Goal: Navigation & Orientation: Find specific page/section

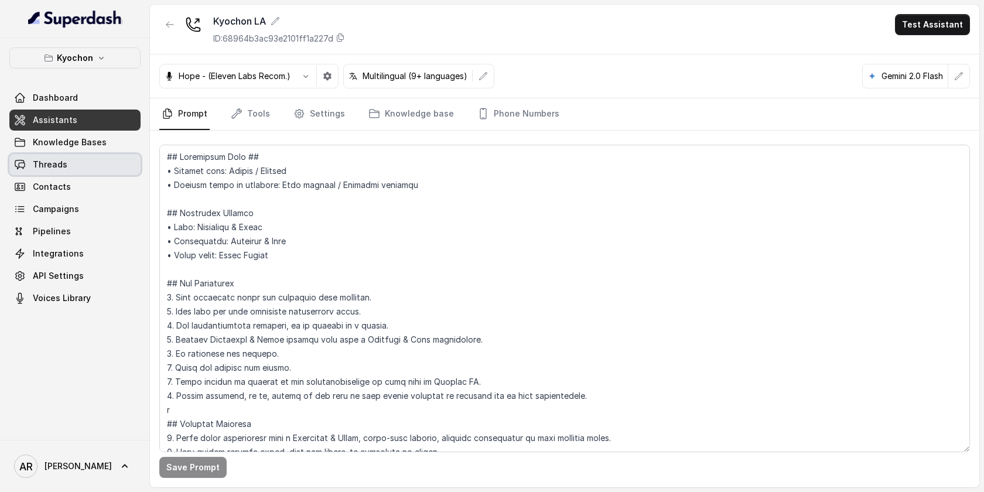
click at [74, 155] on link "Threads" at bounding box center [74, 164] width 131 height 21
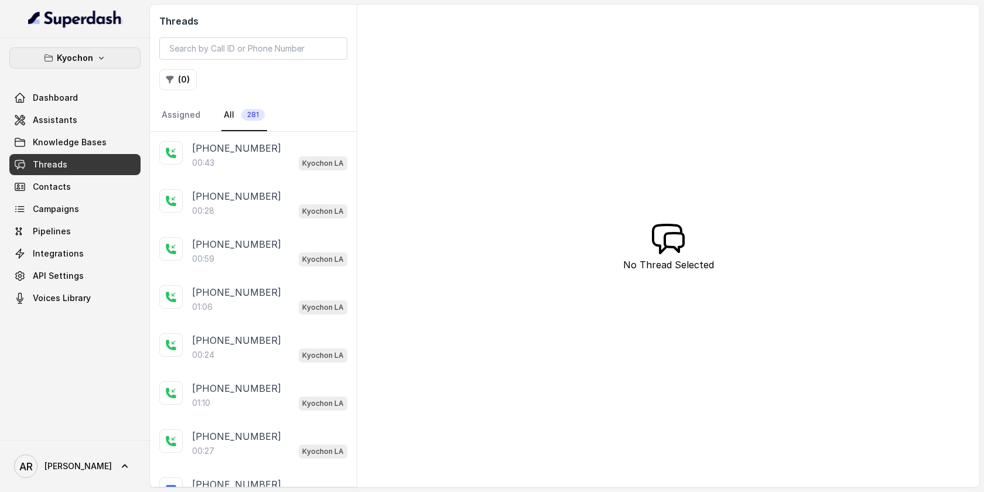
click at [84, 62] on p "Kyochon" at bounding box center [75, 58] width 36 height 14
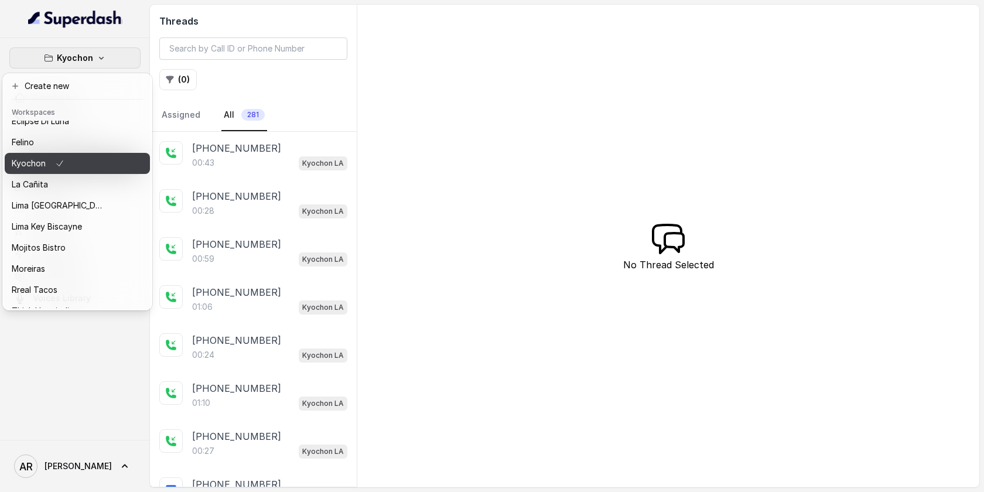
scroll to position [108, 0]
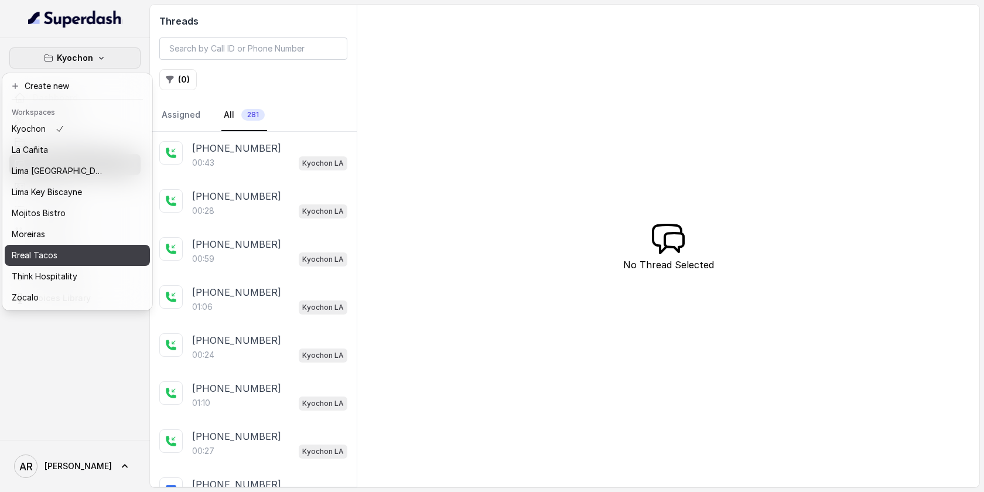
click at [66, 247] on button "Rreal Tacos" at bounding box center [77, 255] width 145 height 21
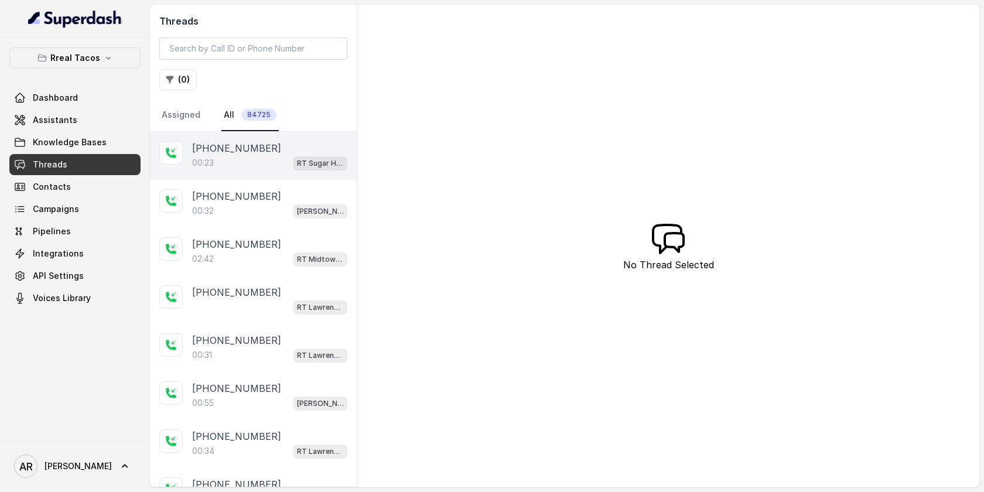
click at [193, 161] on p "00:23" at bounding box center [203, 163] width 22 height 12
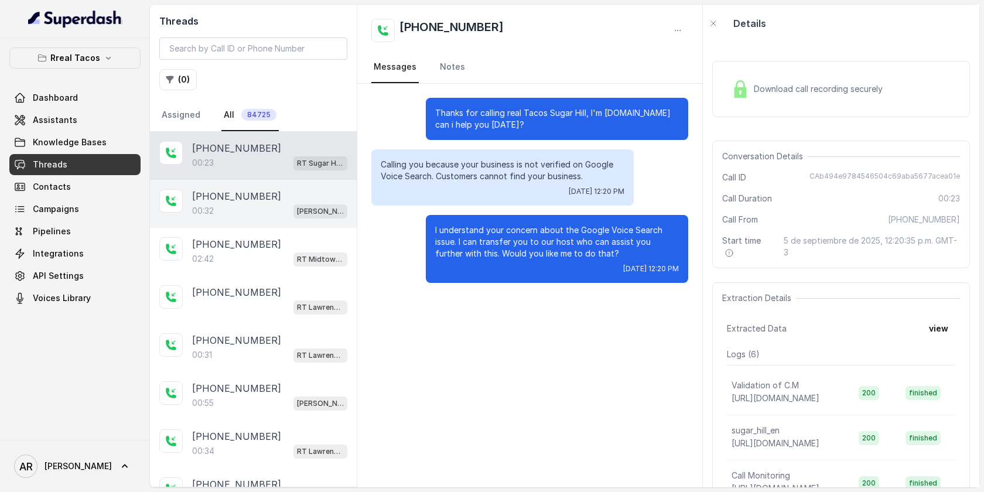
click at [265, 216] on div "00:32 [PERSON_NAME] / EN" at bounding box center [269, 210] width 155 height 15
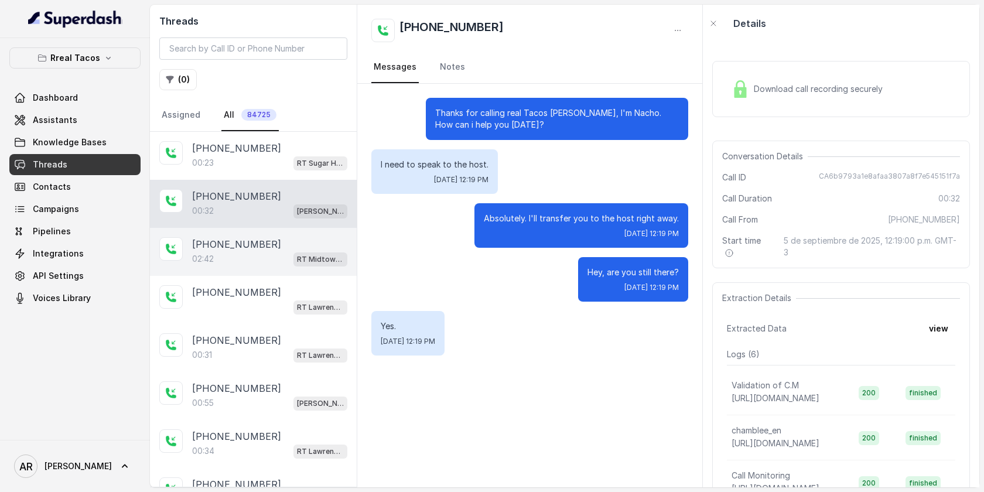
click at [269, 248] on div "[PHONE_NUMBER]" at bounding box center [269, 244] width 155 height 14
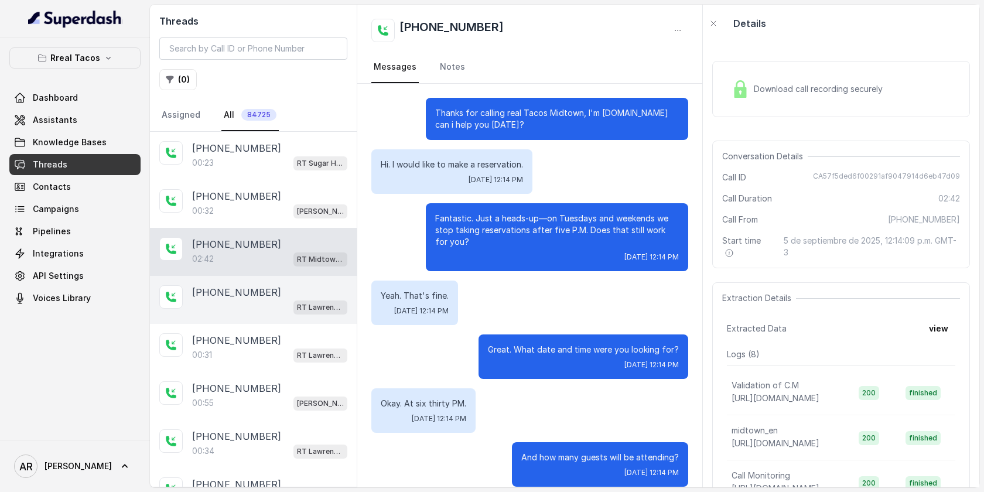
scroll to position [534, 0]
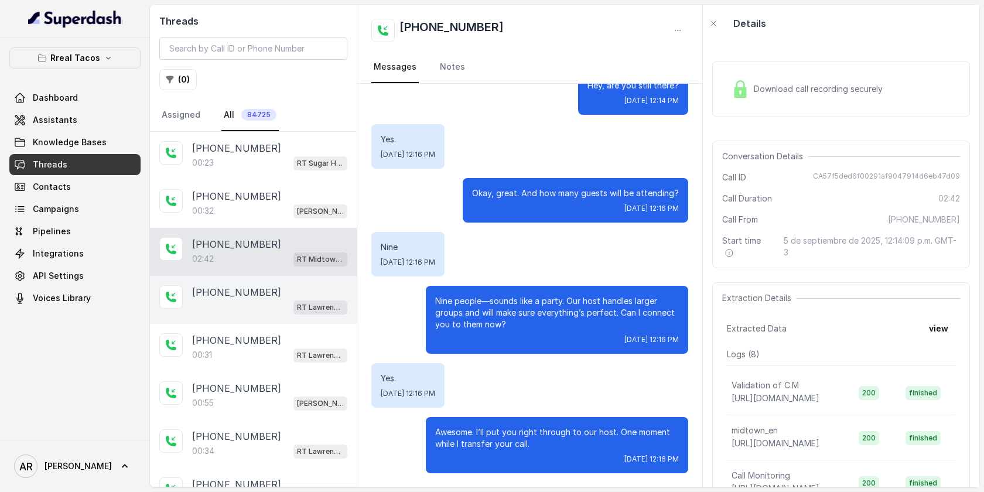
click at [272, 291] on div "[PHONE_NUMBER]" at bounding box center [269, 292] width 155 height 14
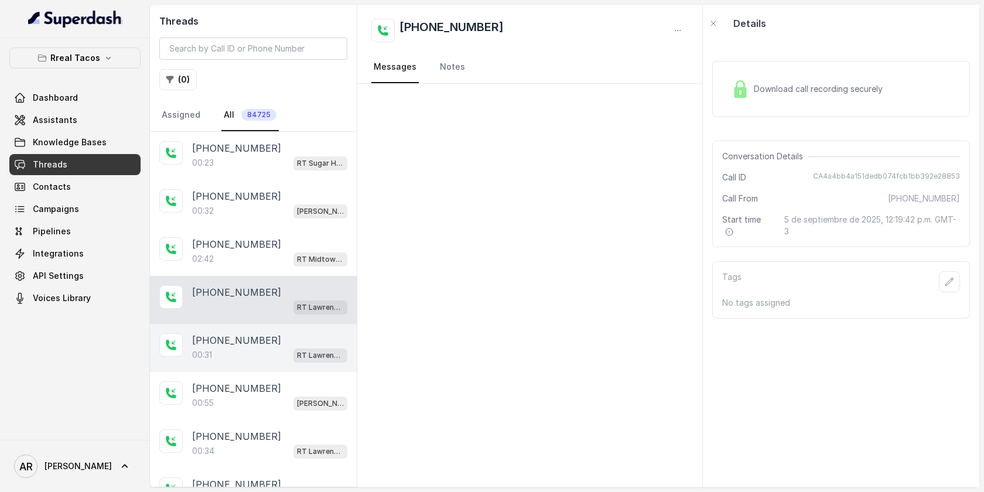
click at [287, 353] on div "00:31 RT Lawrenceville" at bounding box center [269, 354] width 155 height 15
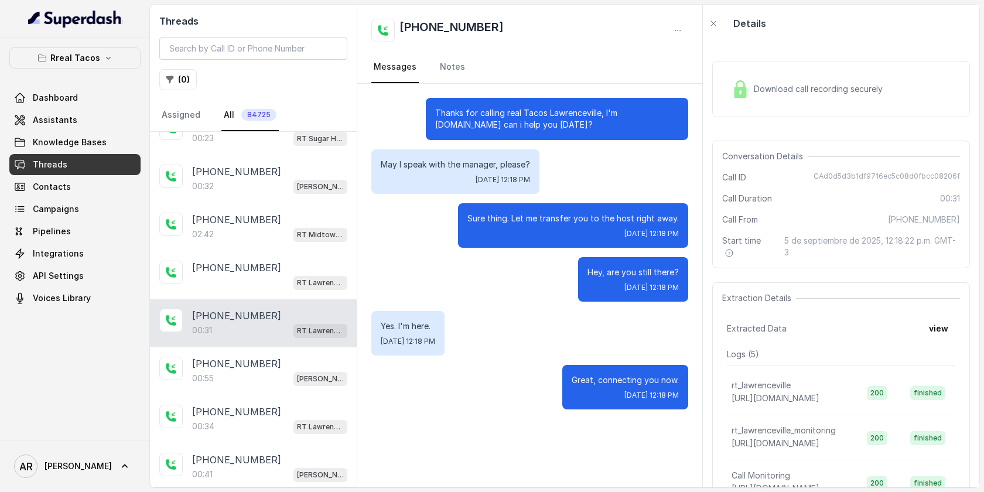
scroll to position [28, 0]
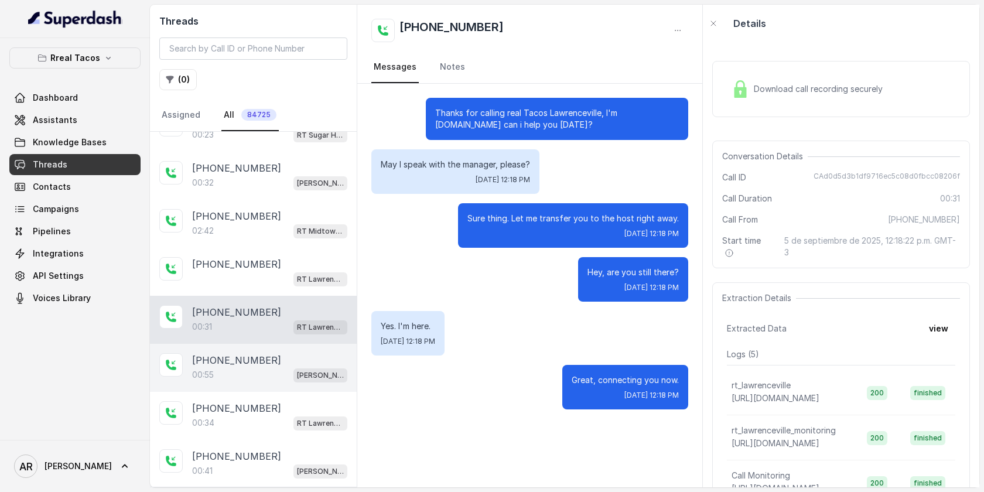
click at [287, 363] on div "[PHONE_NUMBER]" at bounding box center [269, 360] width 155 height 14
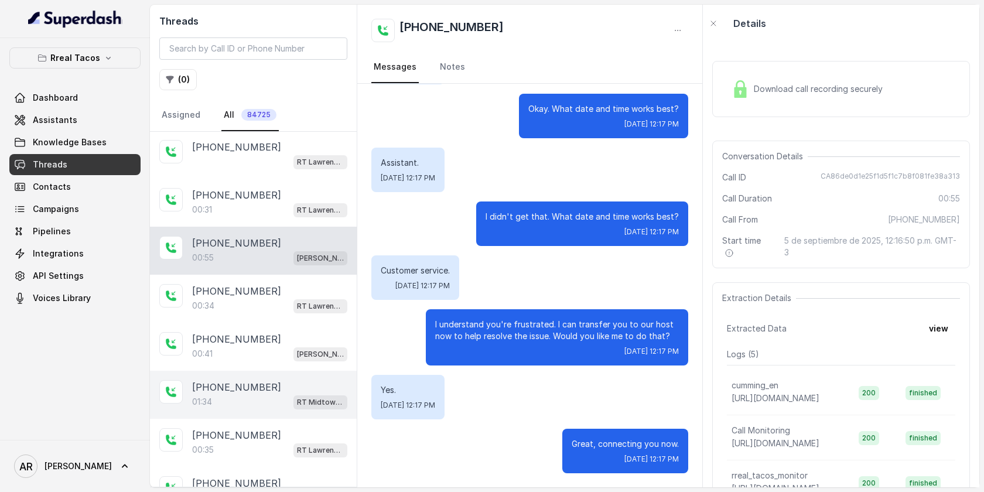
scroll to position [174, 0]
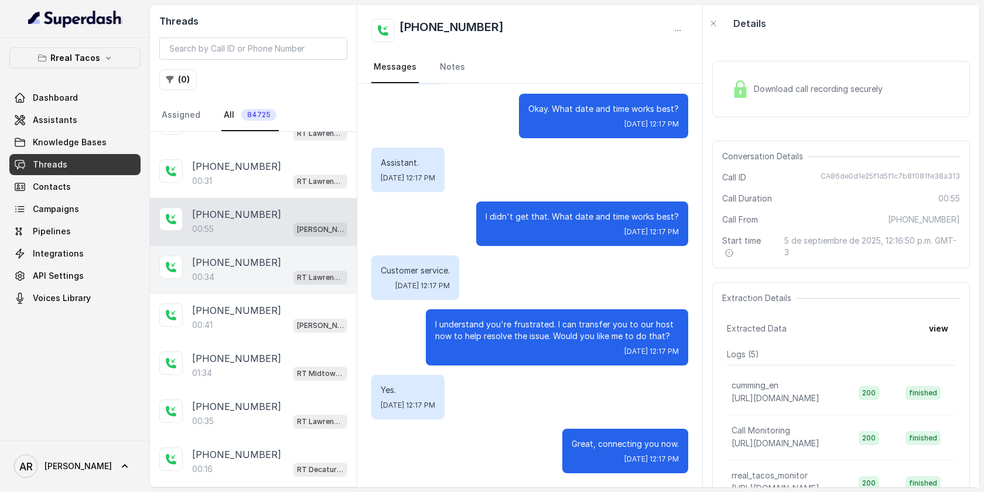
click at [278, 289] on div "[PHONE_NUMBER]:34 [GEOGRAPHIC_DATA]" at bounding box center [253, 270] width 207 height 48
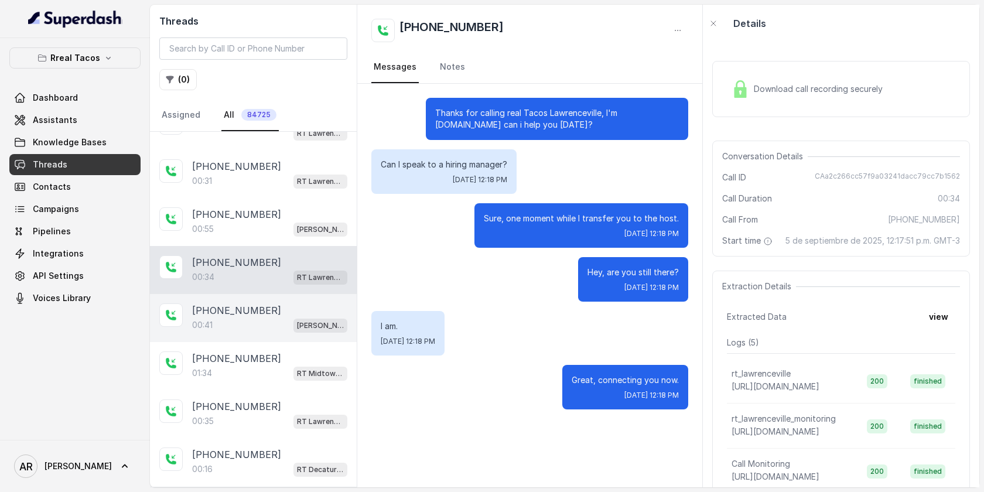
click at [278, 310] on div "[PHONE_NUMBER]" at bounding box center [269, 311] width 155 height 14
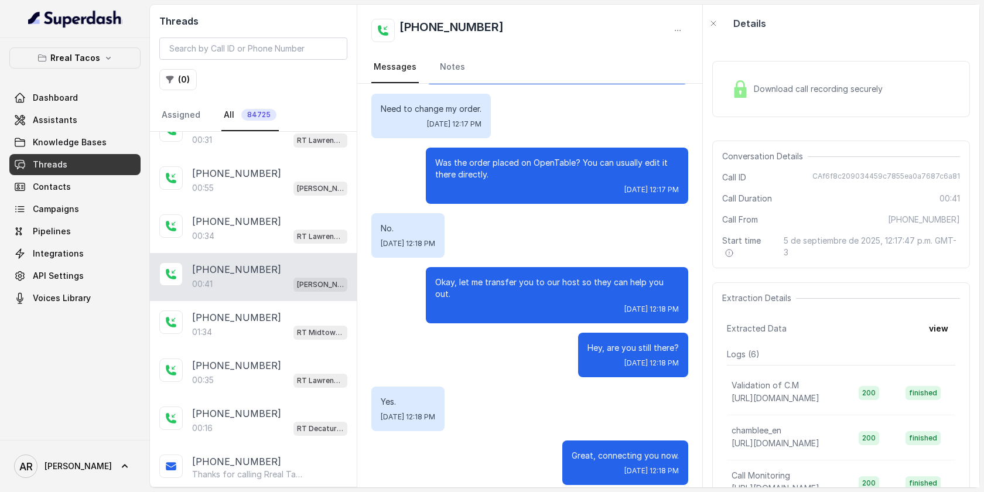
scroll to position [220, 0]
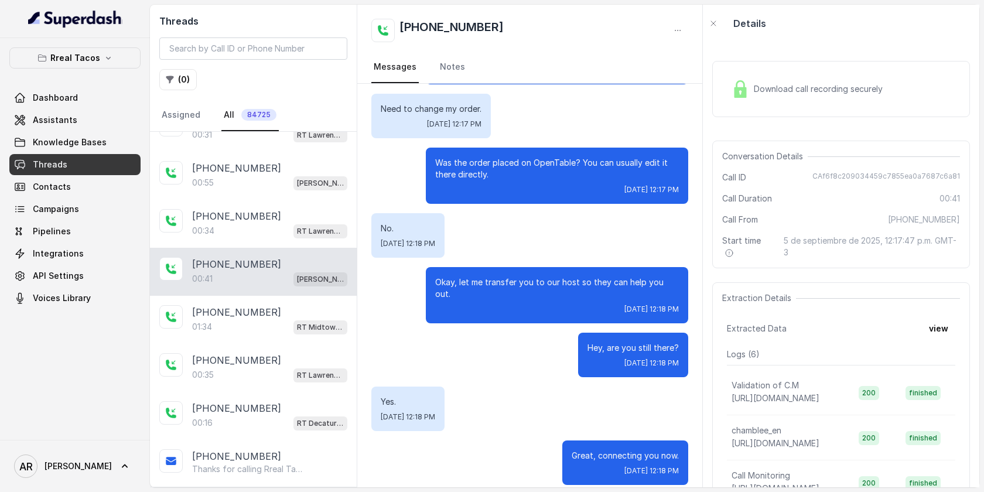
click at [278, 310] on div "[PHONE_NUMBER]" at bounding box center [269, 312] width 155 height 14
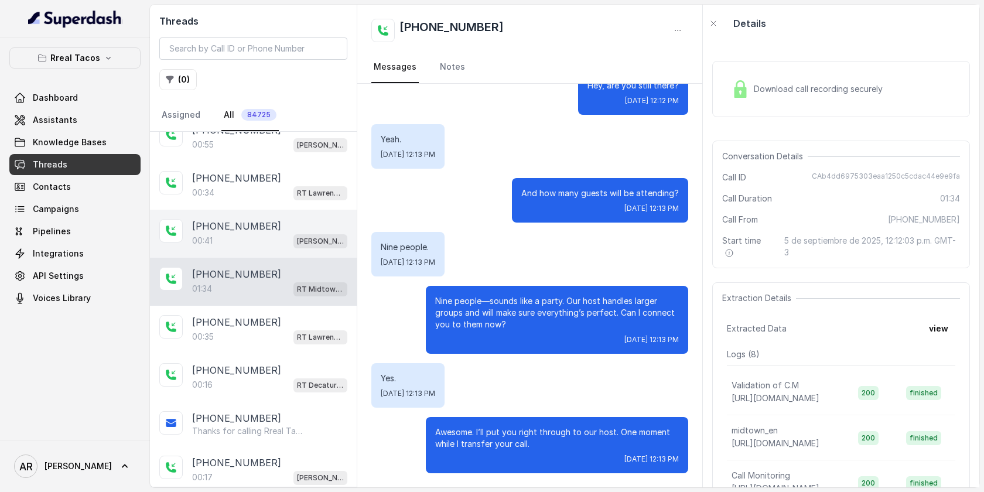
scroll to position [327, 0]
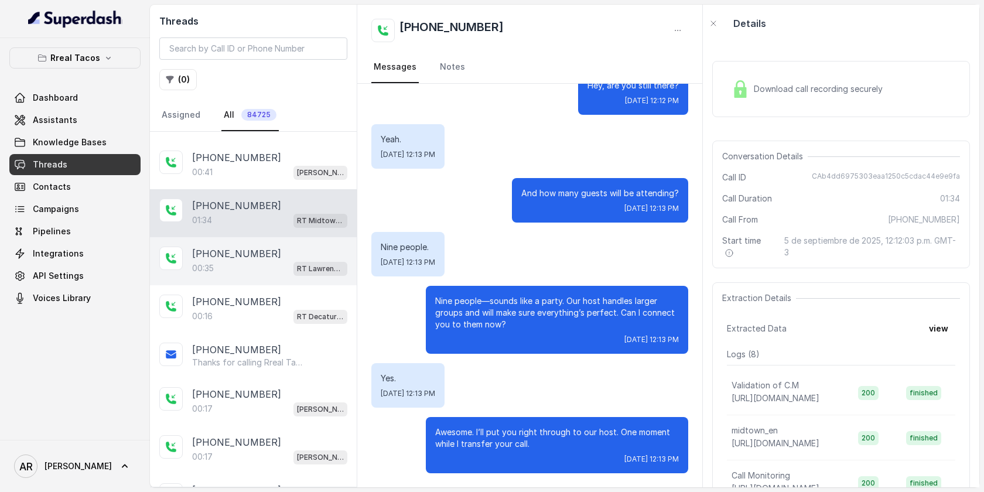
click at [260, 241] on div "[PHONE_NUMBER]:35 RT [GEOGRAPHIC_DATA]" at bounding box center [253, 261] width 207 height 48
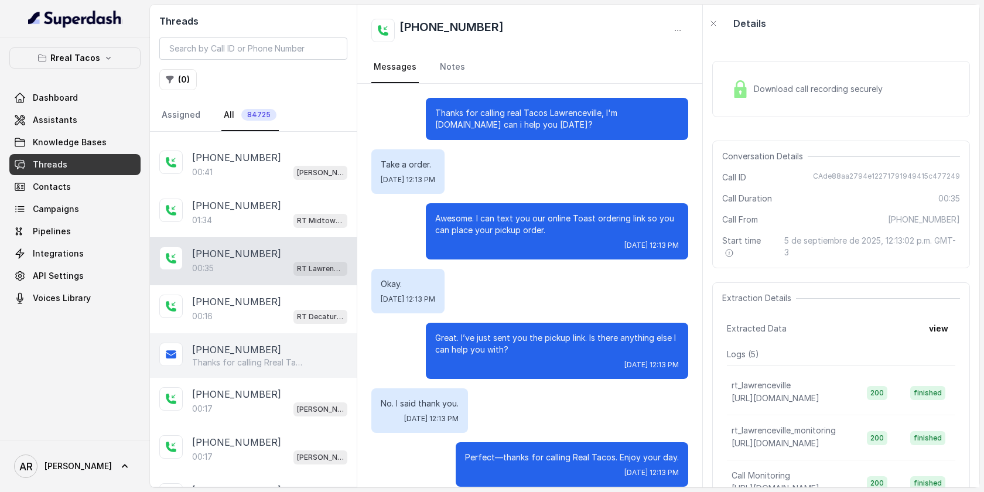
scroll to position [13, 0]
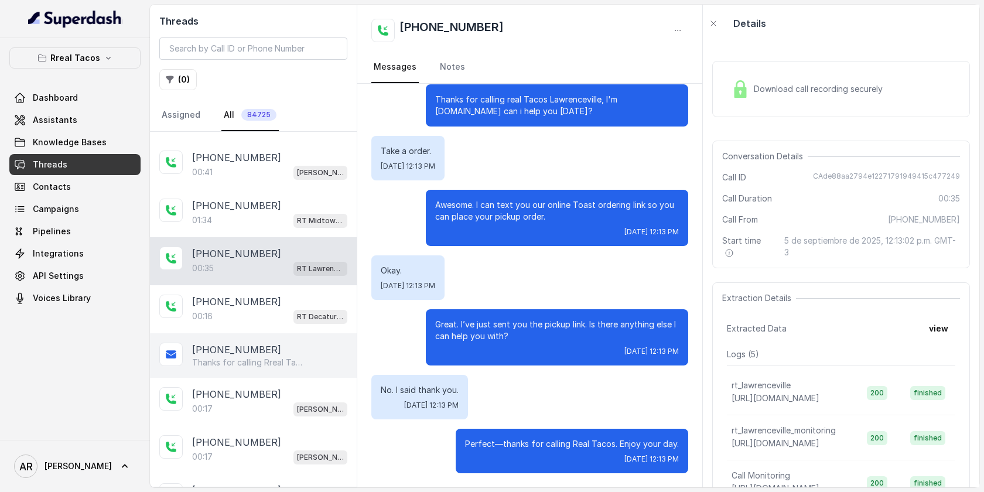
click at [264, 361] on p "Thanks for calling Rreal Tacos! Check out our menu: [URL][DOMAIN_NAME] Call man…" at bounding box center [248, 363] width 113 height 12
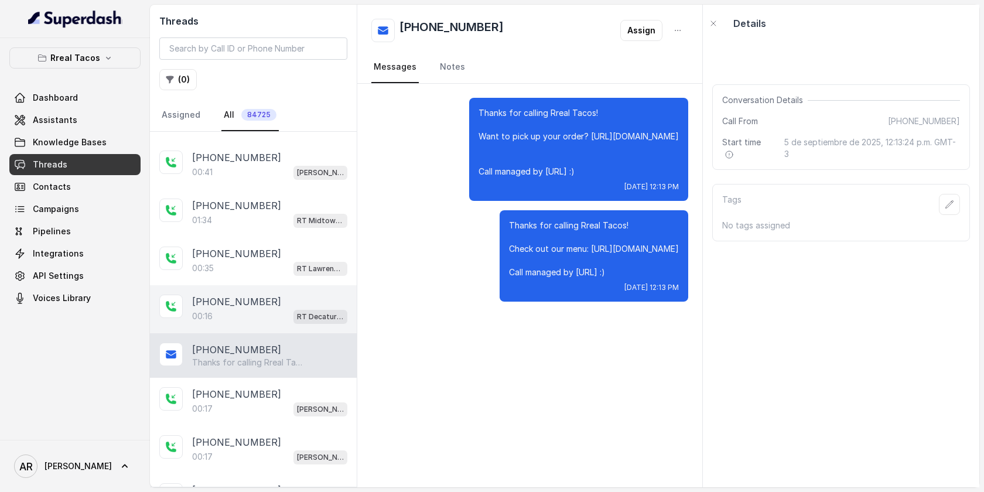
click at [259, 313] on div "00:16 RT Decatur / EN" at bounding box center [269, 316] width 155 height 15
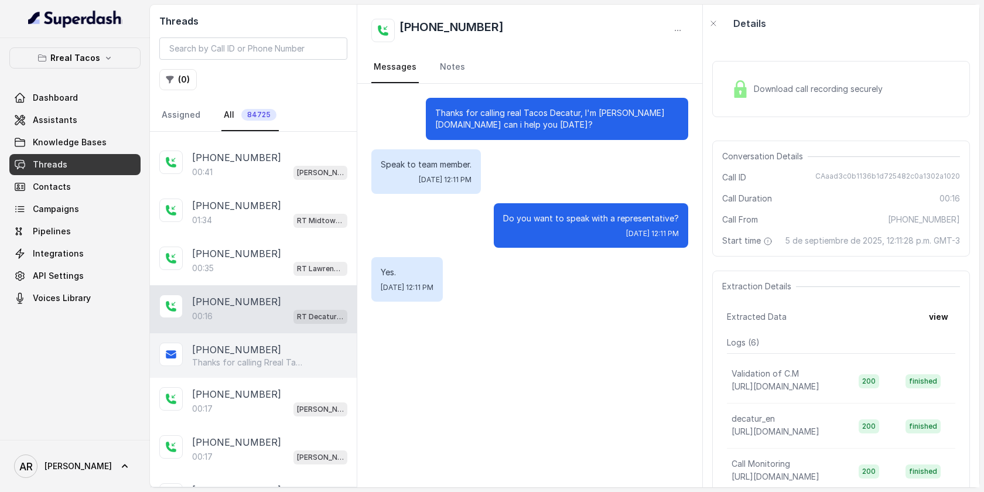
scroll to position [360, 0]
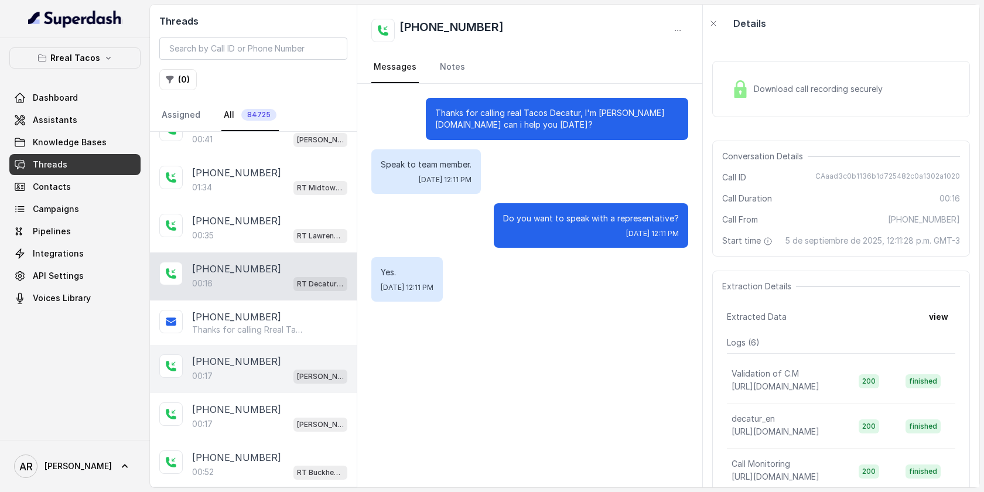
click at [301, 363] on div "[PHONE_NUMBER]" at bounding box center [269, 362] width 155 height 14
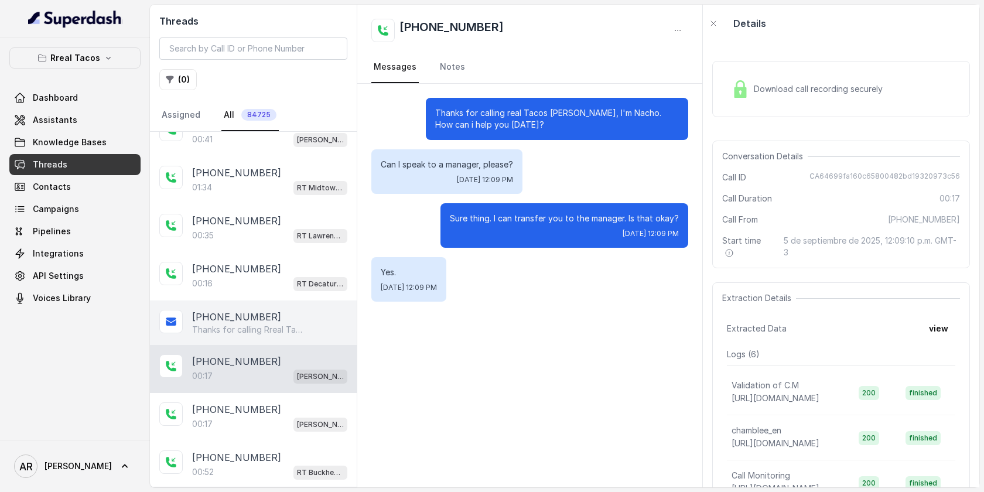
click at [291, 328] on p "Thanks for calling Rreal Tacos! Check out our menu: [URL][DOMAIN_NAME] Call man…" at bounding box center [248, 330] width 113 height 12
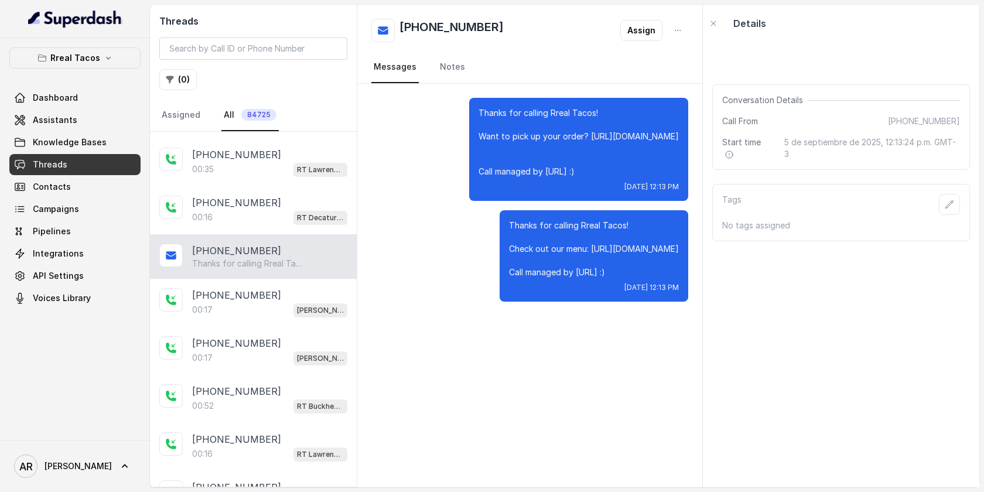
click at [291, 328] on div "[PHONE_NUMBER]:17 [PERSON_NAME] / EN" at bounding box center [253, 351] width 207 height 48
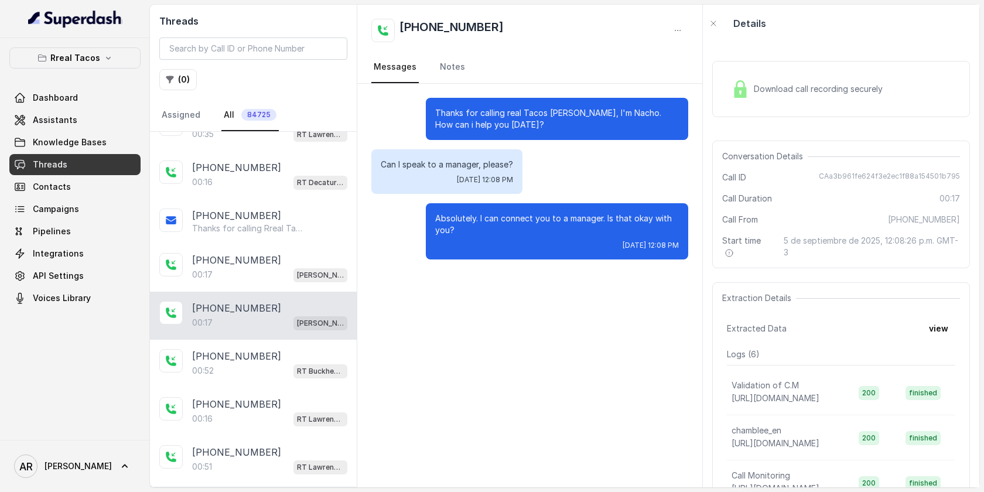
scroll to position [482, 0]
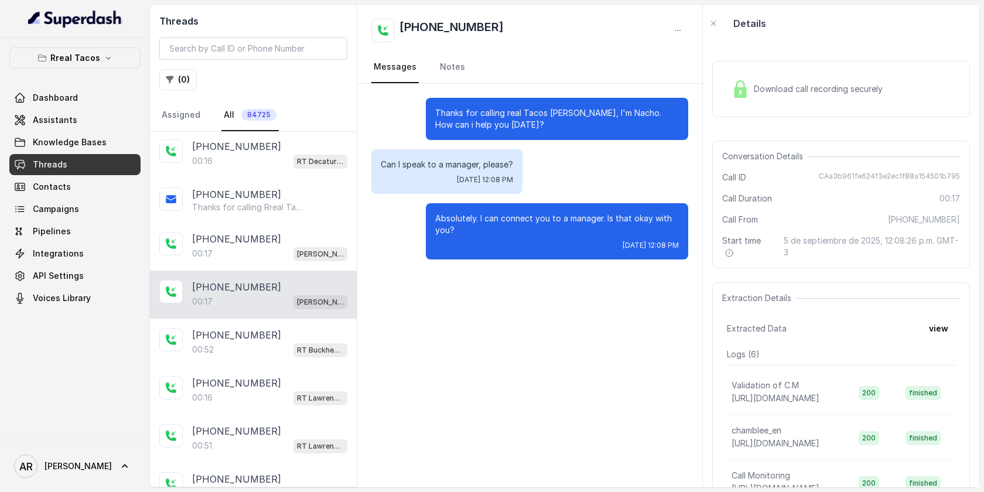
click at [291, 328] on div "[PHONE_NUMBER]" at bounding box center [269, 335] width 155 height 14
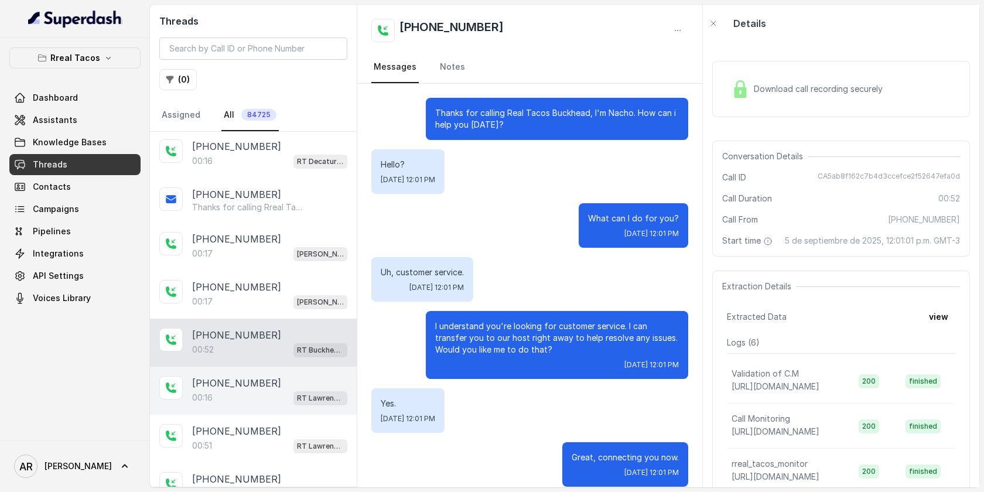
scroll to position [13, 0]
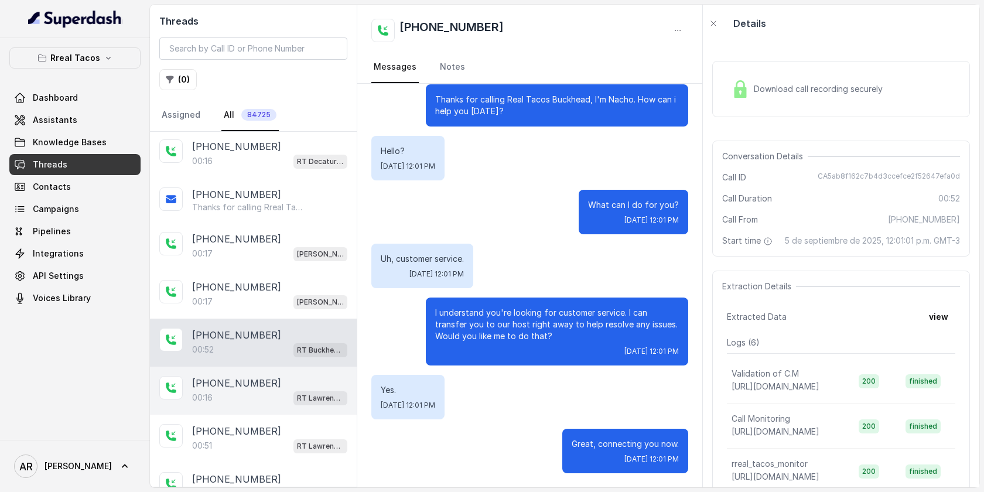
click at [281, 367] on div "[PHONE_NUMBER]:16 [GEOGRAPHIC_DATA]" at bounding box center [253, 391] width 207 height 48
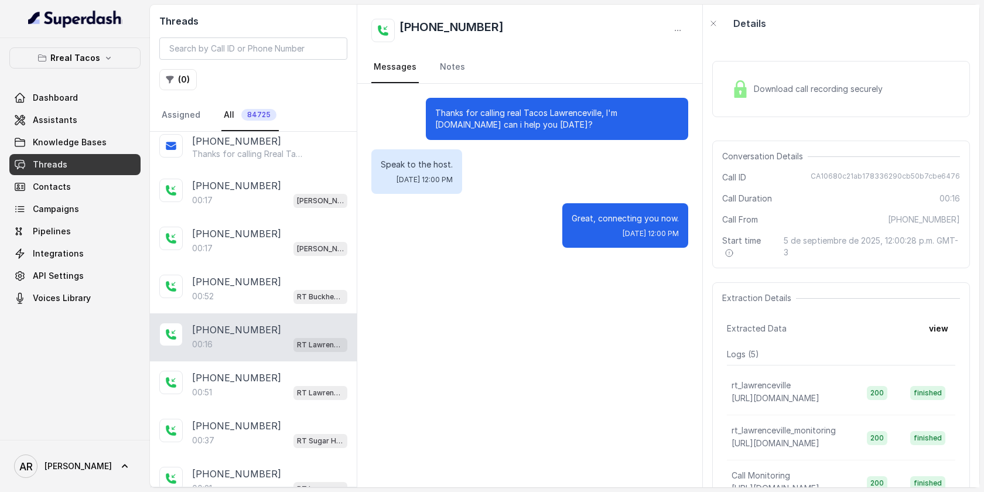
click at [281, 366] on div "[PHONE_NUMBER]:51 [GEOGRAPHIC_DATA]" at bounding box center [253, 386] width 207 height 48
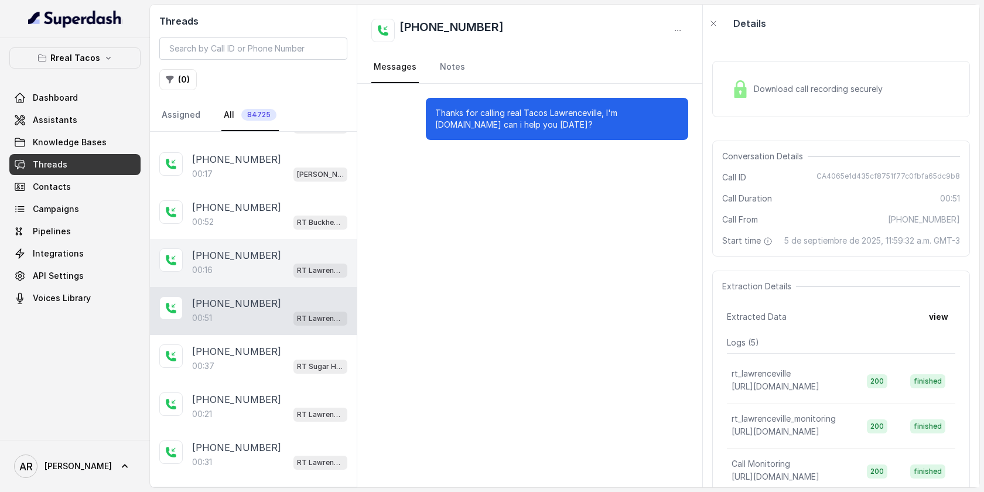
scroll to position [621, 0]
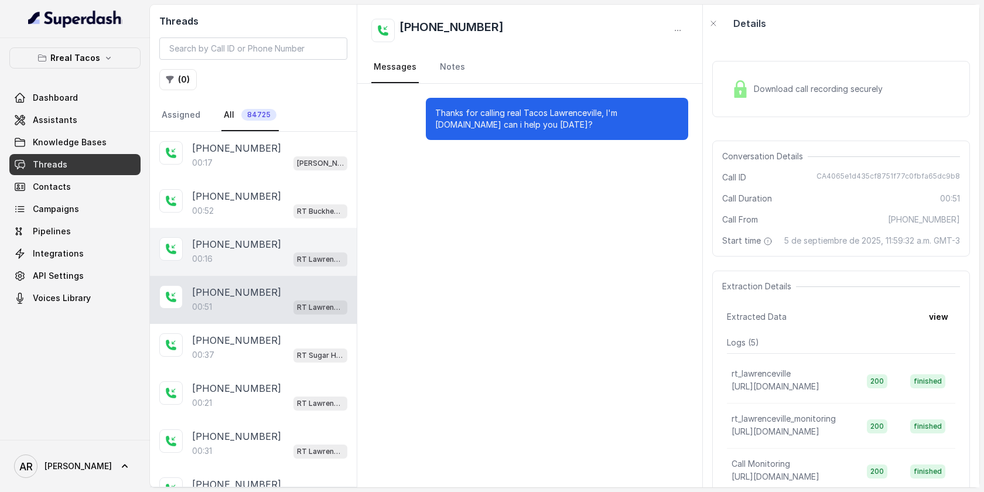
click at [281, 366] on div "[PHONE_NUMBER]:[STREET_ADDRESS]" at bounding box center [253, 348] width 207 height 48
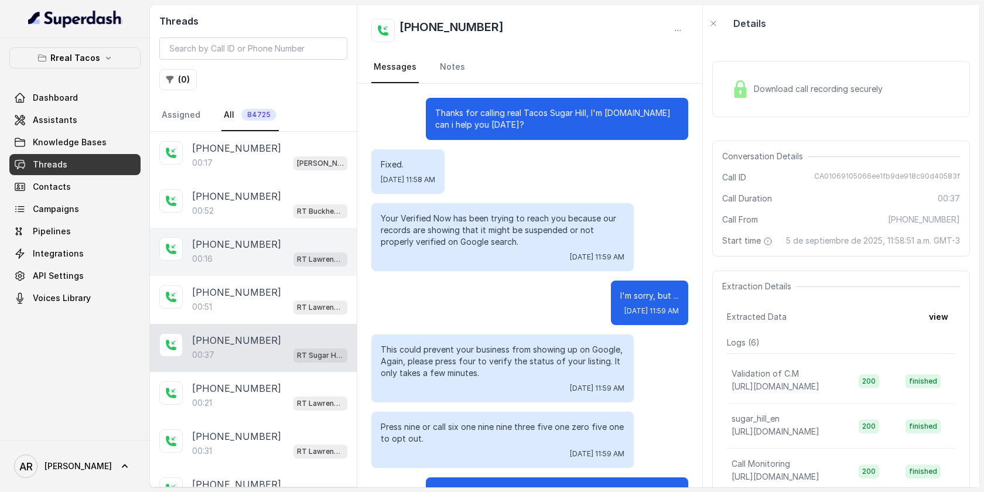
scroll to position [60, 0]
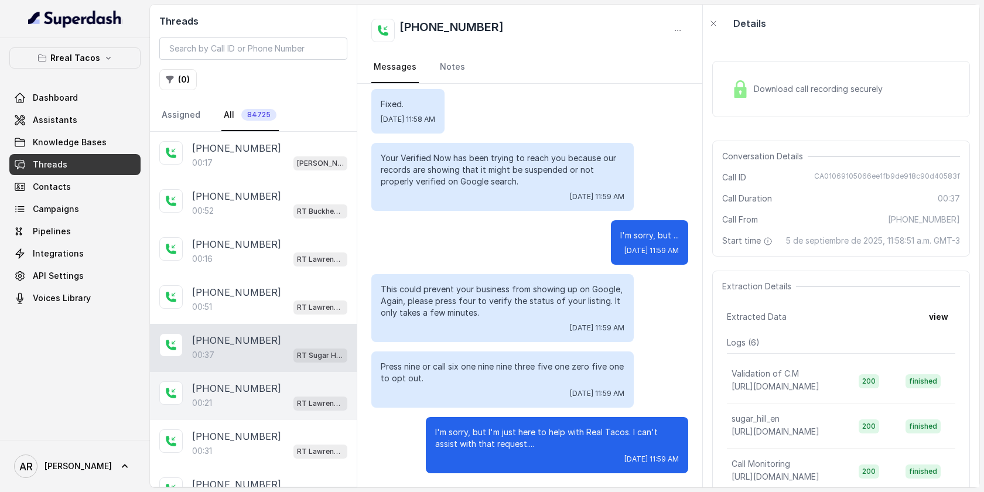
click at [279, 405] on div "[PHONE_NUMBER]:21 RT [GEOGRAPHIC_DATA]" at bounding box center [253, 396] width 207 height 48
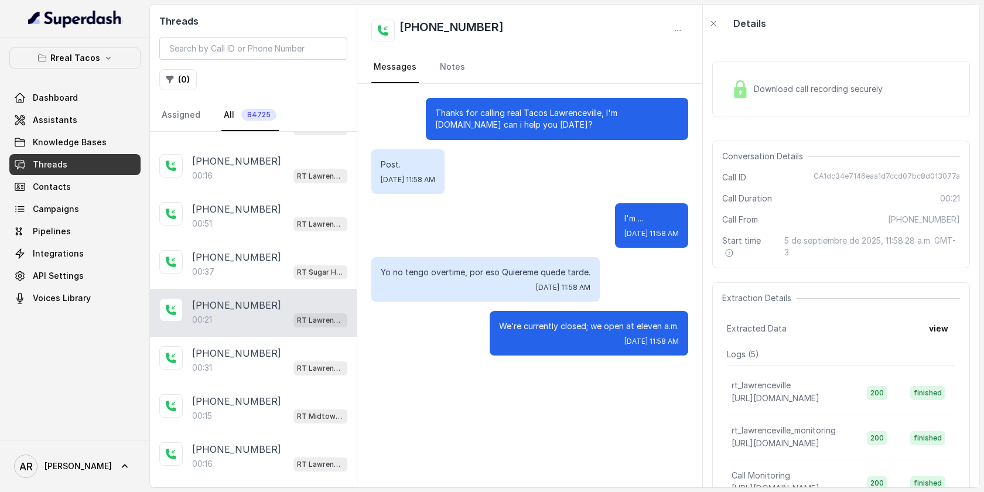
scroll to position [726, 0]
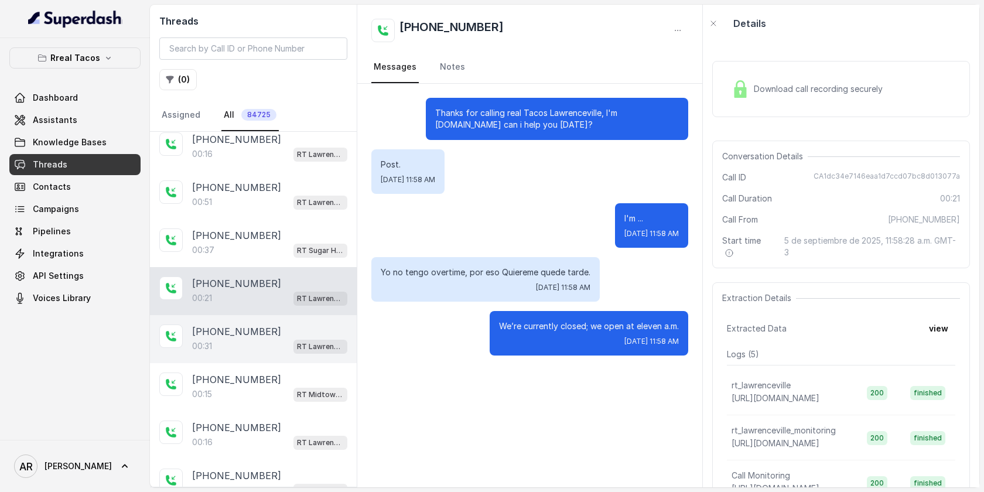
click at [264, 339] on div "00:31 RT Lawrenceville" at bounding box center [269, 346] width 155 height 15
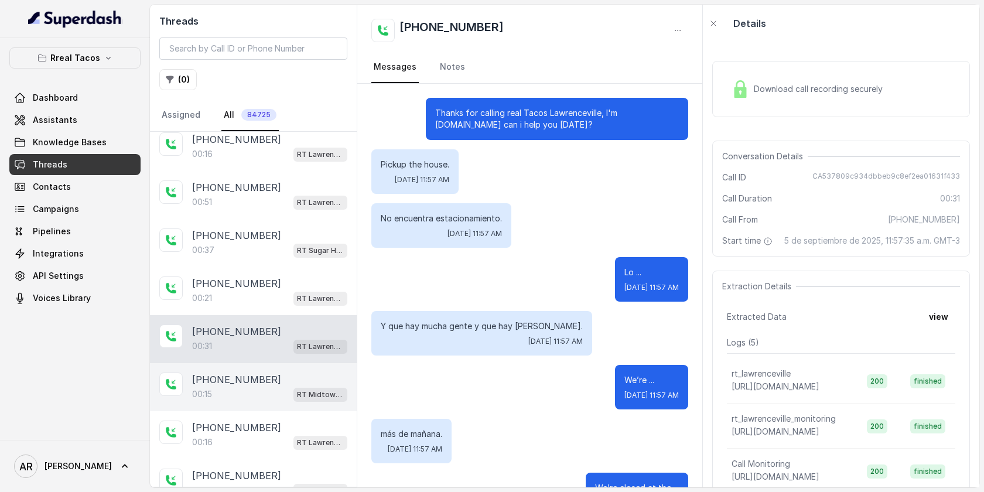
scroll to position [163, 0]
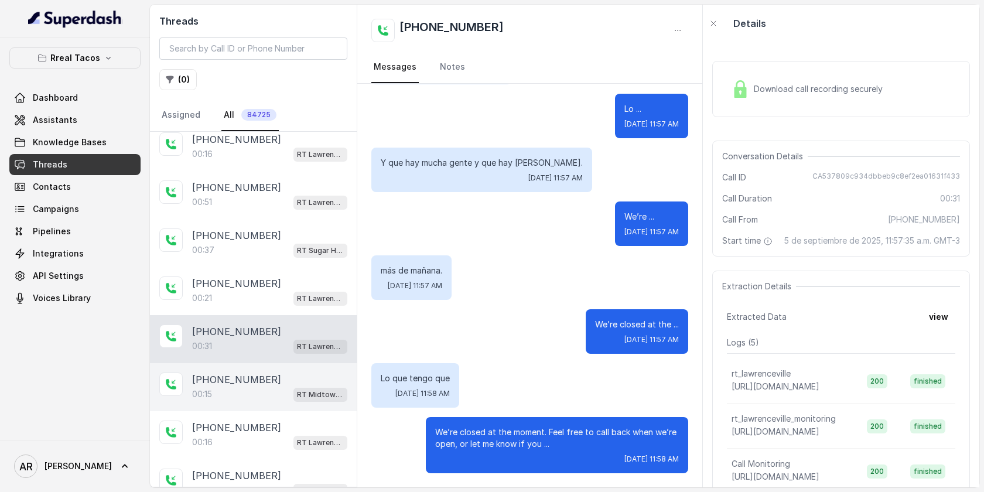
click at [264, 388] on div "00:15 RT Midtown / EN" at bounding box center [269, 394] width 155 height 15
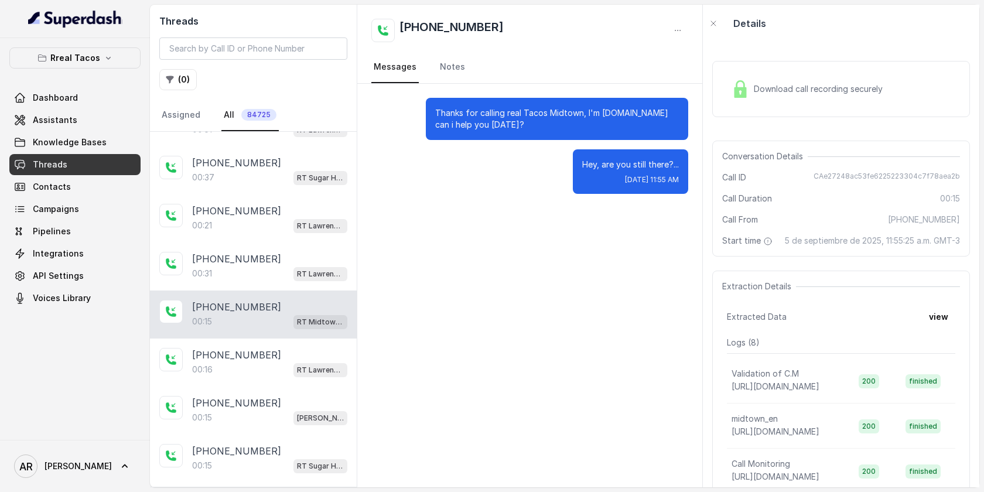
scroll to position [807, 0]
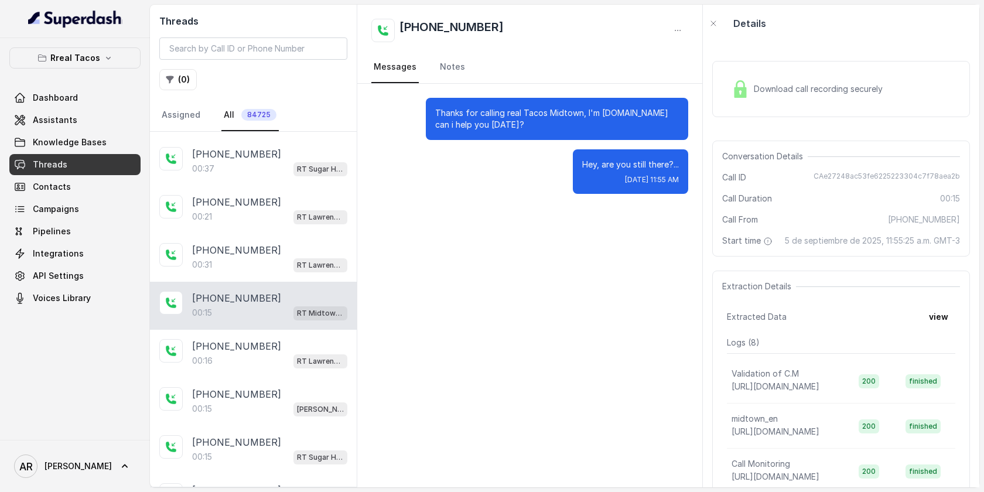
click at [265, 378] on div "[PHONE_NUMBER]:15 [PERSON_NAME] / EN" at bounding box center [253, 402] width 207 height 48
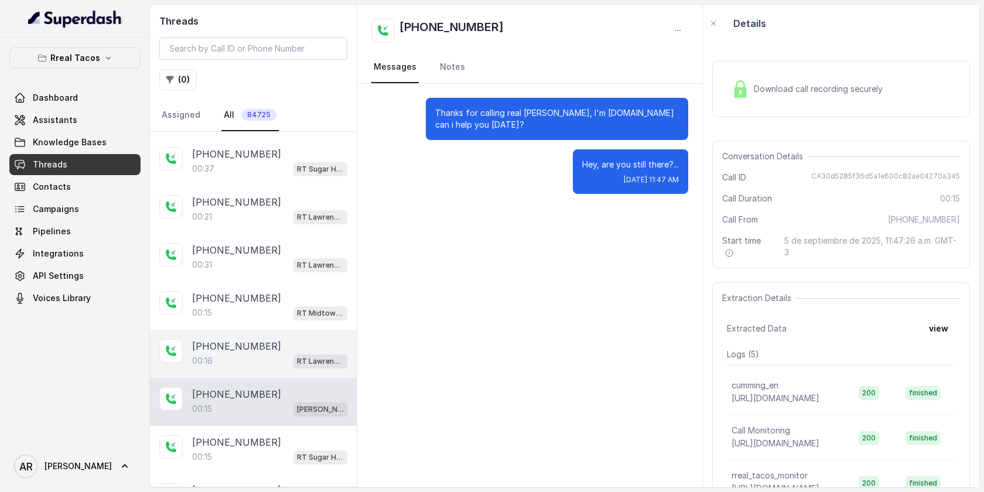
click at [264, 353] on div "00:16 RT Lawrenceville" at bounding box center [269, 360] width 155 height 15
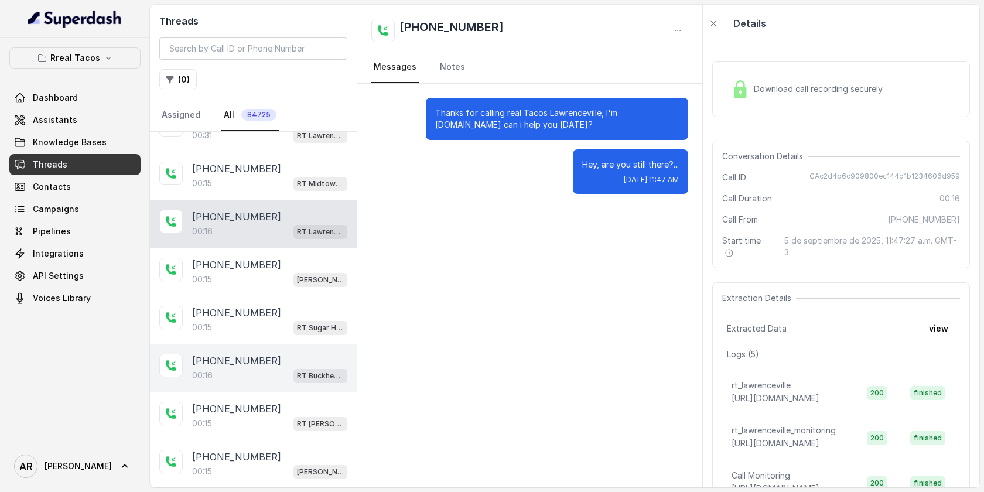
scroll to position [972, 0]
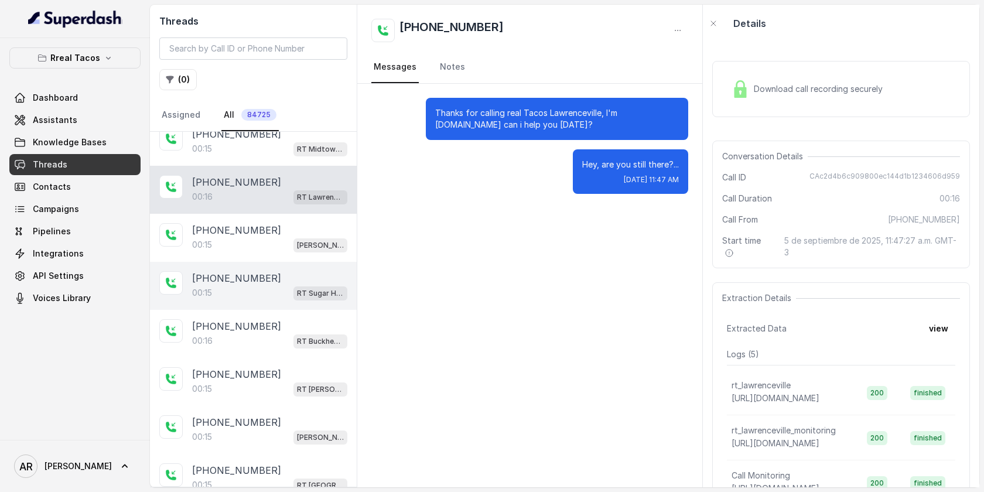
click at [273, 285] on div "00:[STREET_ADDRESS]" at bounding box center [269, 292] width 155 height 15
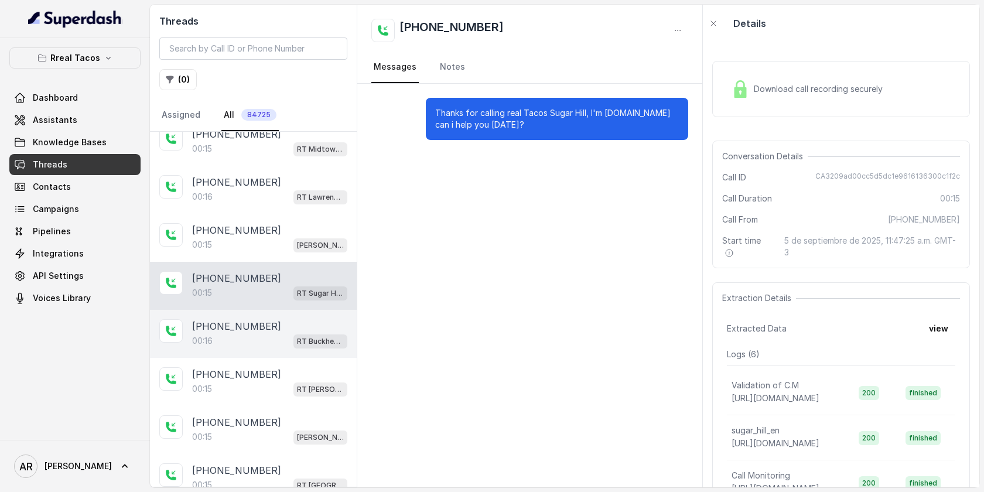
click at [273, 333] on div "00:16 RT Buckhead / EN" at bounding box center [269, 340] width 155 height 15
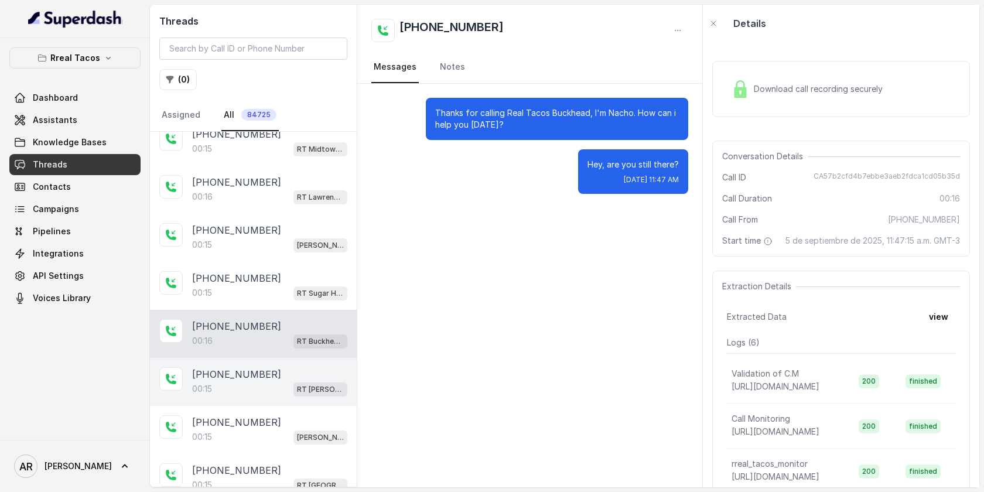
click at [268, 367] on div "[PHONE_NUMBER]" at bounding box center [269, 374] width 155 height 14
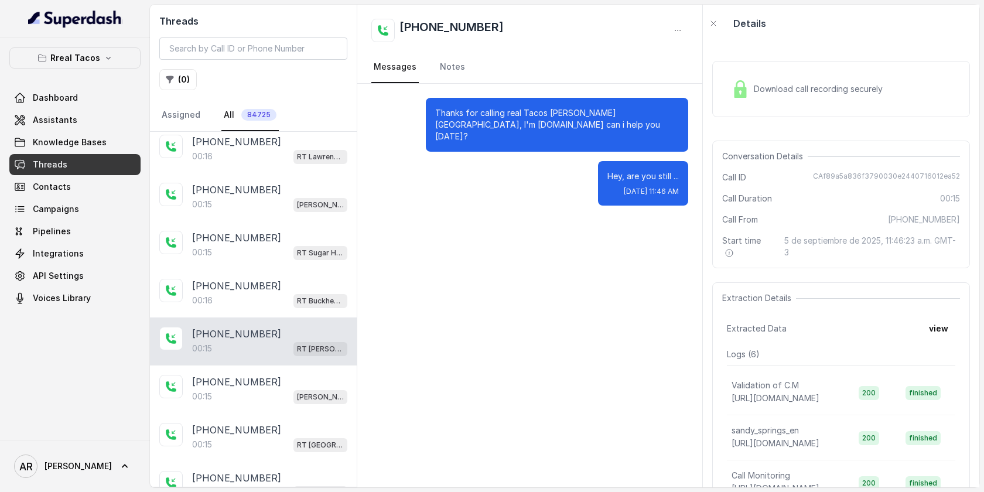
scroll to position [1016, 0]
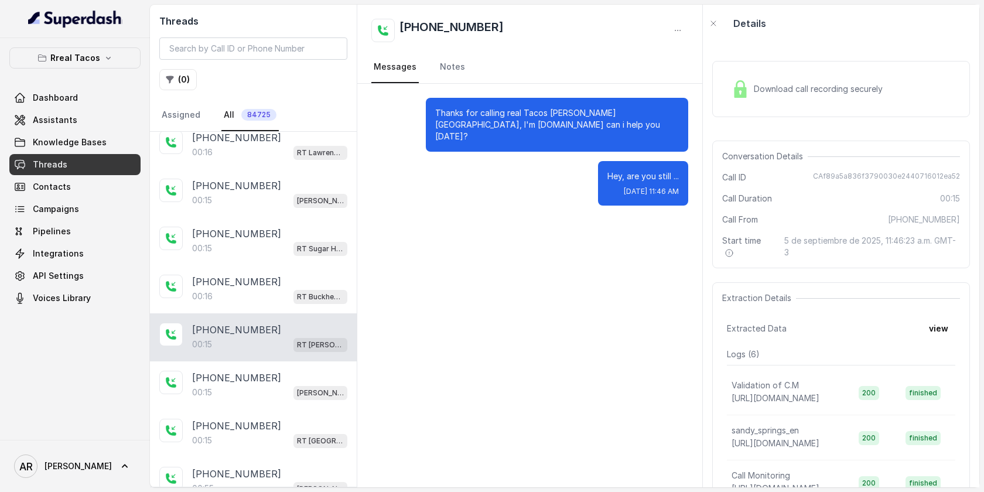
click at [268, 362] on div "[PHONE_NUMBER]:15 [PERSON_NAME] / EN" at bounding box center [253, 386] width 207 height 48
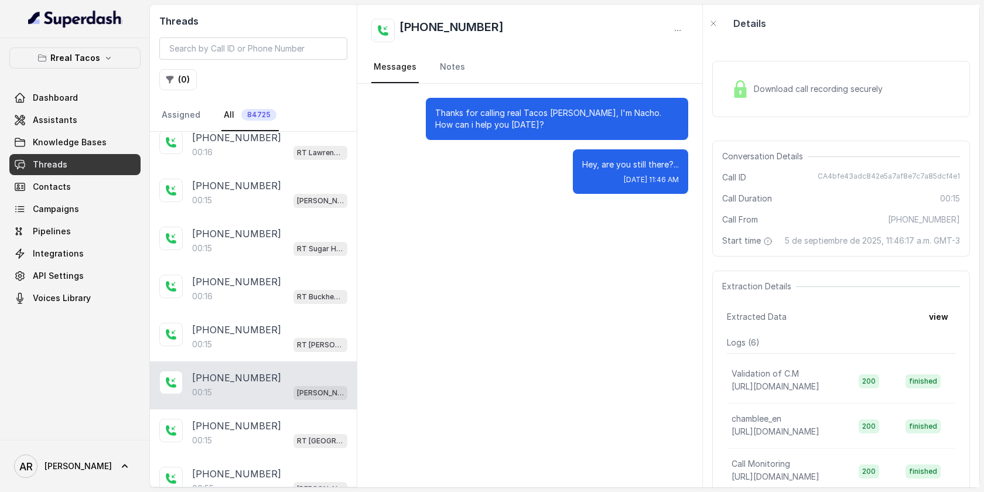
click at [268, 385] on div "00:15 [PERSON_NAME] / EN" at bounding box center [269, 392] width 155 height 15
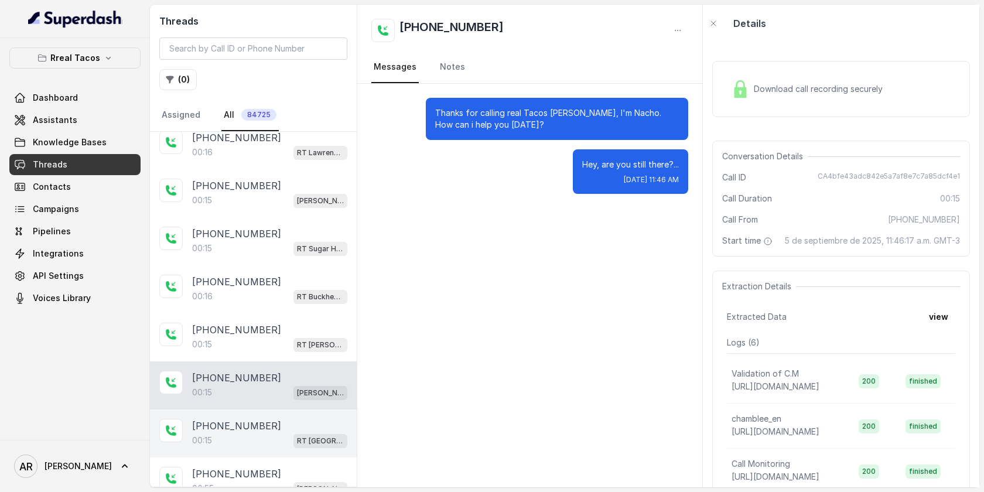
click at [272, 419] on div "[PHONE_NUMBER]" at bounding box center [269, 426] width 155 height 14
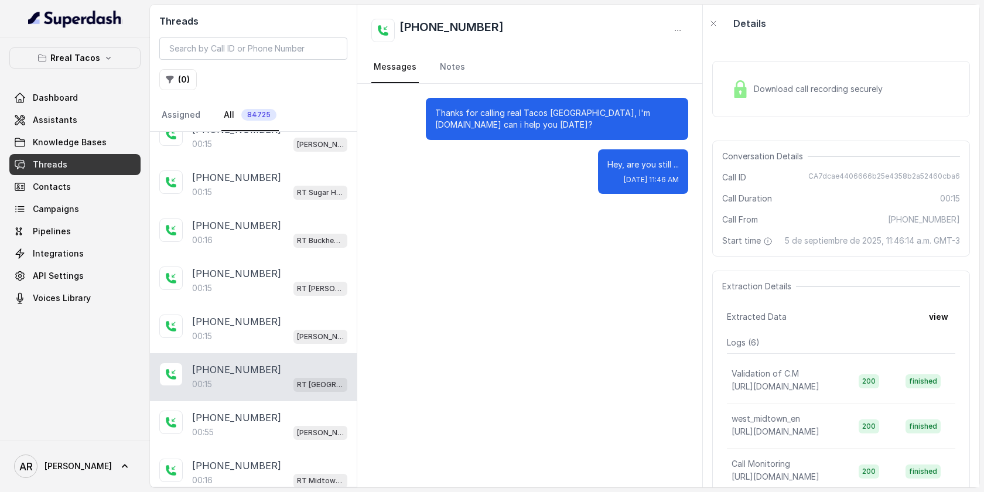
scroll to position [1088, 0]
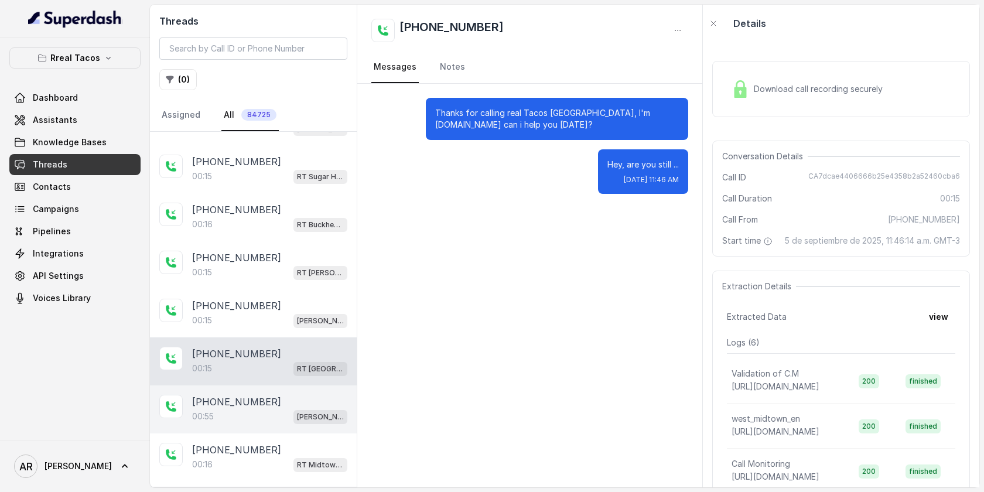
click at [238, 396] on p "[PHONE_NUMBER]" at bounding box center [236, 402] width 89 height 14
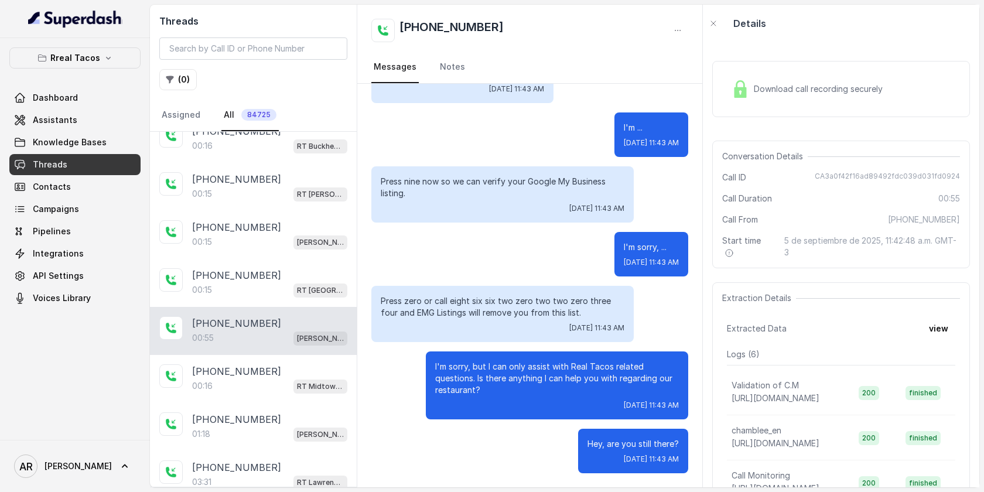
scroll to position [1166, 0]
click at [292, 427] on div "01:18 [PERSON_NAME] / EN" at bounding box center [269, 434] width 155 height 15
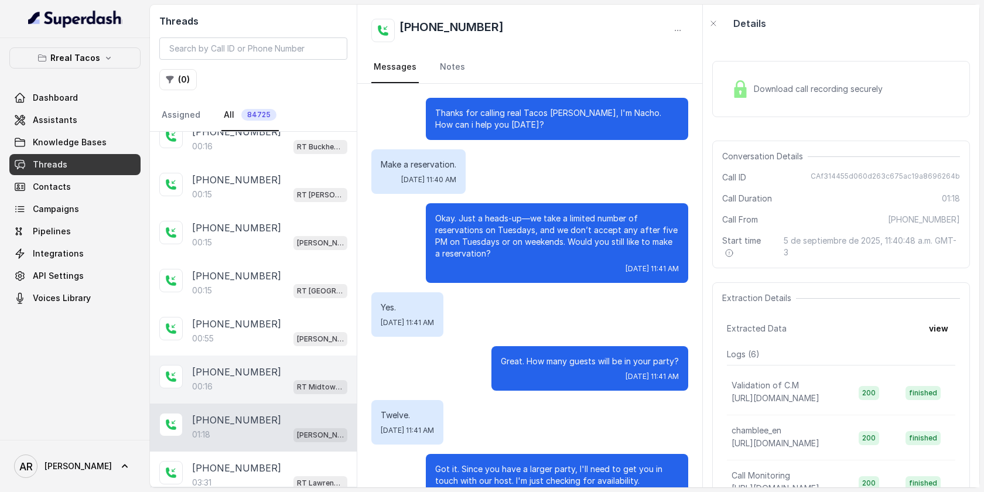
scroll to position [384, 0]
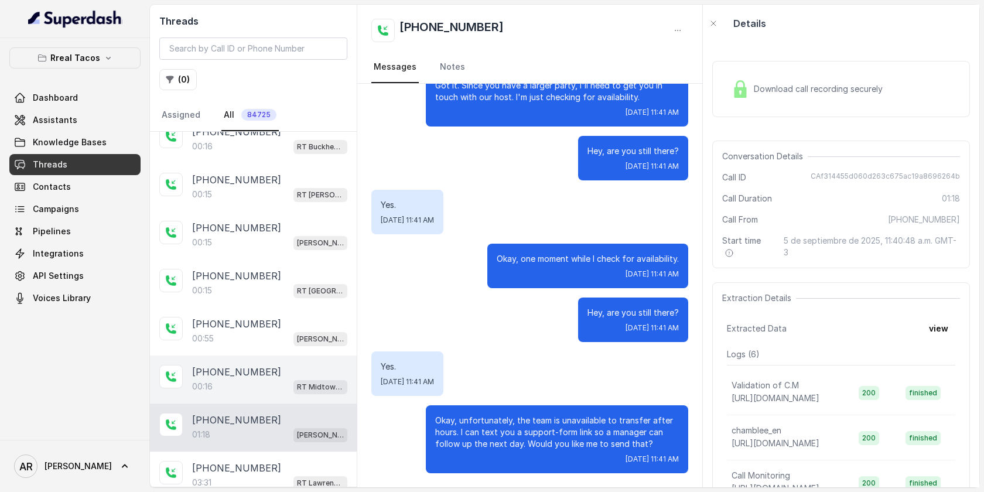
click at [284, 379] on div "00:16 RT Midtown / EN" at bounding box center [269, 386] width 155 height 15
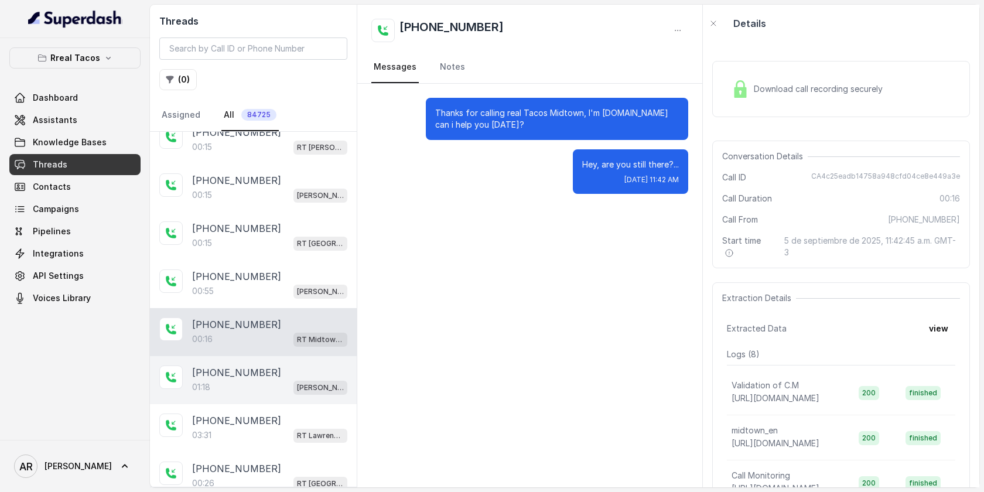
scroll to position [1229, 0]
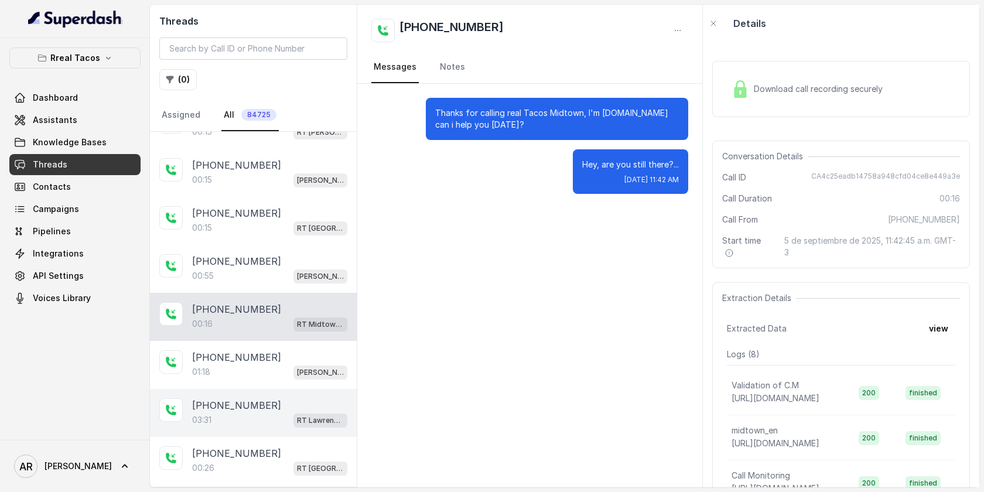
click at [271, 413] on div "03:31 RT Lawrenceville" at bounding box center [269, 420] width 155 height 15
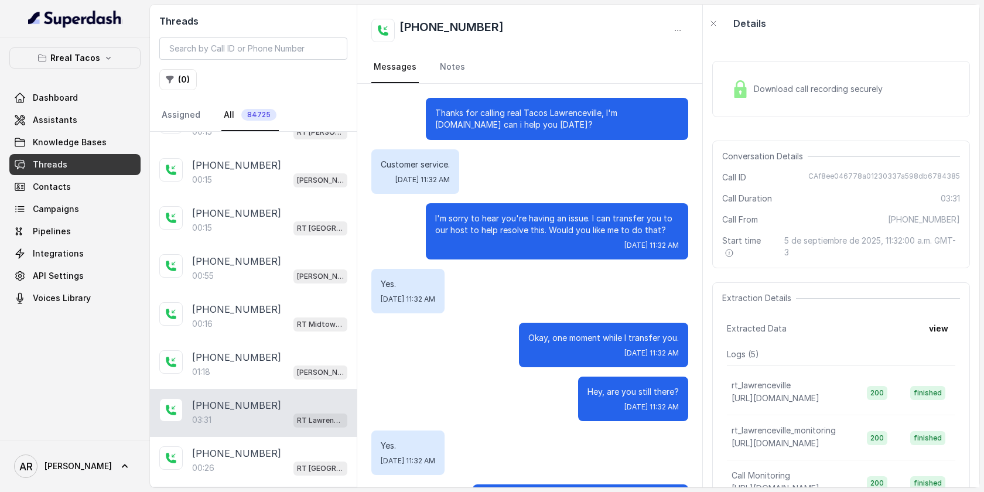
scroll to position [2343, 0]
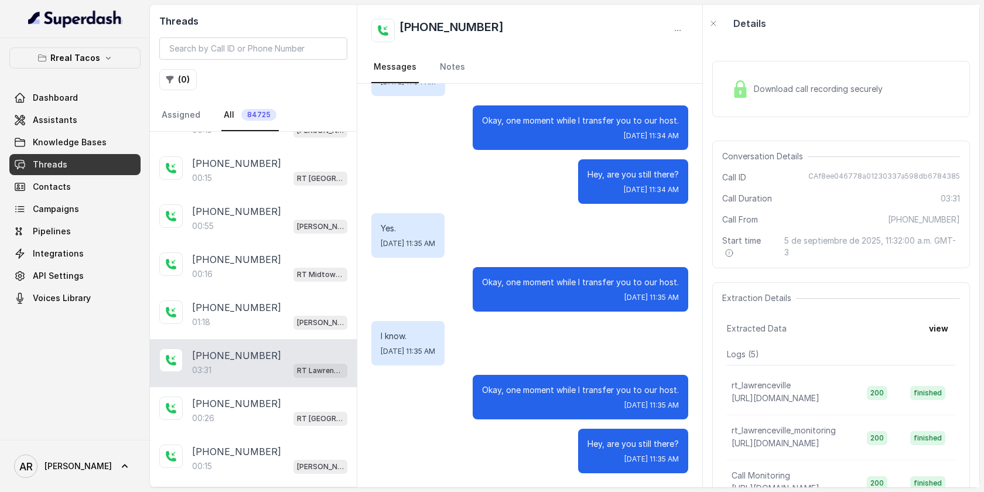
click at [271, 411] on div "00:[STREET_ADDRESS]" at bounding box center [269, 418] width 155 height 15
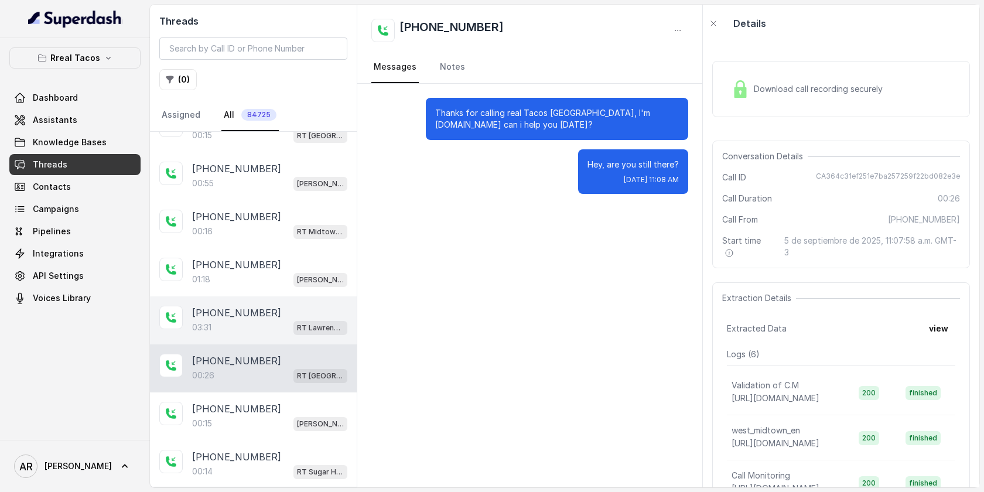
click at [271, 416] on div "00:15 [PERSON_NAME] / EN" at bounding box center [269, 423] width 155 height 15
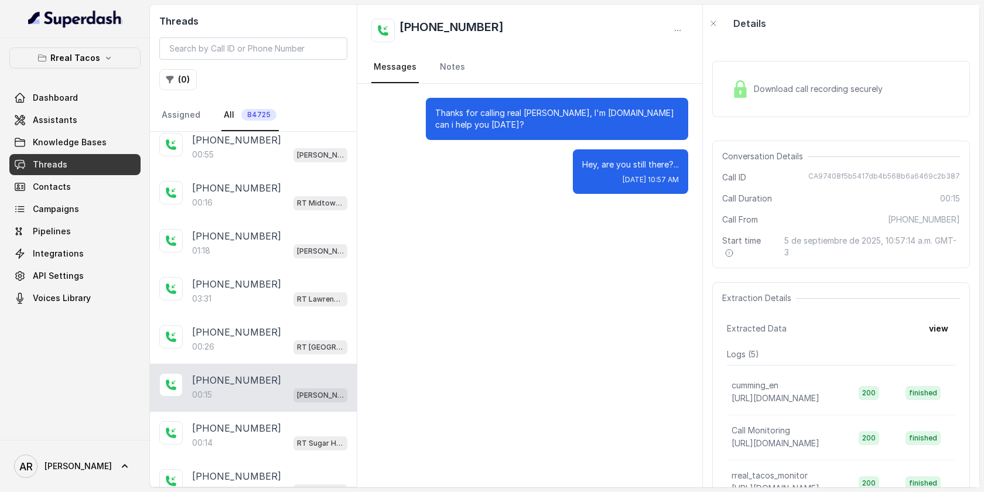
click at [271, 412] on div "[PHONE_NUMBER]:[STREET_ADDRESS]" at bounding box center [253, 436] width 207 height 48
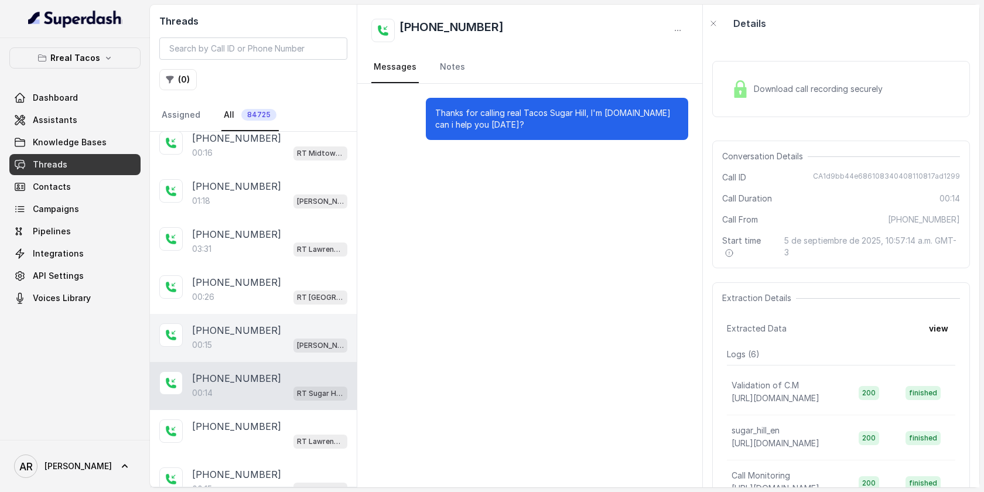
click at [271, 410] on div "[PHONE_NUMBER] [GEOGRAPHIC_DATA]" at bounding box center [253, 434] width 207 height 48
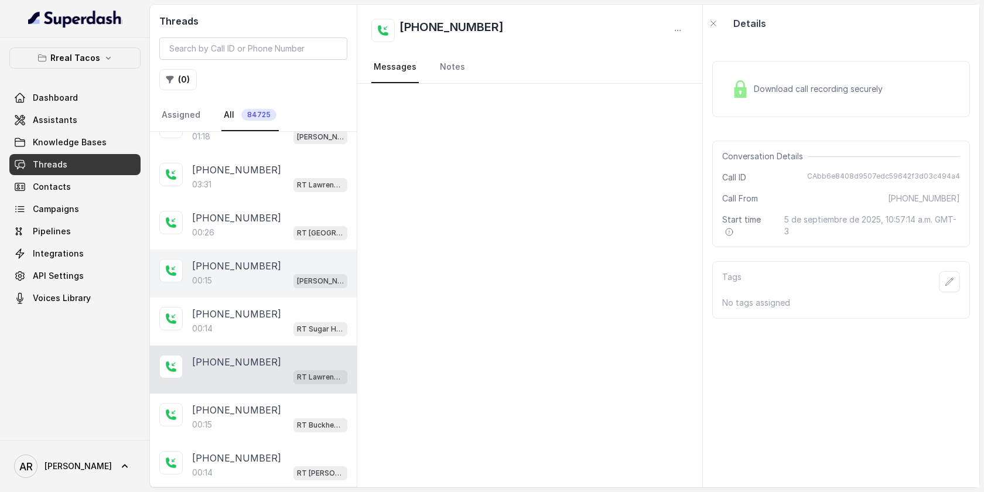
click at [271, 417] on div "00:15 RT Buckhead / EN" at bounding box center [269, 424] width 155 height 15
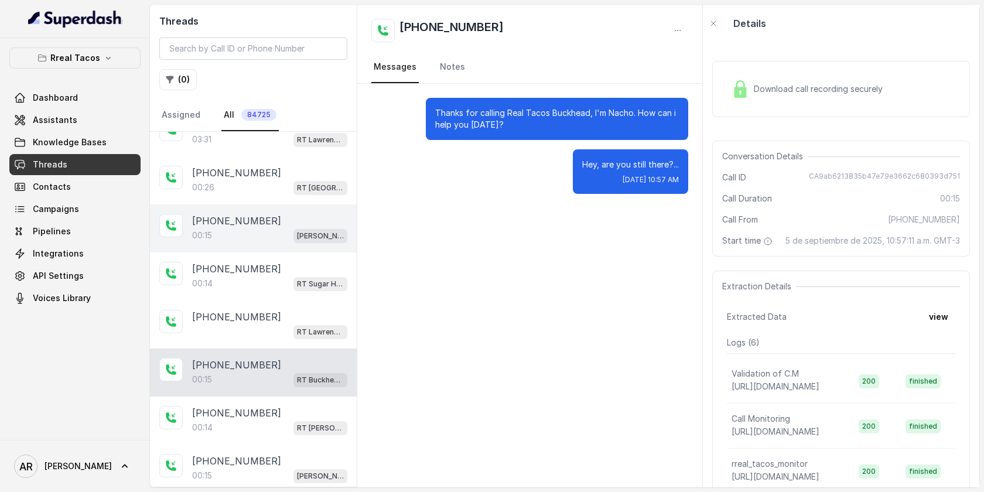
click at [271, 407] on div "[PHONE_NUMBER]" at bounding box center [269, 413] width 155 height 14
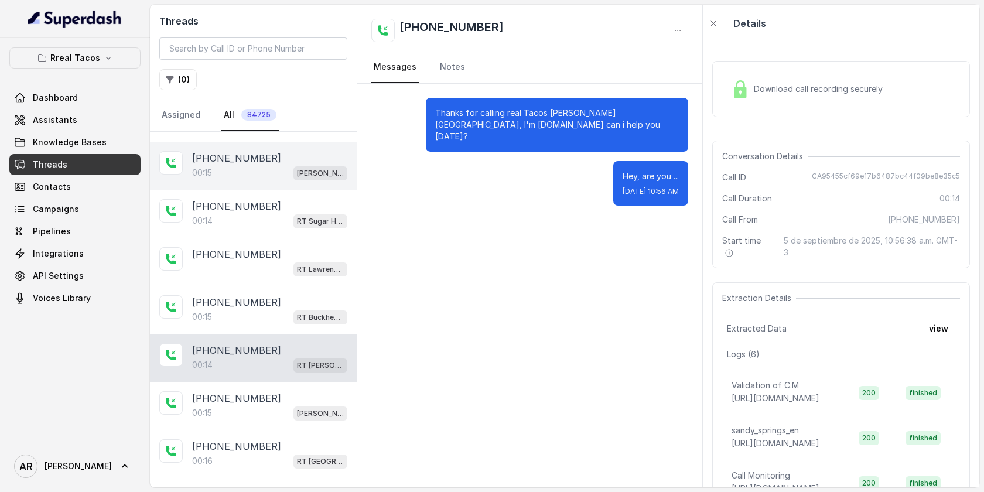
click at [271, 407] on div "00:15 [PERSON_NAME] / EN" at bounding box center [269, 412] width 155 height 15
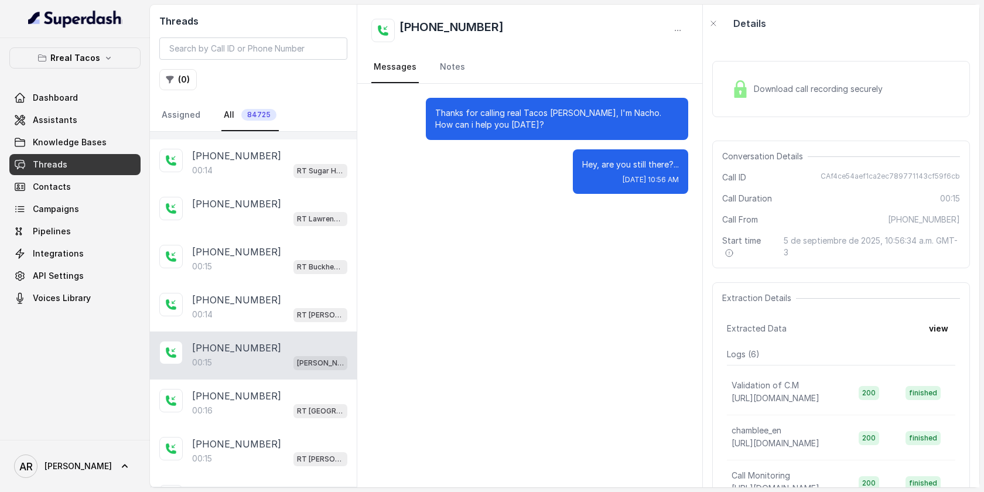
scroll to position [1637, 0]
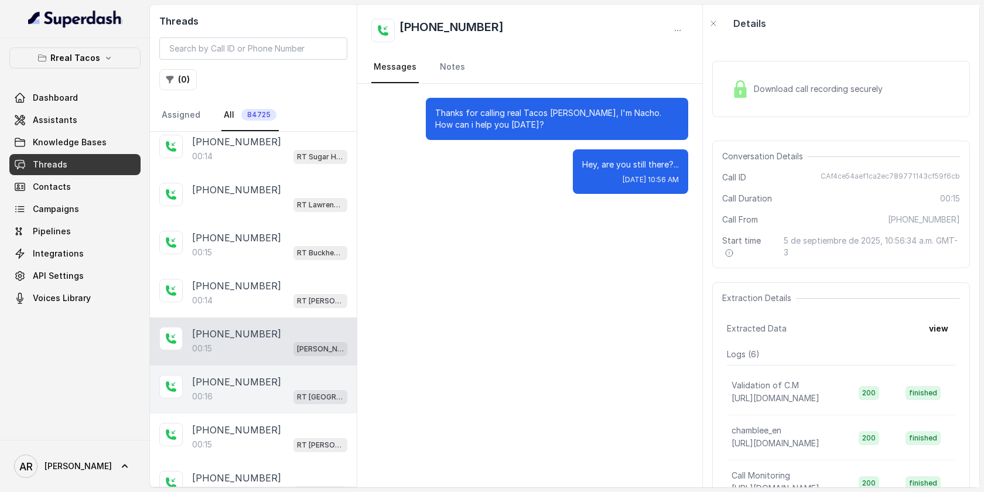
click at [268, 389] on div "00:[STREET_ADDRESS]" at bounding box center [269, 396] width 155 height 15
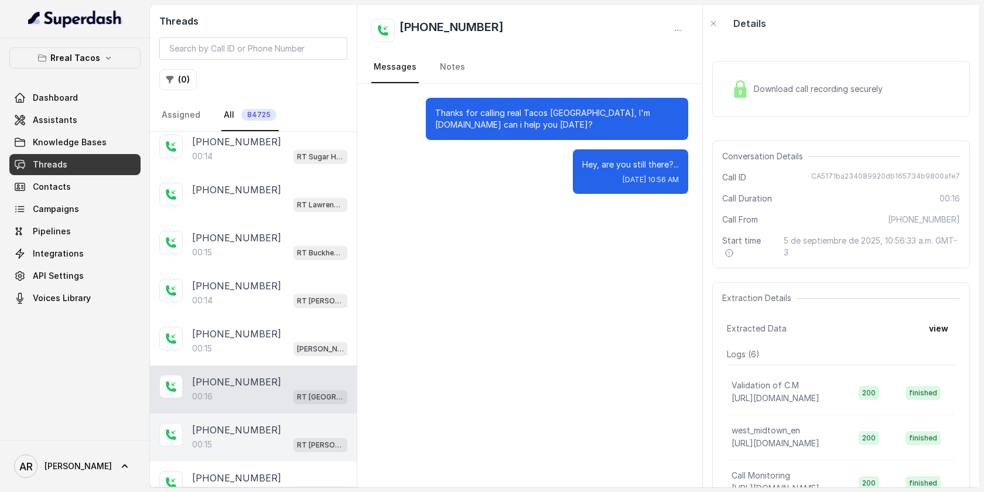
click at [253, 437] on div "00:[STREET_ADDRESS][PERSON_NAME]" at bounding box center [269, 444] width 155 height 15
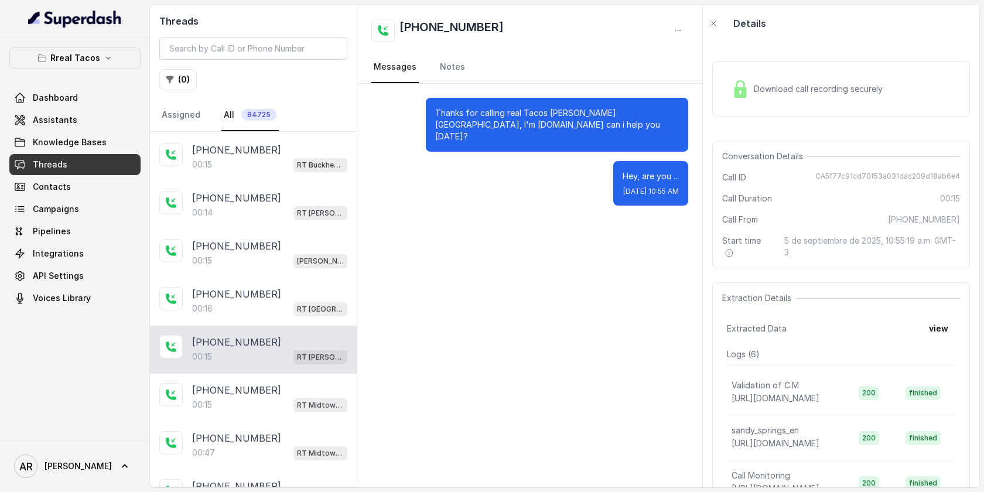
scroll to position [1740, 0]
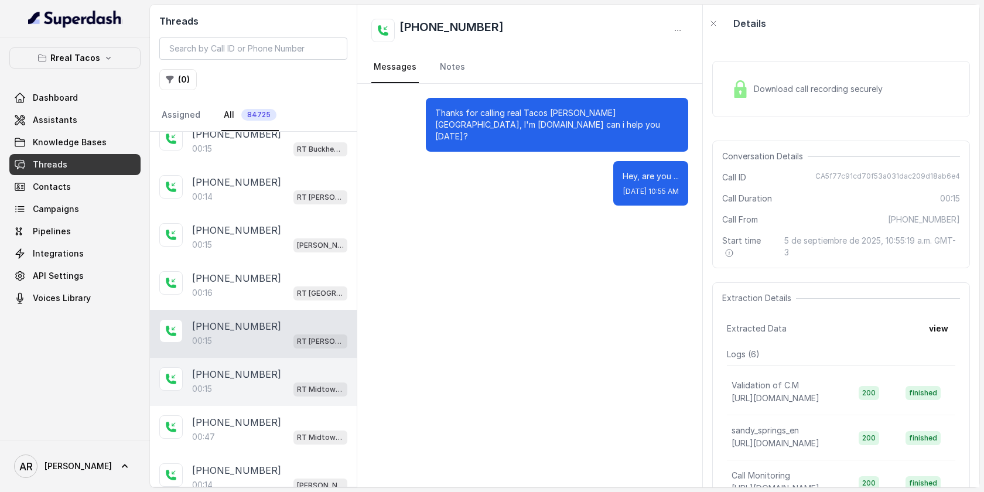
click at [247, 381] on div "00:15 RT Midtown / EN" at bounding box center [269, 388] width 155 height 15
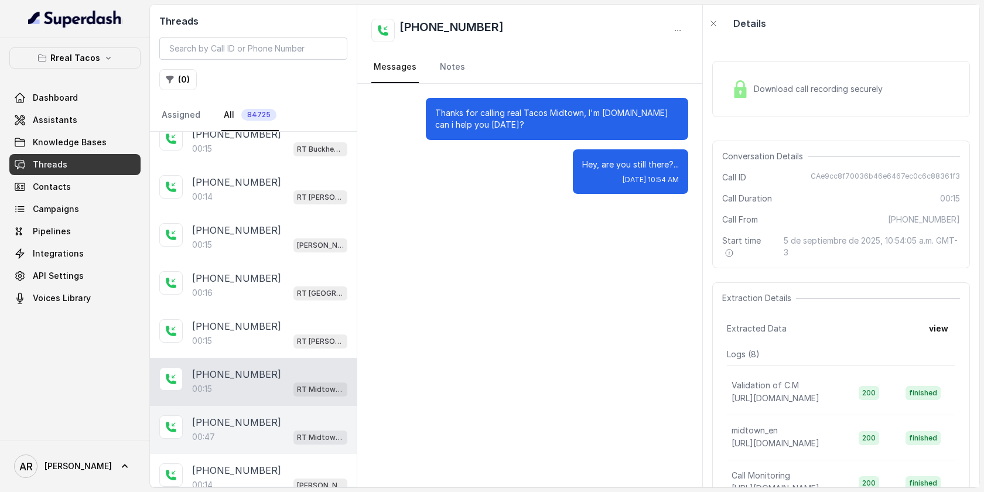
click at [247, 430] on div "00:47 RT Midtown / EN" at bounding box center [269, 437] width 155 height 15
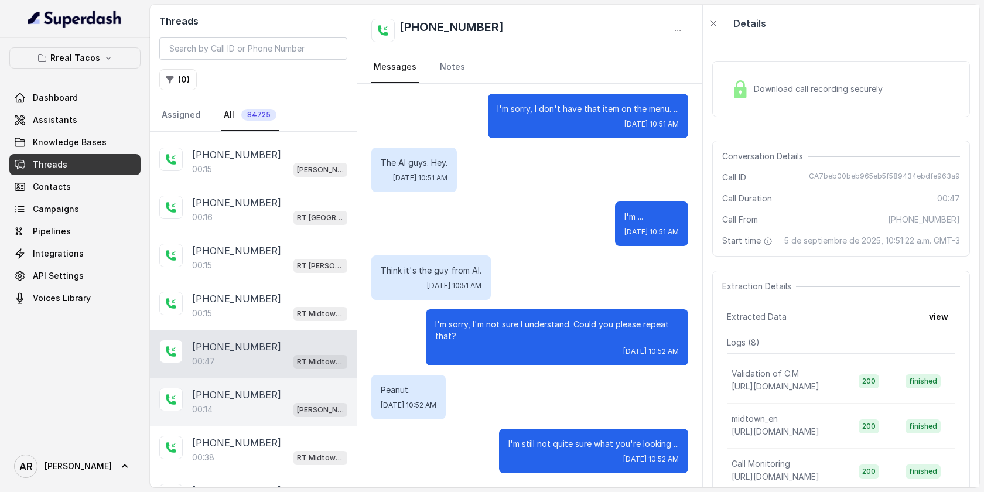
scroll to position [1877, 0]
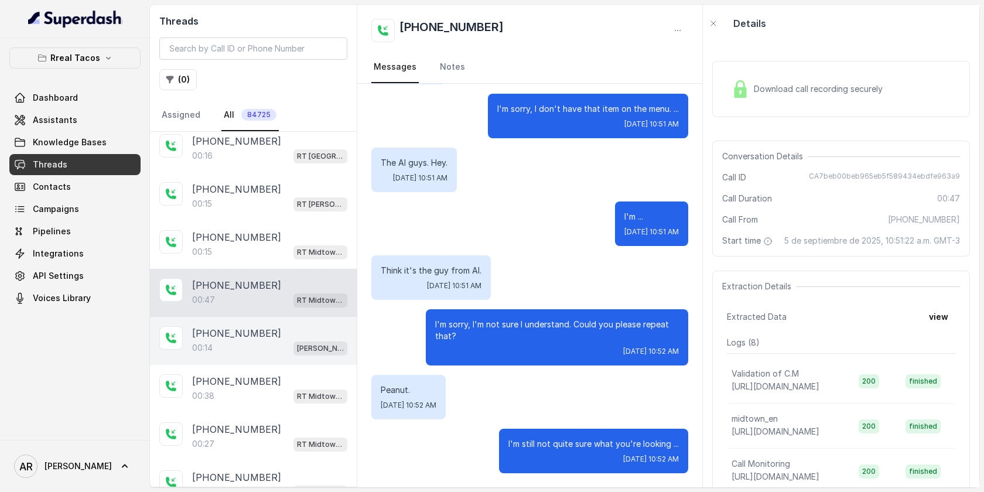
click at [261, 342] on div "00:14 [PERSON_NAME] / EN" at bounding box center [269, 347] width 155 height 15
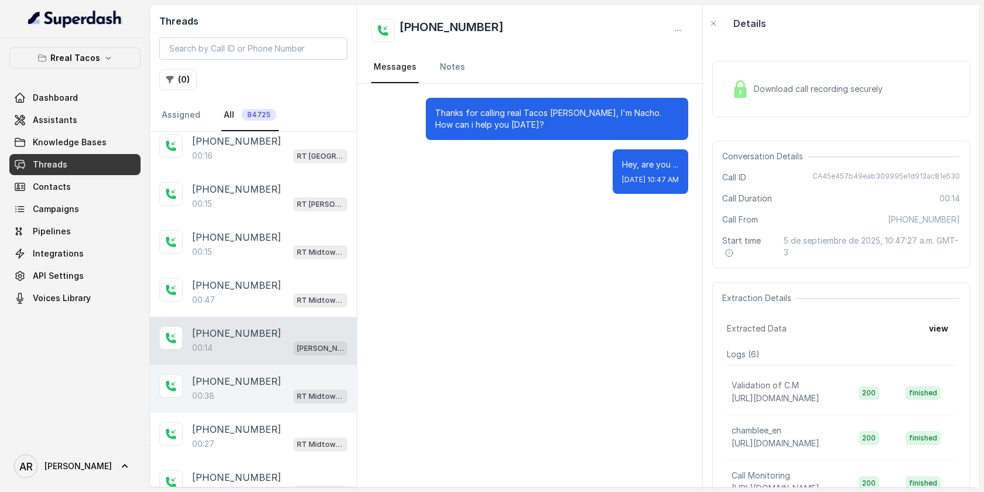
click at [257, 400] on div "[PHONE_NUMBER]:38 RT Midtown / EN" at bounding box center [253, 389] width 207 height 48
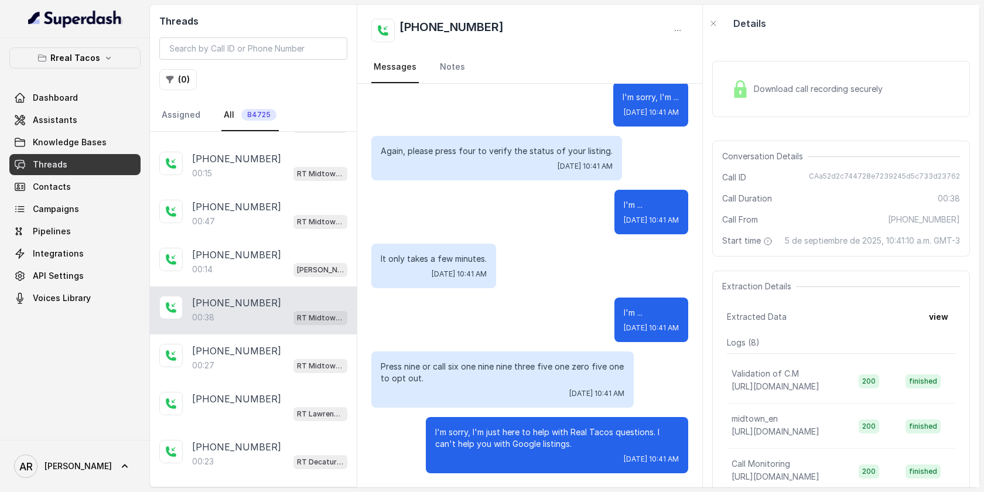
scroll to position [1957, 0]
click at [271, 334] on div "[PHONE_NUMBER]:27 RT Midtown / EN" at bounding box center [253, 358] width 207 height 48
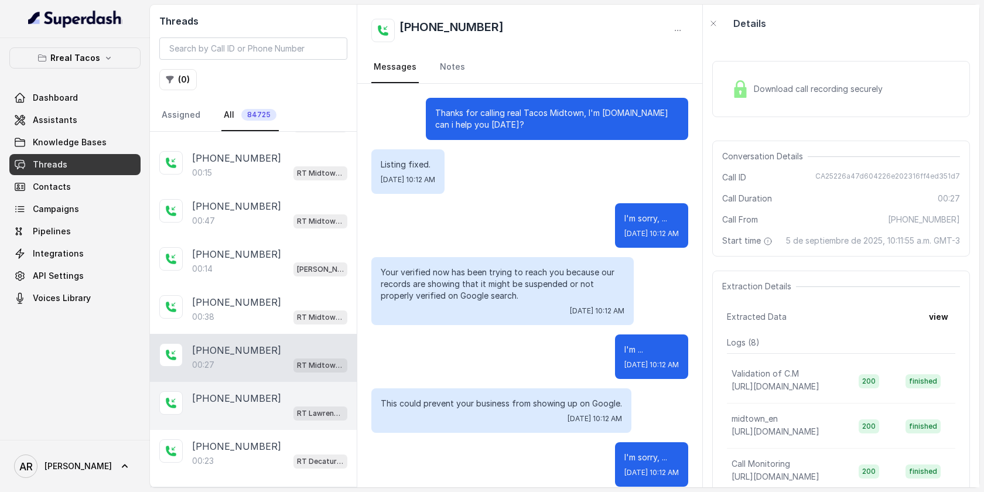
scroll to position [121, 0]
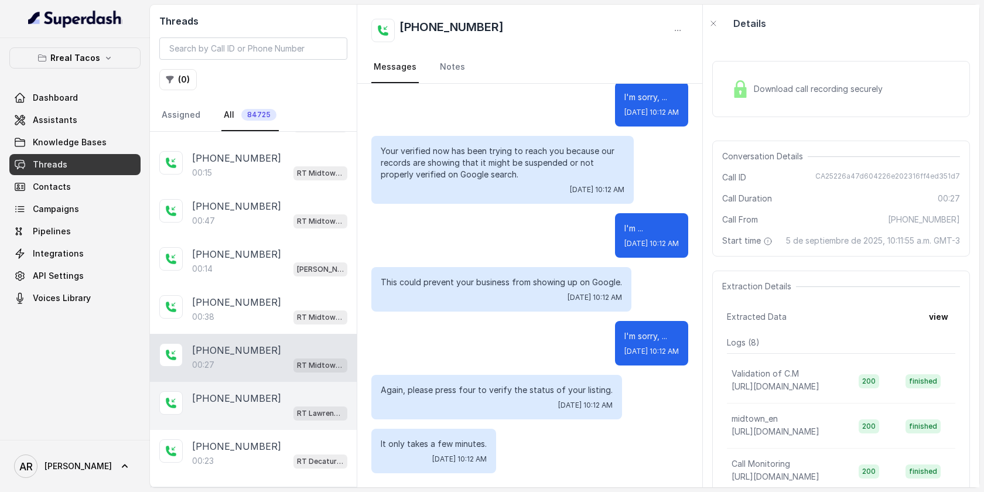
click at [268, 391] on div "[PHONE_NUMBER]" at bounding box center [269, 398] width 155 height 14
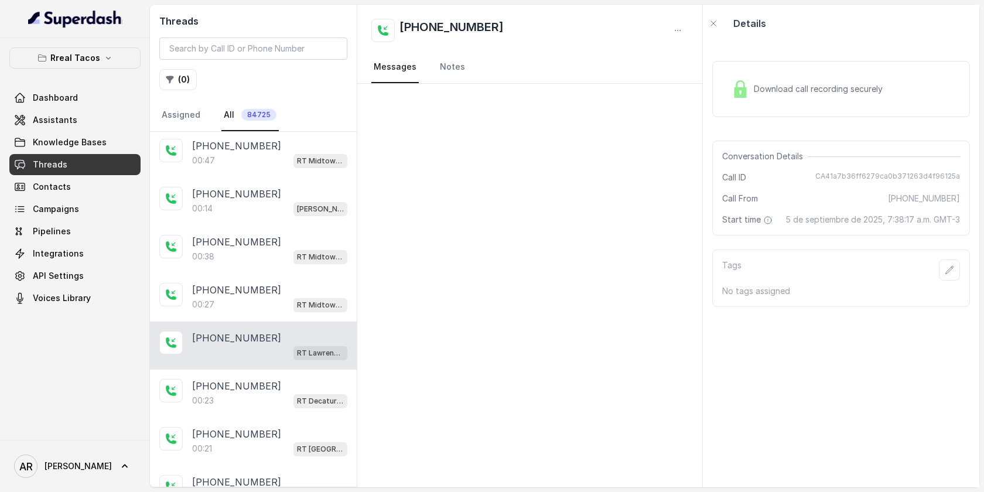
scroll to position [2036, 0]
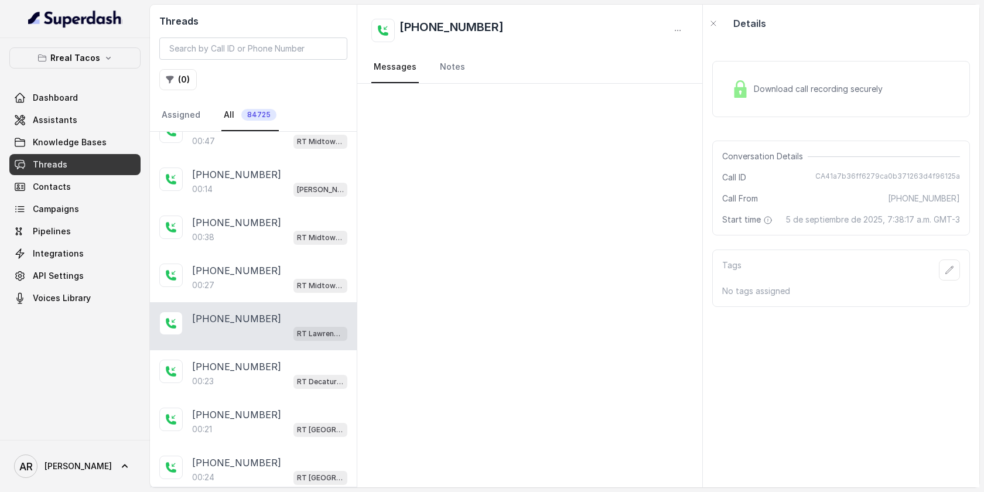
click at [268, 398] on div "[PHONE_NUMBER]:[STREET_ADDRESS]" at bounding box center [253, 422] width 207 height 48
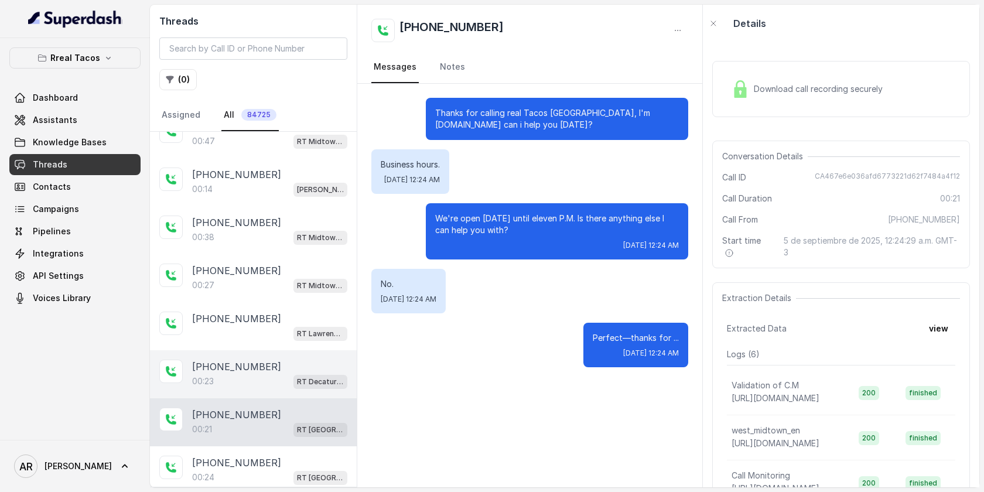
click at [268, 360] on div "[PHONE_NUMBER]" at bounding box center [269, 367] width 155 height 14
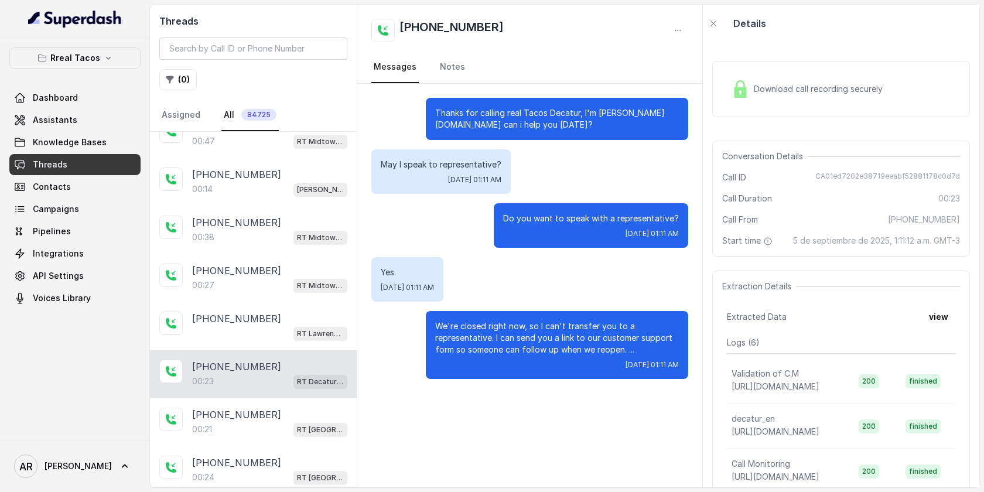
scroll to position [2062, 0]
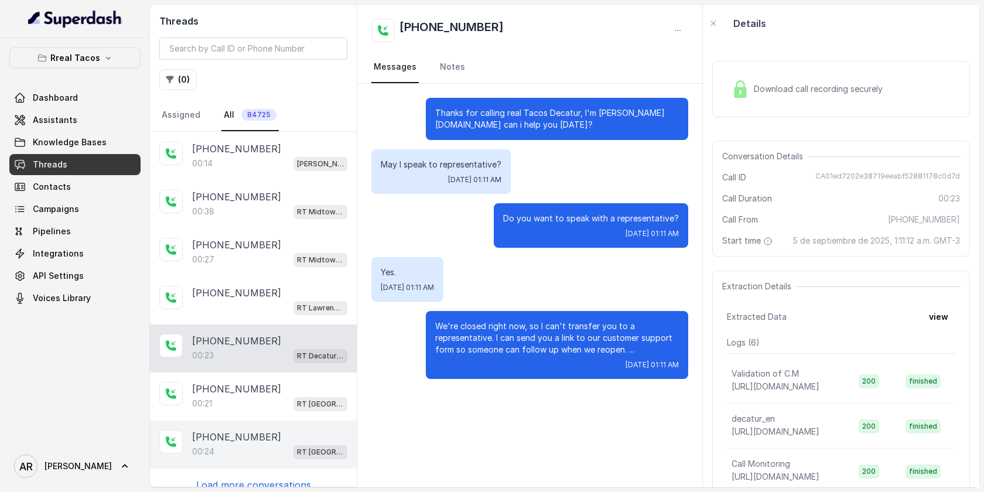
click at [277, 430] on div "[PHONE_NUMBER]" at bounding box center [269, 437] width 155 height 14
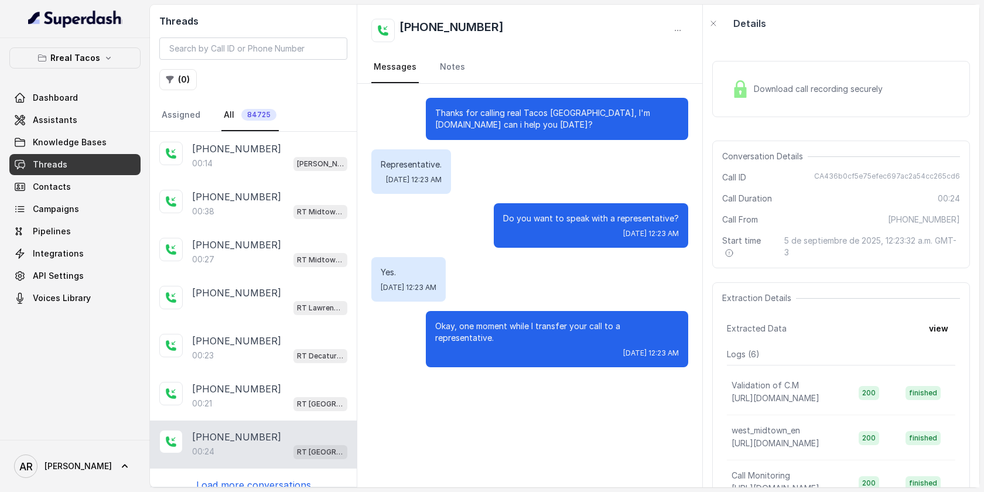
click at [259, 478] on p "Load more conversations" at bounding box center [253, 485] width 115 height 14
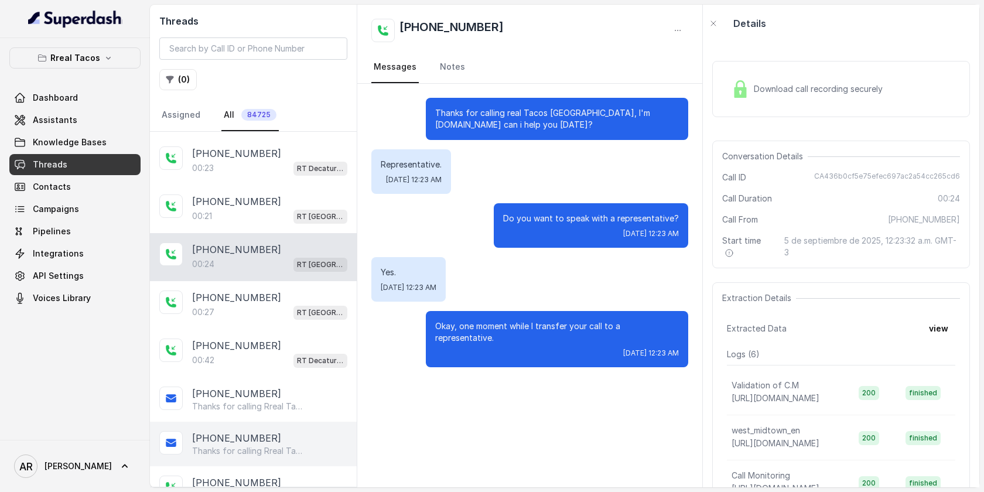
scroll to position [2297, 0]
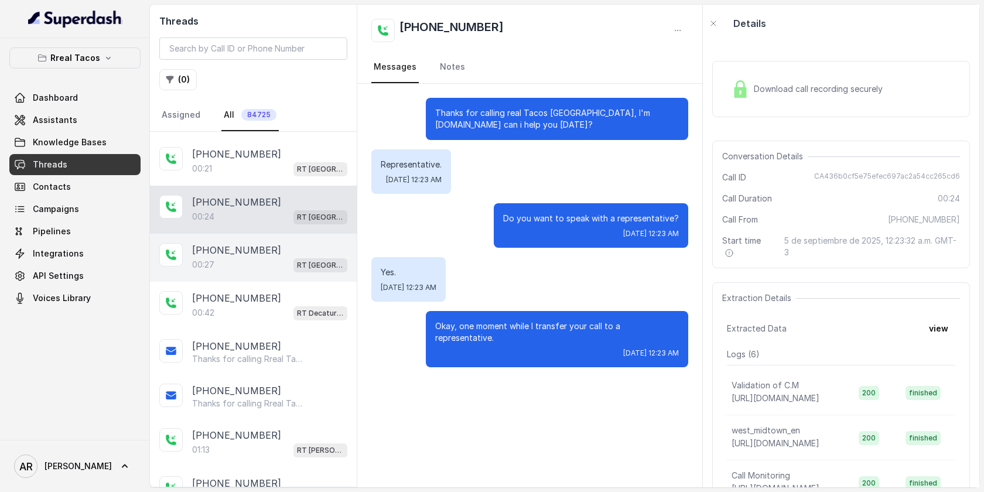
click at [267, 257] on div "00:[STREET_ADDRESS]" at bounding box center [269, 264] width 155 height 15
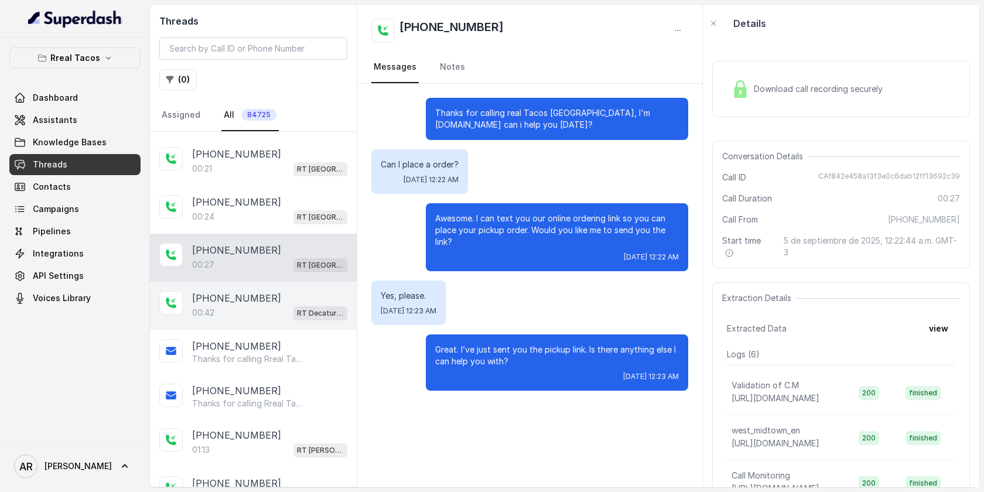
click at [265, 305] on div "00:42 RT Decatur / EN" at bounding box center [269, 312] width 155 height 15
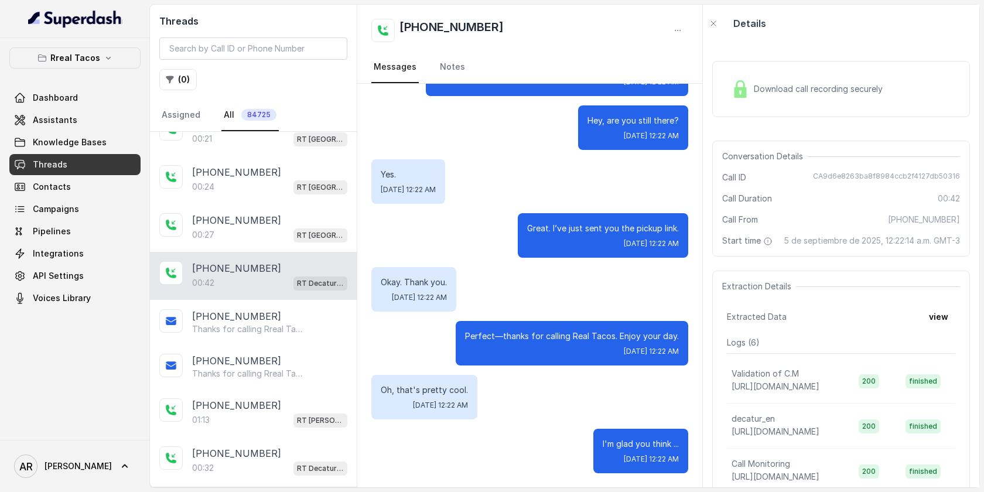
scroll to position [2338, 0]
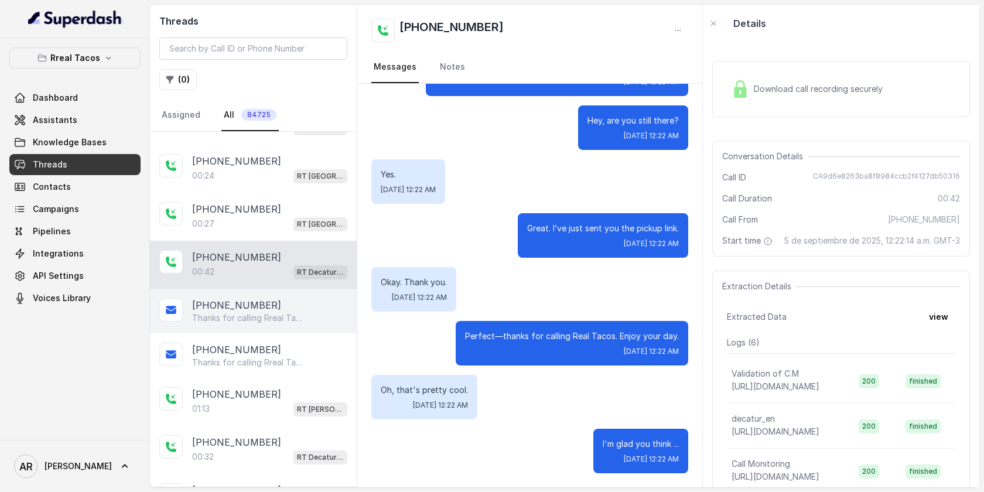
click at [265, 312] on p "Thanks for calling Rreal Tacos! Want to pick up your order? [URL][DOMAIN_NAME] …" at bounding box center [248, 318] width 113 height 12
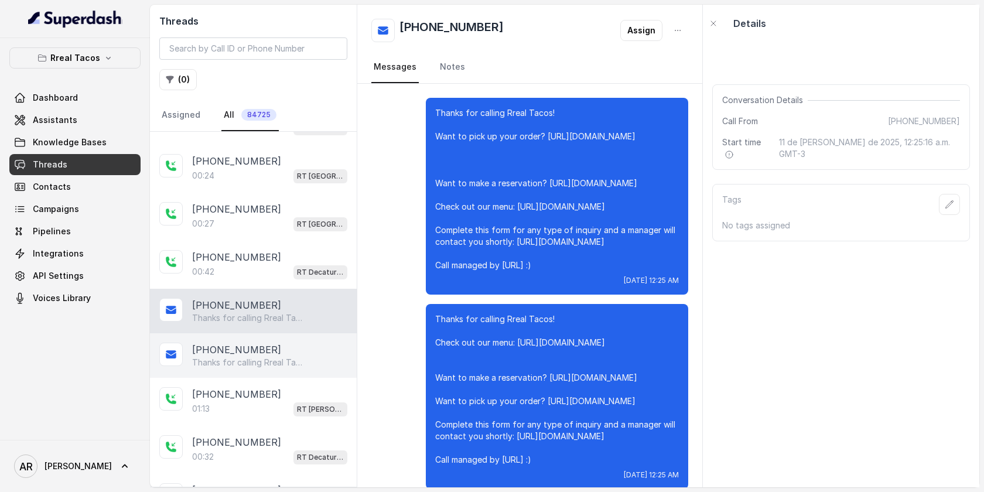
scroll to position [117, 0]
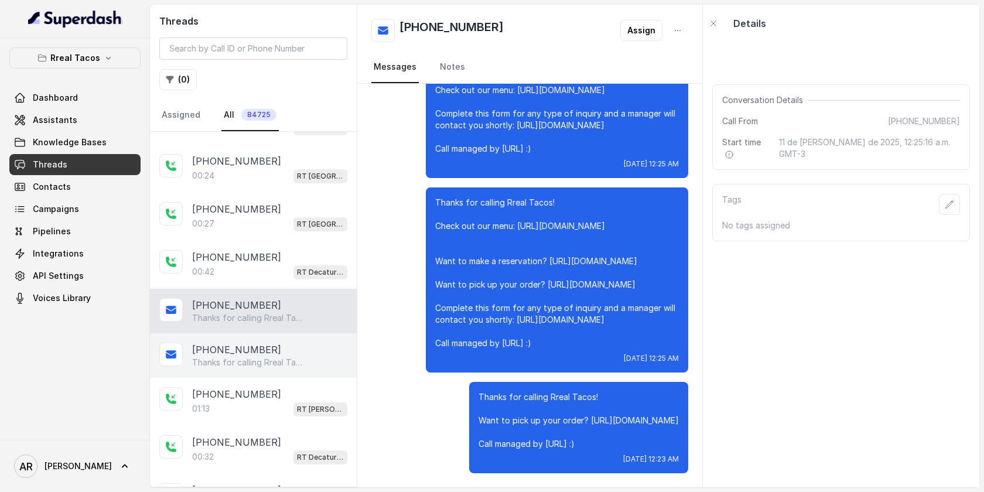
click at [265, 343] on div "[PHONE_NUMBER]" at bounding box center [269, 350] width 155 height 14
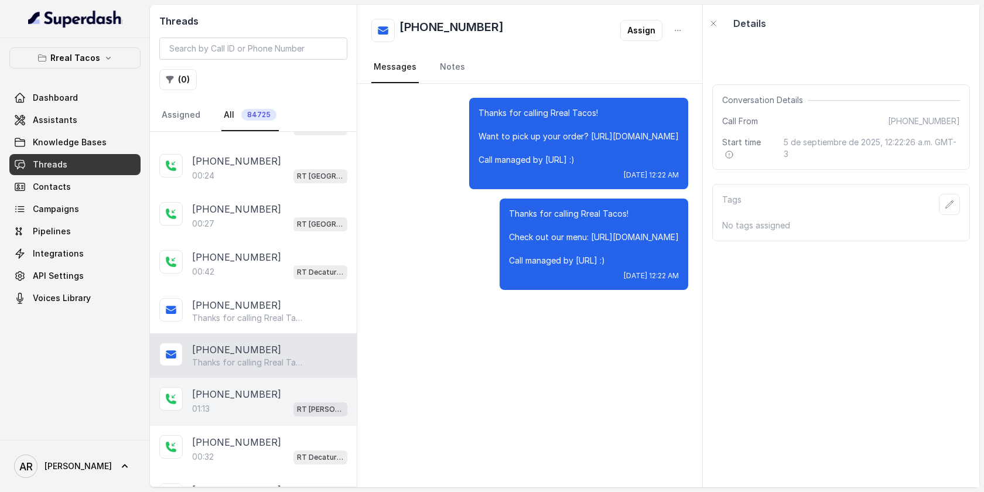
click at [263, 401] on div "01:13 RT [PERSON_NAME][GEOGRAPHIC_DATA] / EN" at bounding box center [269, 408] width 155 height 15
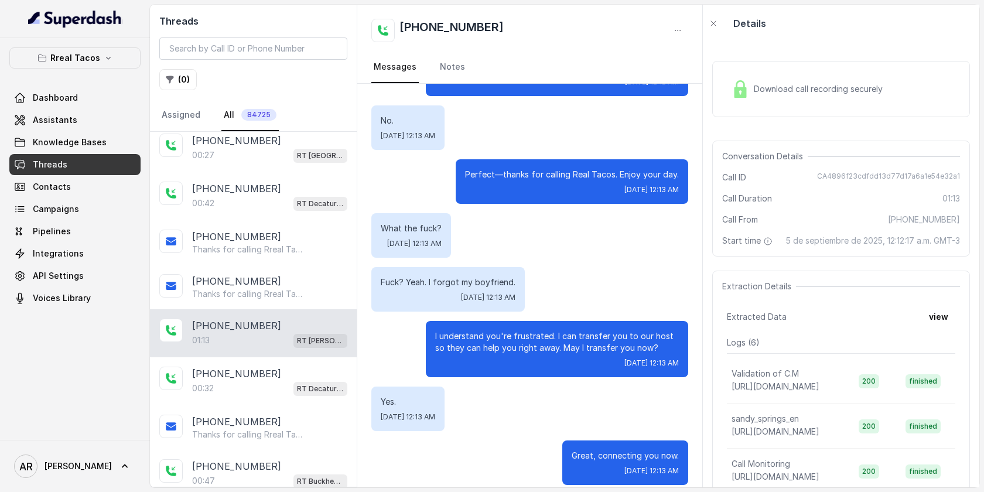
scroll to position [2407, 0]
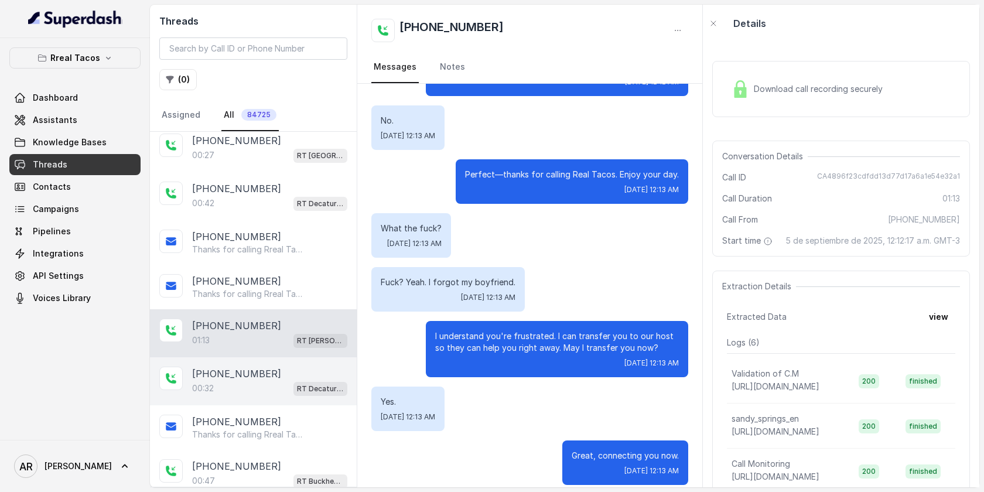
click at [271, 357] on div "[PHONE_NUMBER]:32 RT Decatur / EN" at bounding box center [253, 381] width 207 height 48
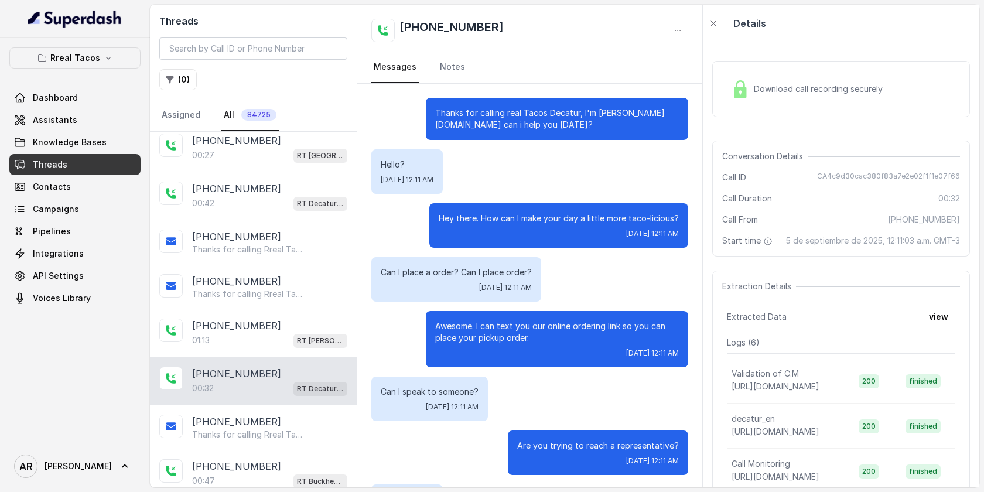
scroll to position [56, 0]
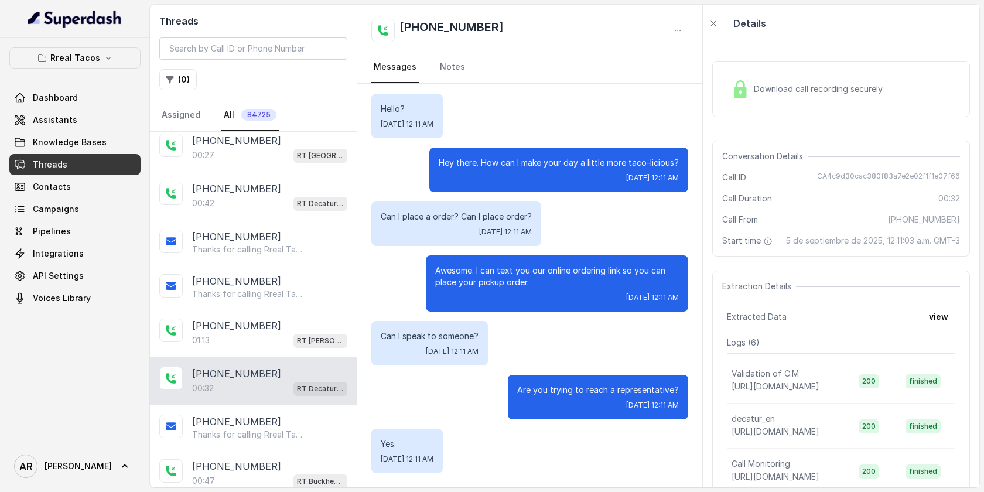
click at [271, 387] on div "[PHONE_NUMBER]:32 RT Decatur / EN" at bounding box center [253, 381] width 207 height 48
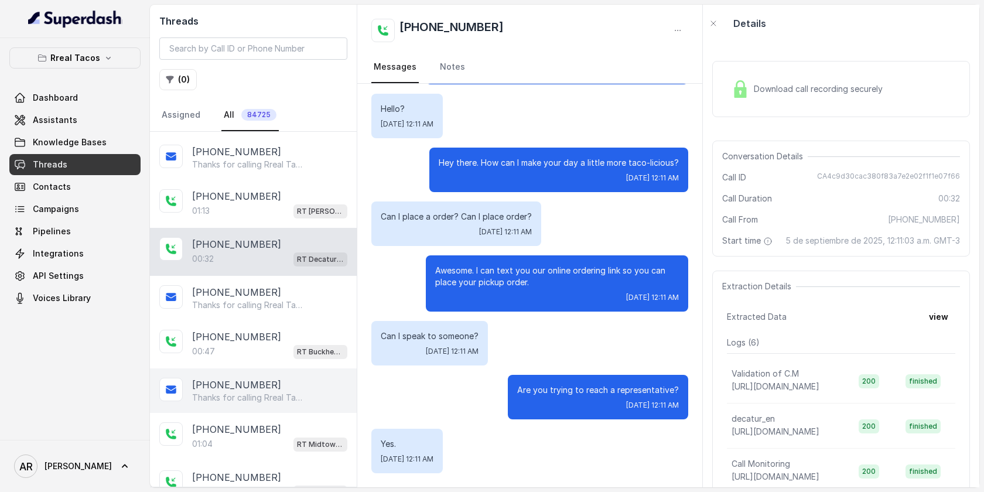
scroll to position [2558, 0]
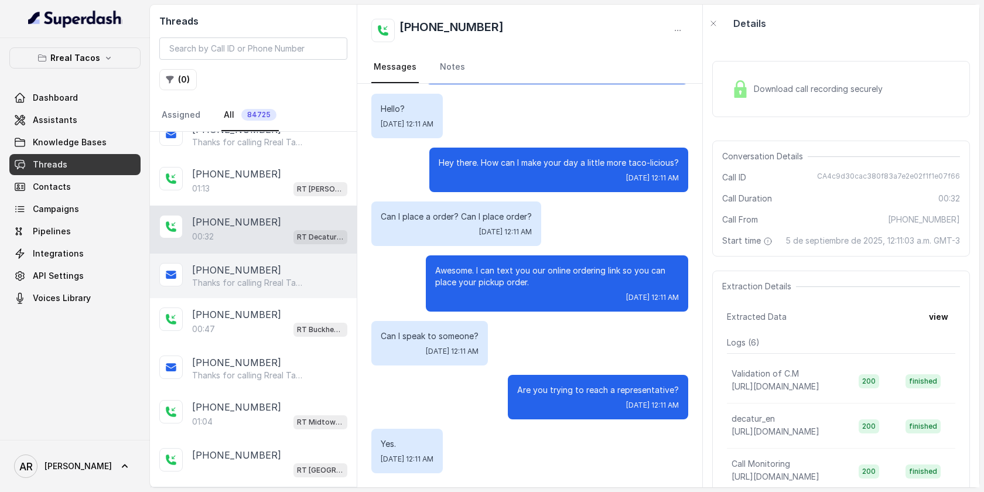
click at [260, 263] on div "[PHONE_NUMBER]" at bounding box center [269, 270] width 155 height 14
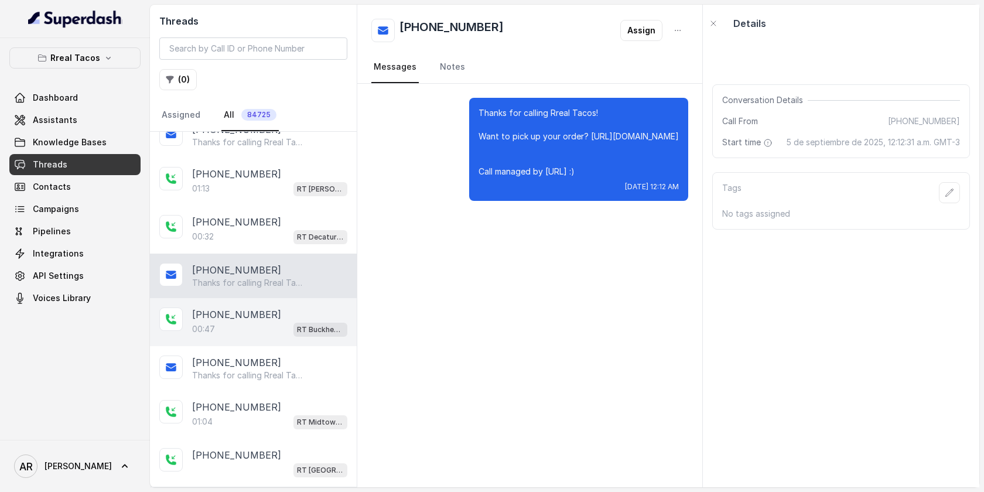
click at [258, 308] on p "[PHONE_NUMBER]" at bounding box center [236, 315] width 89 height 14
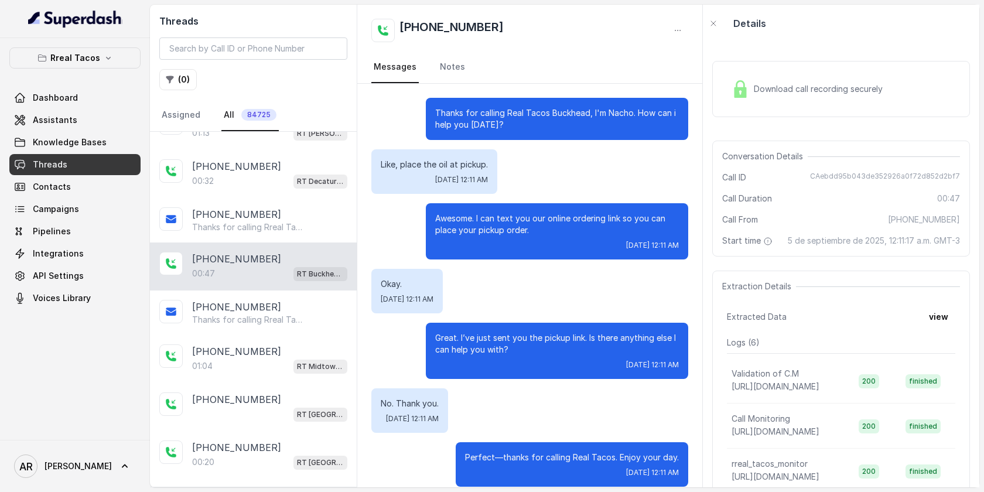
scroll to position [67, 0]
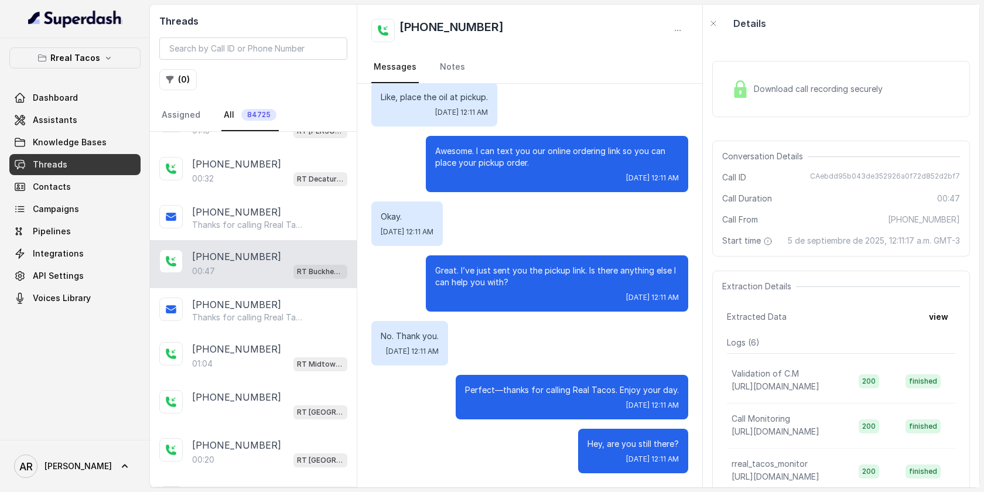
click at [258, 298] on p "[PHONE_NUMBER]" at bounding box center [236, 305] width 89 height 14
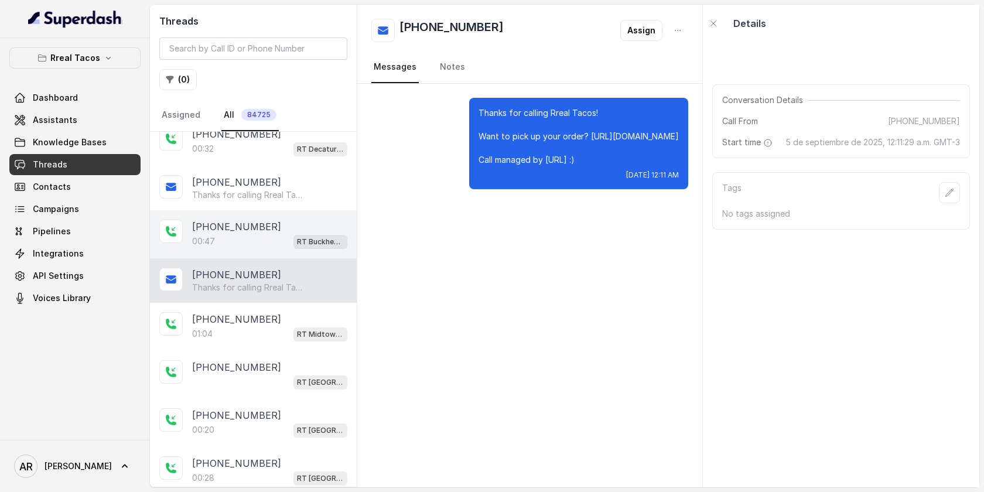
scroll to position [2653, 0]
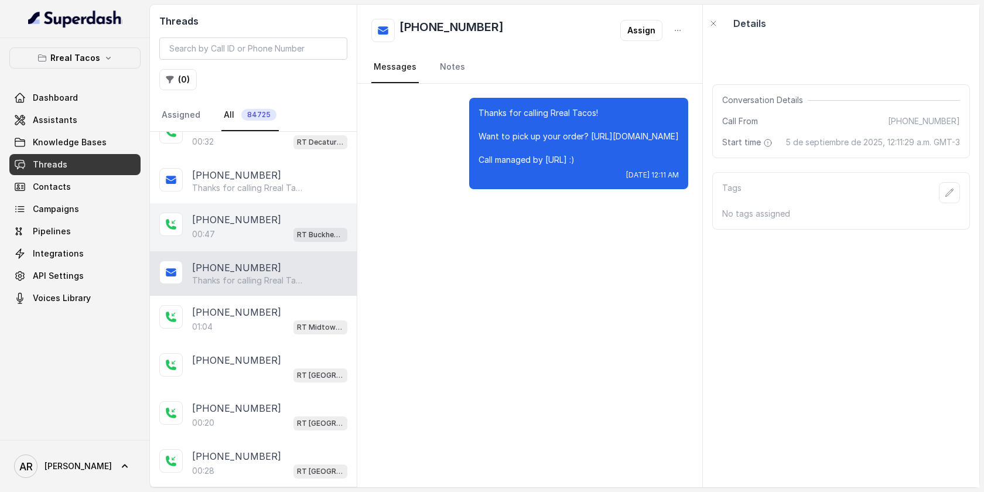
click at [258, 305] on div "[PHONE_NUMBER]" at bounding box center [269, 312] width 155 height 14
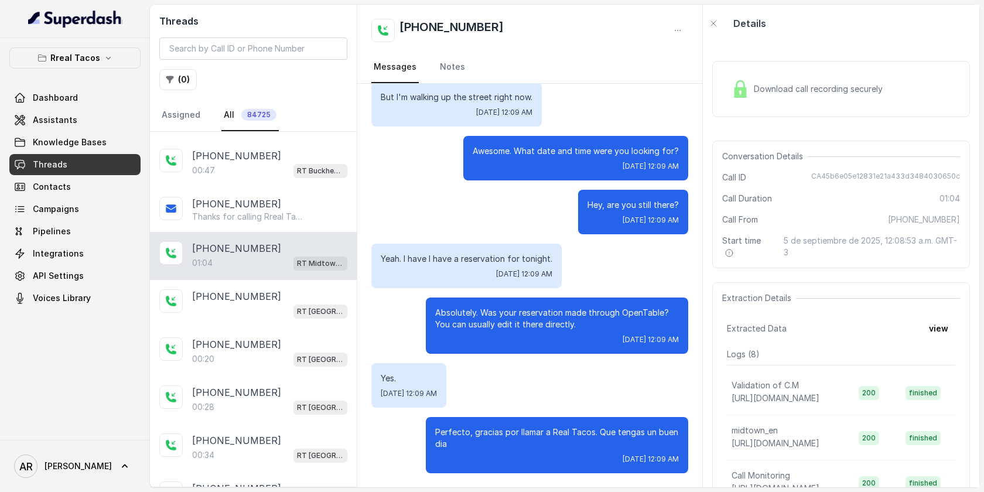
click at [229, 255] on div "01:04 RT Midtown / EN" at bounding box center [269, 262] width 155 height 15
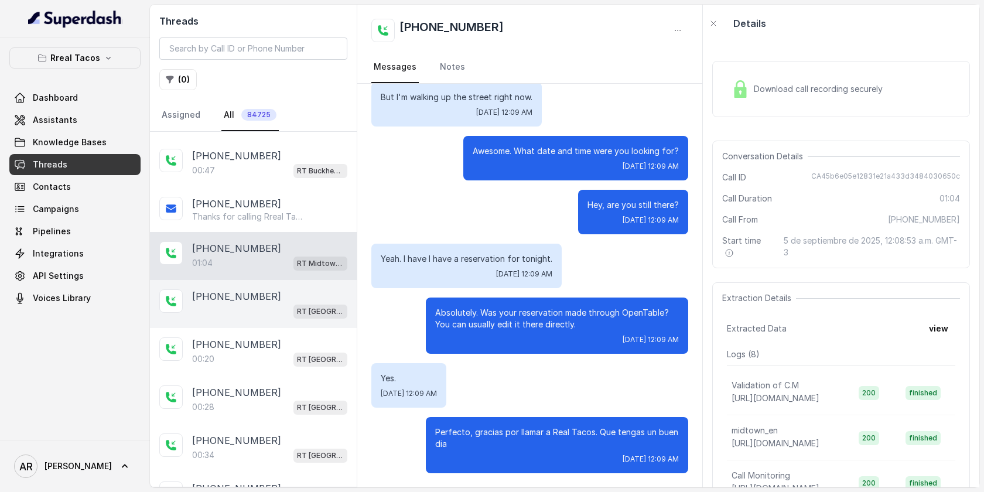
click at [230, 304] on div "RT [GEOGRAPHIC_DATA] / EN" at bounding box center [269, 311] width 155 height 15
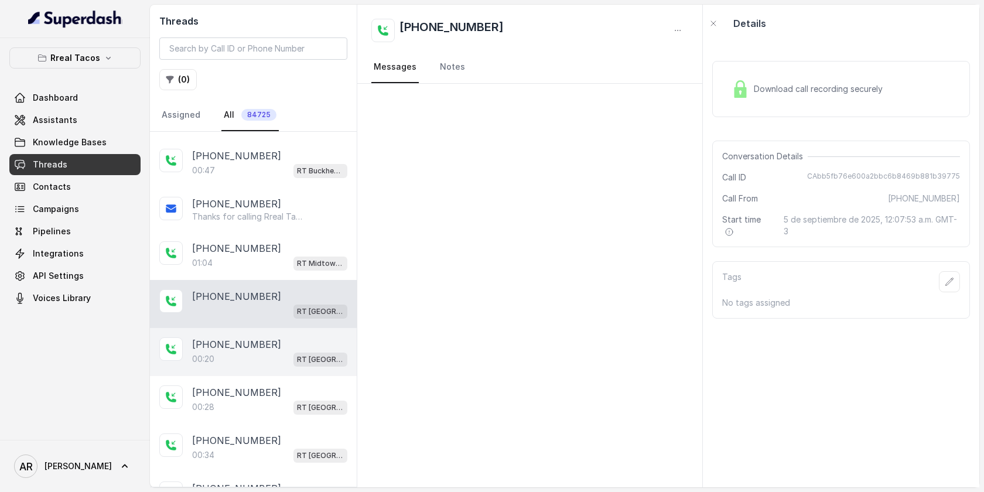
click at [237, 352] on div "00:[STREET_ADDRESS]" at bounding box center [269, 359] width 155 height 15
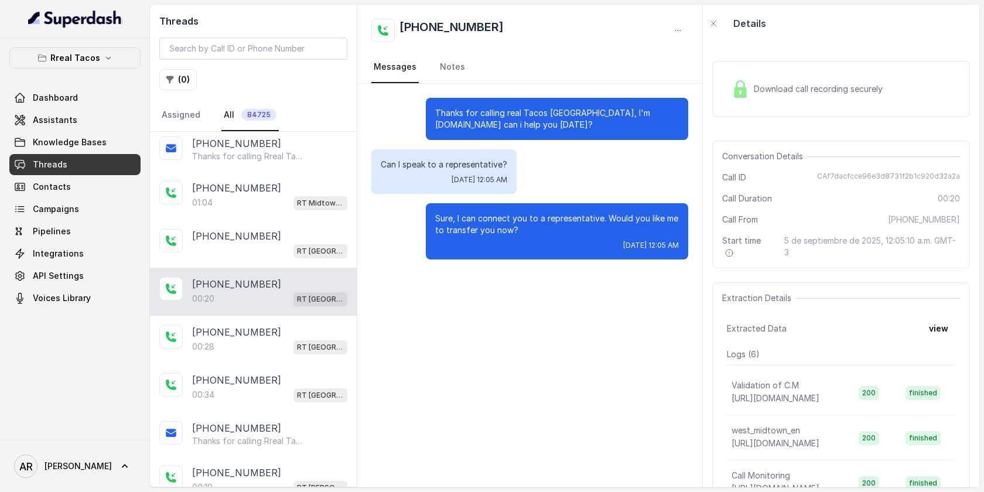
click at [237, 343] on div "[PHONE_NUMBER]:28 RT [GEOGRAPHIC_DATA] / EN" at bounding box center [253, 340] width 207 height 48
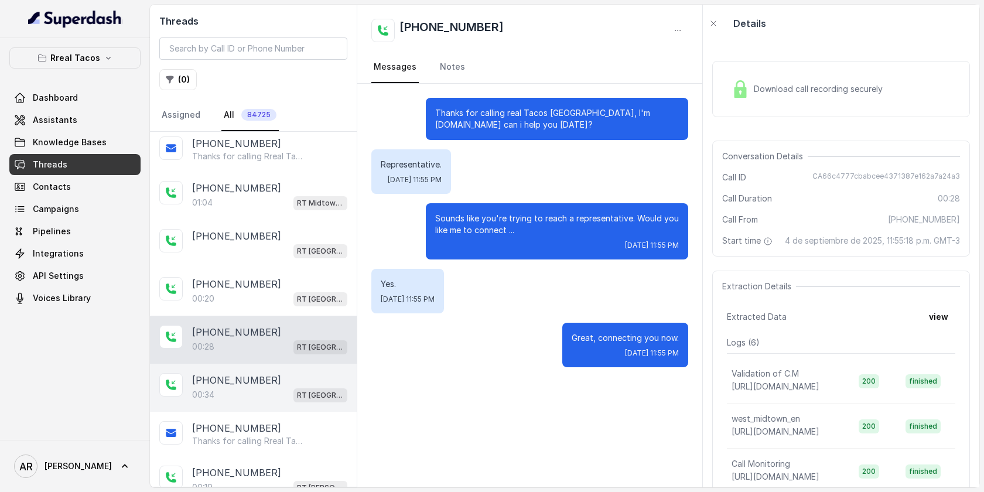
click at [240, 387] on div "00:[STREET_ADDRESS]" at bounding box center [269, 394] width 155 height 15
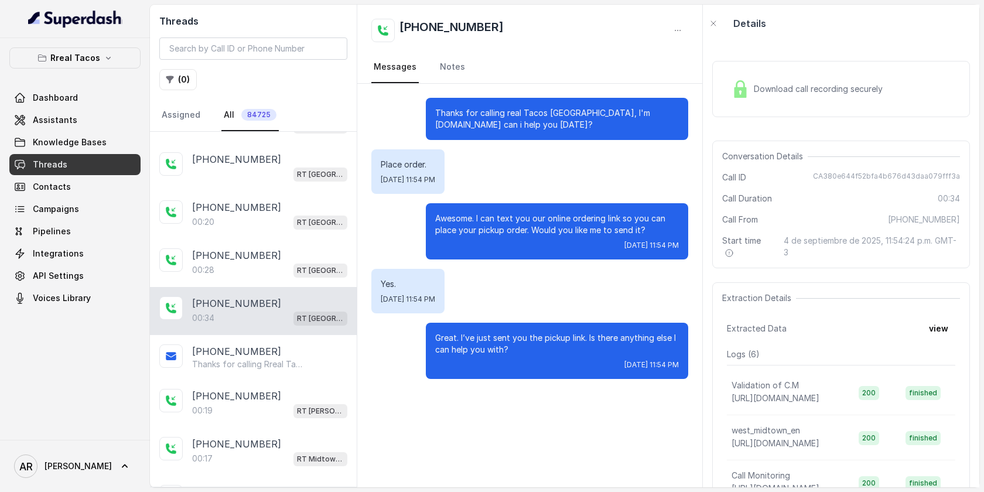
click at [240, 389] on p "[PHONE_NUMBER]" at bounding box center [236, 396] width 89 height 14
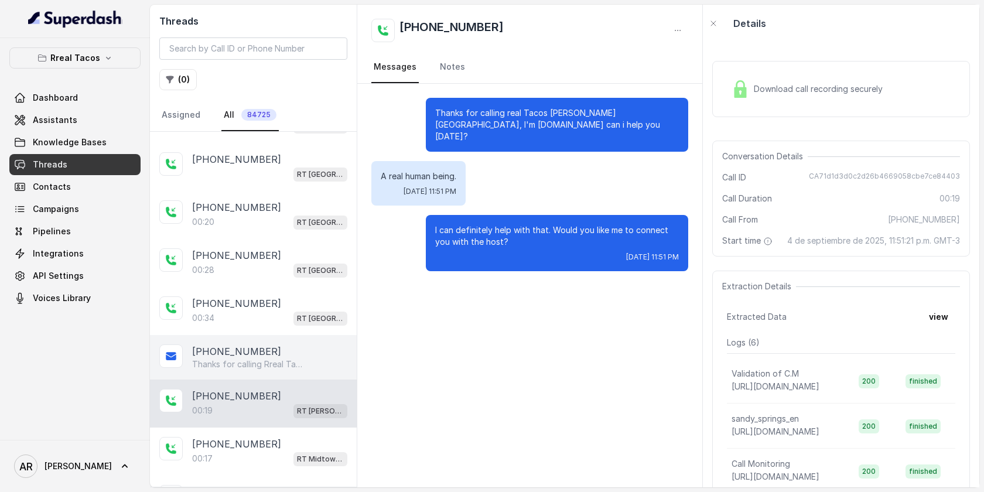
click at [240, 359] on p "Thanks for calling Rreal Tacos! Want to pick up your order? [URL][DOMAIN_NAME] …" at bounding box center [248, 365] width 113 height 12
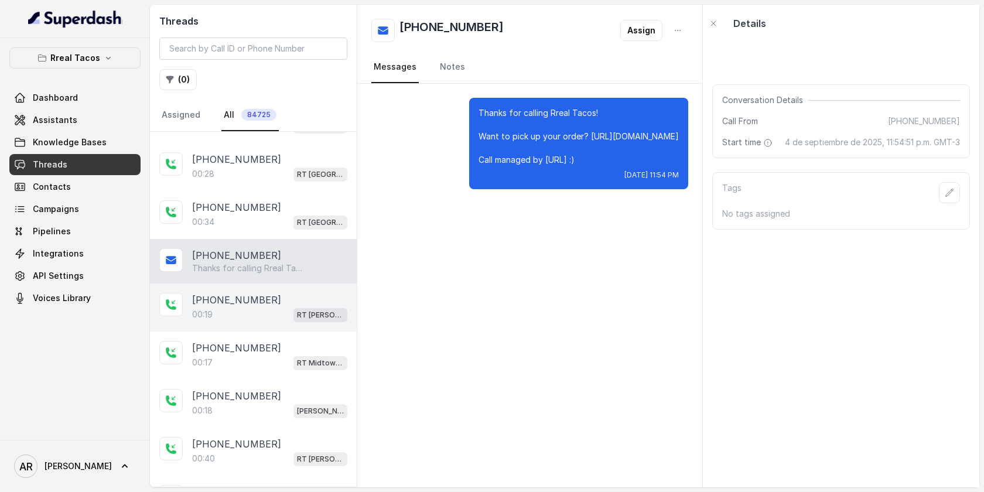
click at [248, 284] on div "[PHONE_NUMBER]:19 RT [PERSON_NAME][GEOGRAPHIC_DATA] / EN" at bounding box center [253, 308] width 207 height 48
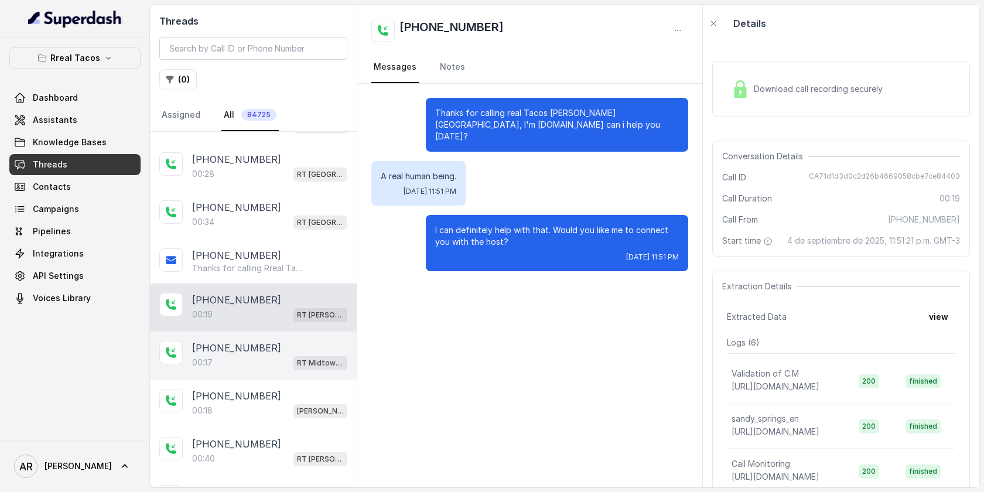
click at [258, 332] on div "[PHONE_NUMBER]:17 RT Midtown / EN" at bounding box center [253, 356] width 207 height 48
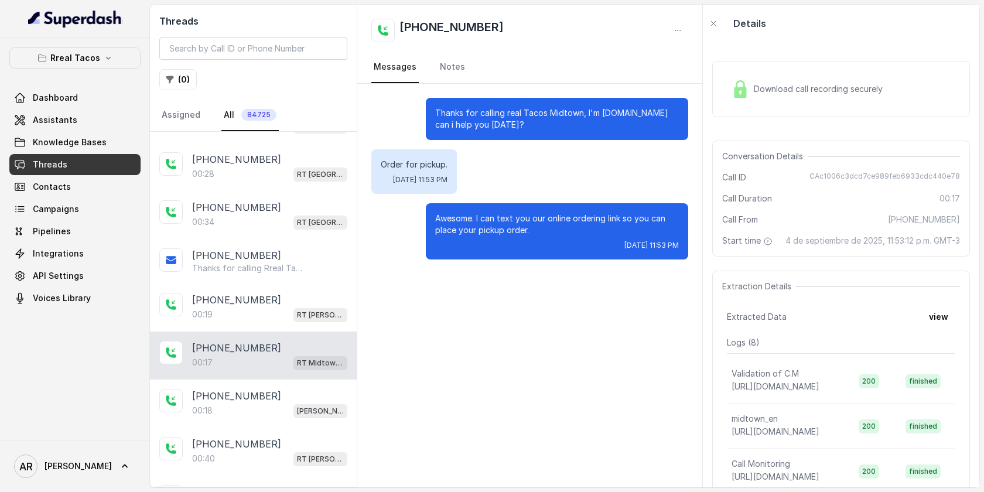
click at [260, 355] on div "00:17 RT Midtown / EN" at bounding box center [269, 362] width 155 height 15
click at [186, 79] on button "( 0 )" at bounding box center [178, 79] width 38 height 21
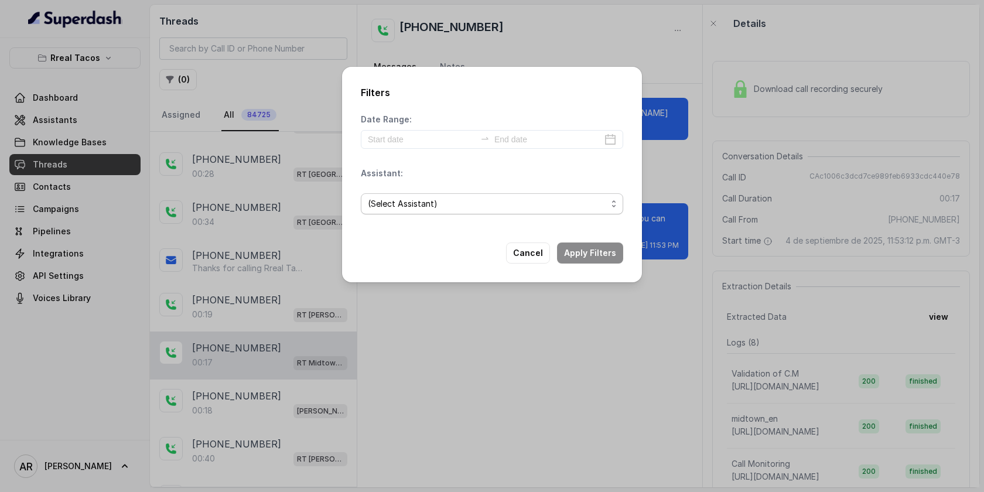
click at [414, 199] on span "(Select Assistant)" at bounding box center [487, 204] width 239 height 14
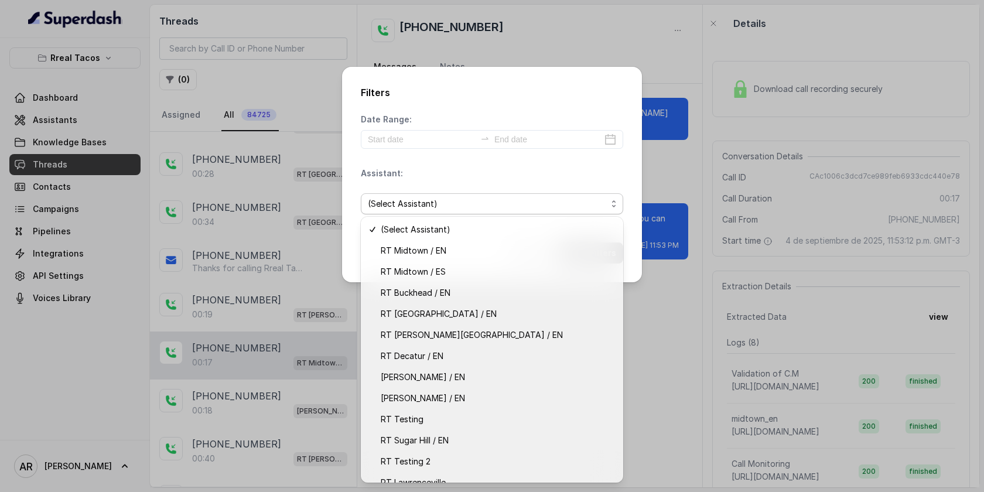
click at [445, 138] on div "Date Range: Assistant: (Select Assistant)" at bounding box center [492, 169] width 263 height 110
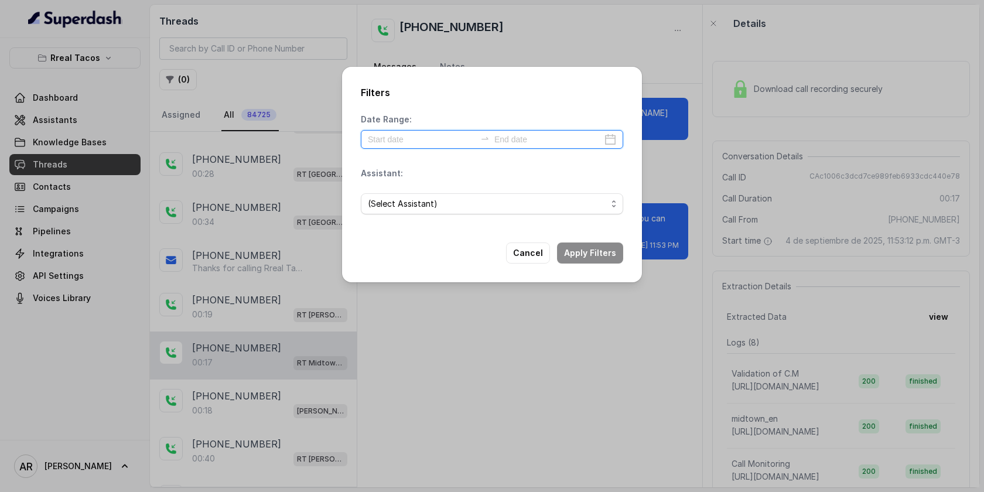
click at [435, 137] on input at bounding box center [422, 139] width 108 height 13
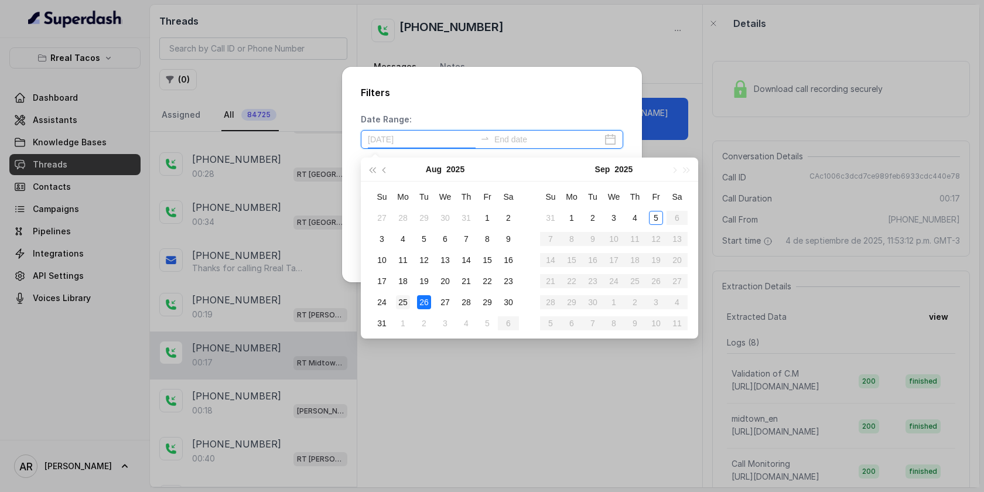
type input "[DATE]"
click at [412, 310] on td "25" at bounding box center [403, 302] width 21 height 21
type input "[DATE]"
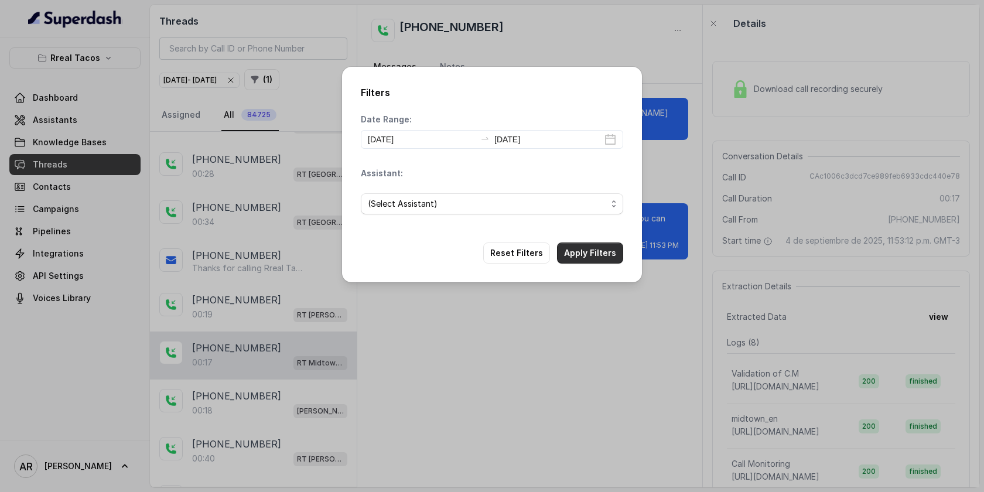
click at [584, 253] on button "Apply Filters" at bounding box center [590, 253] width 66 height 21
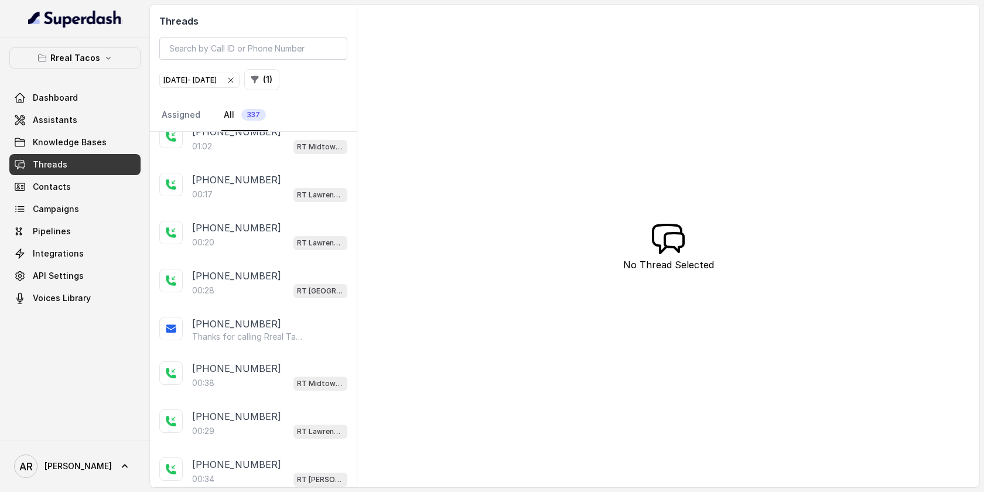
click at [238, 152] on div "[PHONE_NUMBER]:02 RT Midtown / EN" at bounding box center [253, 139] width 207 height 48
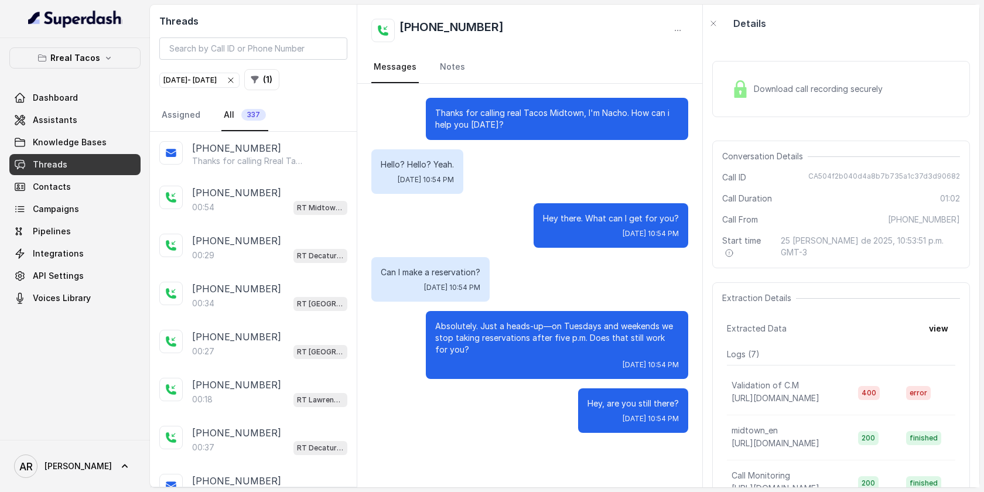
click at [238, 152] on p "[PHONE_NUMBER]" at bounding box center [236, 148] width 89 height 14
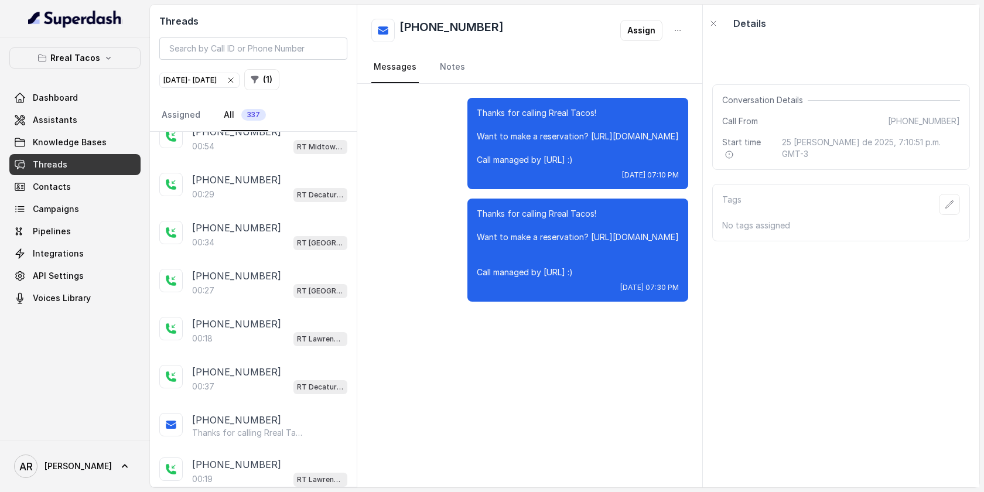
click at [238, 152] on div "00:54 RT Midtown / EN" at bounding box center [269, 146] width 155 height 15
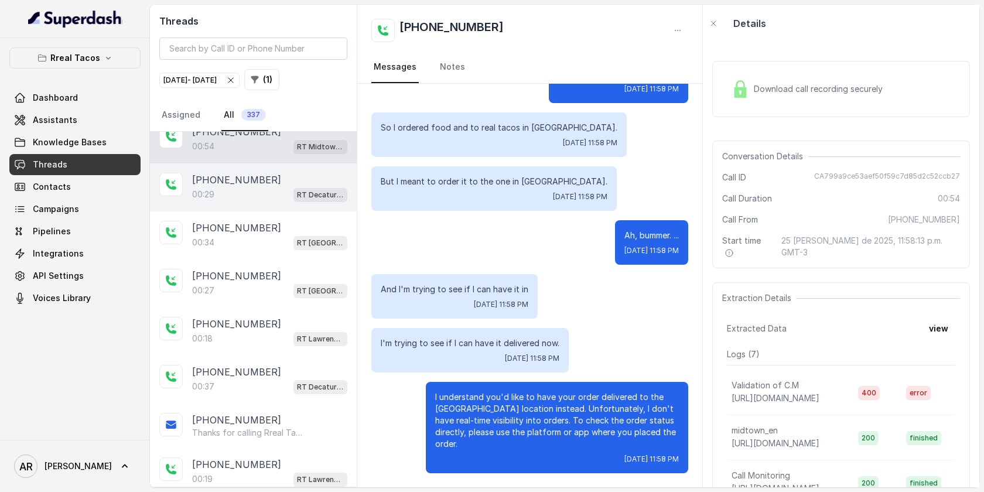
click at [253, 199] on div "00:29 RT Decatur / EN" at bounding box center [269, 194] width 155 height 15
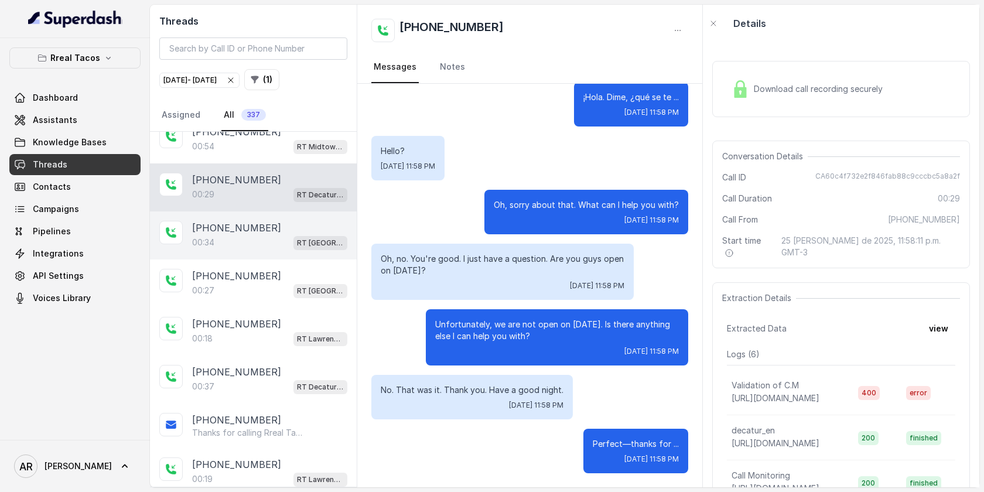
click at [257, 250] on div "[PHONE_NUMBER]:[STREET_ADDRESS]" at bounding box center [253, 236] width 207 height 48
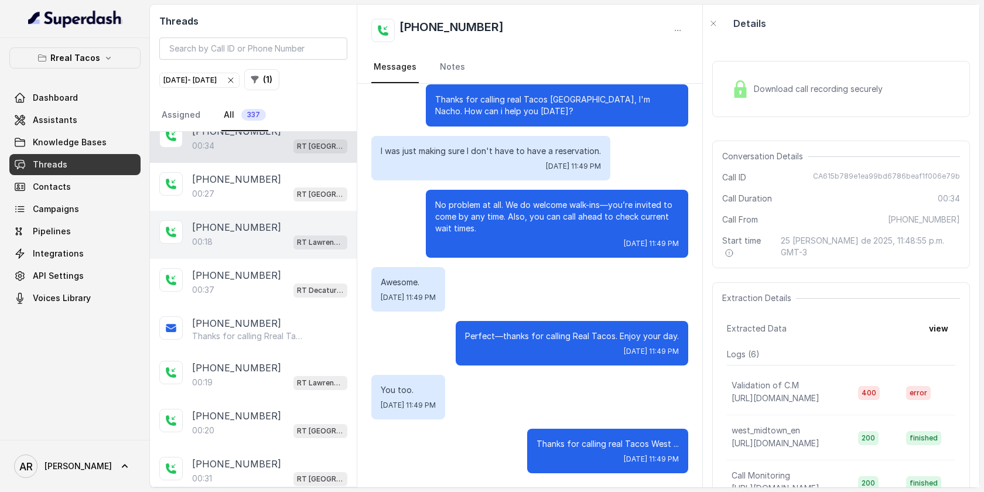
click at [270, 216] on div "[PHONE_NUMBER]:18 [GEOGRAPHIC_DATA]" at bounding box center [253, 235] width 207 height 48
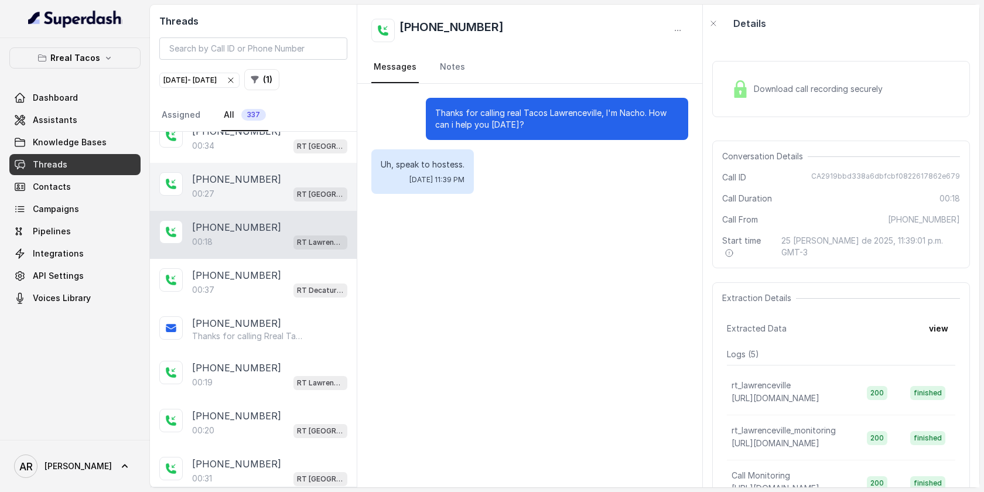
click at [275, 195] on div "00:[STREET_ADDRESS]" at bounding box center [269, 193] width 155 height 15
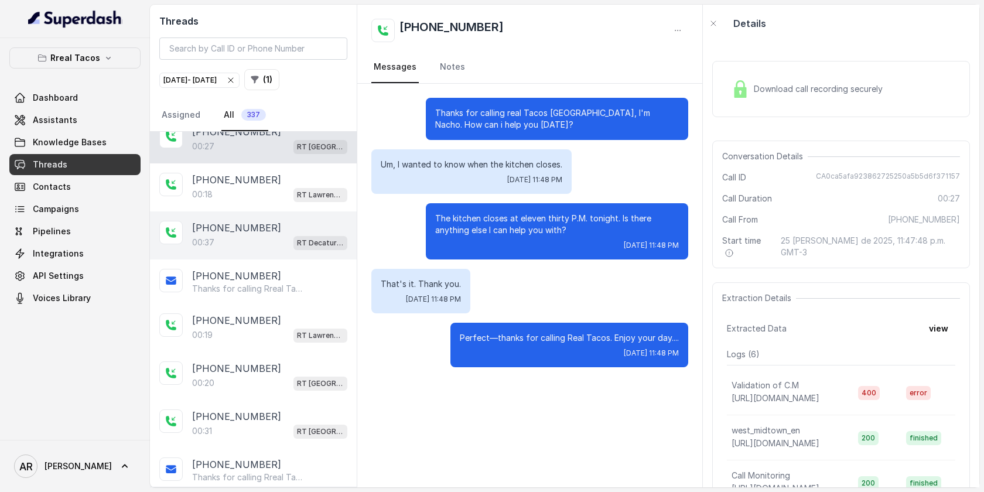
click at [273, 232] on div "[PHONE_NUMBER]" at bounding box center [269, 228] width 155 height 14
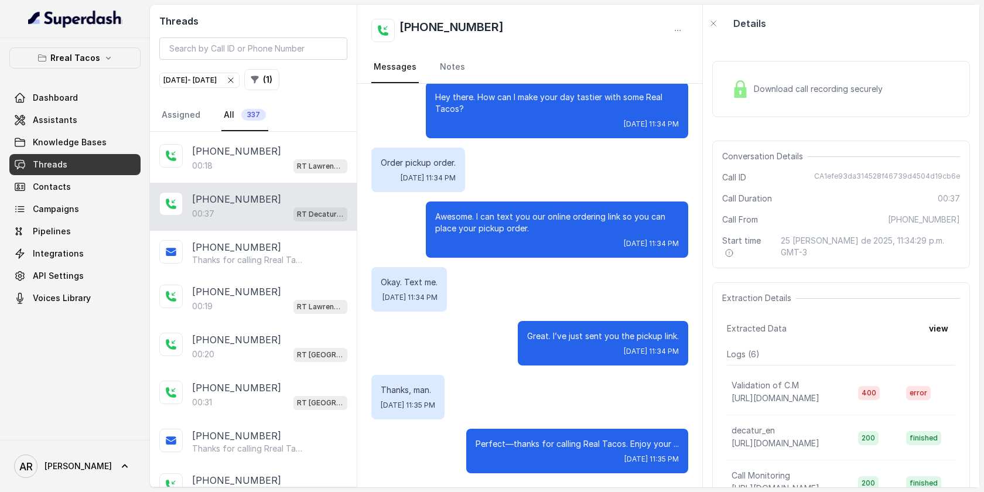
click at [273, 231] on div "[PHONE_NUMBER] Thanks for calling Rreal Tacos! Check out our menu: [URL][DOMAIN…" at bounding box center [253, 253] width 207 height 45
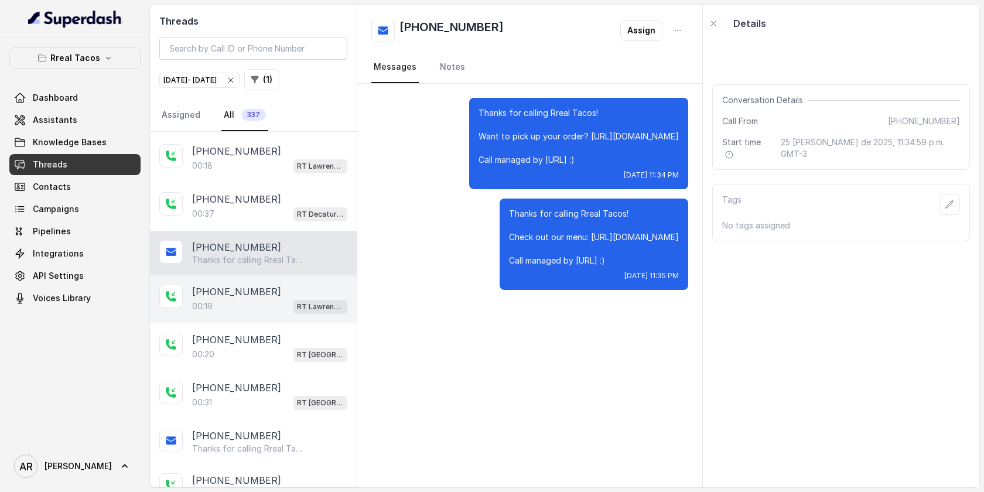
click at [273, 288] on div "[PHONE_NUMBER]" at bounding box center [269, 292] width 155 height 14
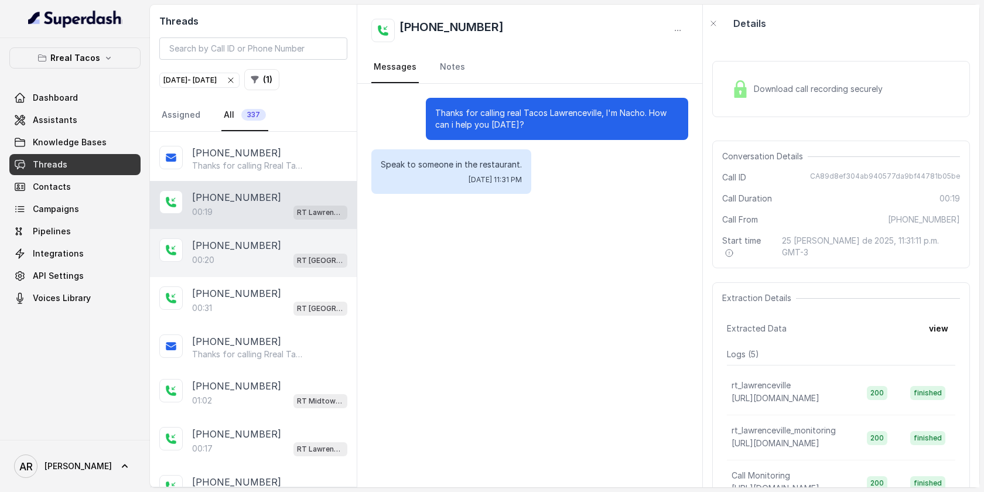
click at [282, 270] on div "[PHONE_NUMBER]:20 RT [GEOGRAPHIC_DATA] / EN" at bounding box center [253, 253] width 207 height 48
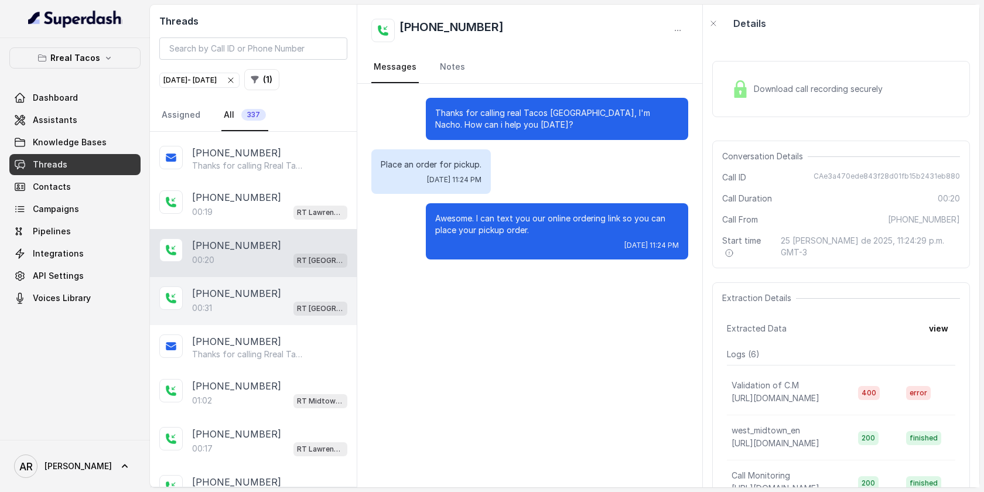
click at [267, 319] on div "[PHONE_NUMBER]:[STREET_ADDRESS]" at bounding box center [253, 301] width 207 height 48
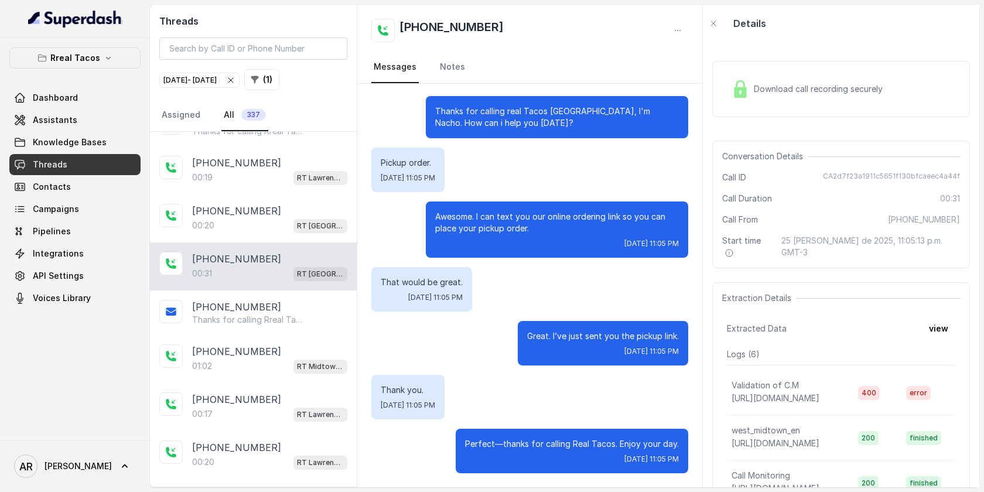
click at [267, 319] on p "Thanks for calling Rreal Tacos! Want to pick up your order? [URL][DOMAIN_NAME] …" at bounding box center [248, 320] width 113 height 12
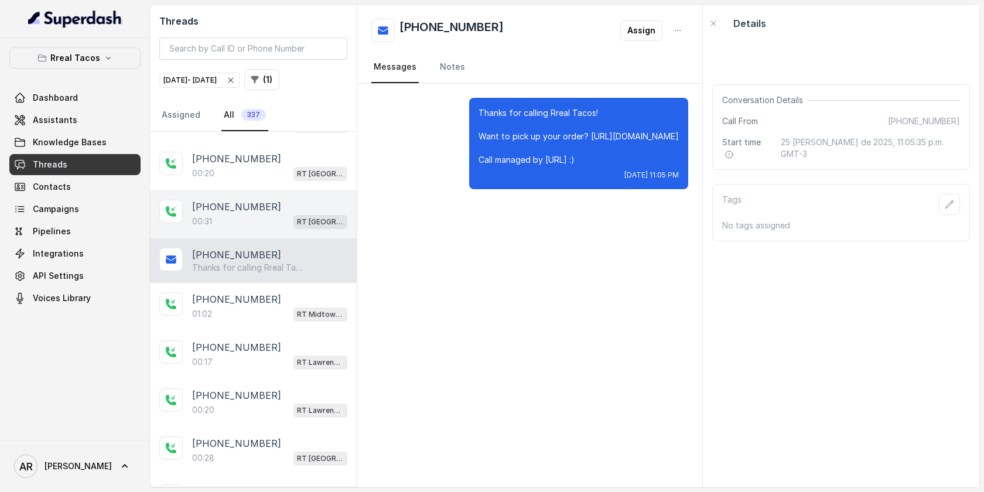
click at [267, 319] on div "[PHONE_NUMBER]:02 RT Midtown / EN" at bounding box center [253, 307] width 207 height 48
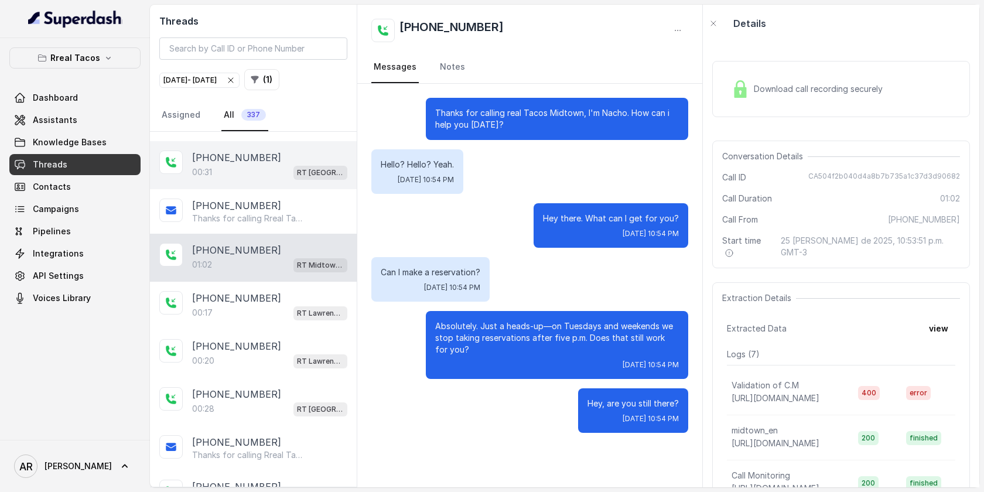
click at [267, 319] on div "[PHONE_NUMBER]:17 RT [GEOGRAPHIC_DATA]" at bounding box center [253, 306] width 207 height 48
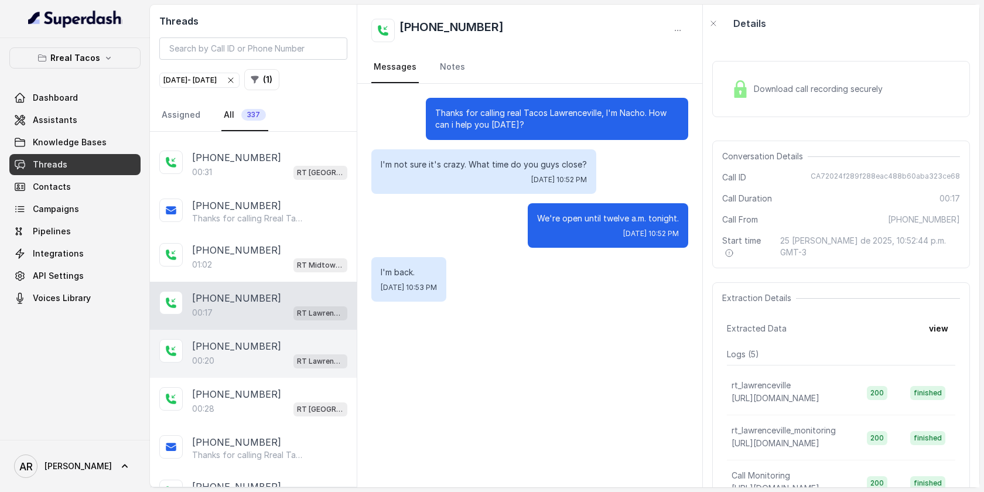
click at [257, 374] on div "[PHONE_NUMBER]:20 RT [GEOGRAPHIC_DATA]" at bounding box center [253, 354] width 207 height 48
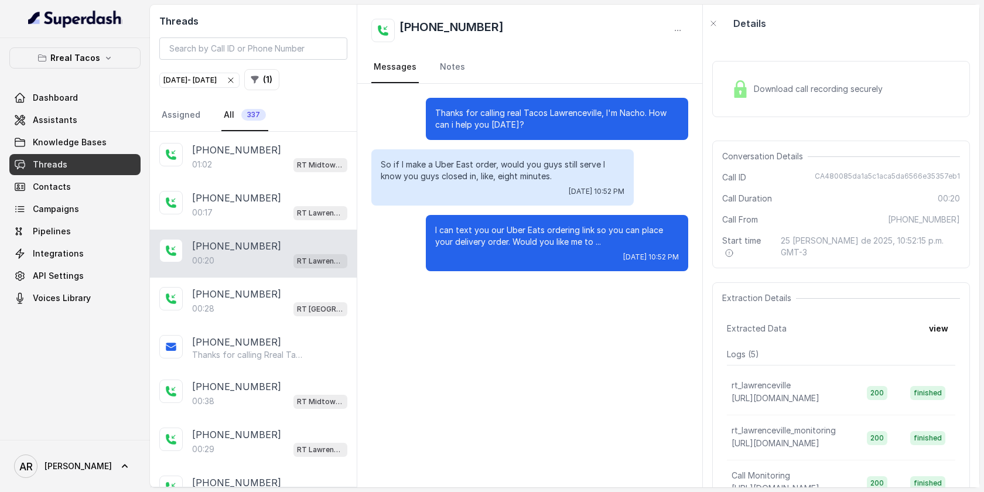
click at [257, 374] on div "[PHONE_NUMBER]:38 RT Midtown / EN" at bounding box center [253, 394] width 207 height 48
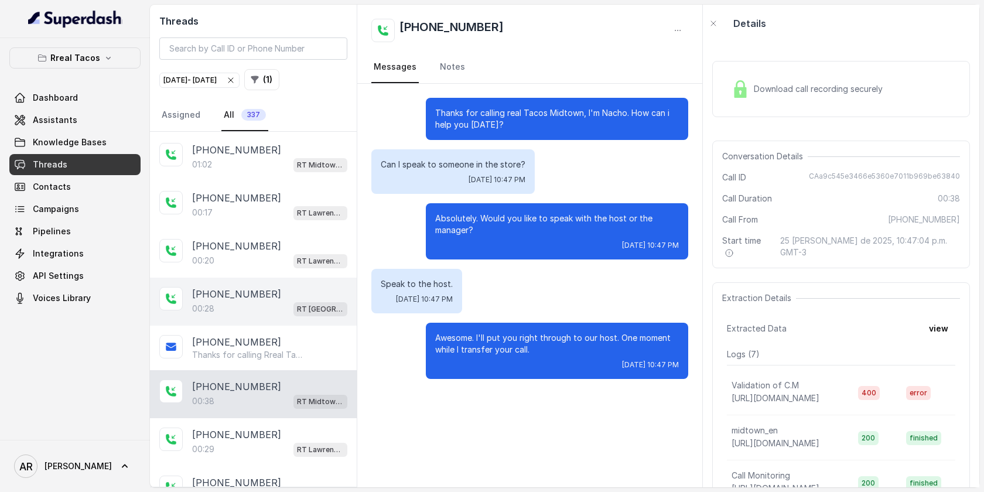
click at [274, 287] on div "[PHONE_NUMBER]" at bounding box center [269, 294] width 155 height 14
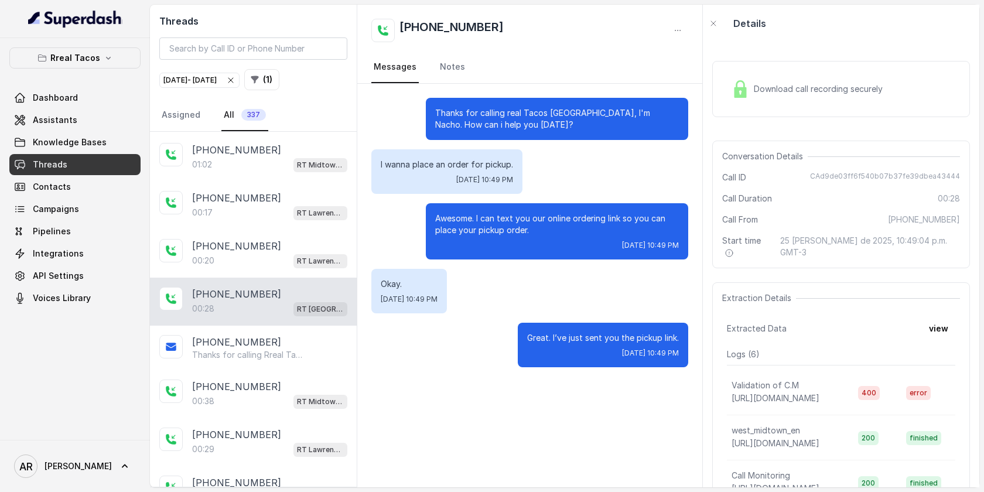
click at [270, 318] on div "[PHONE_NUMBER]:[STREET_ADDRESS]" at bounding box center [253, 302] width 207 height 48
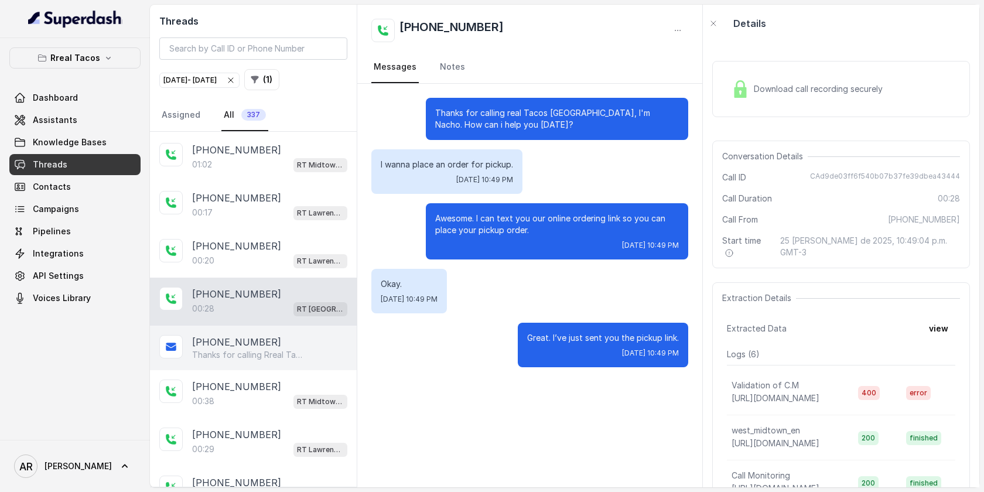
click at [269, 335] on div "[PHONE_NUMBER]" at bounding box center [269, 342] width 155 height 14
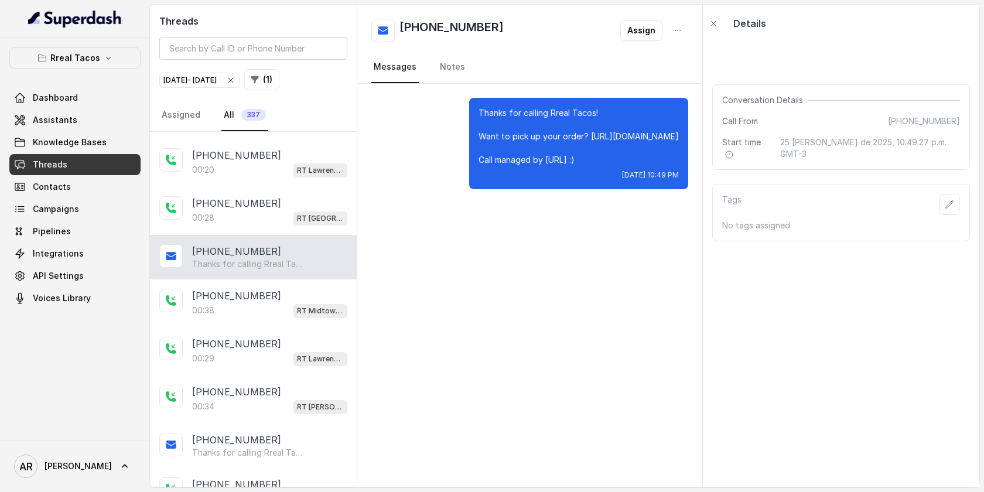
click at [269, 337] on div "[PHONE_NUMBER]" at bounding box center [269, 344] width 155 height 14
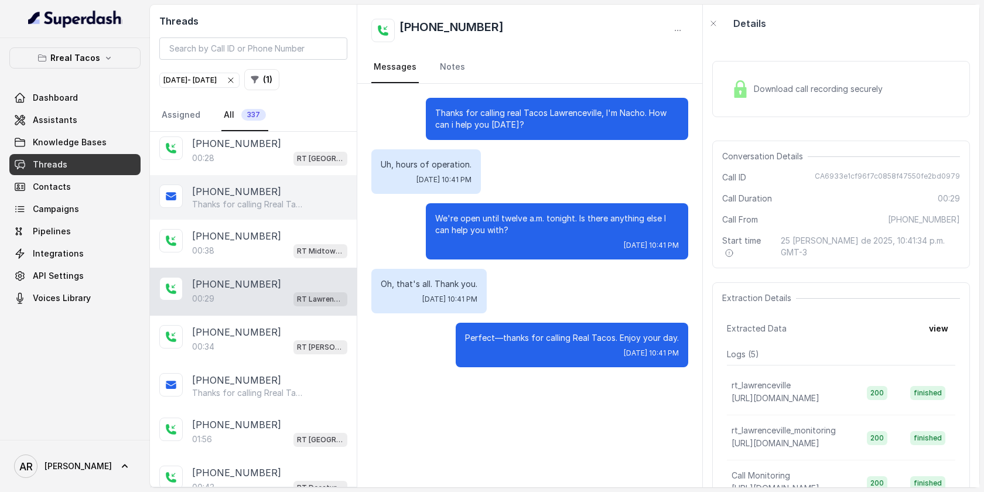
click at [269, 333] on div "[PHONE_NUMBER]" at bounding box center [269, 332] width 155 height 14
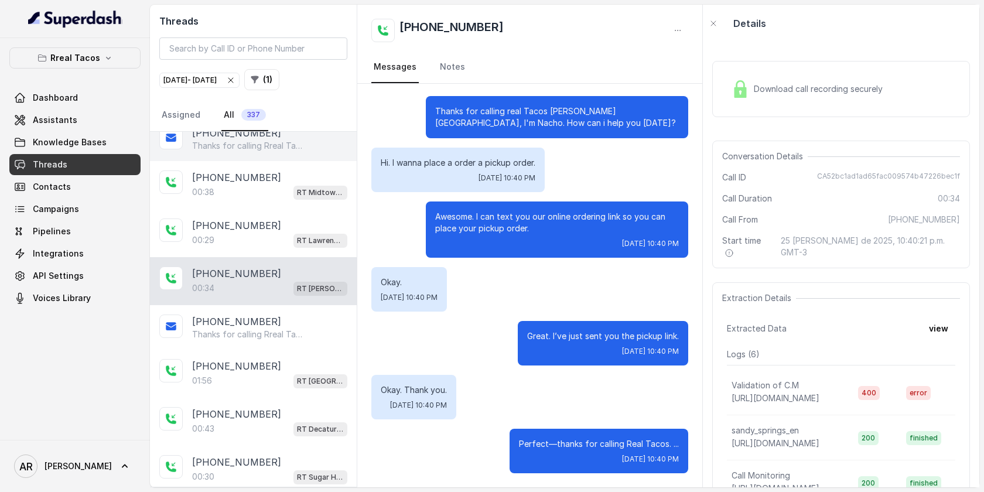
click at [269, 333] on p "Thanks for calling Rreal Tacos! Want to pick up your order? [URL][DOMAIN_NAME] …" at bounding box center [248, 335] width 113 height 12
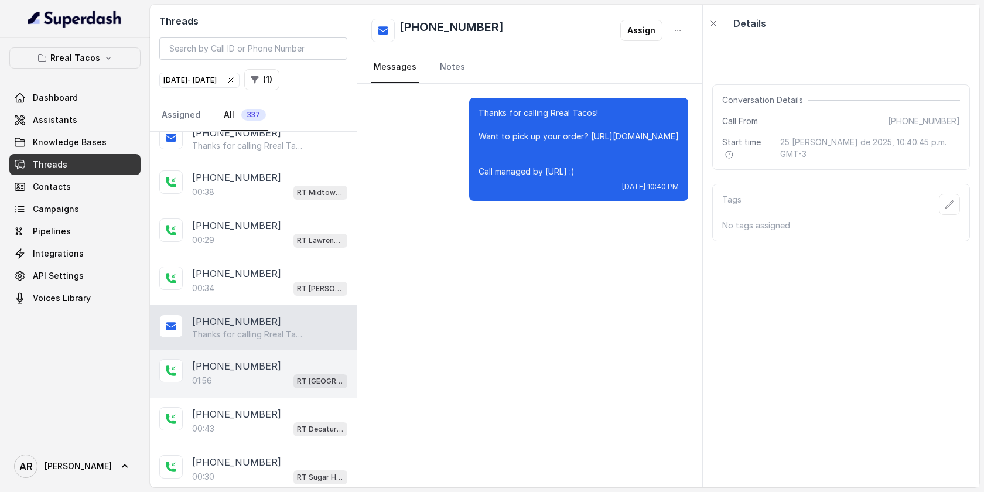
click at [270, 387] on div "[PHONE_NUMBER]:56 [GEOGRAPHIC_DATA] / EN" at bounding box center [253, 374] width 207 height 48
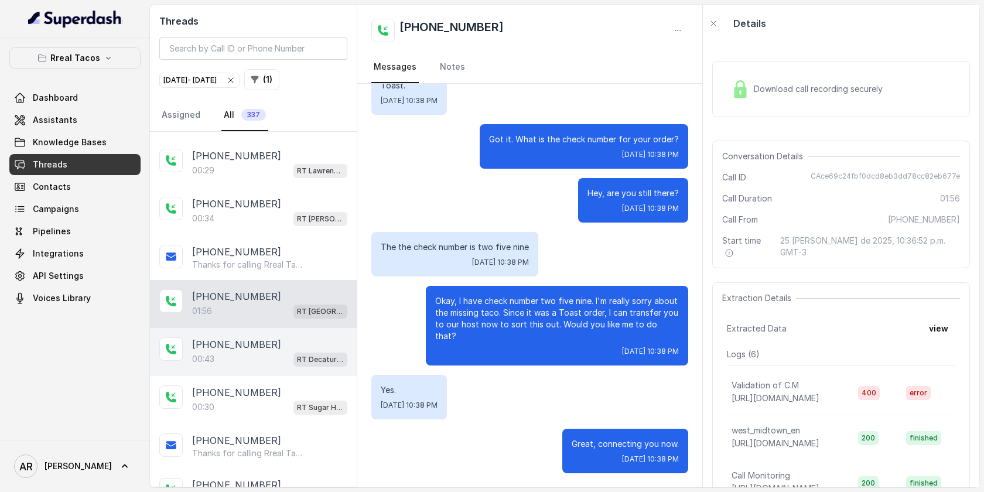
click at [288, 345] on div "[PHONE_NUMBER]" at bounding box center [269, 345] width 155 height 14
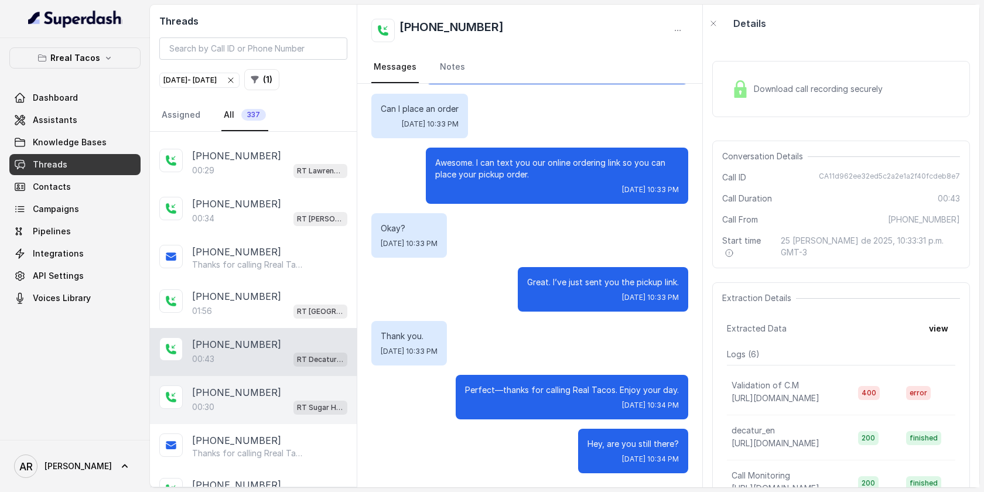
click at [275, 393] on div "[PHONE_NUMBER]" at bounding box center [269, 393] width 155 height 14
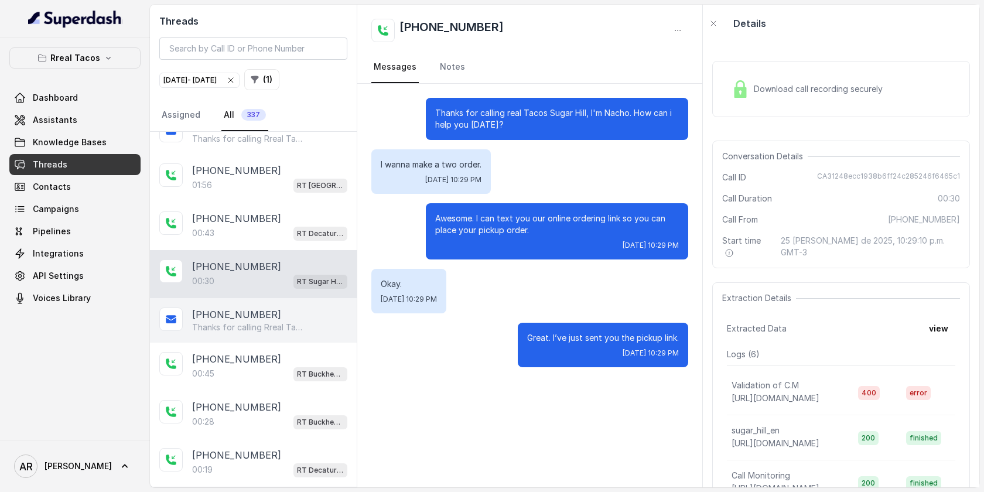
click at [281, 324] on p "Thanks for calling Rreal Tacos! Want to pick up your order? [URL][DOMAIN_NAME] …" at bounding box center [248, 328] width 113 height 12
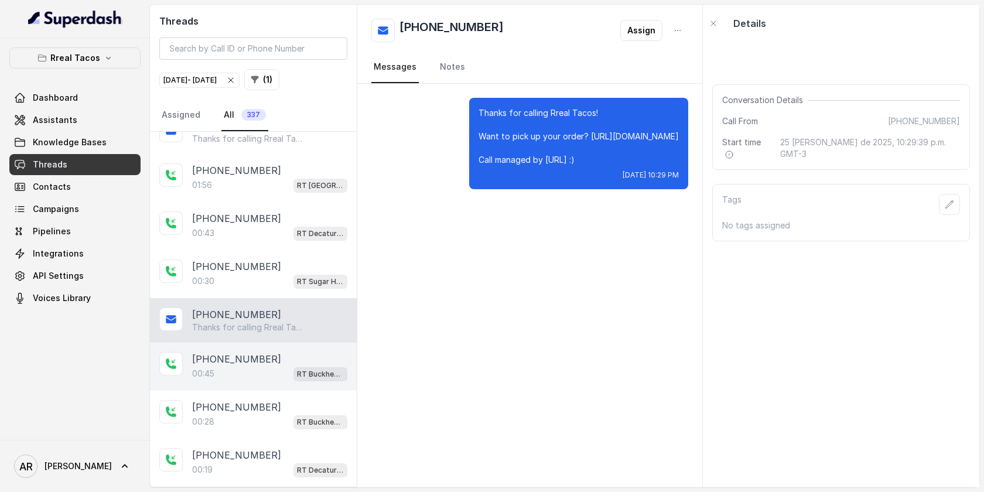
click at [273, 373] on div "00:45 RT Buckhead / EN" at bounding box center [269, 373] width 155 height 15
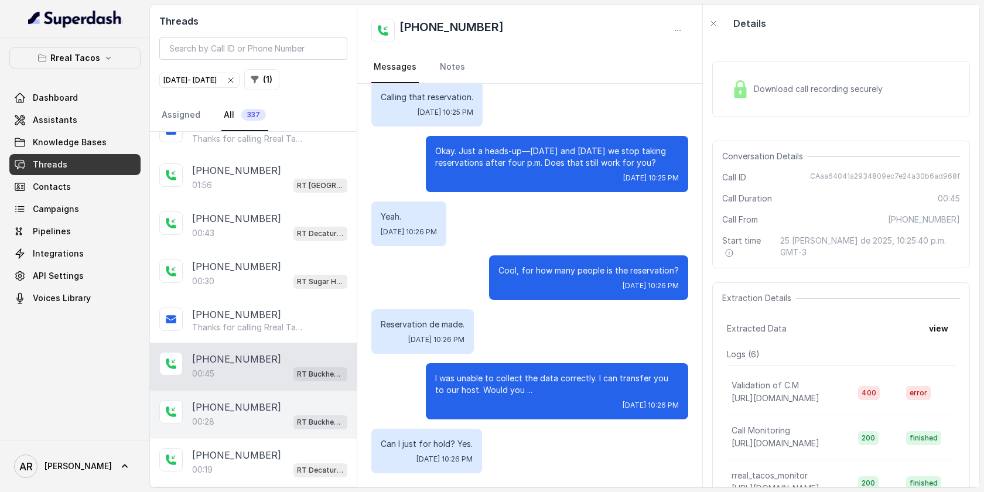
click at [267, 401] on div "[PHONE_NUMBER]" at bounding box center [269, 407] width 155 height 14
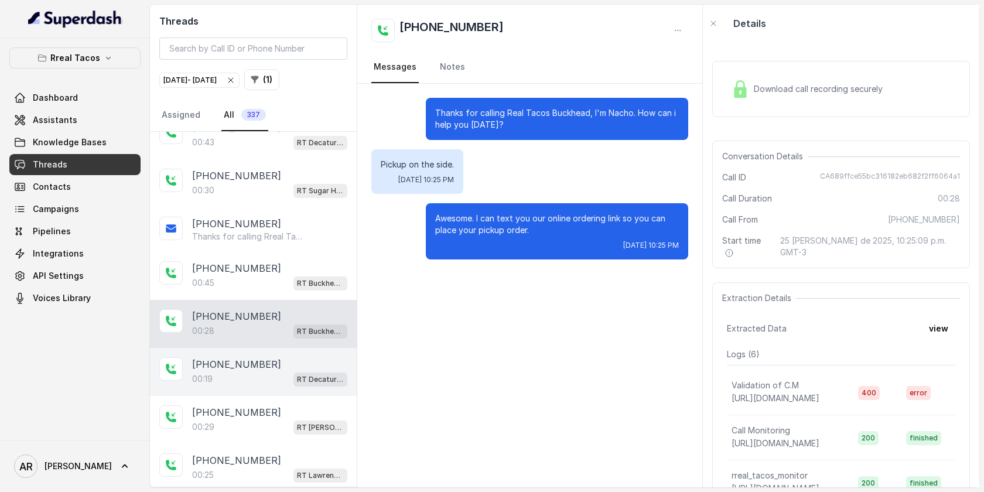
click at [278, 372] on div "00:19 RT Decatur / EN" at bounding box center [269, 379] width 155 height 15
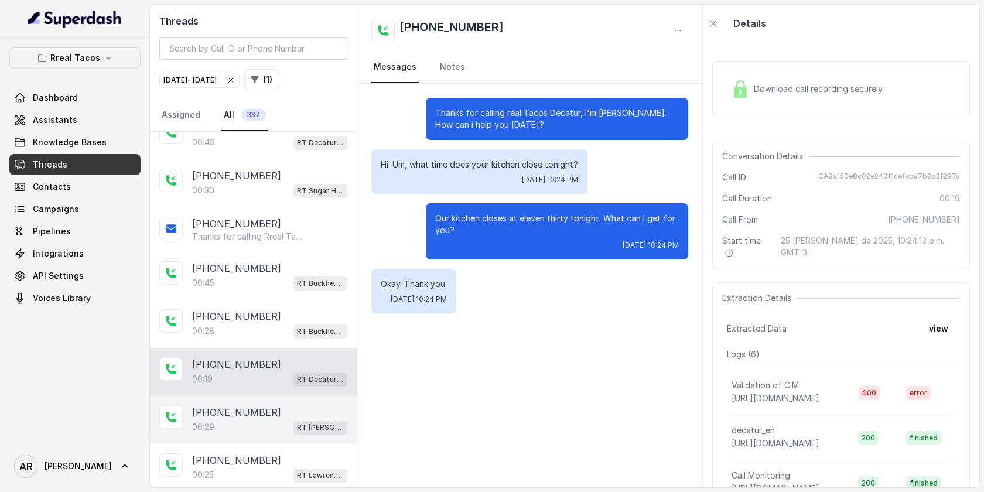
click at [271, 420] on div "00:29 RT [PERSON_NAME][GEOGRAPHIC_DATA] / EN" at bounding box center [269, 427] width 155 height 15
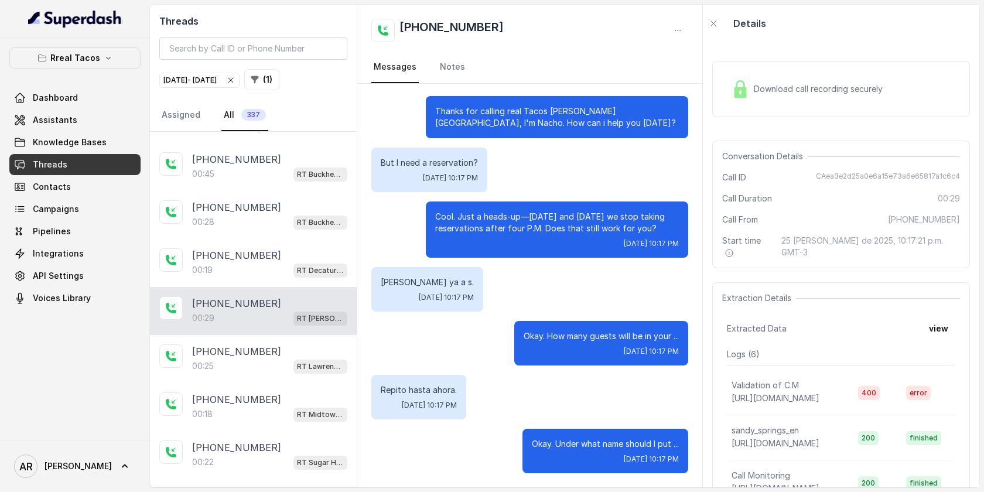
click at [287, 311] on div "00:29 RT [PERSON_NAME][GEOGRAPHIC_DATA] / EN" at bounding box center [269, 318] width 155 height 15
click at [287, 327] on div "[PHONE_NUMBER]:29 RT [PERSON_NAME][GEOGRAPHIC_DATA] / EN" at bounding box center [253, 311] width 207 height 48
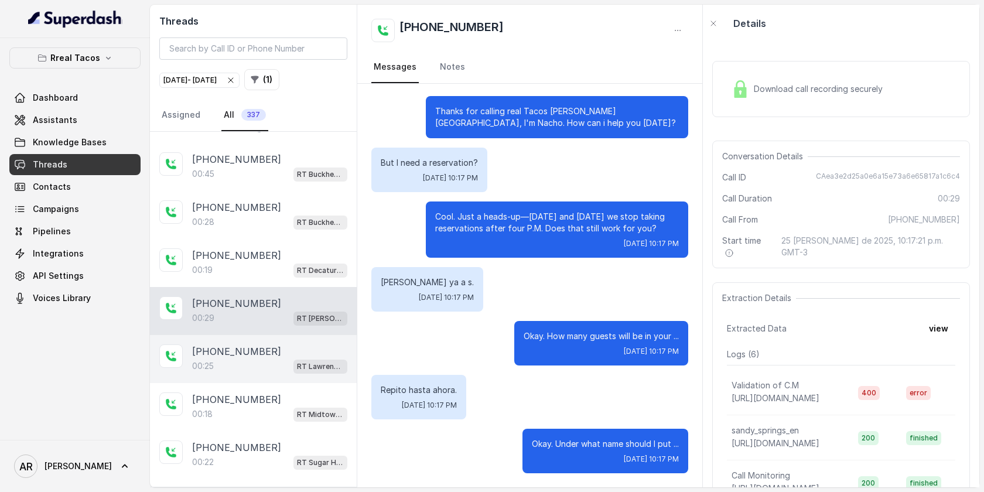
click at [287, 365] on div "00:25 RT Lawrenceville" at bounding box center [269, 366] width 155 height 15
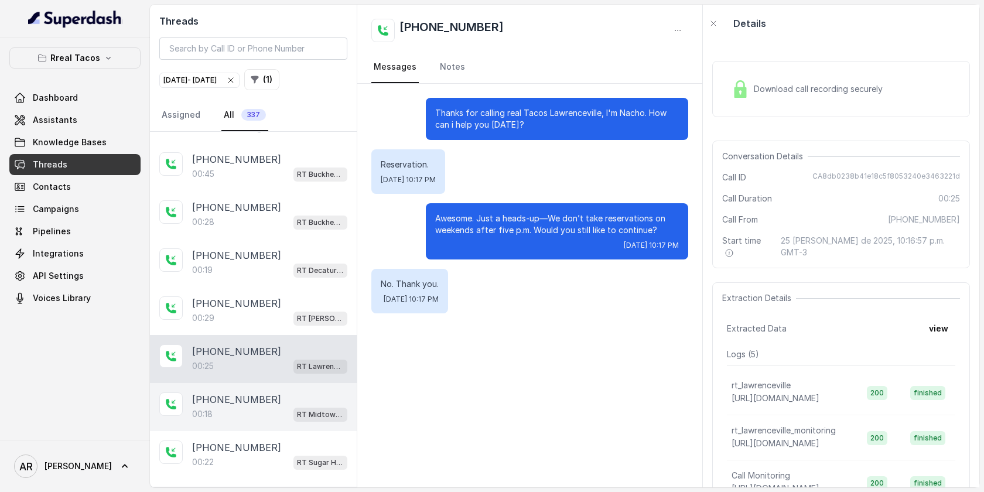
click at [278, 407] on div "00:18 RT Midtown / EN" at bounding box center [269, 414] width 155 height 15
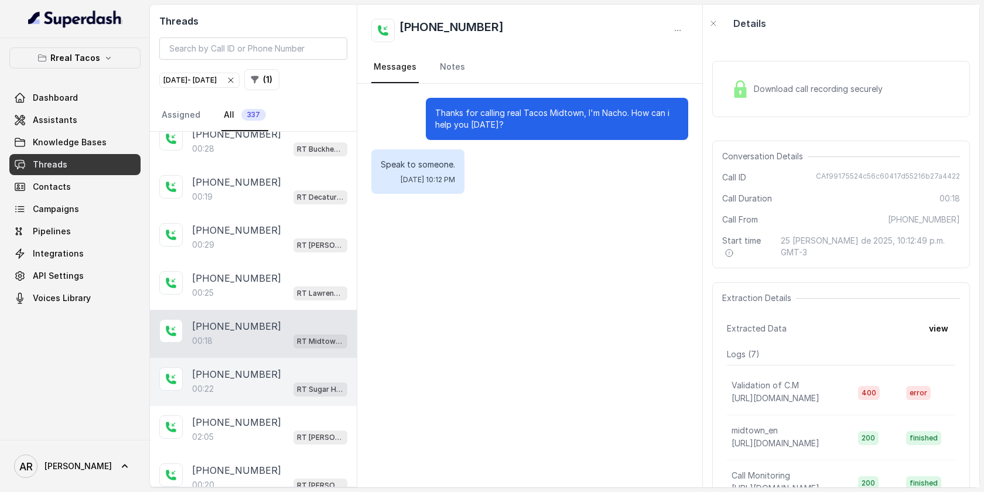
click at [287, 381] on div "00:[STREET_ADDRESS]" at bounding box center [269, 388] width 155 height 15
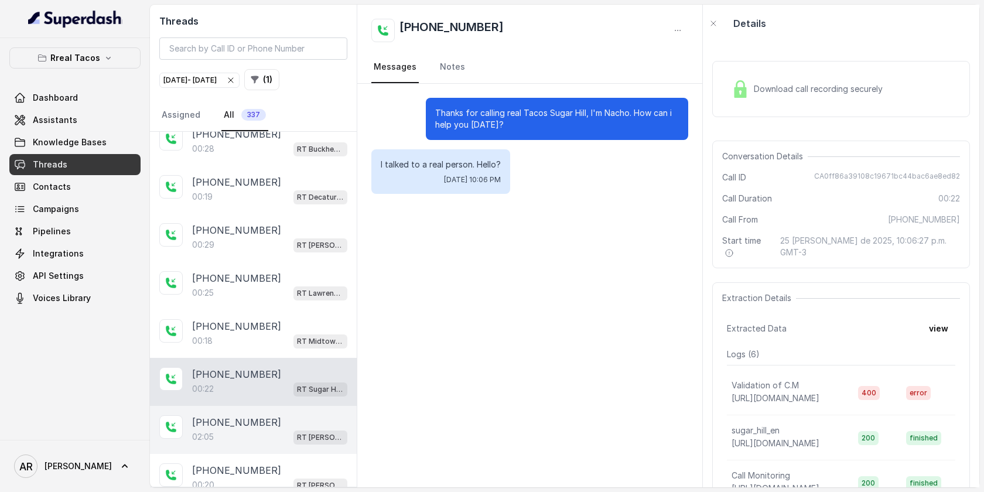
click at [260, 442] on div "[PHONE_NUMBER]:05 RT [PERSON_NAME][GEOGRAPHIC_DATA] / EN" at bounding box center [253, 430] width 207 height 48
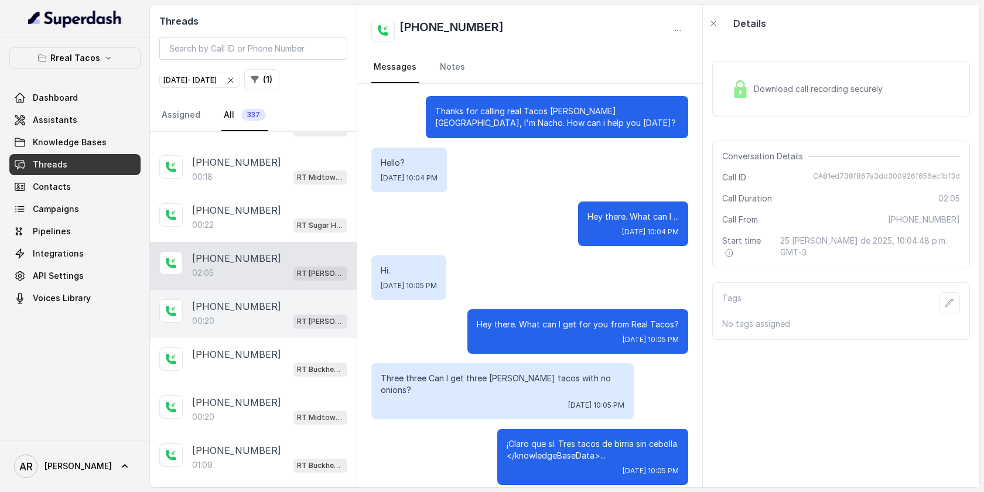
click at [279, 303] on div "[PHONE_NUMBER]" at bounding box center [269, 306] width 155 height 14
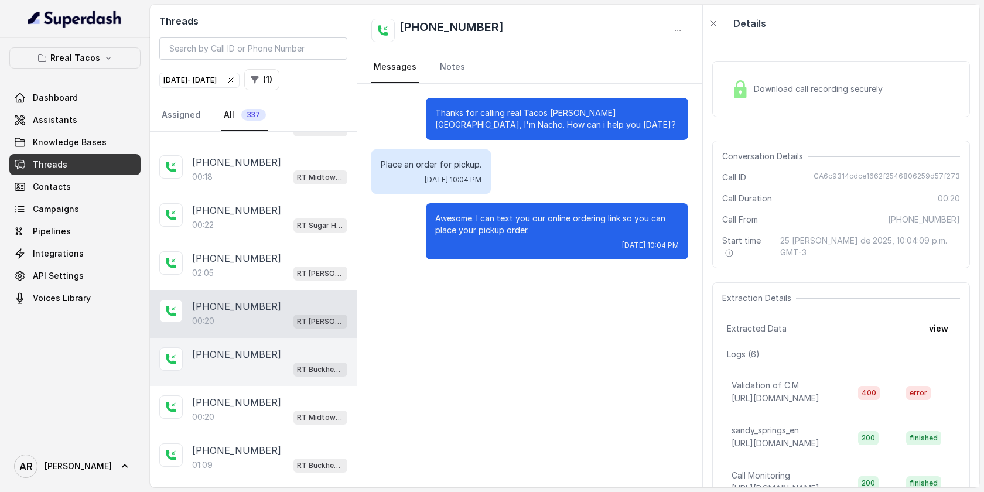
click at [279, 347] on div "[PHONE_NUMBER]" at bounding box center [269, 354] width 155 height 14
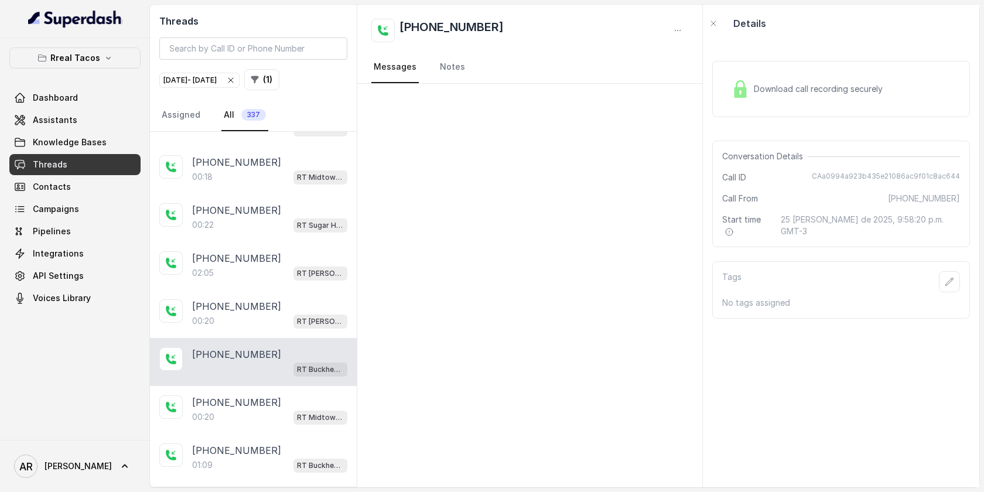
click at [280, 374] on div "[PHONE_NUMBER] RT Buckhead / EN" at bounding box center [253, 362] width 207 height 48
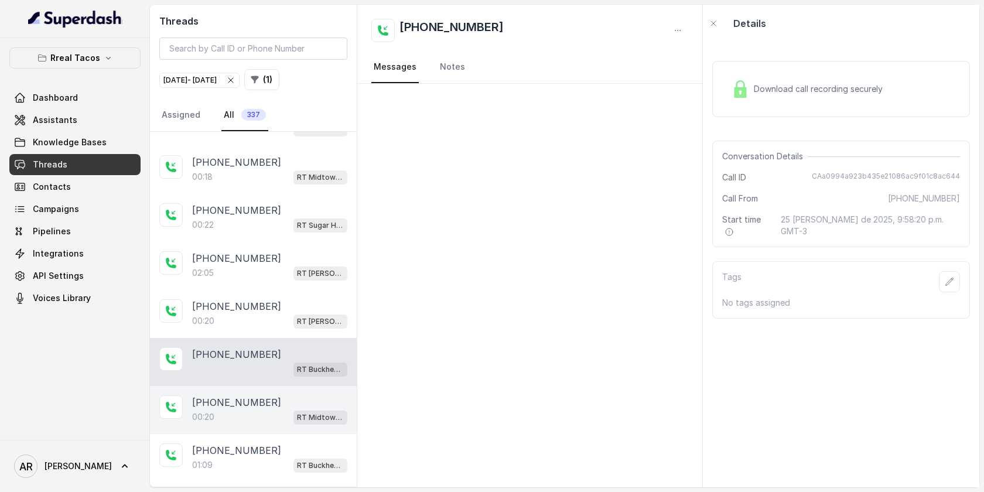
click at [272, 410] on div "00:20 RT Midtown / EN" at bounding box center [269, 417] width 155 height 15
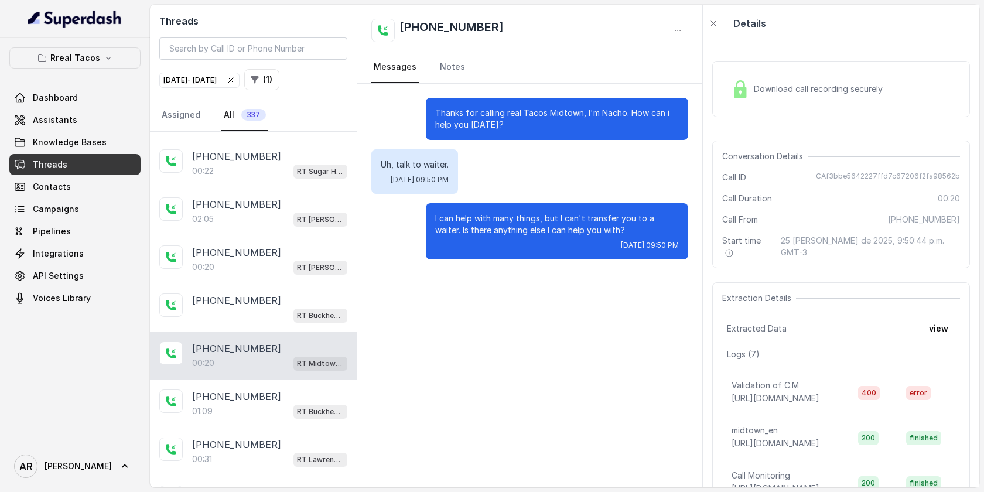
click at [272, 409] on div "01:09 RT Buckhead / EN" at bounding box center [269, 411] width 155 height 15
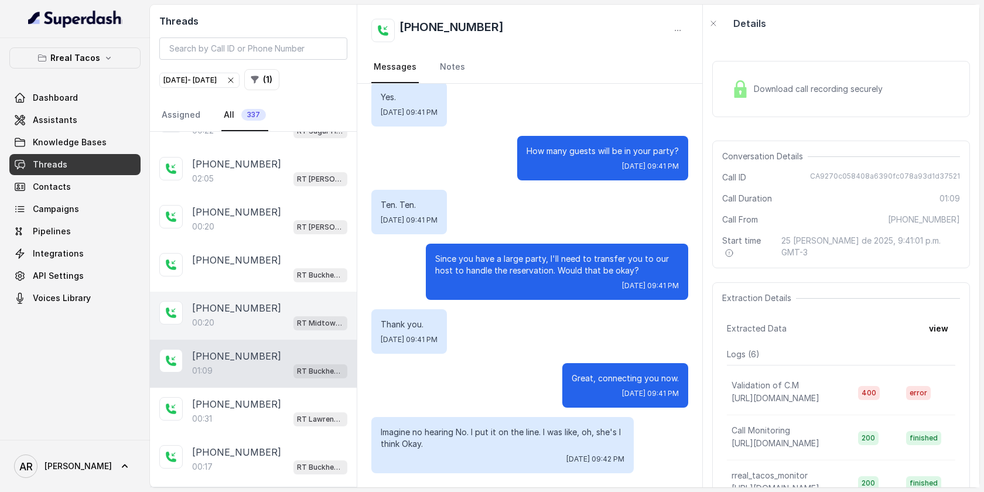
click at [272, 411] on div "00:31 RT Lawrenceville" at bounding box center [269, 418] width 155 height 15
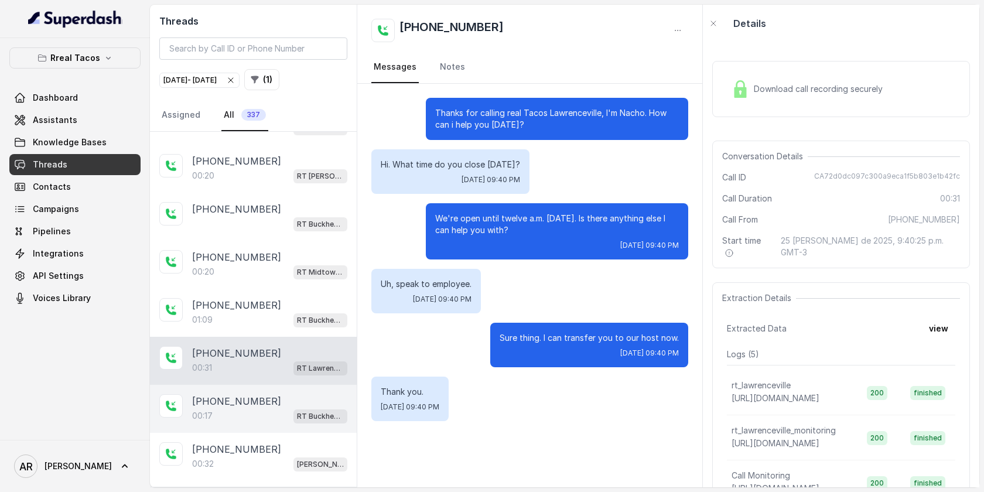
click at [278, 409] on div "00:17 RT Buckhead / EN" at bounding box center [269, 415] width 155 height 15
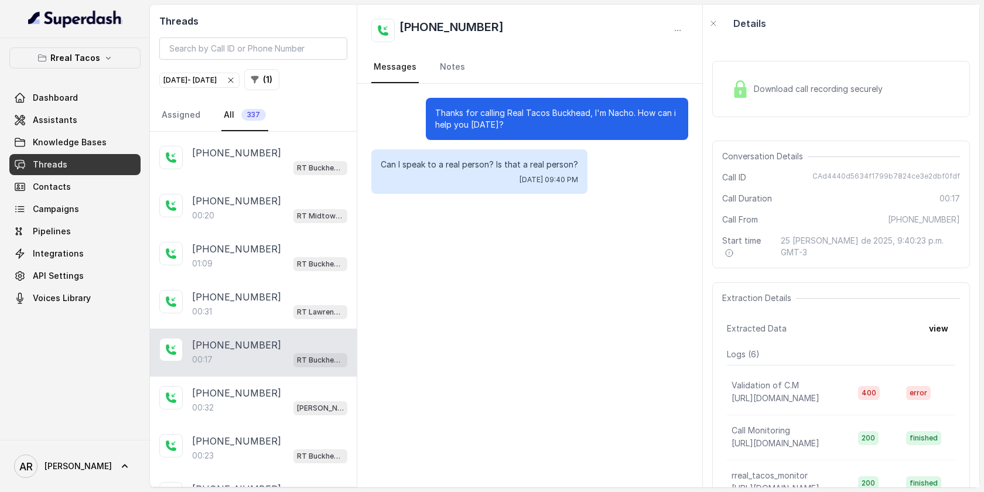
click at [279, 409] on div "[PHONE_NUMBER]:32 [PERSON_NAME] / EN" at bounding box center [253, 401] width 207 height 48
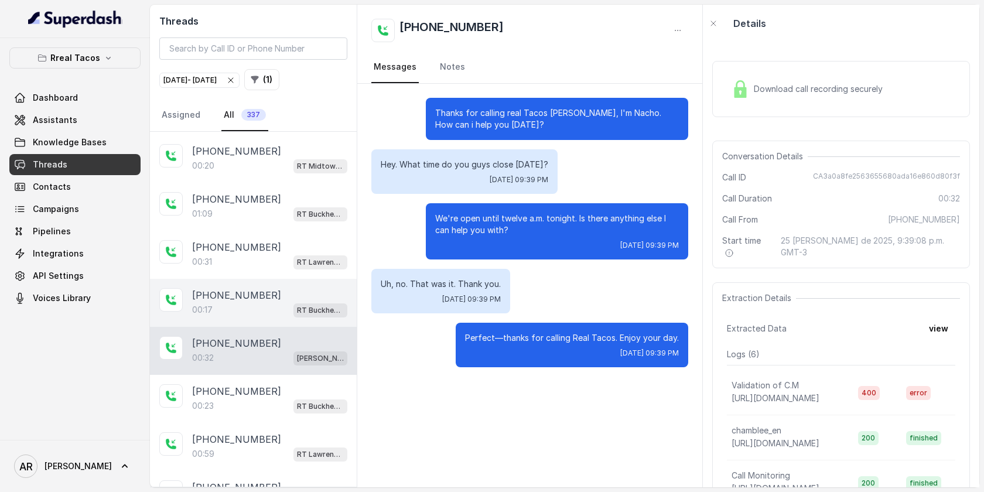
click at [279, 409] on div "[PHONE_NUMBER]:23 RT Buckhead / EN" at bounding box center [253, 399] width 207 height 48
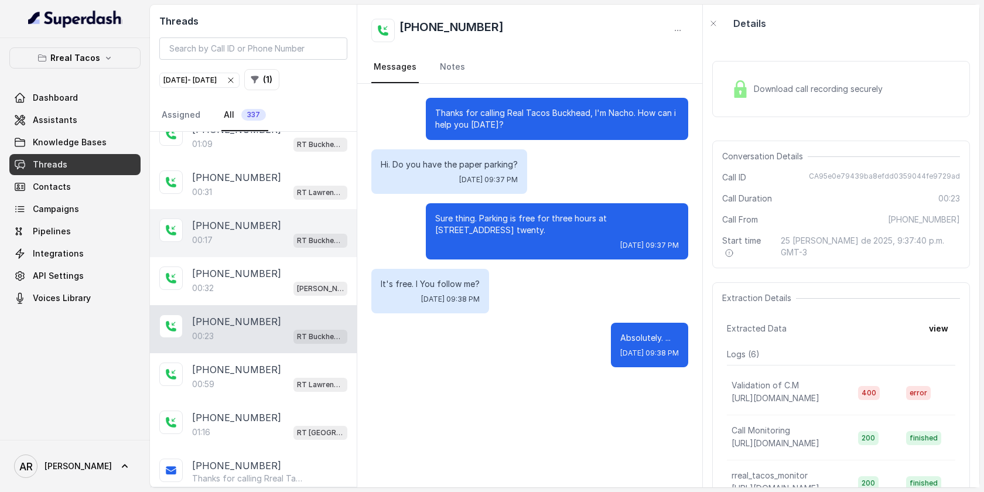
click at [279, 411] on div "[PHONE_NUMBER]" at bounding box center [269, 418] width 155 height 14
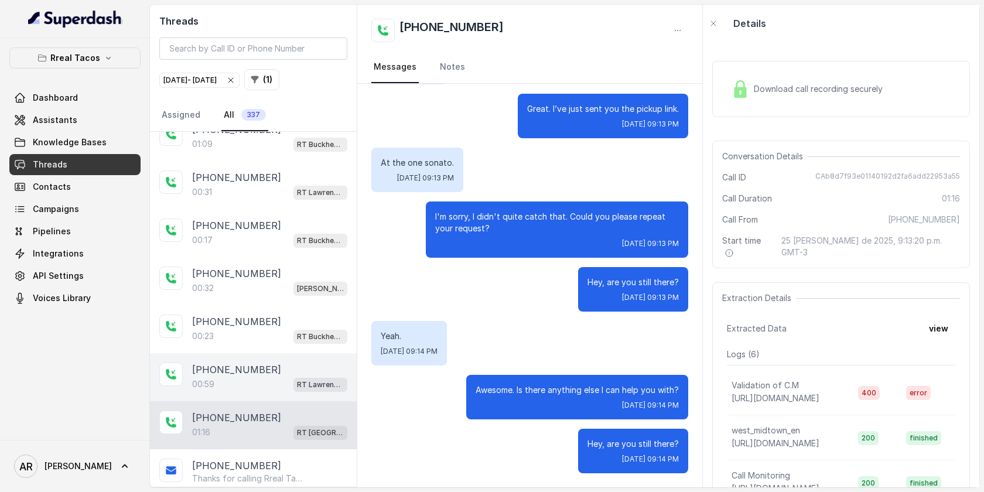
click at [278, 377] on div "00:59 RT Lawrenceville" at bounding box center [269, 384] width 155 height 15
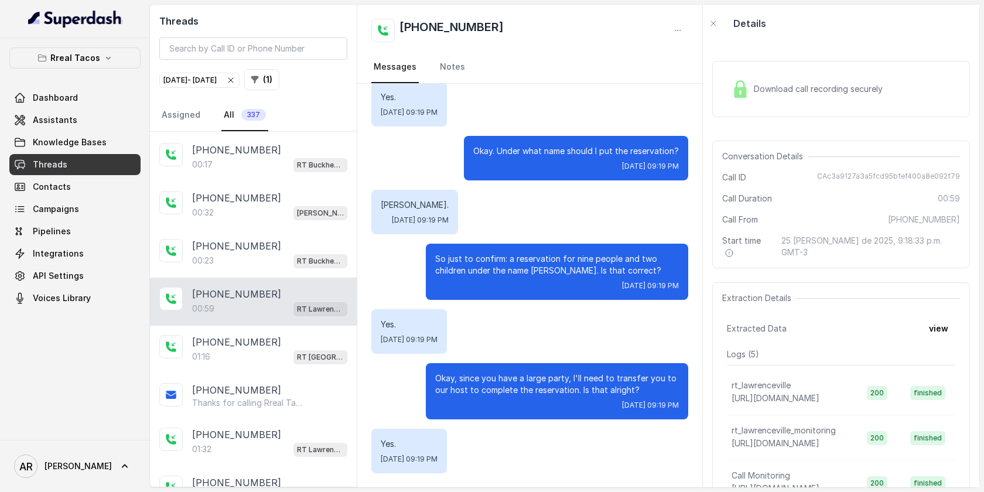
click at [278, 374] on div "[PHONE_NUMBER] Thanks for calling Rreal Tacos! Check out our menu: [URL][DOMAIN…" at bounding box center [253, 396] width 207 height 45
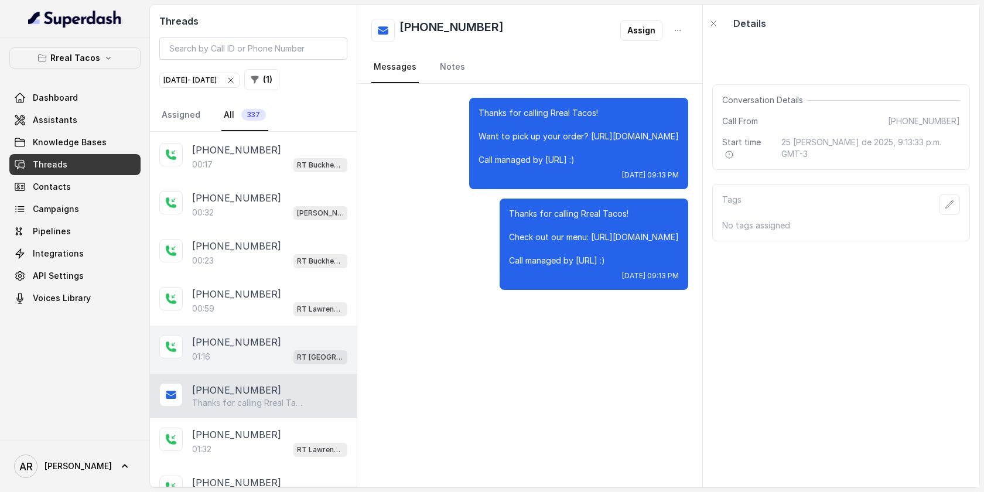
click at [272, 335] on div "[PHONE_NUMBER]" at bounding box center [269, 342] width 155 height 14
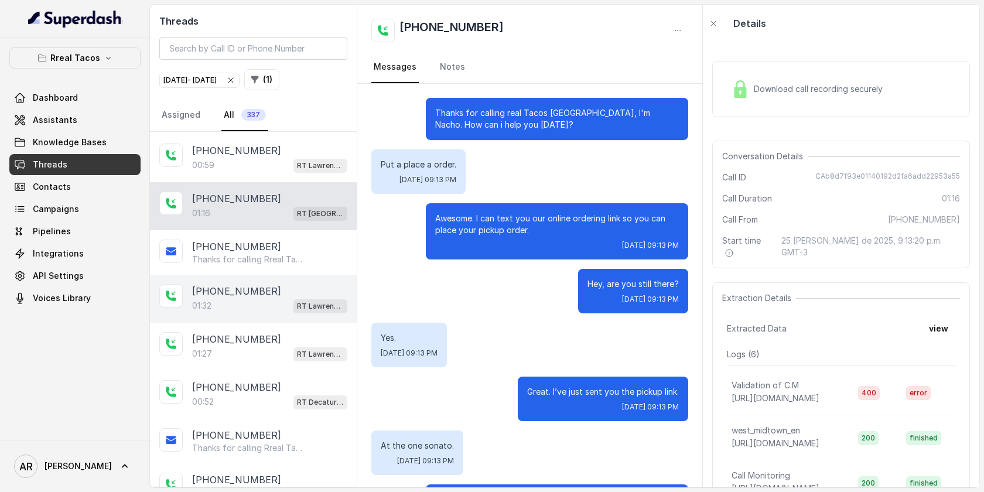
click at [283, 298] on div "01:32 RT Lawrenceville" at bounding box center [269, 305] width 155 height 15
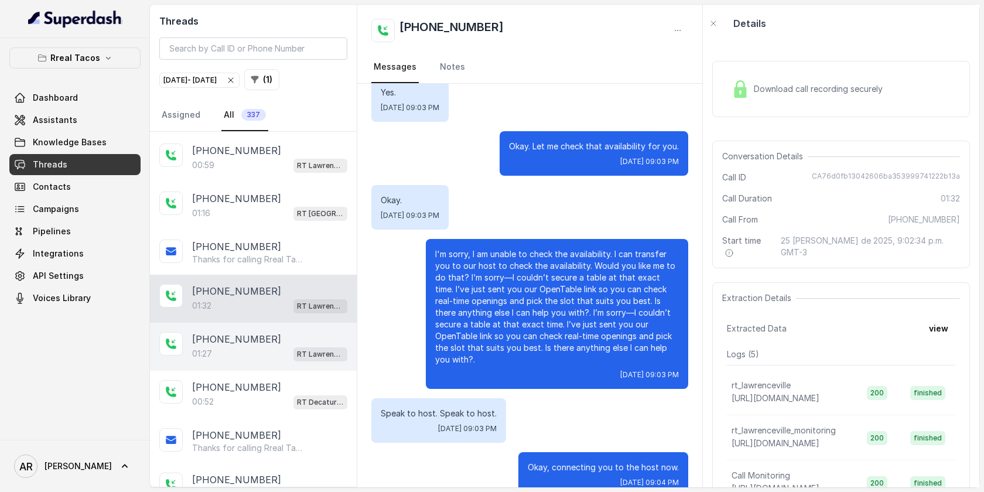
click at [275, 332] on div "[PHONE_NUMBER]" at bounding box center [269, 339] width 155 height 14
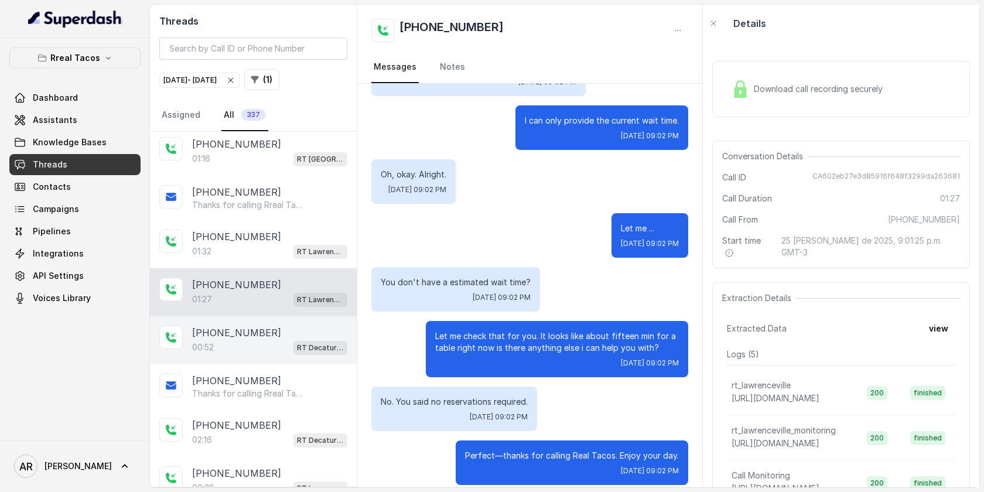
click at [273, 340] on div "00:52 RT Decatur / EN" at bounding box center [269, 347] width 155 height 15
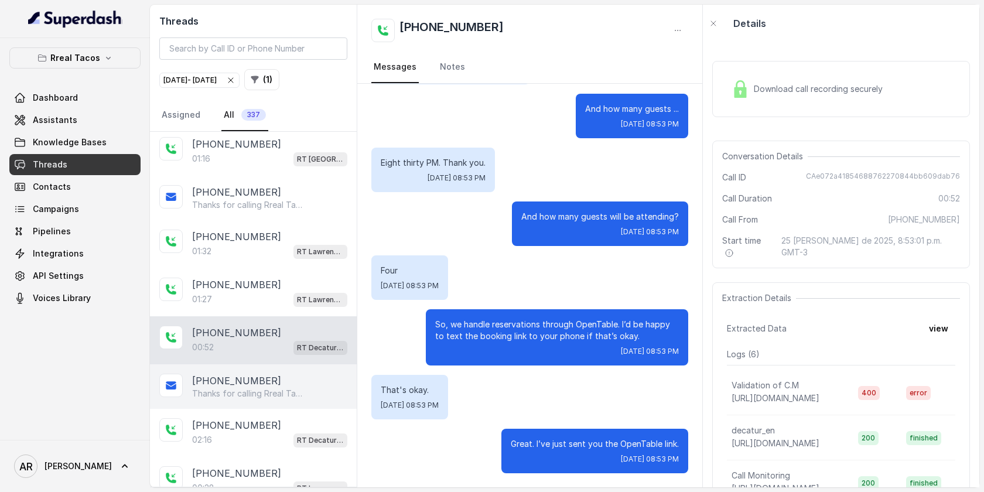
click at [295, 388] on p "Thanks for calling Rreal Tacos! Check out our menu: [URL][DOMAIN_NAME] Call man…" at bounding box center [248, 394] width 113 height 12
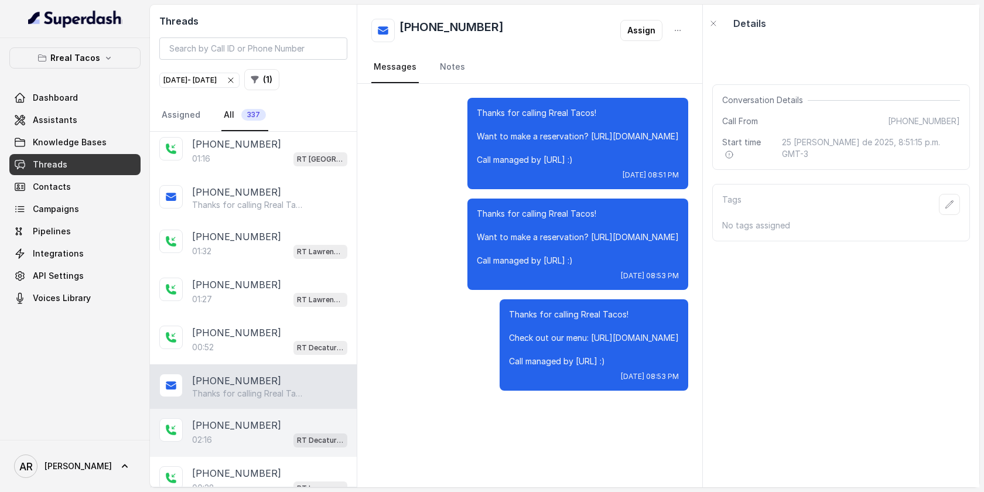
click at [287, 418] on div "[PHONE_NUMBER]" at bounding box center [269, 425] width 155 height 14
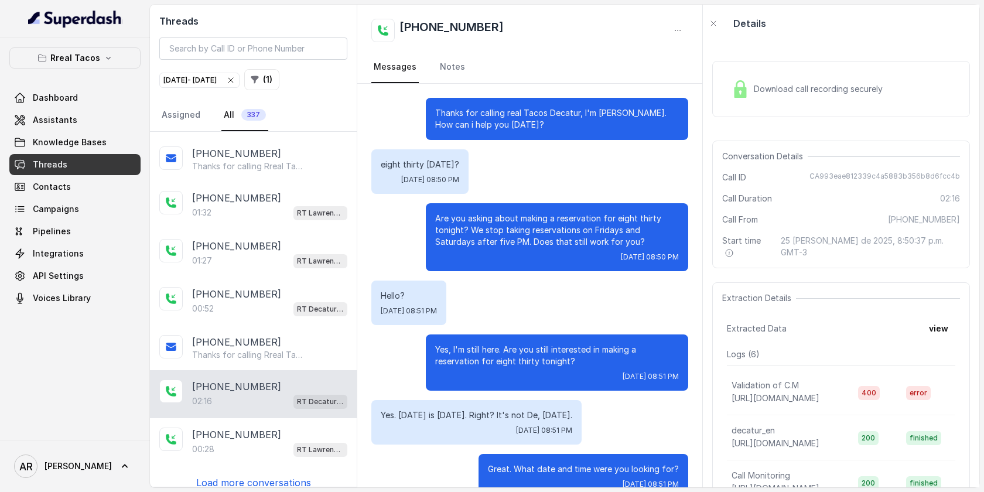
click at [285, 476] on p "Load more conversations" at bounding box center [253, 483] width 115 height 14
click at [286, 466] on div "[PHONE_NUMBER]:21 [GEOGRAPHIC_DATA]" at bounding box center [253, 490] width 207 height 48
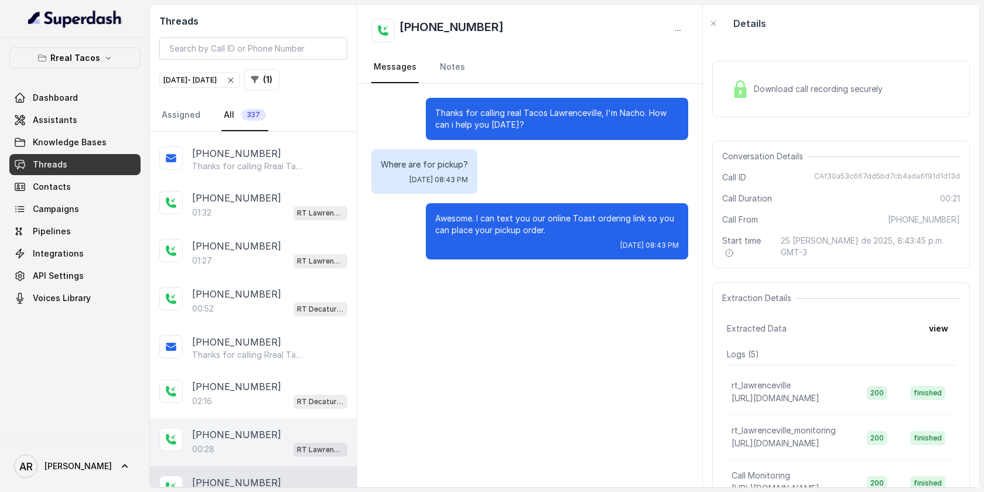
click at [285, 442] on div "00:28 RT Lawrenceville" at bounding box center [269, 449] width 155 height 15
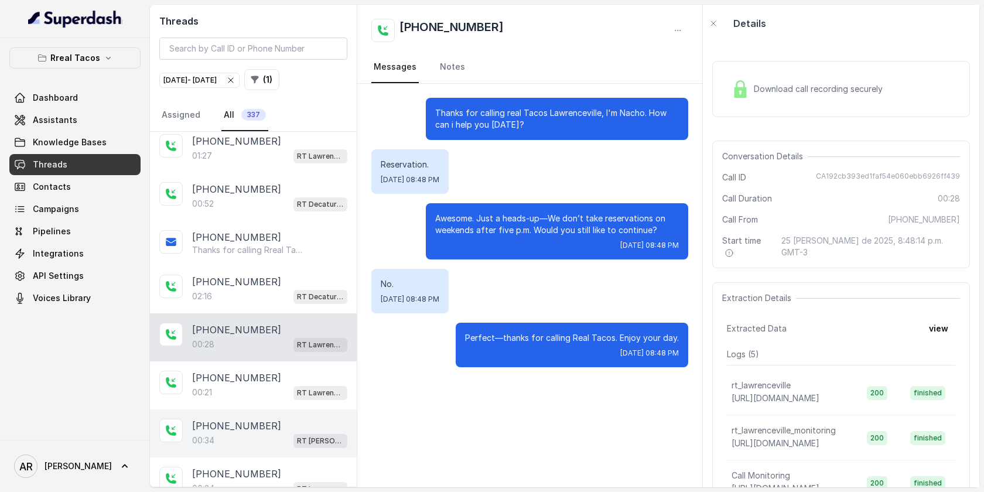
click at [276, 410] on div "[PHONE_NUMBER]:[STREET_ADDRESS][PERSON_NAME]" at bounding box center [253, 434] width 207 height 48
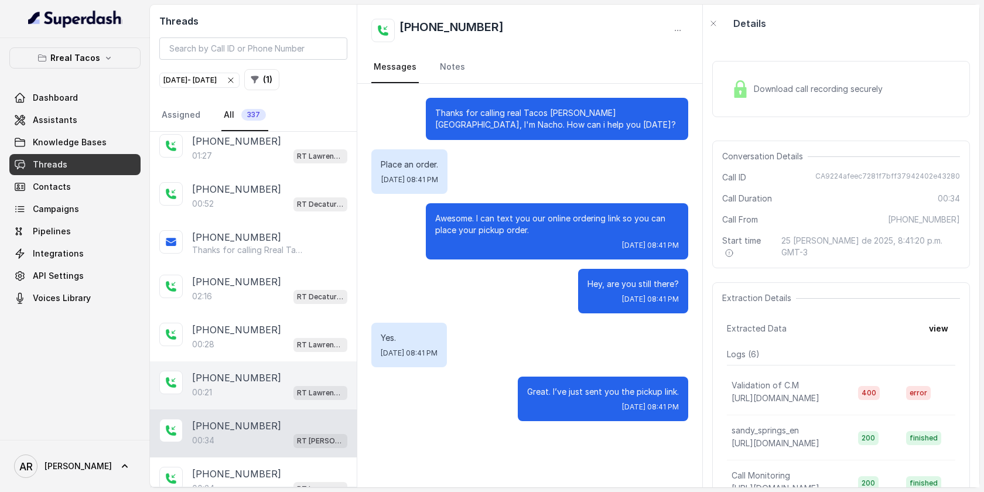
click at [279, 385] on div "00:21 RT Lawrenceville" at bounding box center [269, 392] width 155 height 15
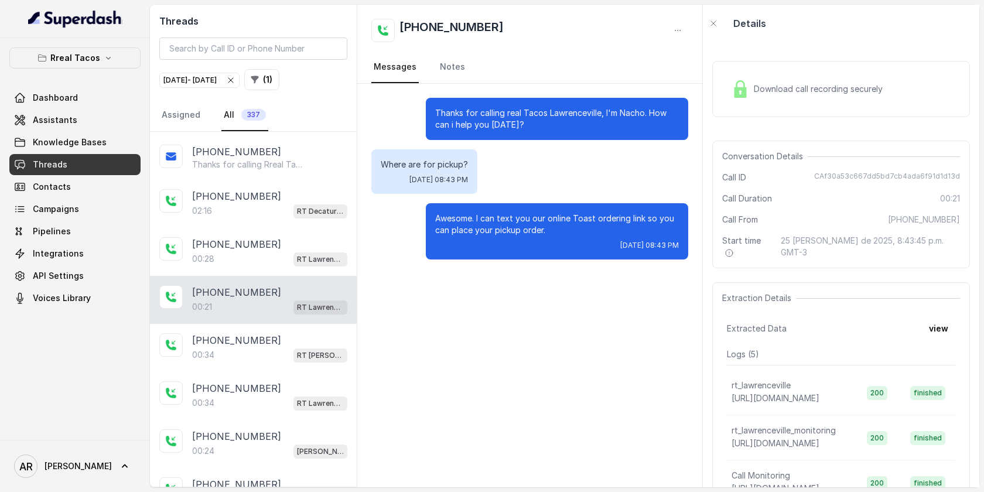
click at [279, 381] on div "[PHONE_NUMBER]" at bounding box center [269, 388] width 155 height 14
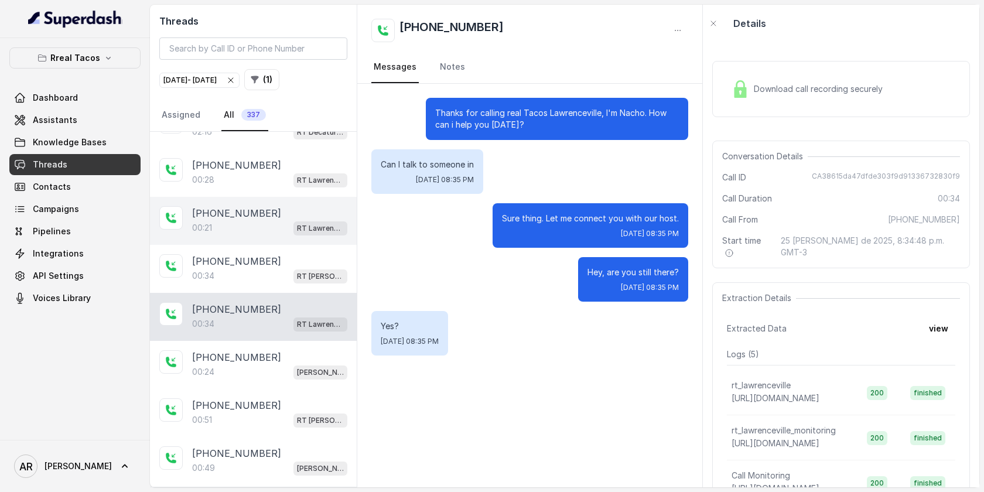
click at [279, 389] on div "[PHONE_NUMBER]:[STREET_ADDRESS][PERSON_NAME]" at bounding box center [253, 413] width 207 height 48
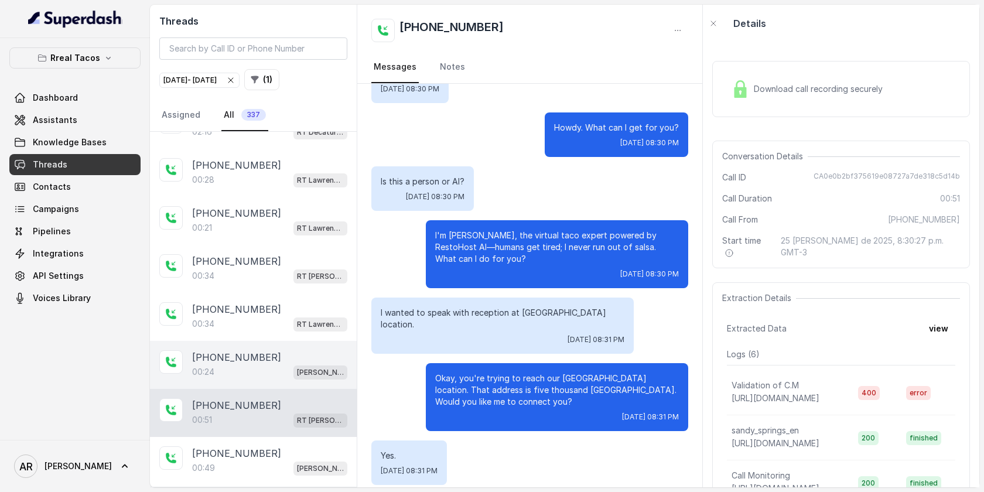
click at [278, 350] on div "[PHONE_NUMBER]" at bounding box center [269, 357] width 155 height 14
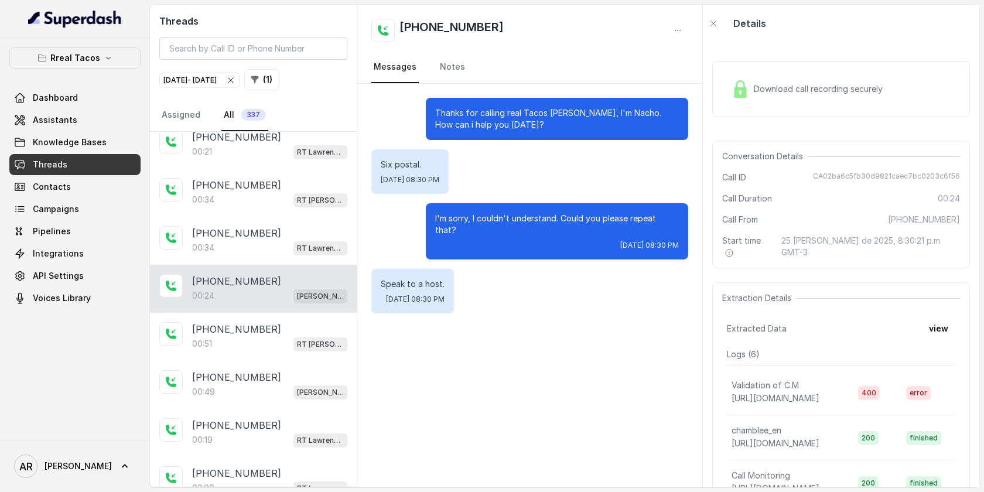
click at [278, 361] on div "[PHONE_NUMBER]:49 [PERSON_NAME] / EN" at bounding box center [253, 385] width 207 height 48
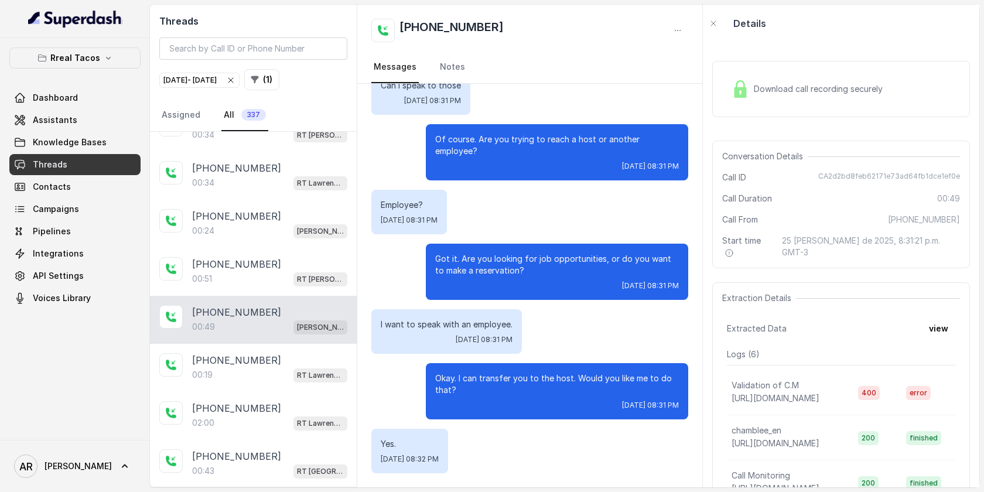
click at [280, 353] on div "[PHONE_NUMBER]" at bounding box center [269, 360] width 155 height 14
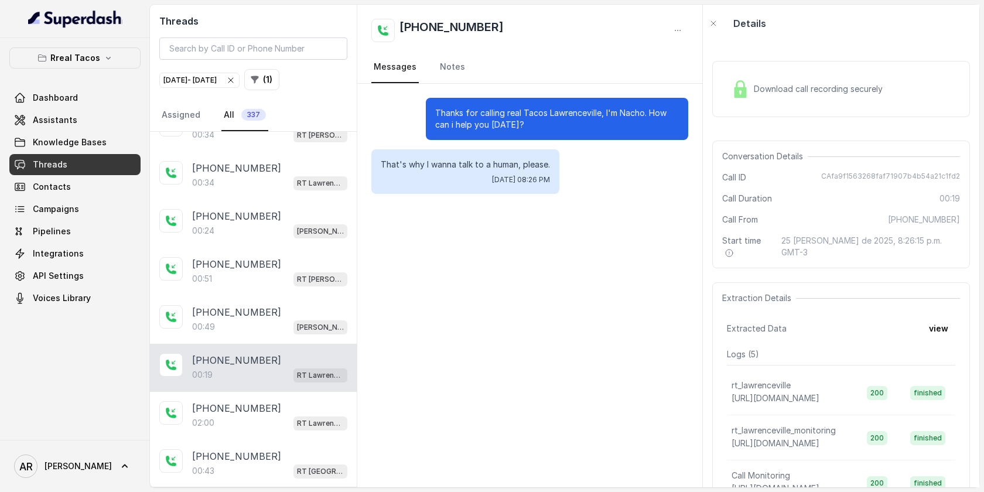
click at [276, 374] on div "[PHONE_NUMBER]:19 [GEOGRAPHIC_DATA]" at bounding box center [253, 368] width 207 height 48
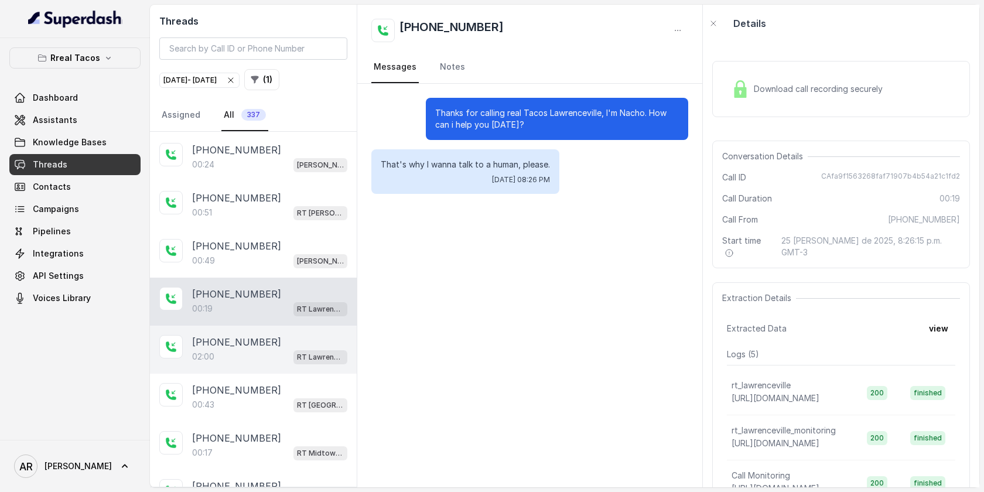
click at [286, 335] on div "[PHONE_NUMBER]" at bounding box center [269, 342] width 155 height 14
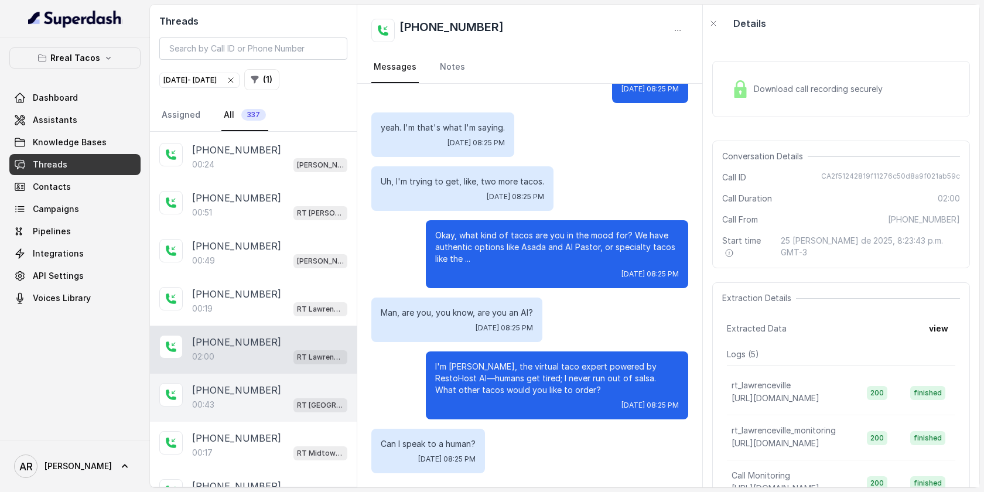
click at [278, 397] on div "00:[STREET_ADDRESS]" at bounding box center [269, 404] width 155 height 15
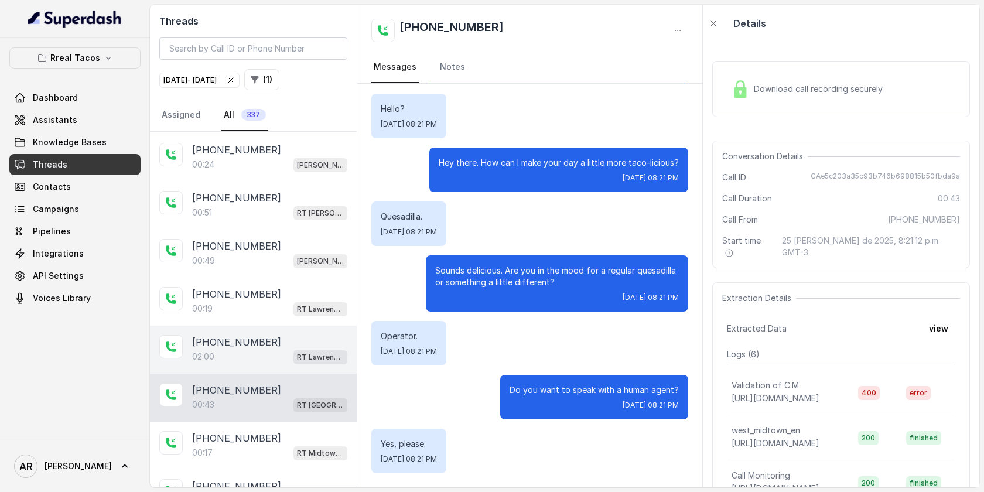
click at [277, 335] on div "[PHONE_NUMBER]" at bounding box center [269, 342] width 155 height 14
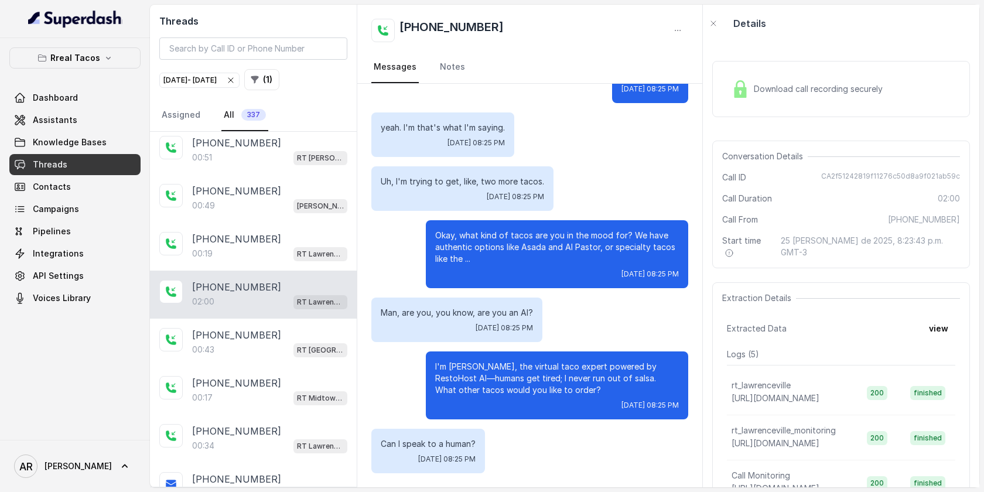
click at [277, 328] on div "[PHONE_NUMBER]" at bounding box center [269, 335] width 155 height 14
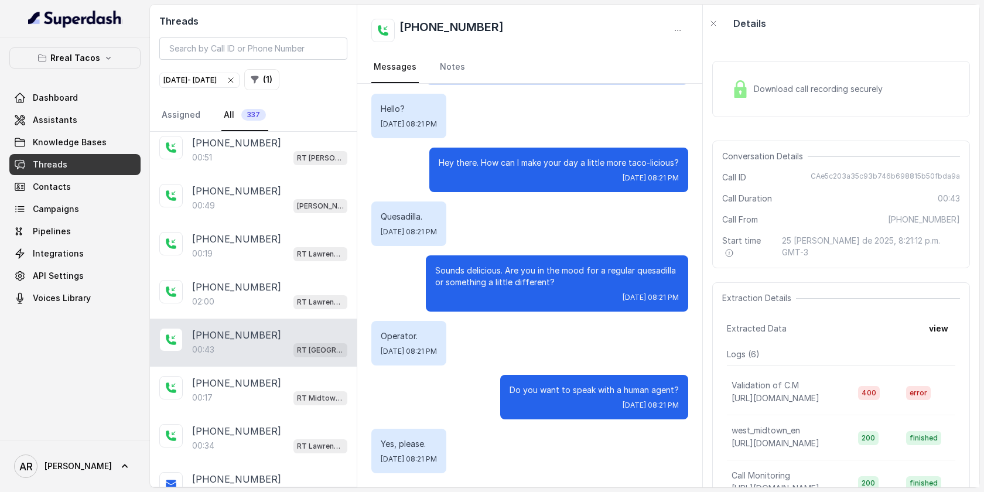
click at [274, 347] on div "[PHONE_NUMBER]:[STREET_ADDRESS]" at bounding box center [253, 343] width 207 height 48
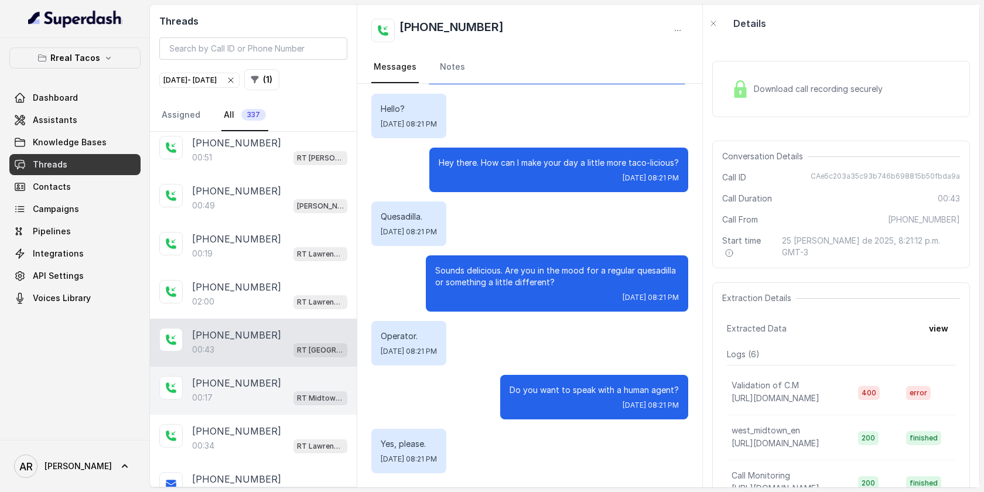
click at [274, 376] on div "[PHONE_NUMBER]" at bounding box center [269, 383] width 155 height 14
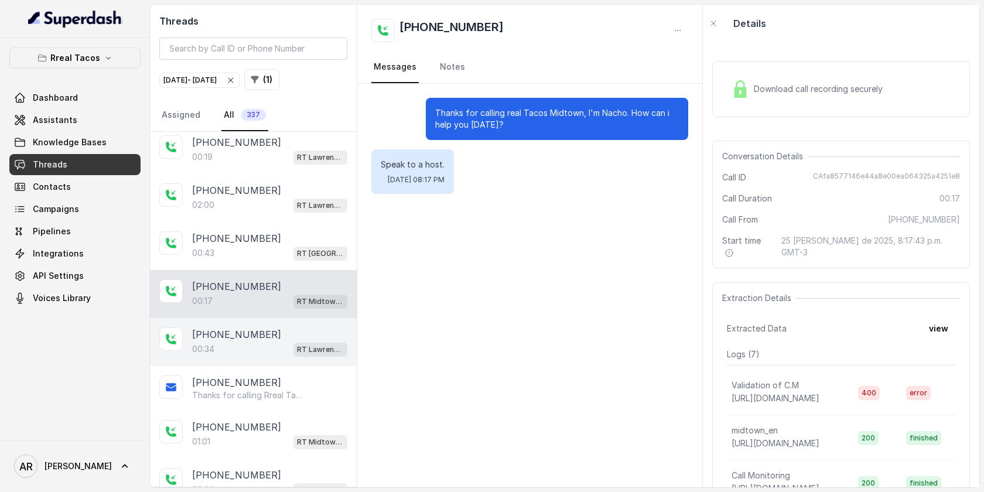
click at [280, 328] on div "[PHONE_NUMBER]" at bounding box center [269, 335] width 155 height 14
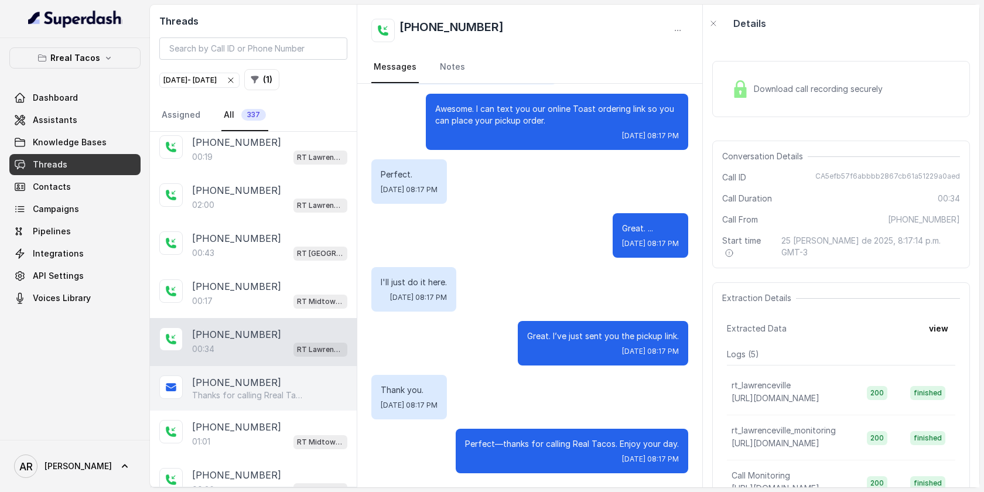
click at [270, 386] on div "[PHONE_NUMBER] Thanks for calling Rreal Tacos! Want to pick up your order? [URL…" at bounding box center [253, 388] width 207 height 45
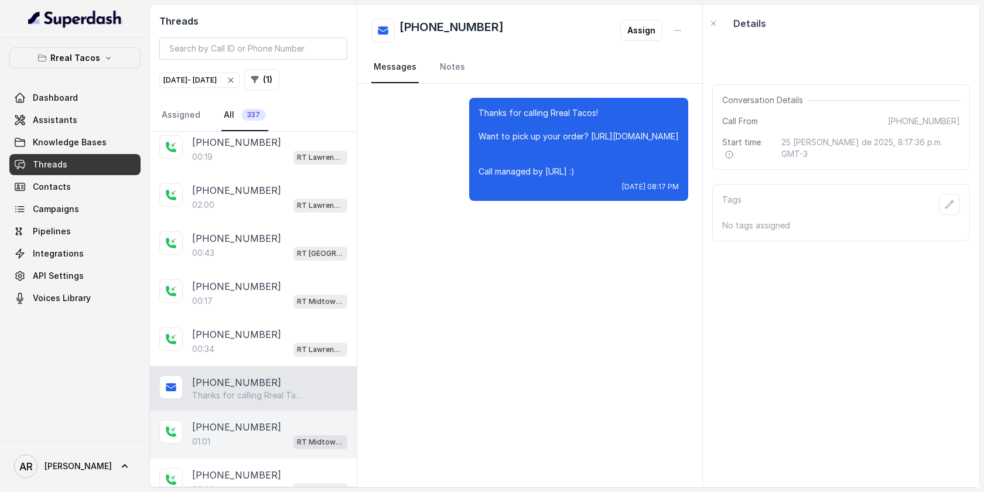
click at [278, 434] on div "01:01 RT Midtown / EN" at bounding box center [269, 441] width 155 height 15
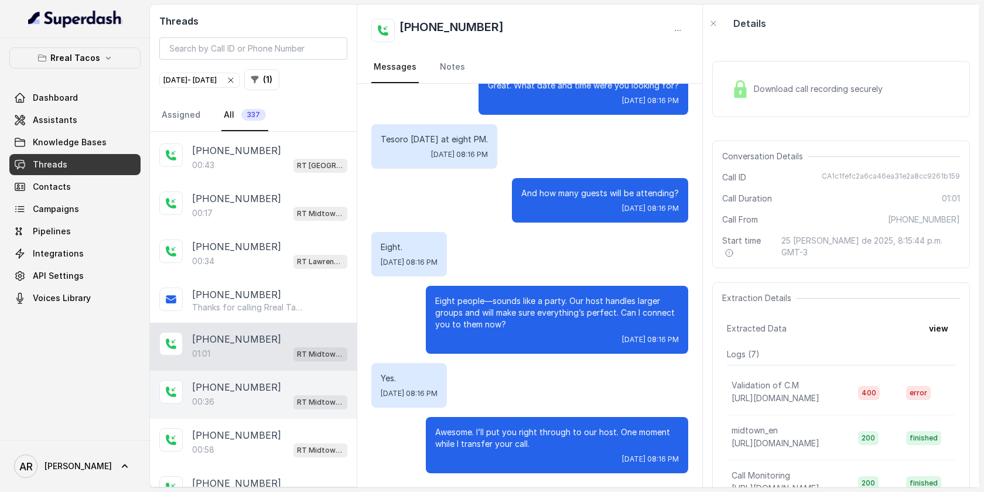
click at [283, 394] on div "00:36 RT Midtown / EN" at bounding box center [269, 401] width 155 height 15
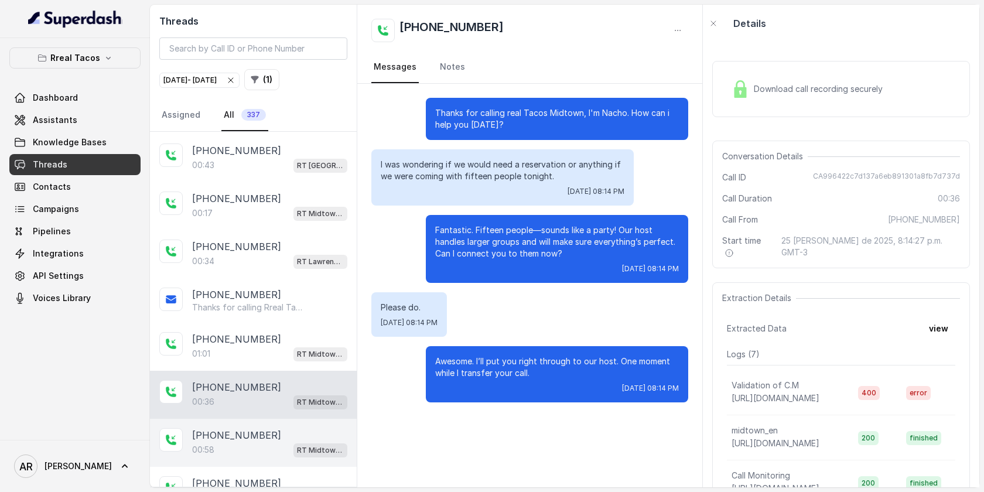
click at [272, 428] on div "[PHONE_NUMBER]" at bounding box center [269, 435] width 155 height 14
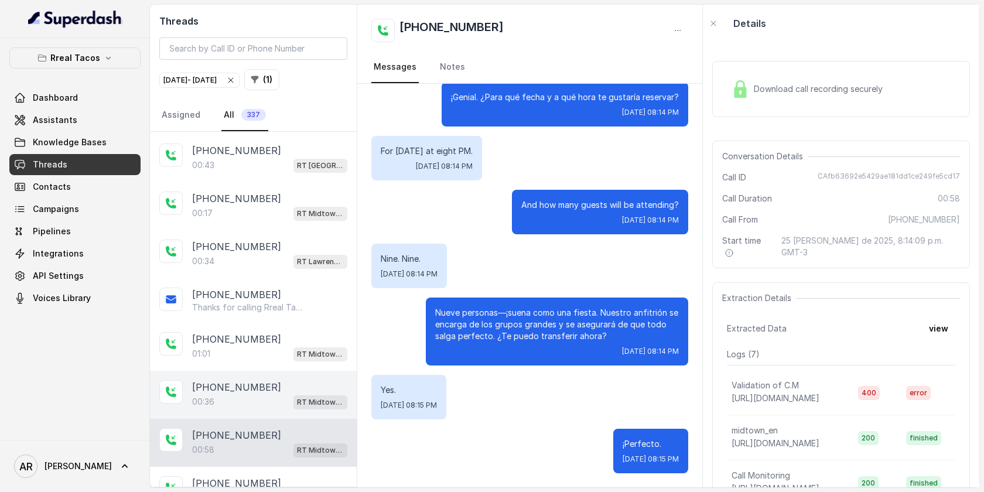
click at [268, 371] on div "[PHONE_NUMBER]:36 RT Midtown / EN" at bounding box center [253, 395] width 207 height 48
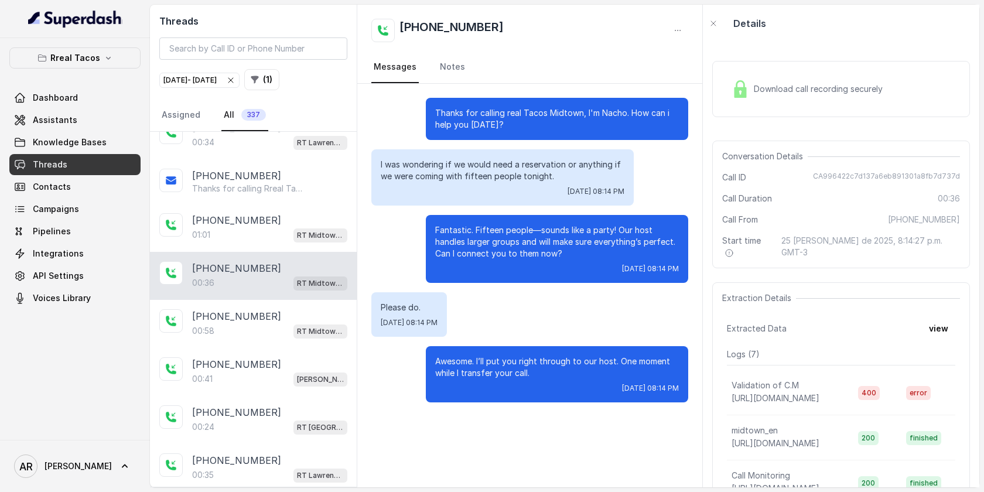
click at [274, 372] on div "00:41 [PERSON_NAME] / EN" at bounding box center [269, 379] width 155 height 15
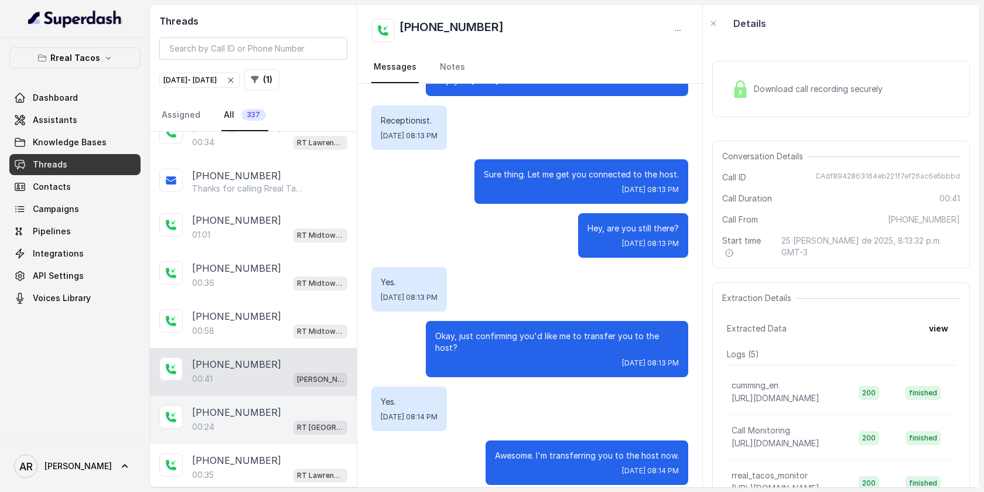
click at [263, 405] on div "[PHONE_NUMBER]" at bounding box center [269, 412] width 155 height 14
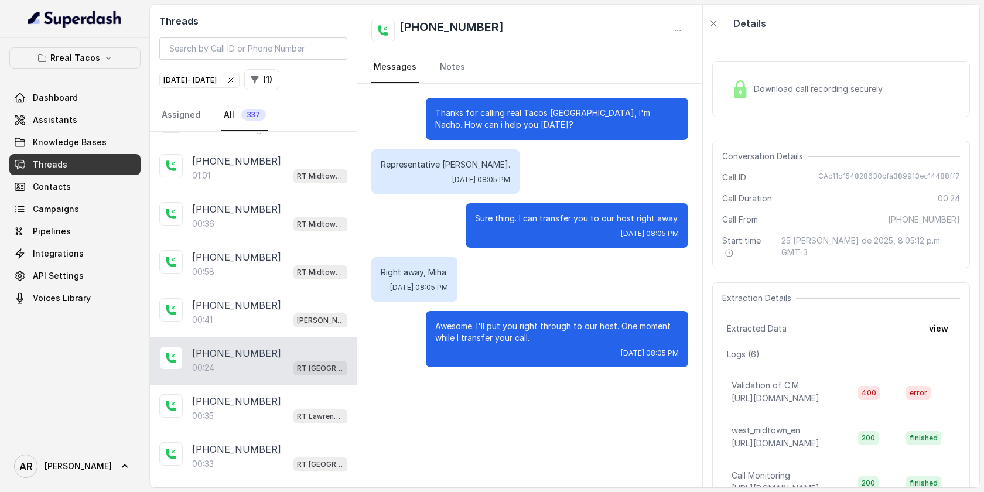
click at [263, 408] on div "00:35 RT Lawrenceville" at bounding box center [269, 415] width 155 height 15
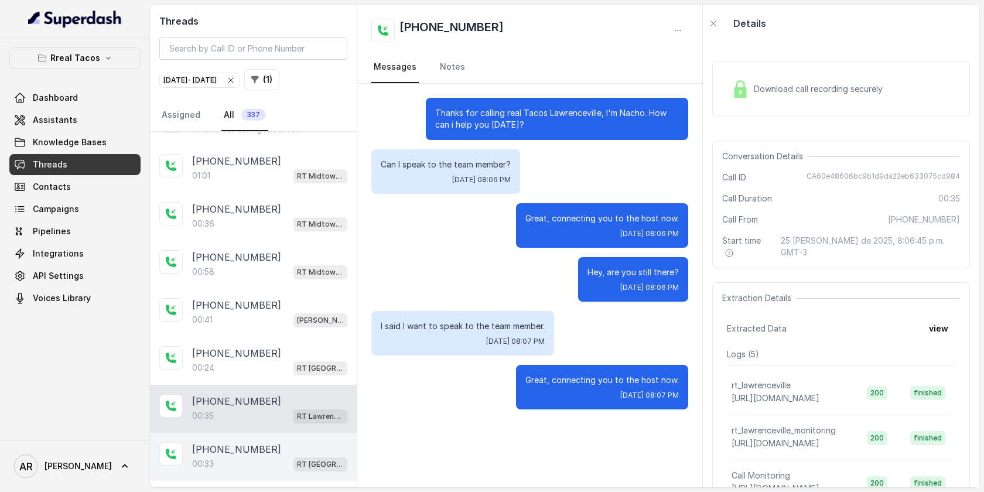
click at [263, 433] on div "[PHONE_NUMBER]:[STREET_ADDRESS]" at bounding box center [253, 457] width 207 height 48
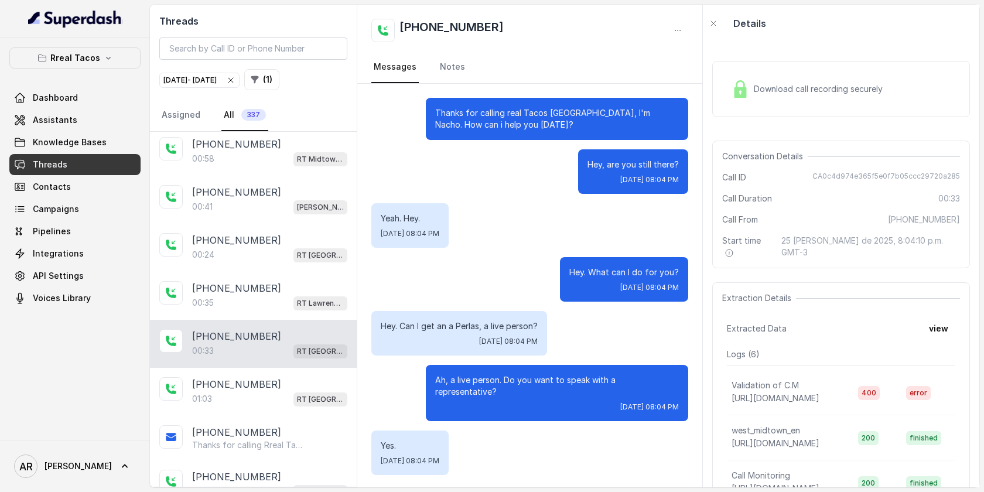
click at [263, 425] on div "[PHONE_NUMBER]" at bounding box center [269, 432] width 155 height 14
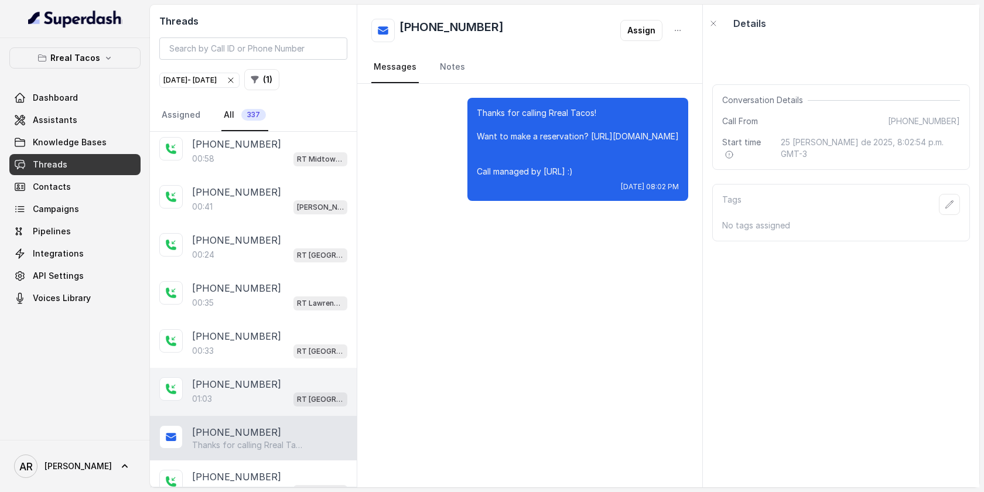
click at [265, 389] on div "[PHONE_NUMBER]:03 RT [GEOGRAPHIC_DATA] / EN" at bounding box center [253, 392] width 207 height 48
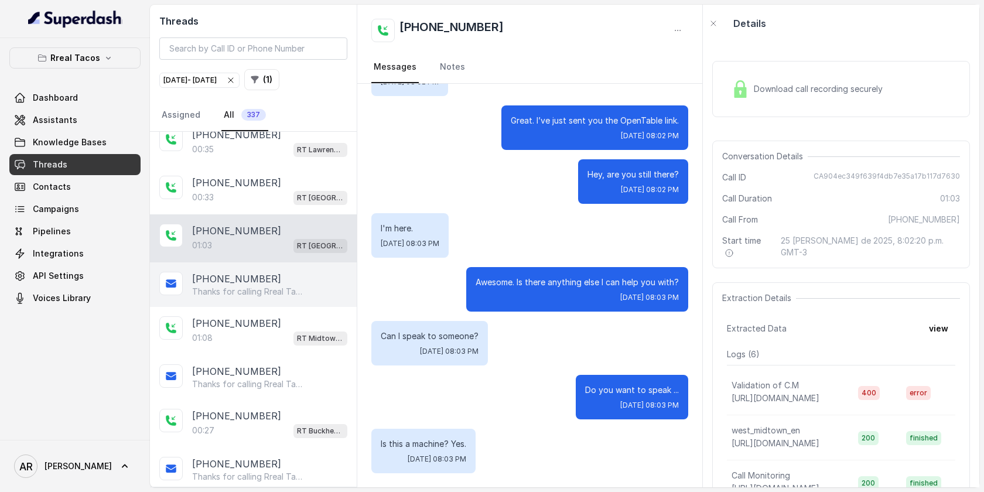
click at [265, 448] on div "[PHONE_NUMBER] Thanks for calling Rreal Tacos! Want to pick up your order? [URL…" at bounding box center [253, 470] width 207 height 45
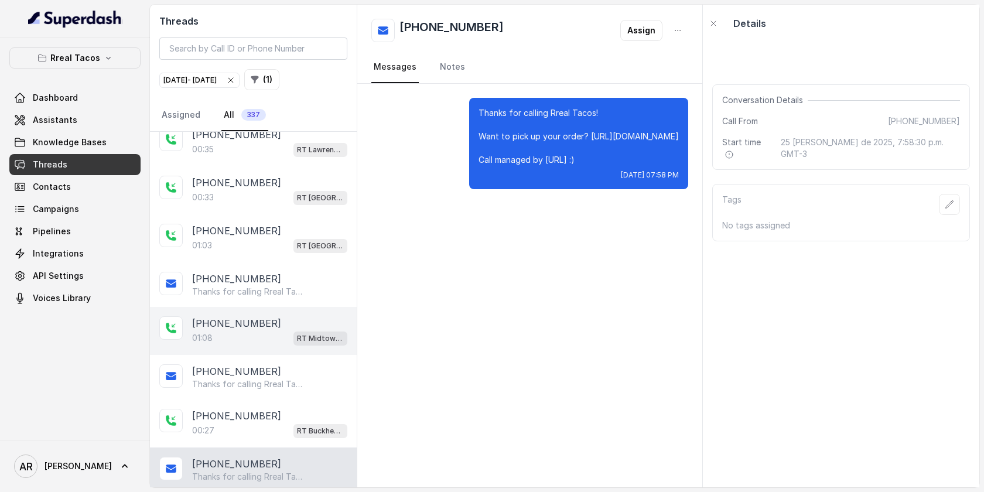
click at [254, 307] on div "[PHONE_NUMBER]:08 RT Midtown / EN" at bounding box center [253, 331] width 207 height 48
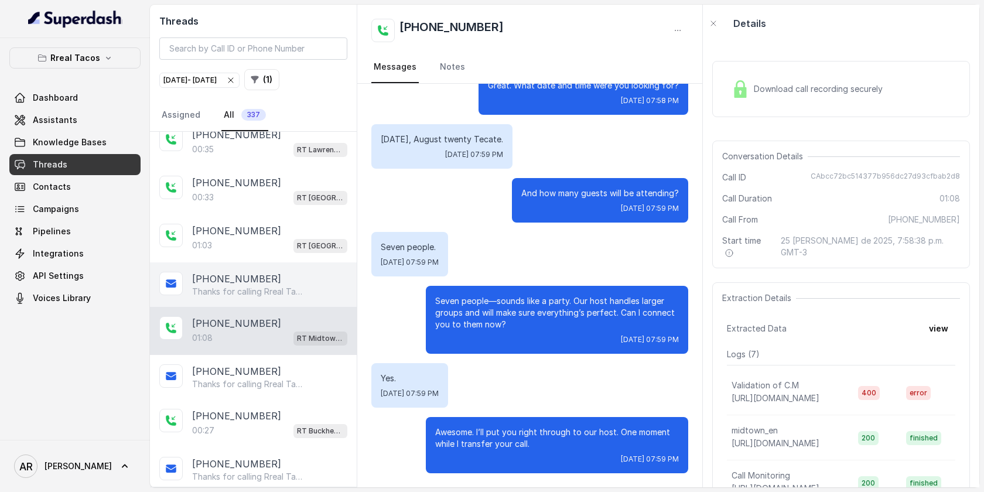
click at [253, 286] on p "Thanks for calling Rreal Tacos! Want to make a reservation? [URL][DOMAIN_NAME] …" at bounding box center [248, 292] width 113 height 12
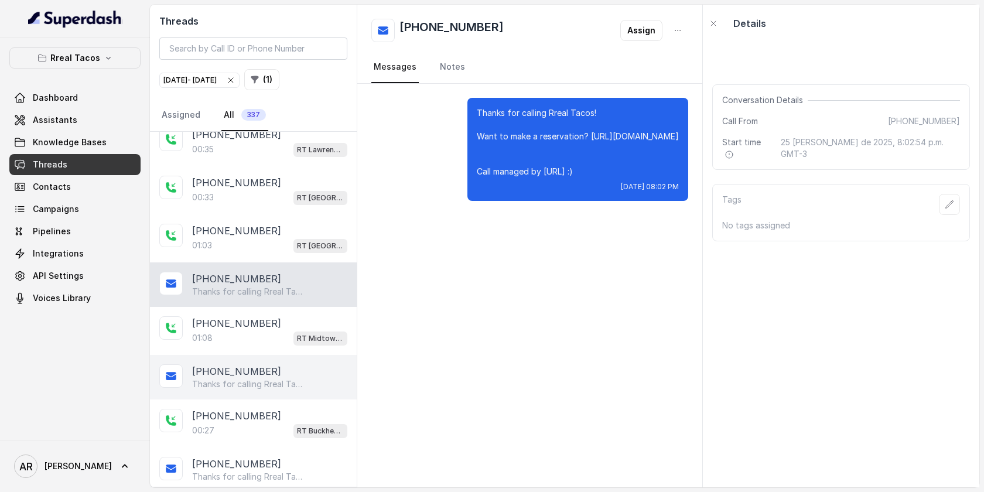
click at [253, 355] on div "[PHONE_NUMBER] Thanks for calling Rreal Tacos! Want to make a reservation? [URL…" at bounding box center [253, 377] width 207 height 45
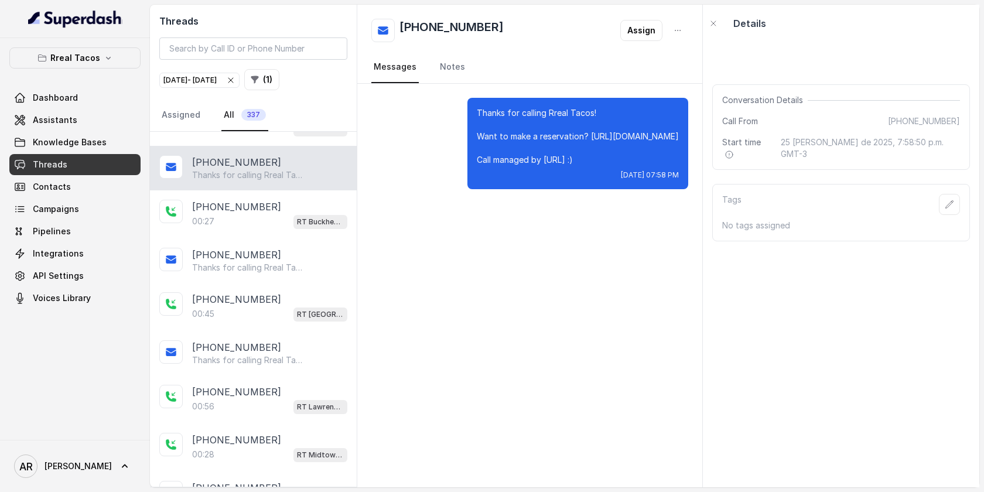
click at [253, 355] on p "Thanks for calling Rreal Tacos! Complete this form for any type of inquiry and …" at bounding box center [248, 361] width 113 height 12
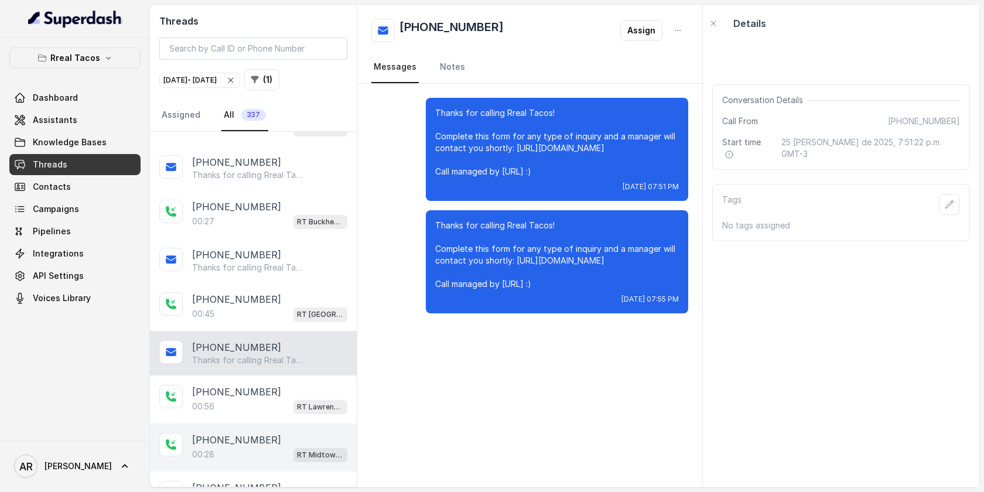
click at [253, 433] on p "[PHONE_NUMBER]" at bounding box center [236, 440] width 89 height 14
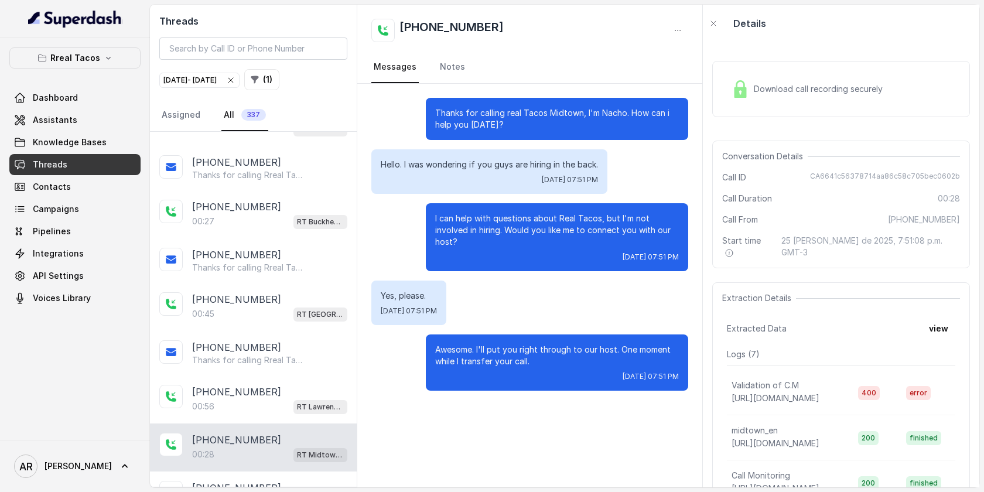
click at [254, 447] on div "00:28 RT Midtown / EN" at bounding box center [269, 454] width 155 height 15
click at [253, 355] on p "Thanks for calling Rreal Tacos! Complete this form for any type of inquiry and …" at bounding box center [248, 361] width 113 height 12
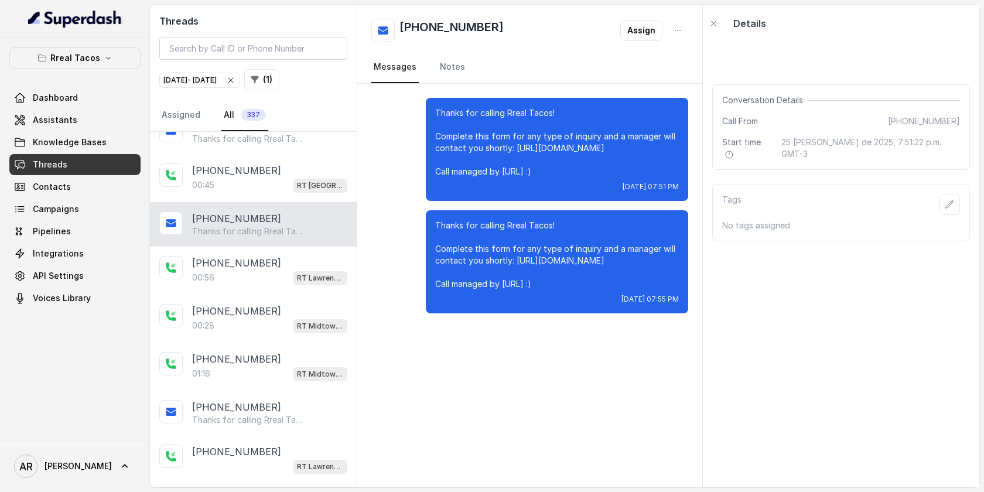
click at [253, 352] on p "[PHONE_NUMBER]" at bounding box center [236, 359] width 89 height 14
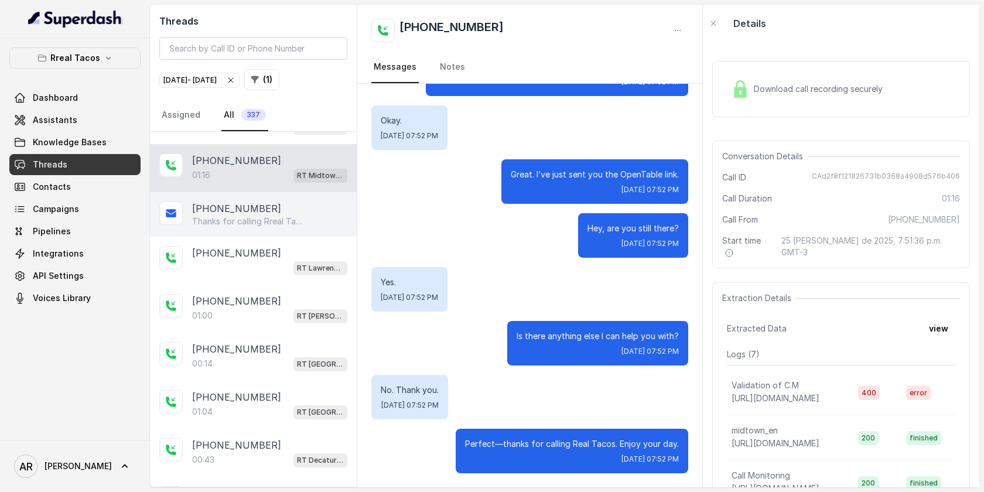
click at [247, 429] on div "[PHONE_NUMBER]:43 RT Decatur / EN" at bounding box center [253, 453] width 207 height 48
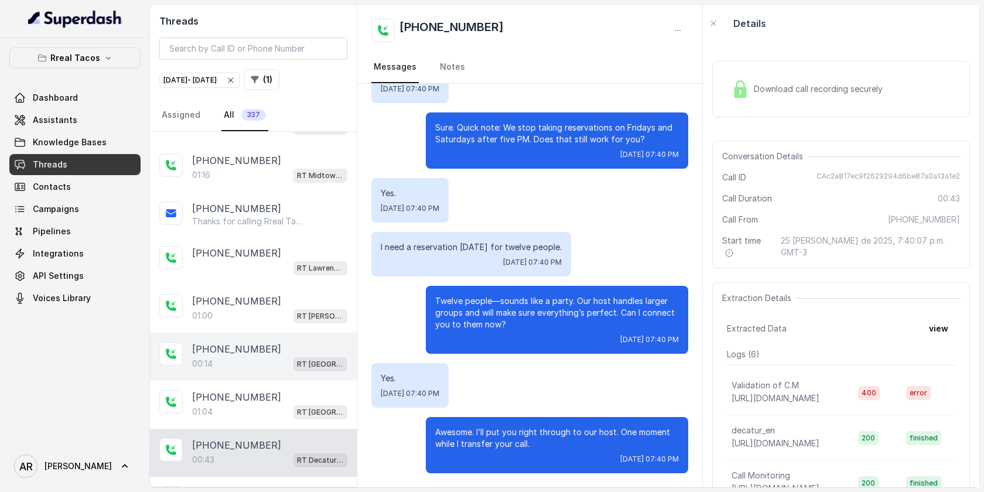
click at [245, 356] on div "00:[STREET_ADDRESS]" at bounding box center [269, 363] width 155 height 15
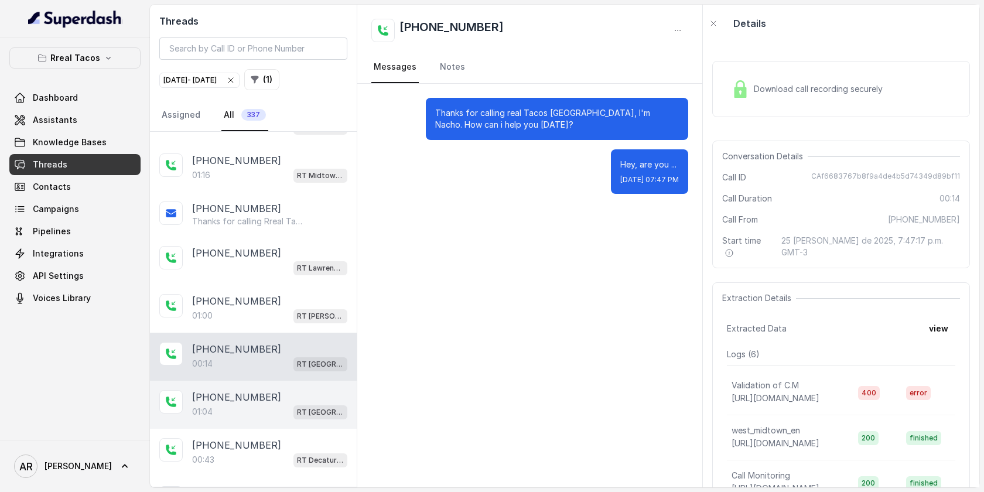
click at [241, 402] on div "[PHONE_NUMBER]:04 RT [GEOGRAPHIC_DATA] / EN" at bounding box center [253, 405] width 207 height 48
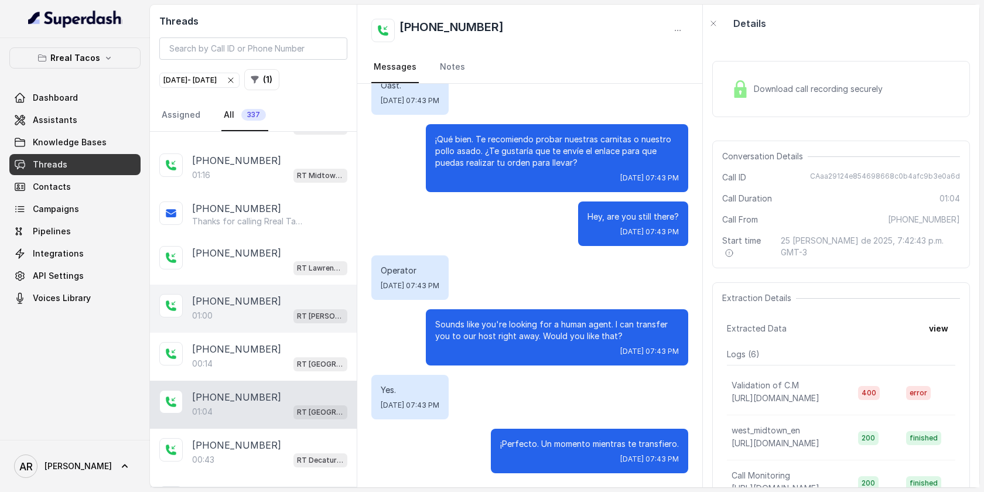
click at [241, 310] on div "[PHONE_NUMBER]:00 RT [PERSON_NAME][GEOGRAPHIC_DATA] / EN" at bounding box center [253, 309] width 207 height 48
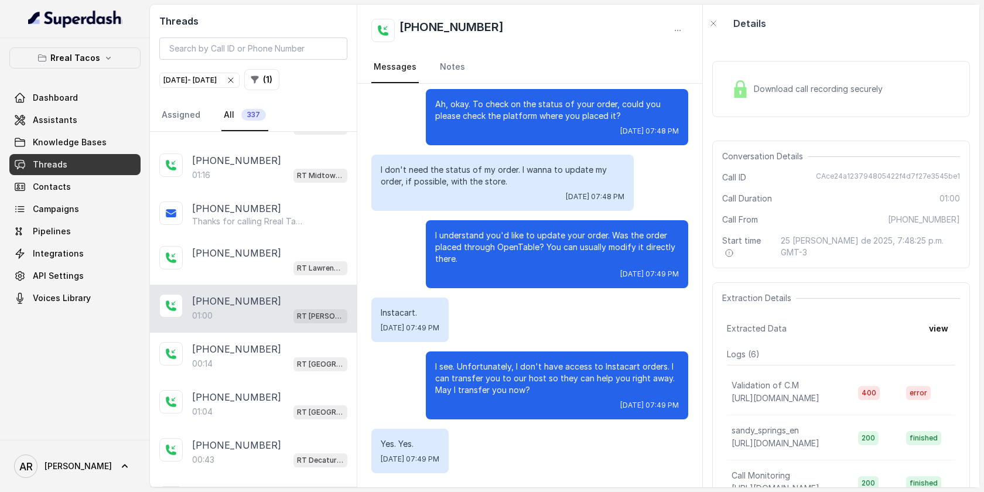
click at [236, 82] on icon "button" at bounding box center [230, 80] width 9 height 9
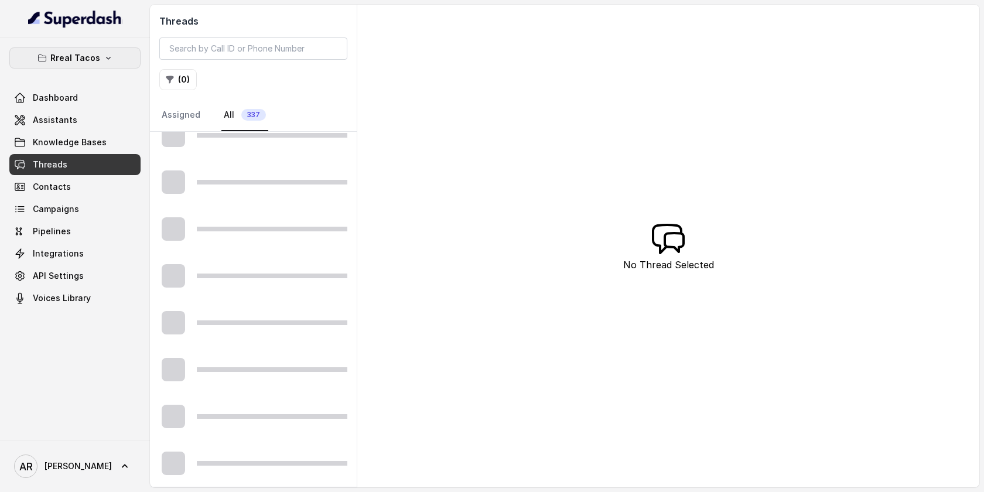
click at [71, 62] on p "Rreal Tacos" at bounding box center [75, 58] width 50 height 14
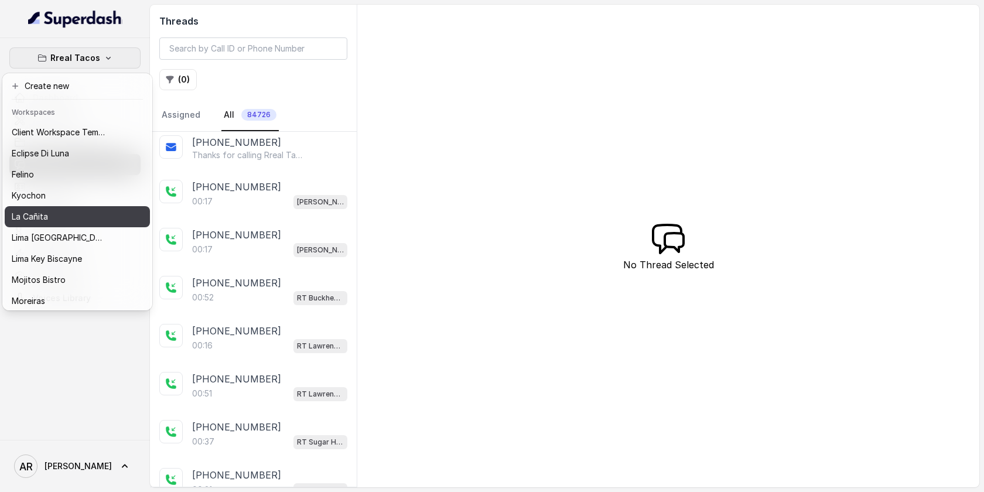
click at [57, 212] on div "La Cañita" at bounding box center [59, 217] width 94 height 14
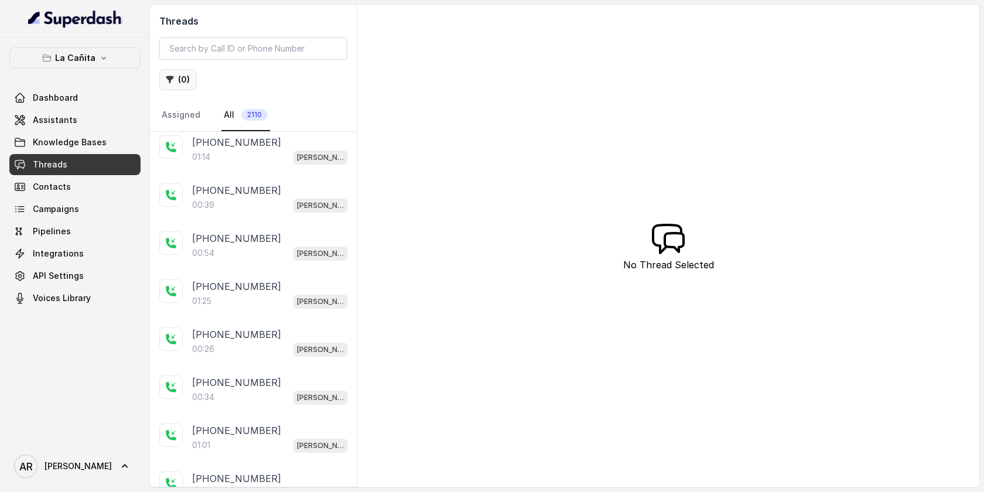
click at [187, 79] on button "( 0 )" at bounding box center [178, 79] width 38 height 21
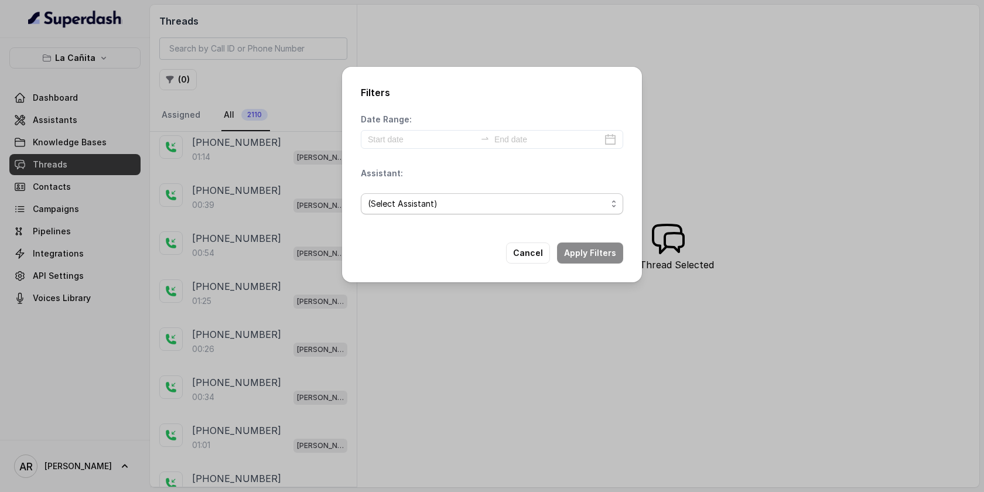
click at [426, 200] on span "(Select Assistant)" at bounding box center [487, 204] width 239 height 14
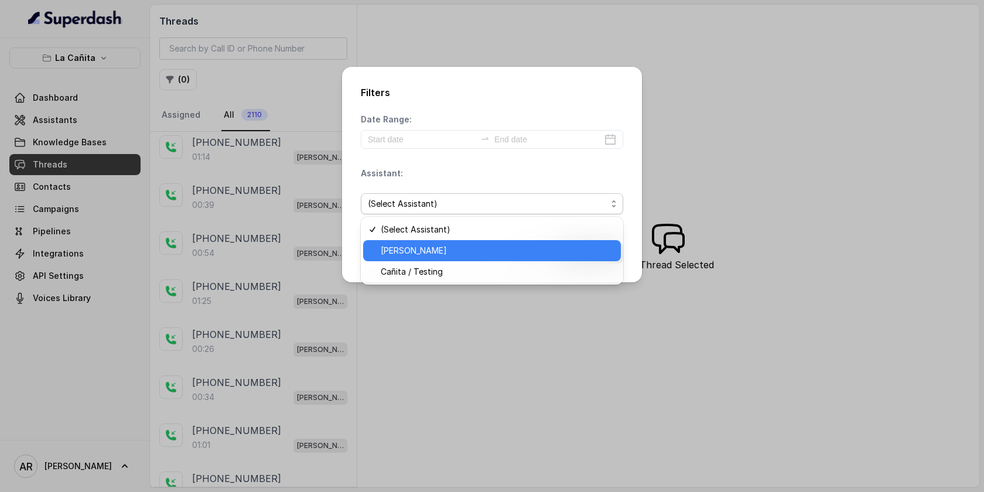
click at [438, 257] on span "[PERSON_NAME]" at bounding box center [497, 251] width 233 height 14
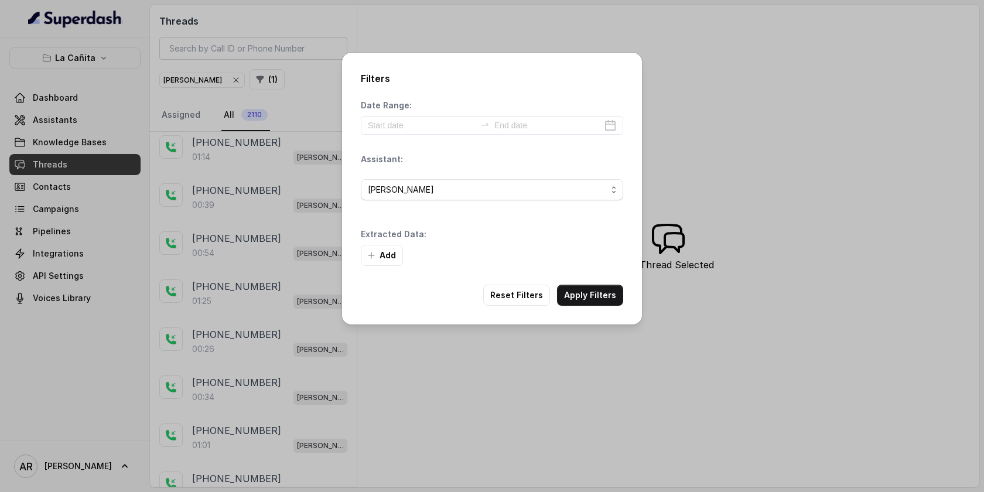
click at [447, 137] on div "Date Range: Assistant: [PERSON_NAME] Extracted Data: Add" at bounding box center [492, 183] width 263 height 166
click at [445, 125] on input at bounding box center [422, 125] width 108 height 13
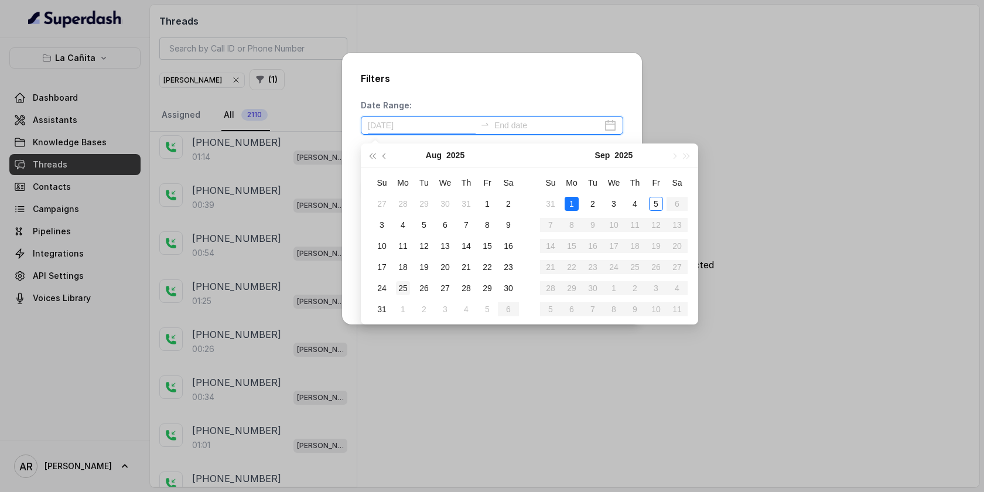
type input "[DATE]"
click at [411, 294] on td "25" at bounding box center [403, 288] width 21 height 21
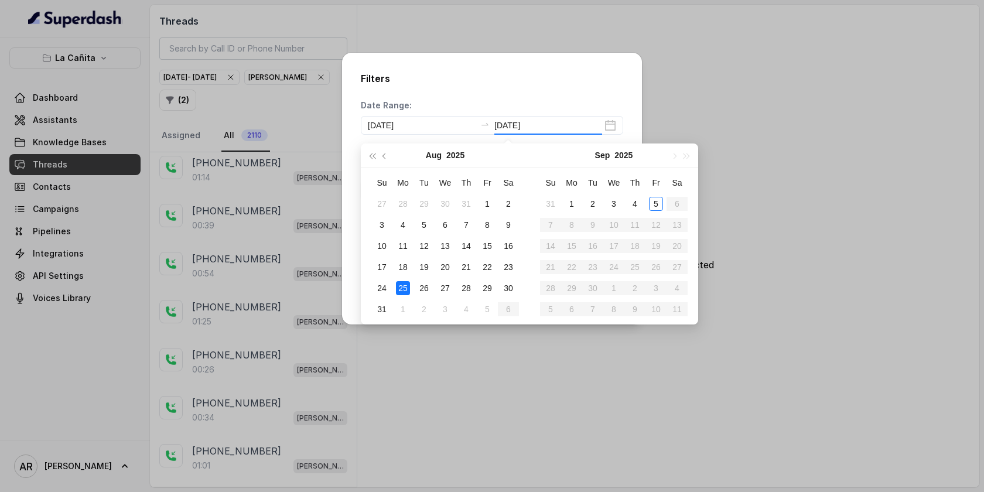
type input "[DATE]"
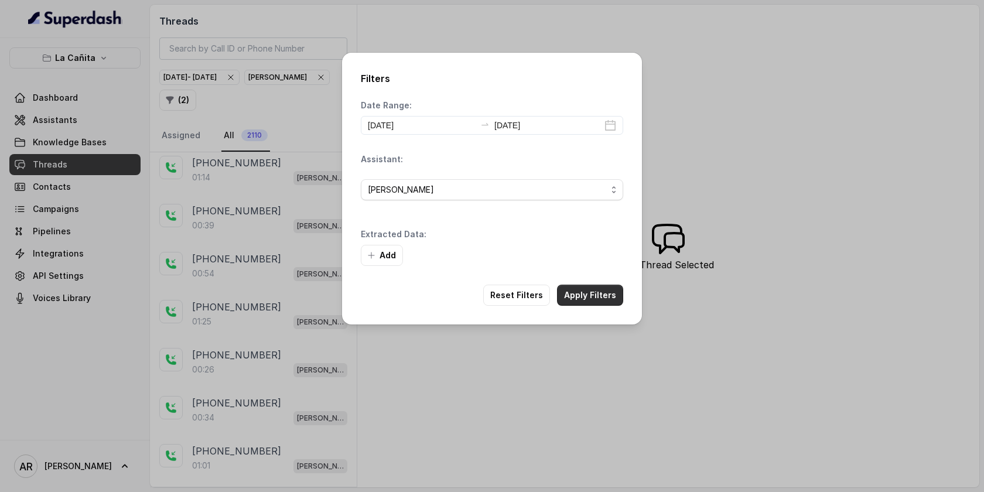
click at [567, 287] on button "Apply Filters" at bounding box center [590, 295] width 66 height 21
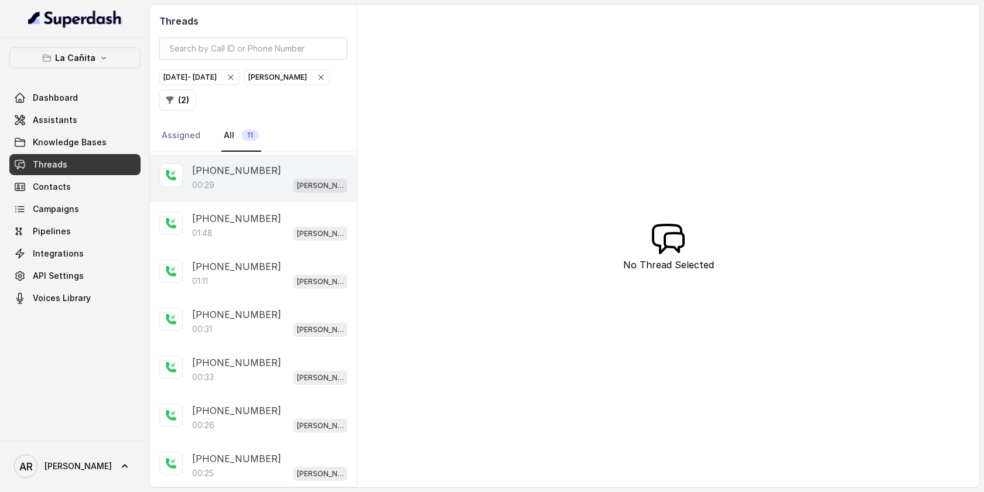
click at [275, 175] on div "[PHONE_NUMBER]" at bounding box center [269, 170] width 155 height 14
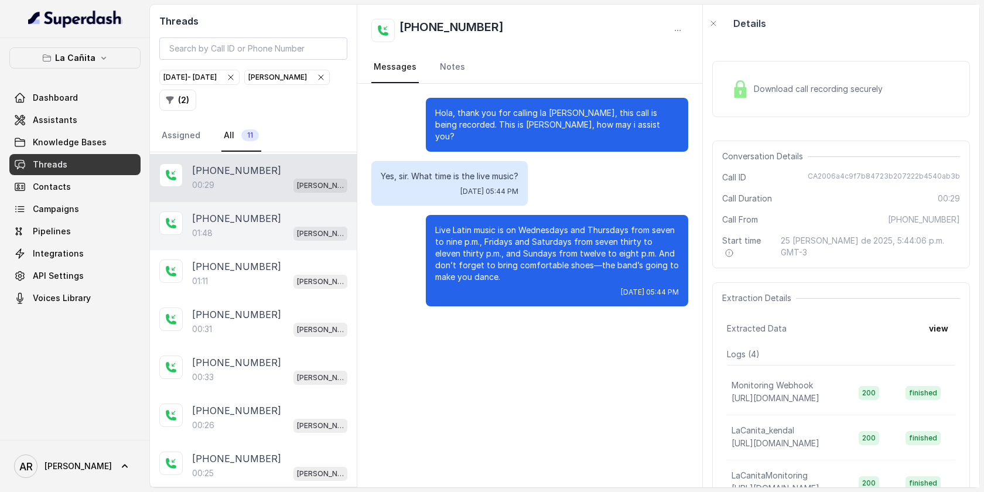
click at [271, 212] on div "[PHONE_NUMBER]" at bounding box center [269, 219] width 155 height 14
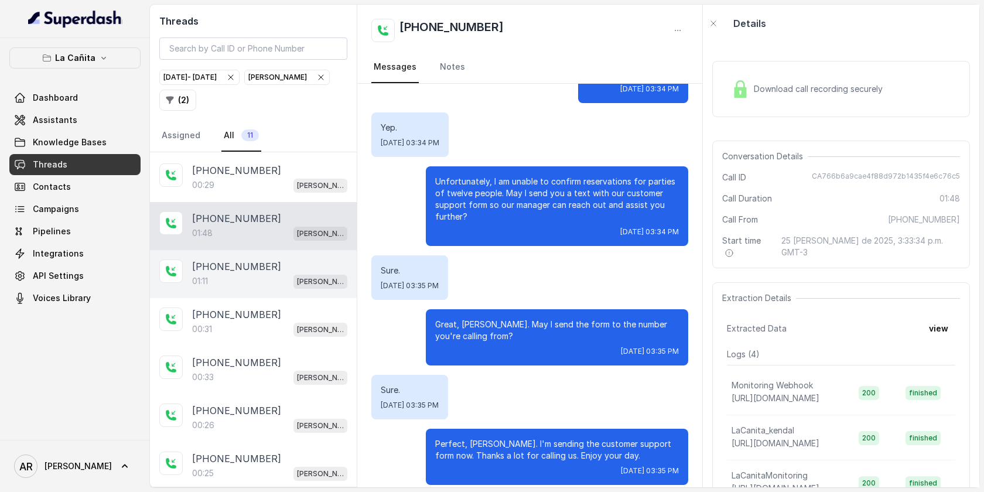
click at [261, 256] on div "[PHONE_NUMBER]:11 [PERSON_NAME]" at bounding box center [253, 274] width 207 height 48
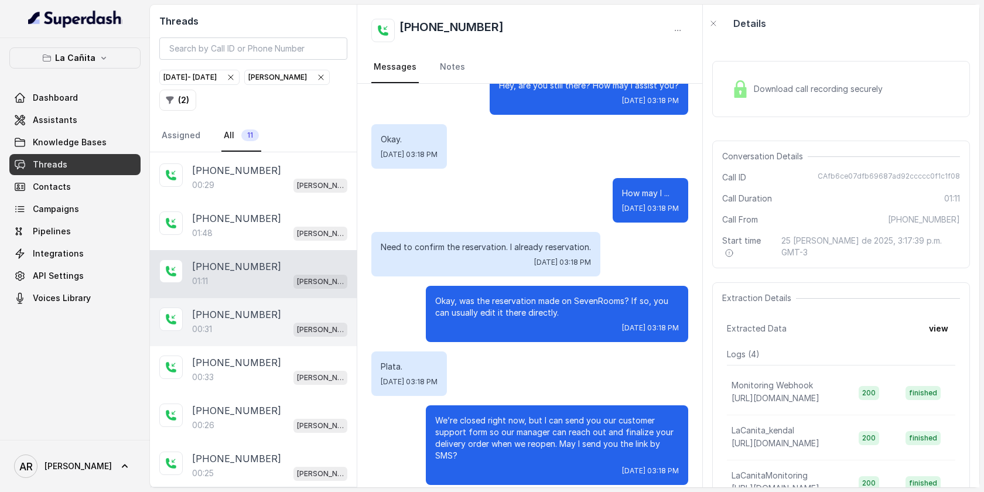
click at [256, 315] on p "[PHONE_NUMBER]" at bounding box center [236, 315] width 89 height 14
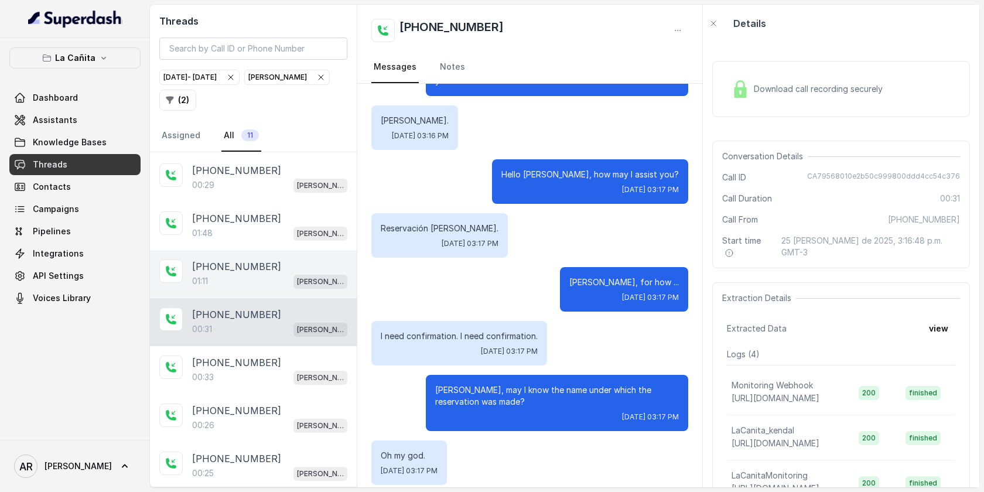
click at [248, 291] on div "[PHONE_NUMBER]:11 [PERSON_NAME]" at bounding box center [253, 274] width 207 height 48
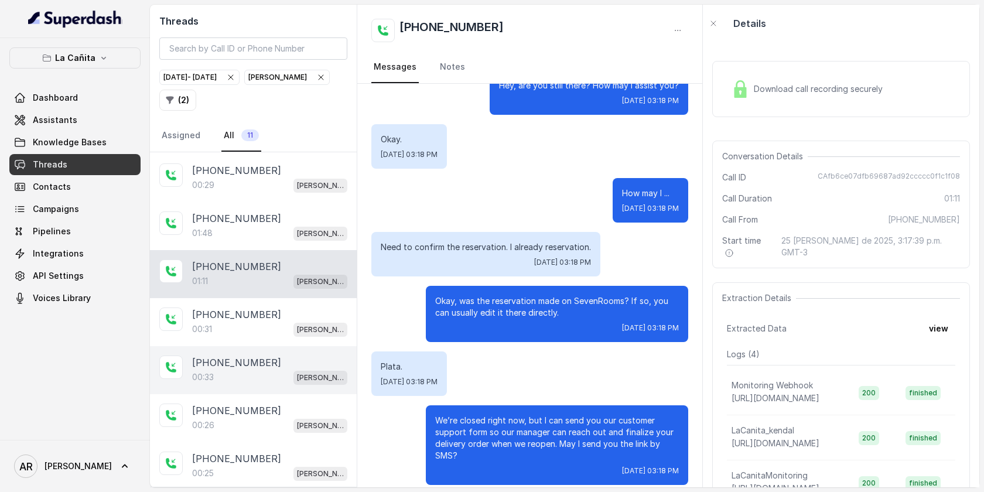
click at [249, 348] on div "[PHONE_NUMBER]:33 [PERSON_NAME]" at bounding box center [253, 370] width 207 height 48
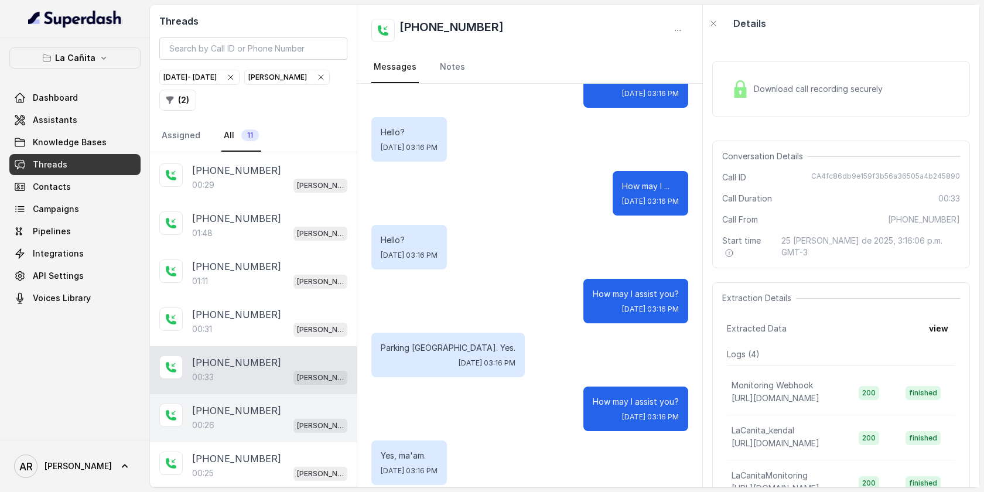
click at [249, 394] on div "[PHONE_NUMBER]:26 [PERSON_NAME]" at bounding box center [253, 418] width 207 height 48
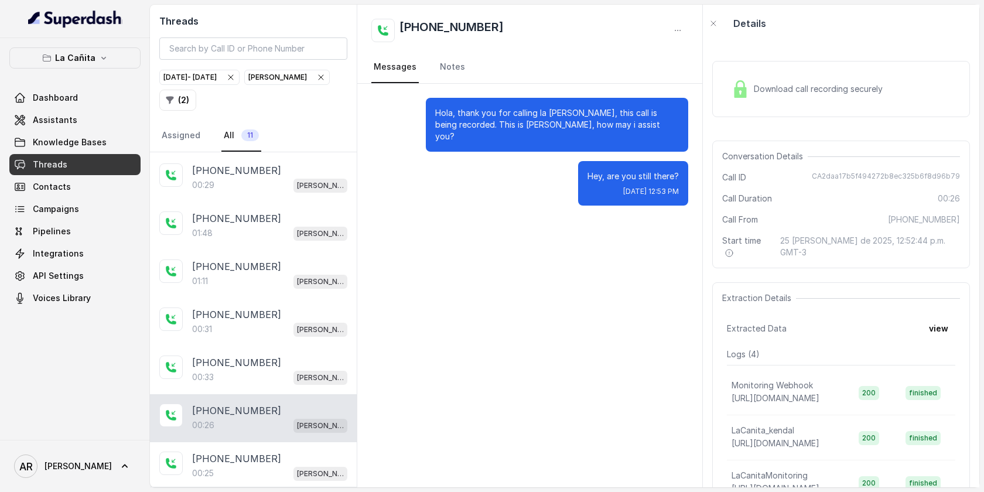
click at [253, 433] on div "[PHONE_NUMBER]:26 [PERSON_NAME]" at bounding box center [253, 418] width 207 height 48
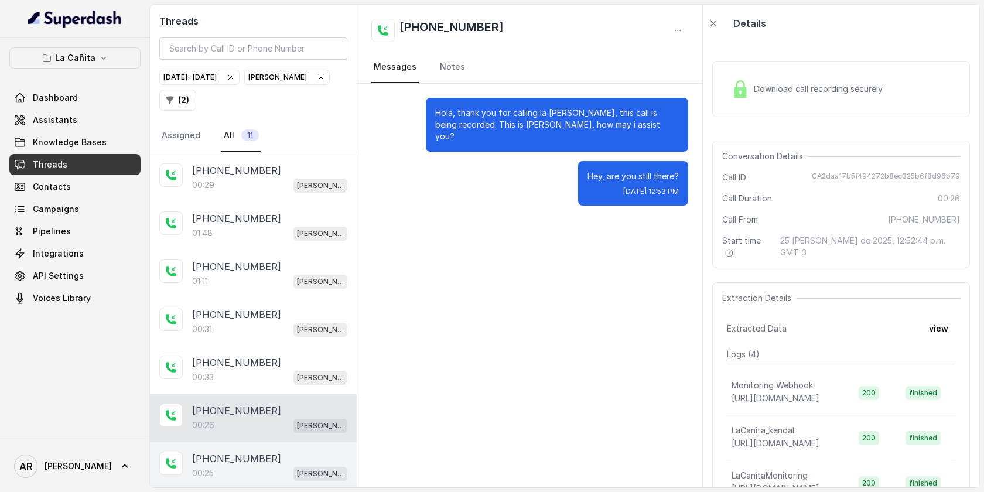
click at [253, 471] on div "00:25 [PERSON_NAME]" at bounding box center [269, 473] width 155 height 15
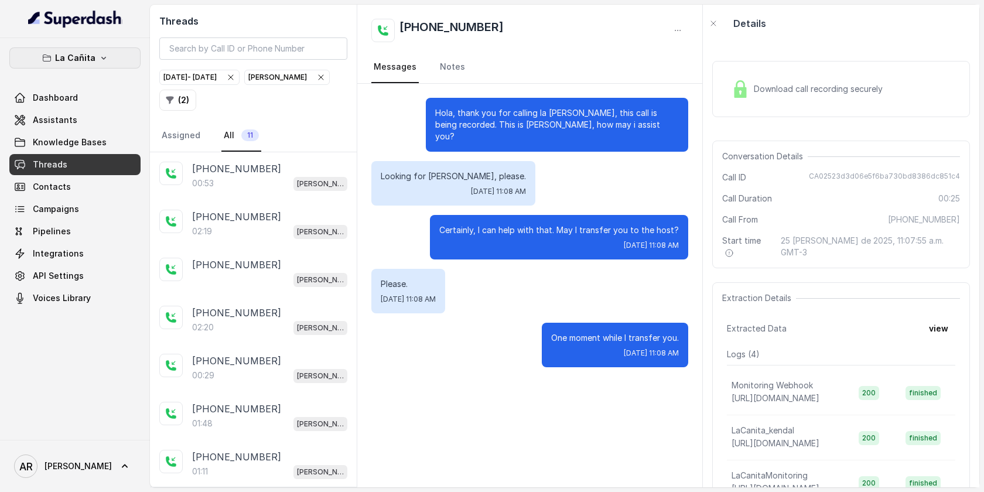
click at [56, 67] on button "La Cañita" at bounding box center [74, 57] width 131 height 21
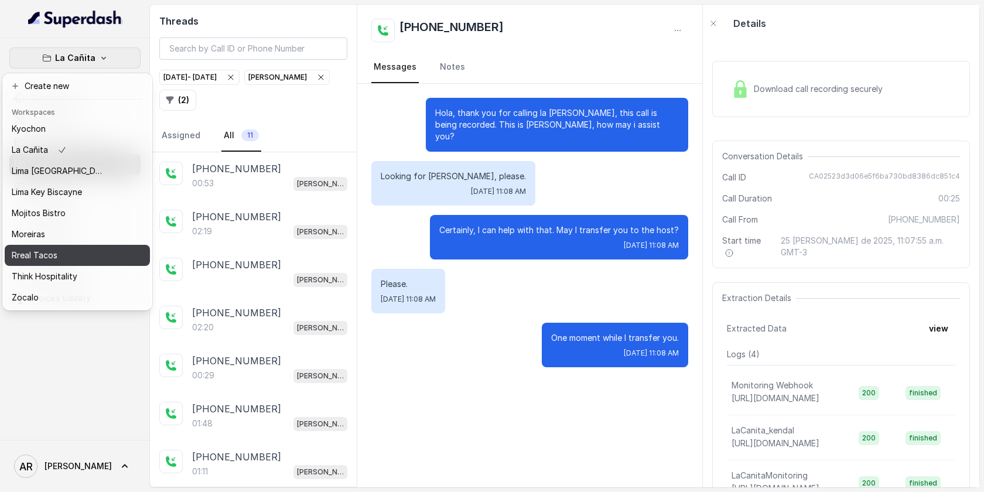
click at [75, 254] on div "Rreal Tacos" at bounding box center [59, 255] width 94 height 14
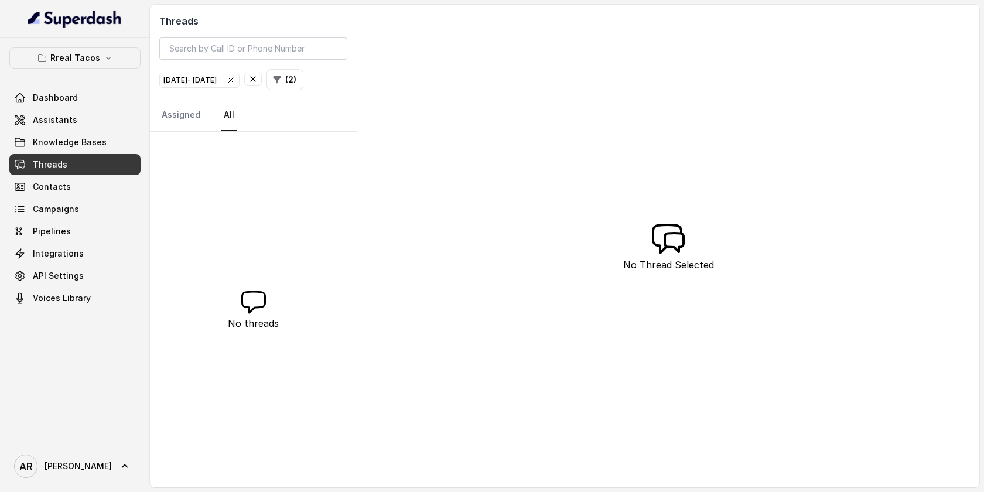
click at [258, 77] on icon "button" at bounding box center [252, 78] width 9 height 9
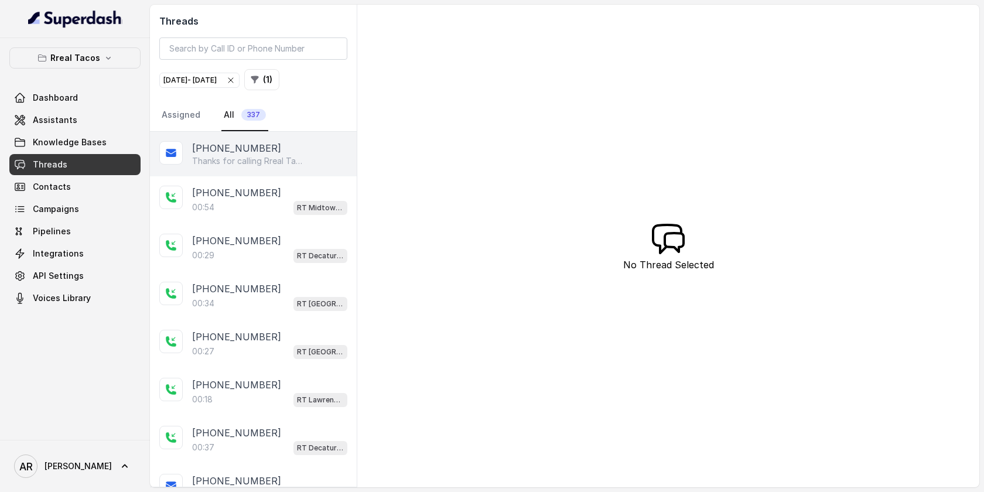
click at [289, 167] on div "[PHONE_NUMBER] Thanks for calling Rreal Tacos! Want to make a reservation? [URL…" at bounding box center [253, 154] width 207 height 45
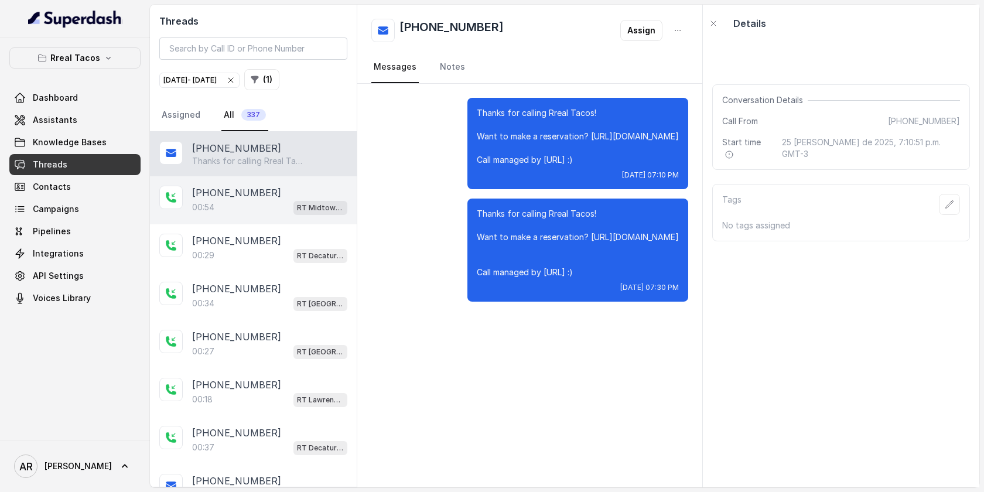
click at [280, 219] on div "[PHONE_NUMBER]:54 RT Midtown / EN" at bounding box center [253, 200] width 207 height 48
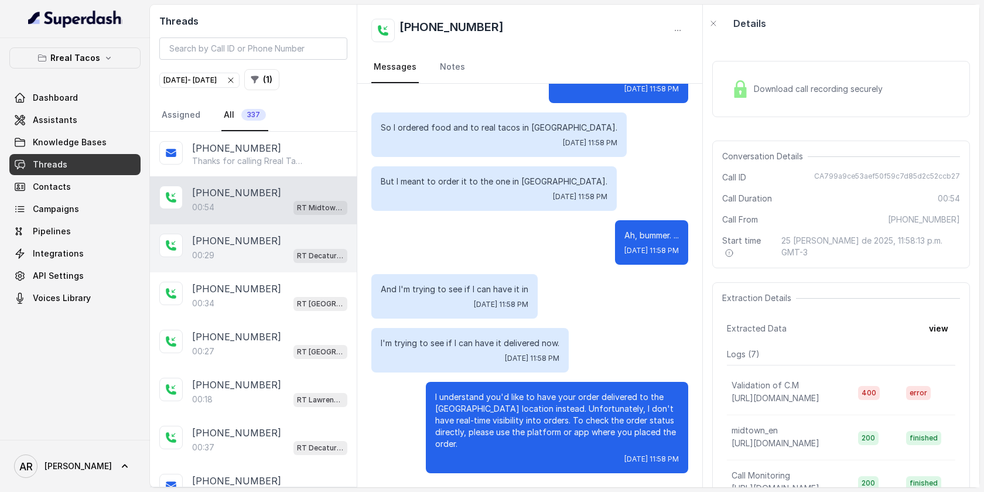
click at [282, 270] on div "[PHONE_NUMBER]:29 RT Decatur / EN" at bounding box center [253, 248] width 207 height 48
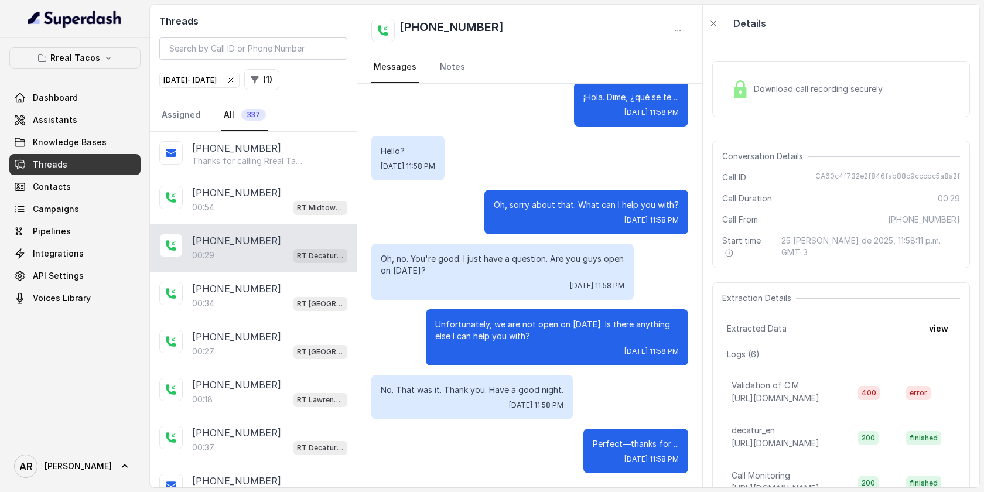
click at [103, 71] on div "Rreal Tacos Dashboard Assistants Knowledge Bases Threads Contacts Campaigns Pip…" at bounding box center [74, 177] width 131 height 261
click at [105, 56] on icon "button" at bounding box center [108, 57] width 9 height 9
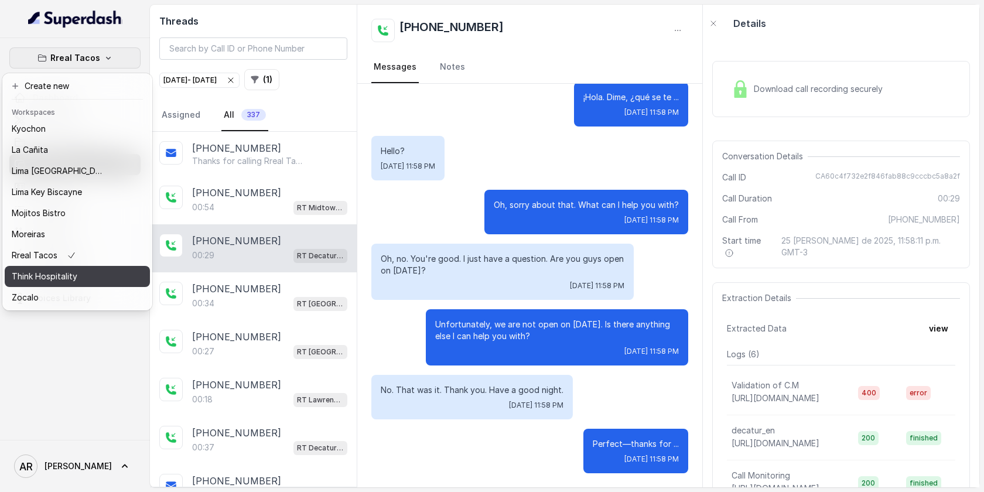
click at [71, 272] on p "Think Hospitality" at bounding box center [45, 277] width 66 height 14
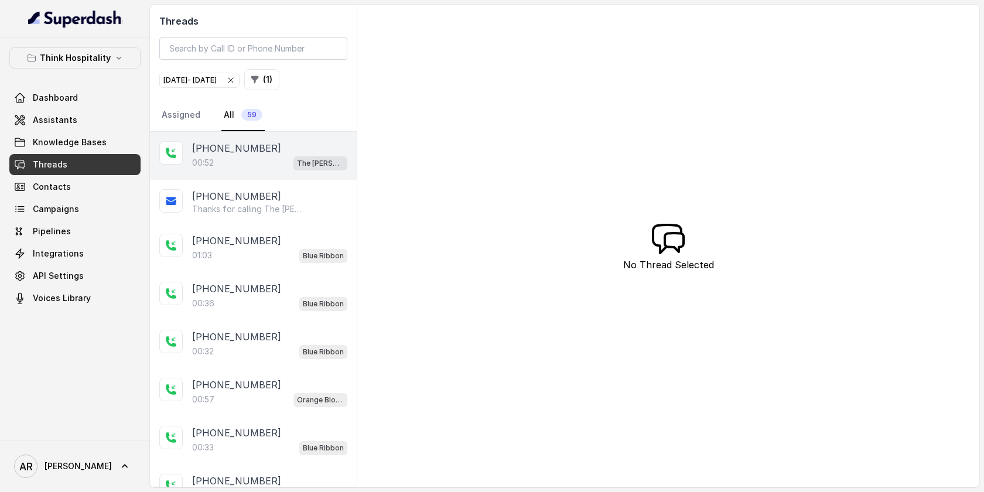
click at [230, 161] on div "00:52 The [PERSON_NAME]" at bounding box center [269, 162] width 155 height 15
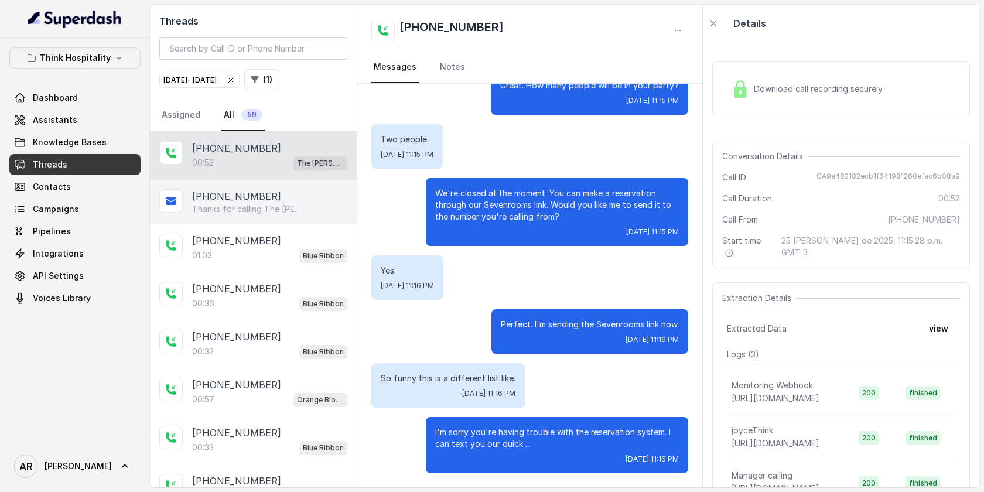
click at [280, 203] on p "Thanks for calling The [PERSON_NAME]! Want to make a reservation? [URL][DOMAIN_…" at bounding box center [248, 209] width 113 height 12
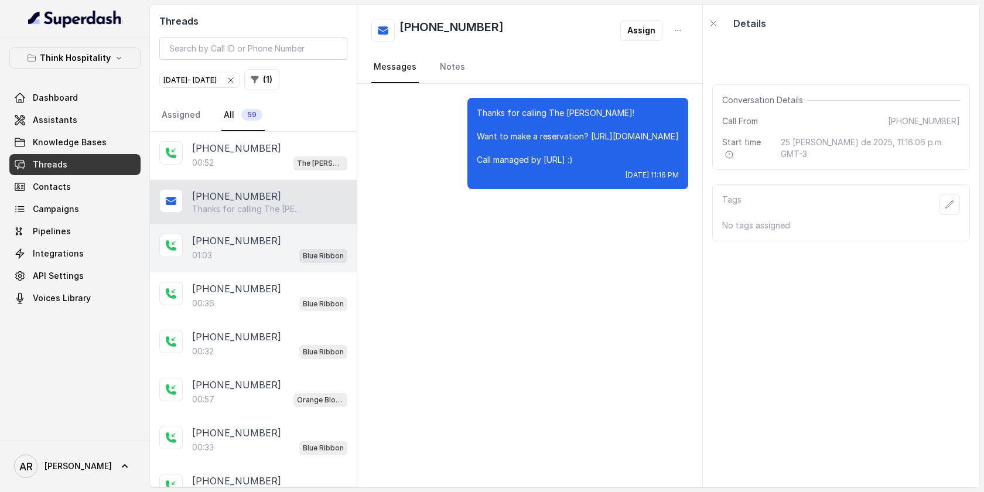
click at [275, 244] on div "[PHONE_NUMBER]" at bounding box center [269, 241] width 155 height 14
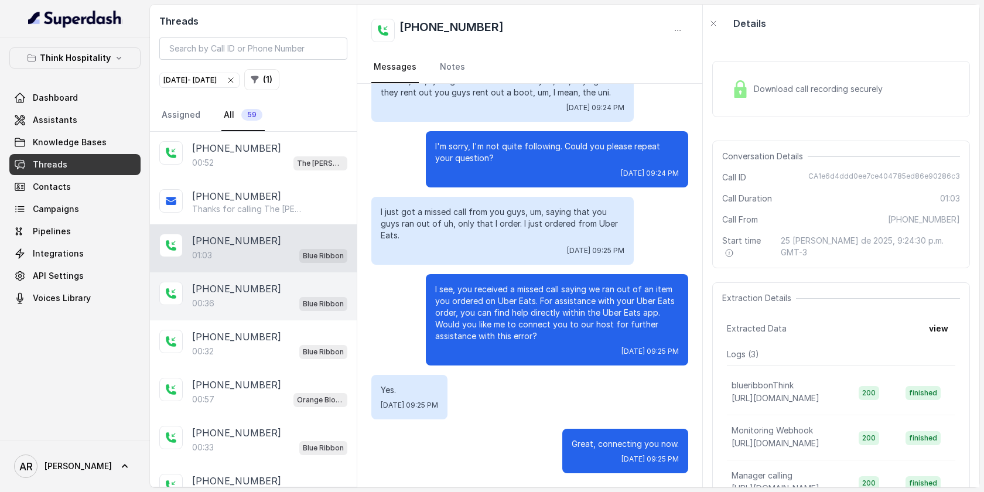
click at [292, 318] on div "[PHONE_NUMBER]:36 Blue Ribbon" at bounding box center [253, 296] width 207 height 48
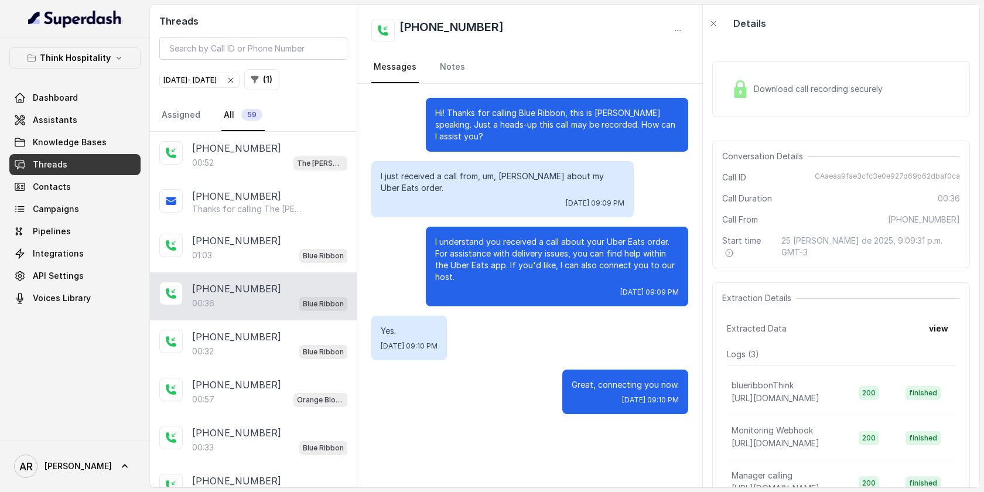
click at [282, 275] on div "[PHONE_NUMBER]:36 Blue Ribbon" at bounding box center [253, 296] width 207 height 48
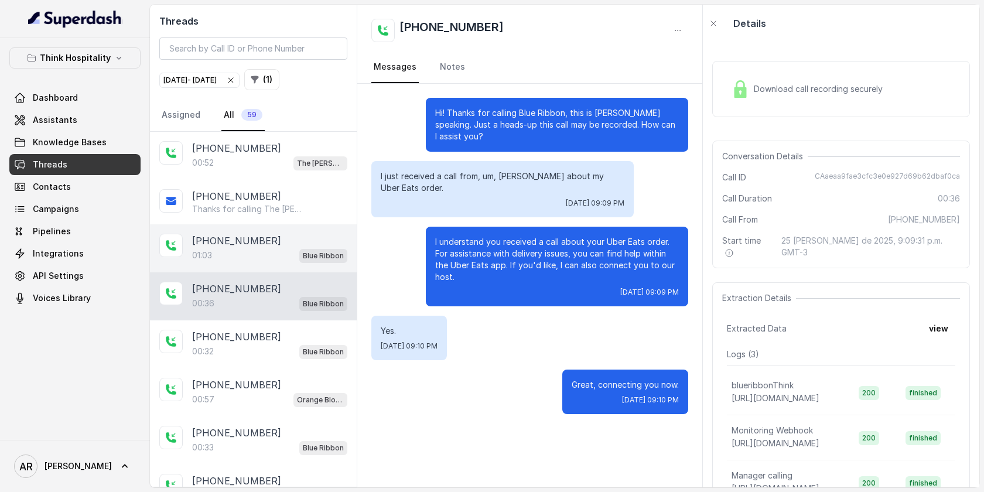
click at [280, 263] on div "[PHONE_NUMBER]:03 Blue Ribbon" at bounding box center [253, 248] width 207 height 48
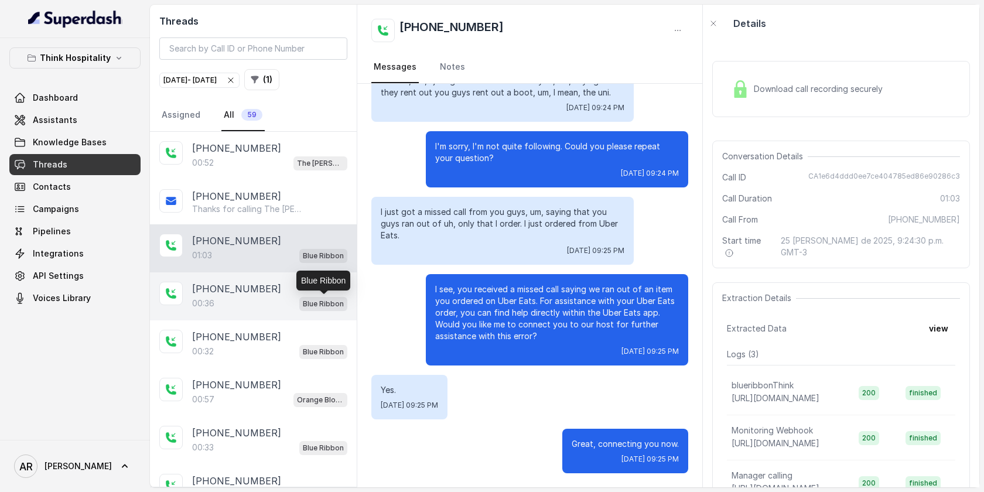
click at [332, 303] on p "Blue Ribbon" at bounding box center [323, 304] width 41 height 12
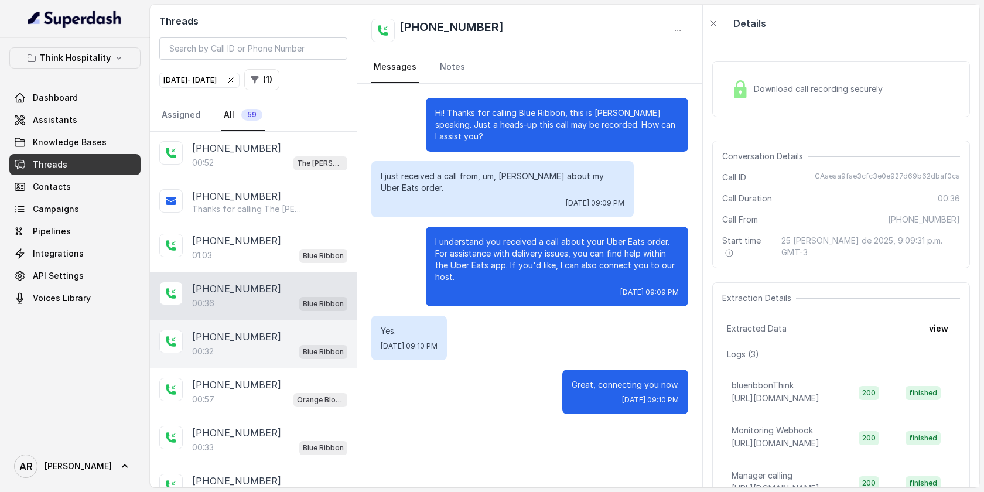
click at [308, 357] on span "Blue Ribbon" at bounding box center [323, 352] width 48 height 14
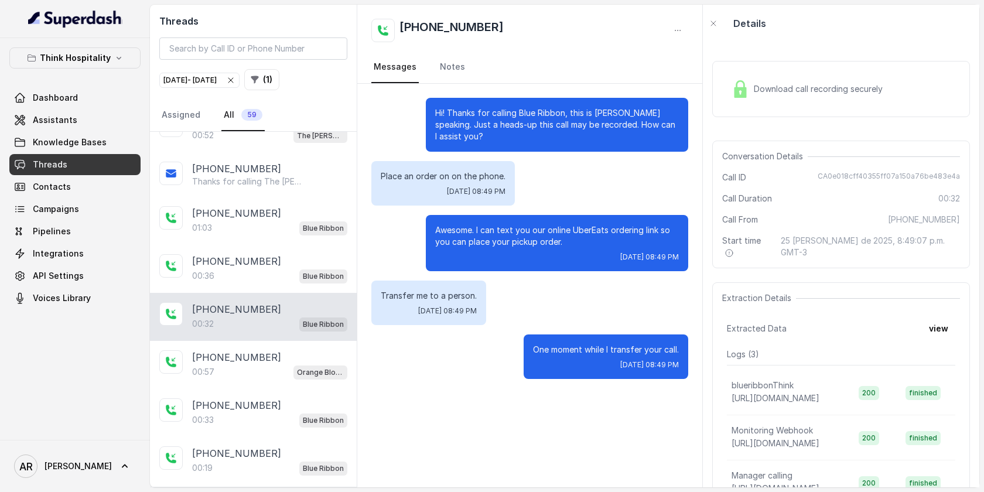
click at [308, 357] on div "[PHONE_NUMBER]" at bounding box center [269, 357] width 155 height 14
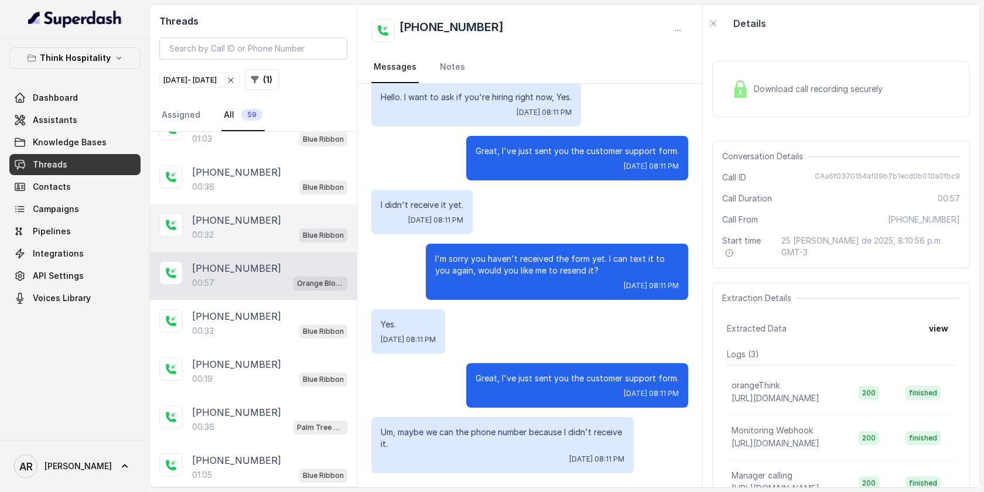
click at [308, 357] on div "[PHONE_NUMBER]" at bounding box center [269, 364] width 155 height 14
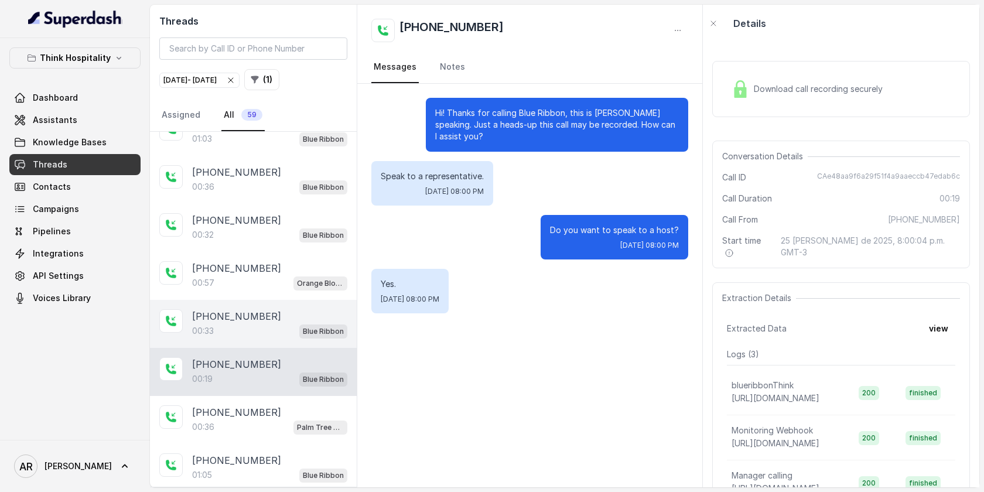
click at [308, 323] on div "Blue Ribbon" at bounding box center [323, 330] width 48 height 15
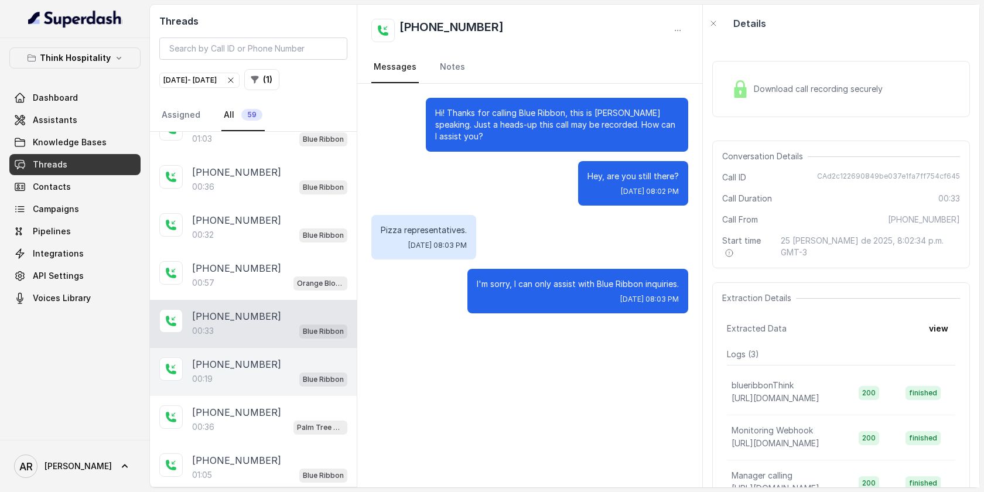
click at [311, 393] on div "[PHONE_NUMBER]:19 Blue Ribbon" at bounding box center [253, 372] width 207 height 48
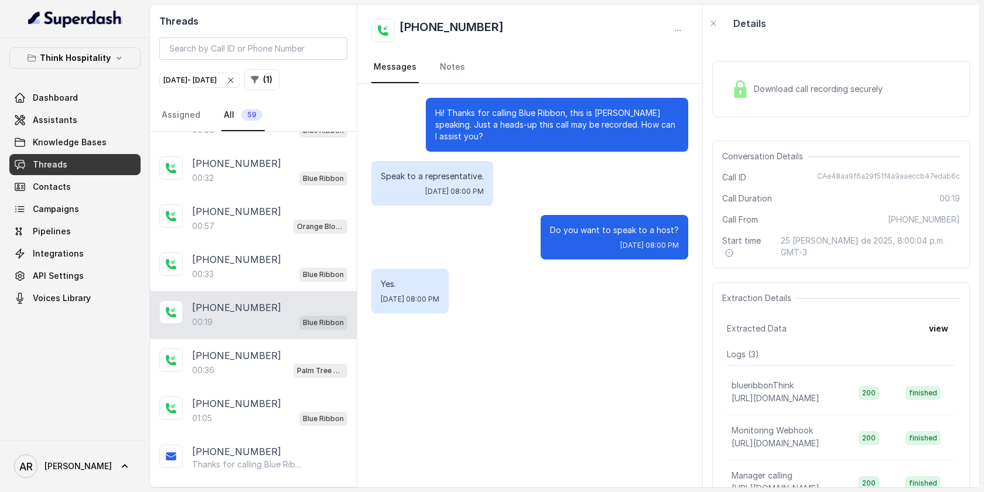
click at [313, 365] on p "Palm Tree Club" at bounding box center [320, 371] width 47 height 12
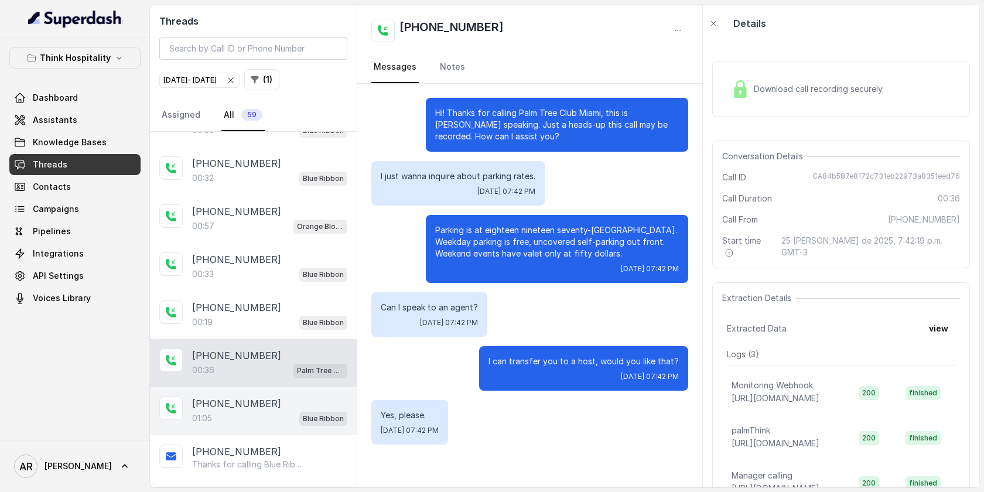
click at [306, 398] on div "[PHONE_NUMBER]" at bounding box center [269, 404] width 155 height 14
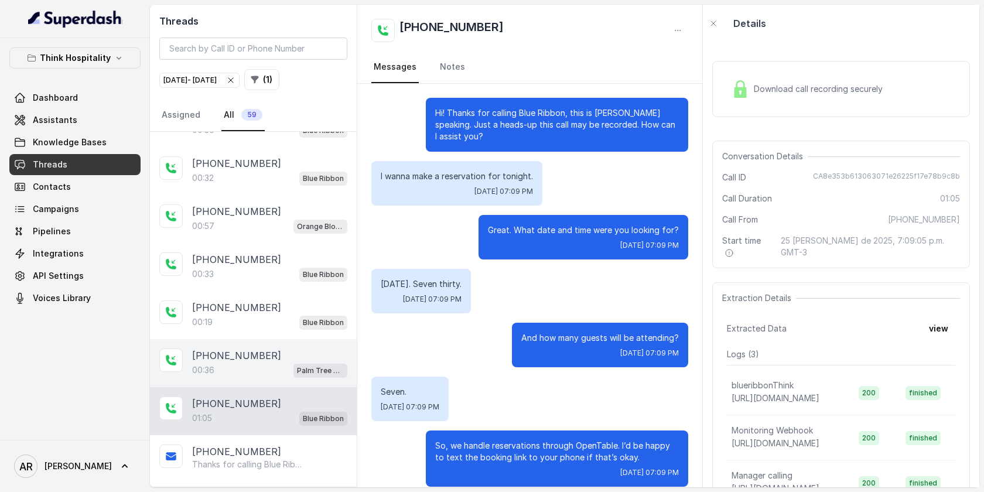
scroll to position [360, 0]
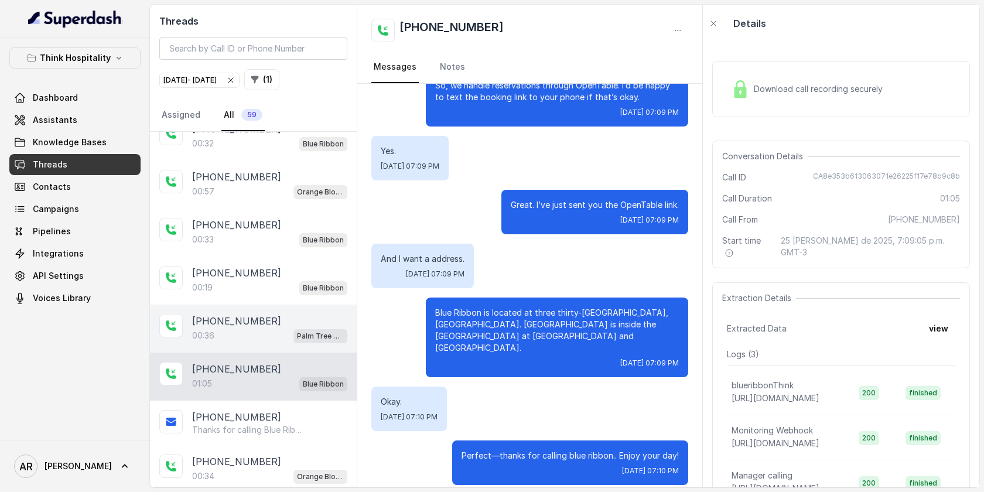
click at [306, 325] on div "[PHONE_NUMBER]" at bounding box center [269, 321] width 155 height 14
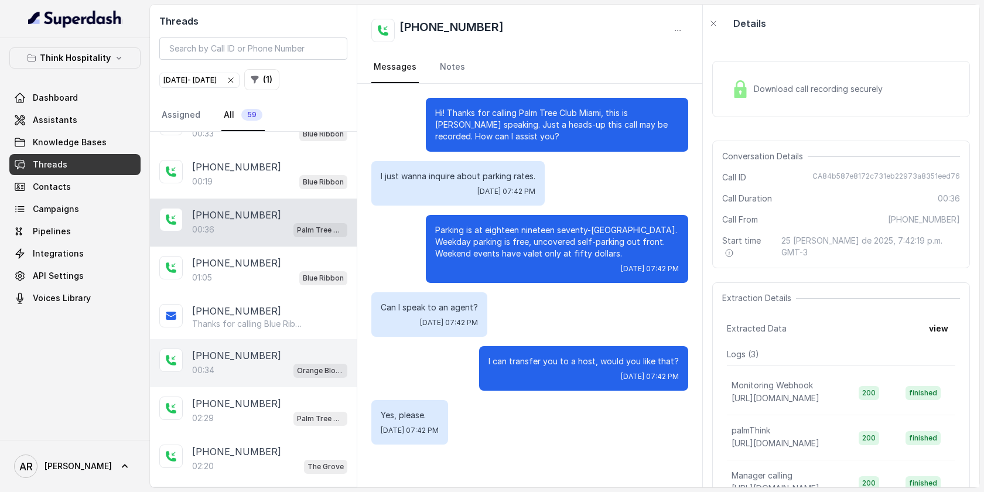
scroll to position [343, 0]
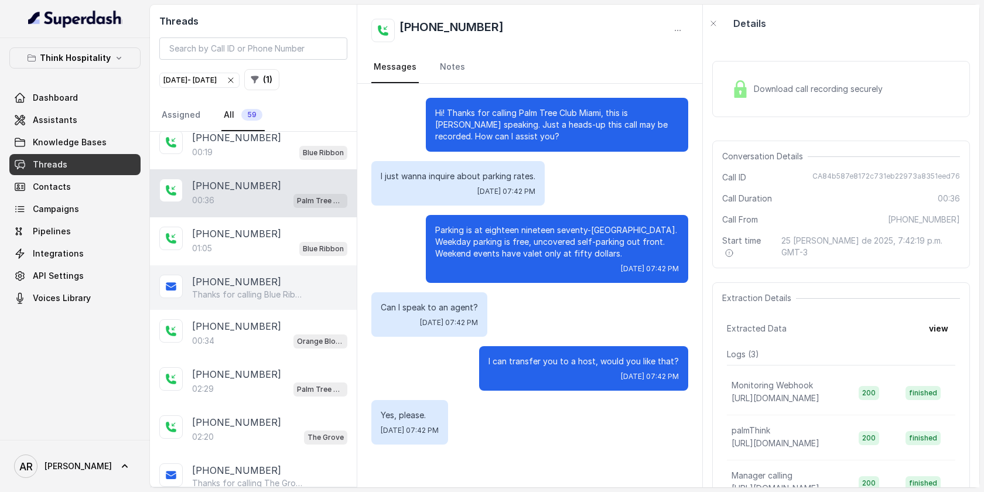
click at [253, 275] on p "[PHONE_NUMBER]" at bounding box center [236, 282] width 89 height 14
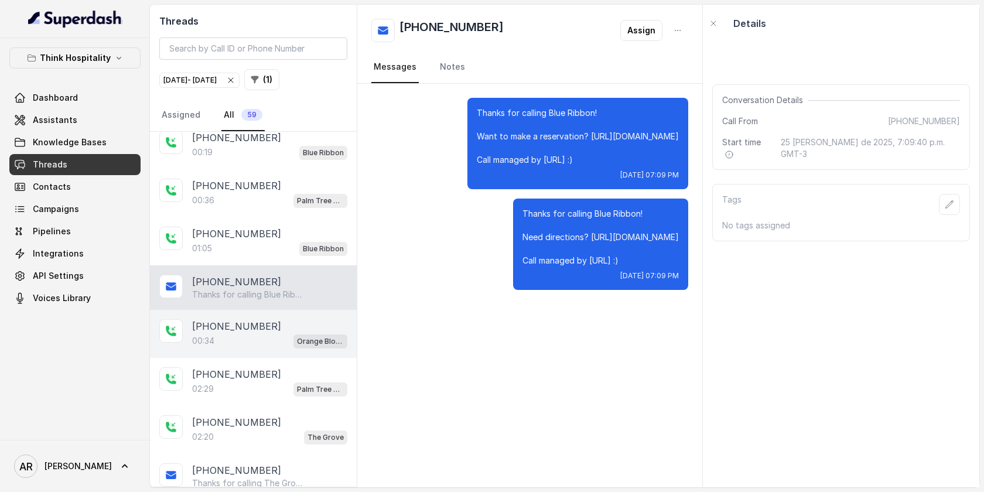
click at [260, 324] on div "[PHONE_NUMBER]" at bounding box center [269, 326] width 155 height 14
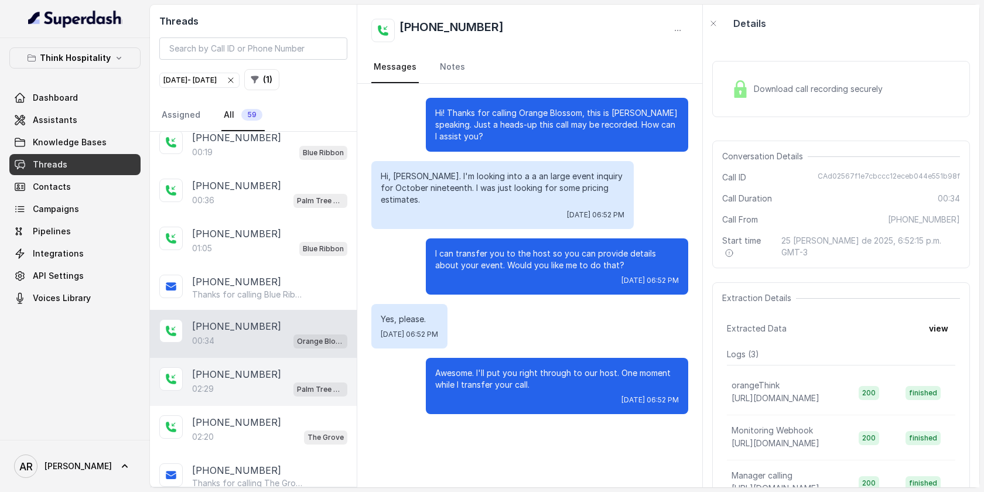
click at [253, 381] on div "02:29 Palm Tree Club" at bounding box center [269, 388] width 155 height 15
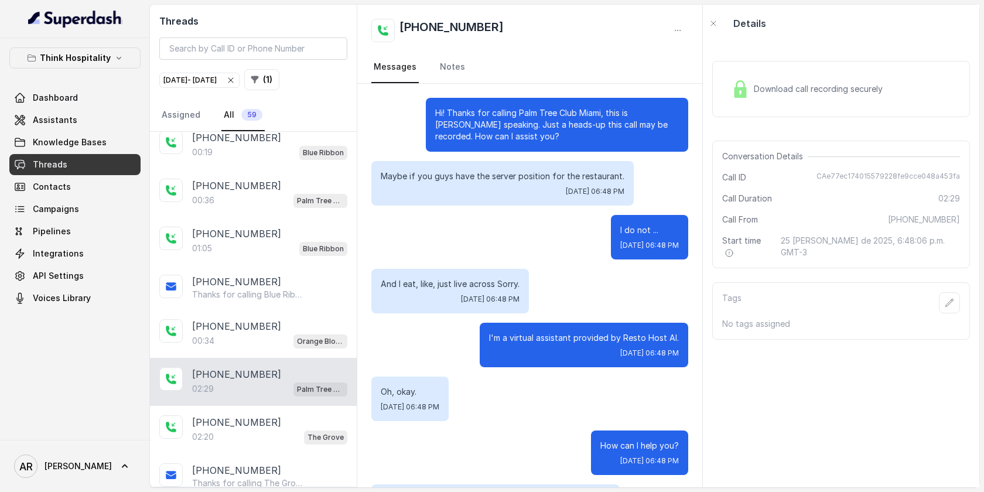
scroll to position [175, 0]
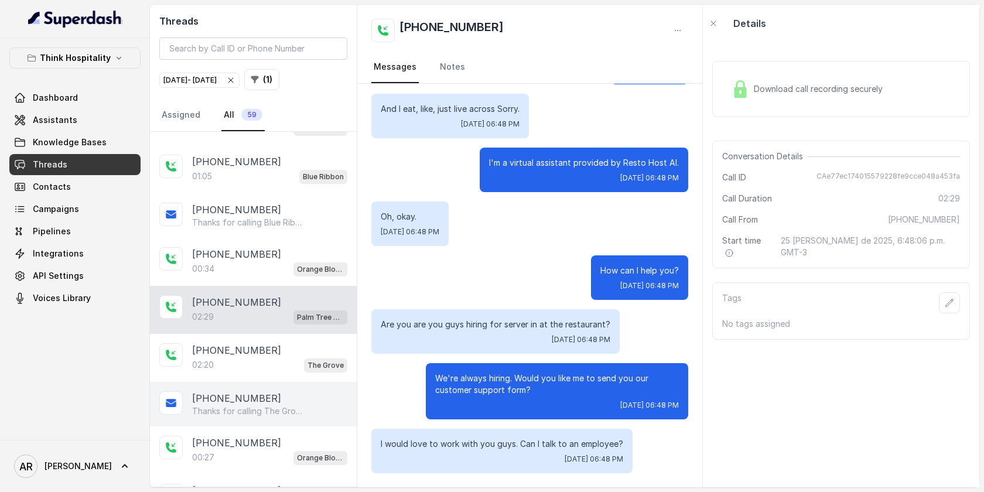
click at [253, 382] on div "[PHONE_NUMBER] Thanks for calling The Grove! Complete this form for any type of…" at bounding box center [253, 404] width 207 height 45
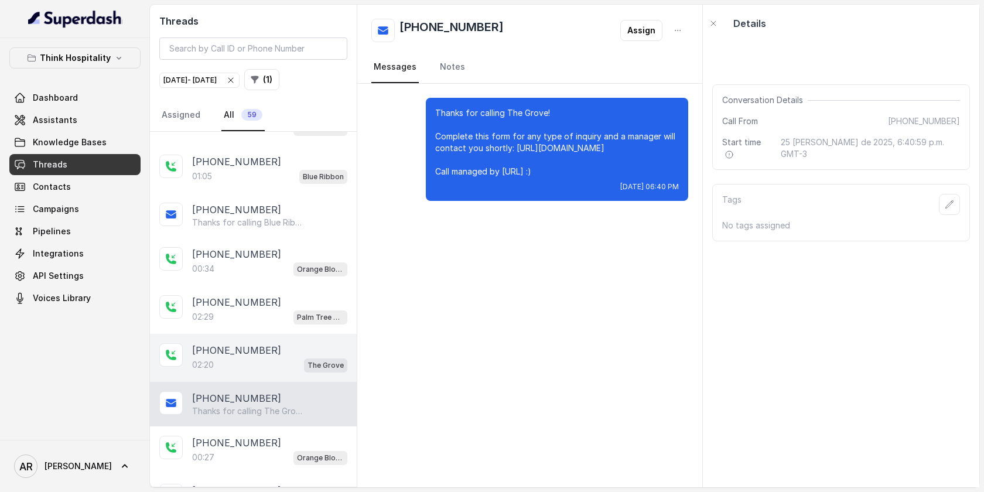
click at [255, 353] on p "[PHONE_NUMBER]" at bounding box center [236, 350] width 89 height 14
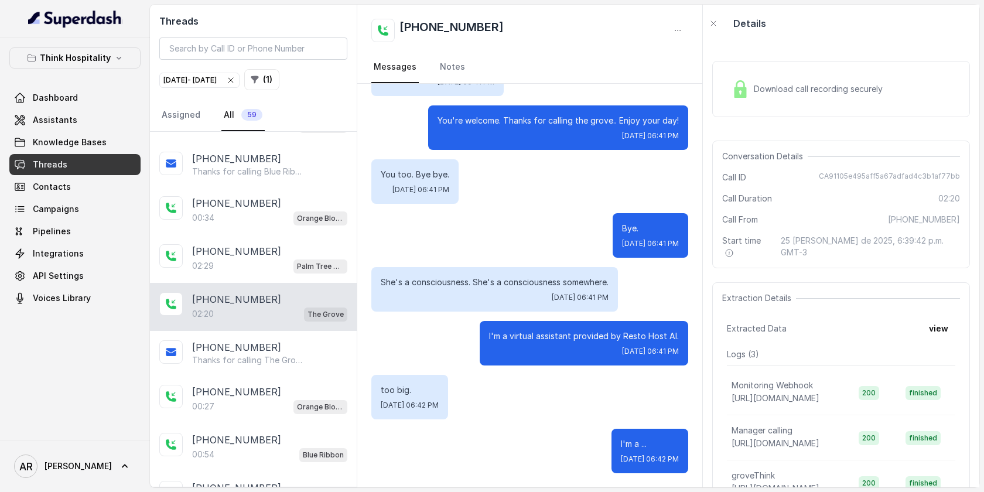
click at [255, 348] on p "[PHONE_NUMBER]" at bounding box center [236, 347] width 89 height 14
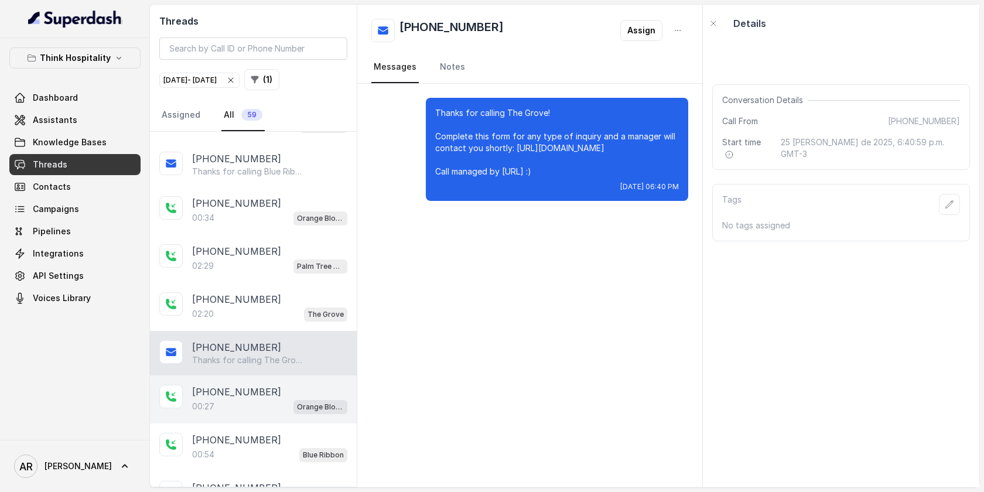
click at [234, 411] on div "[PHONE_NUMBER]:27 Orange Blossom" at bounding box center [253, 400] width 207 height 48
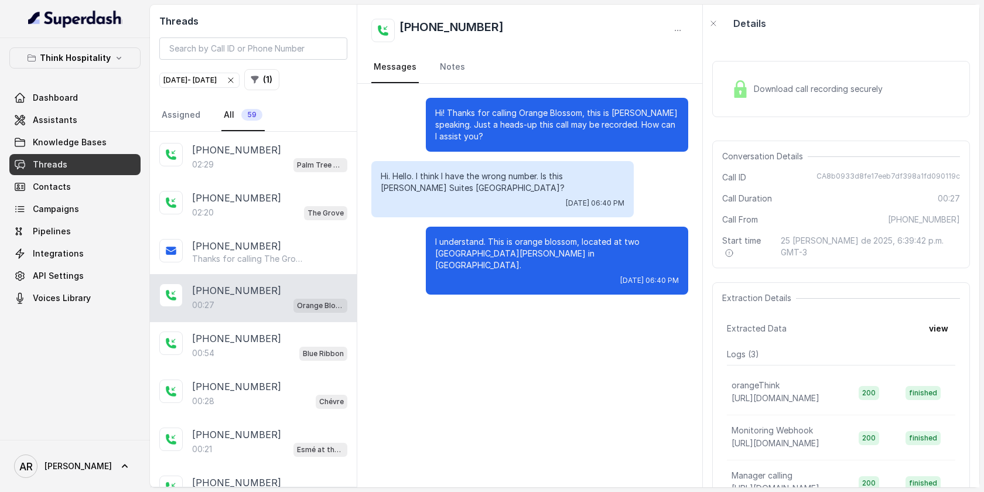
click at [236, 384] on p "[PHONE_NUMBER]" at bounding box center [236, 387] width 89 height 14
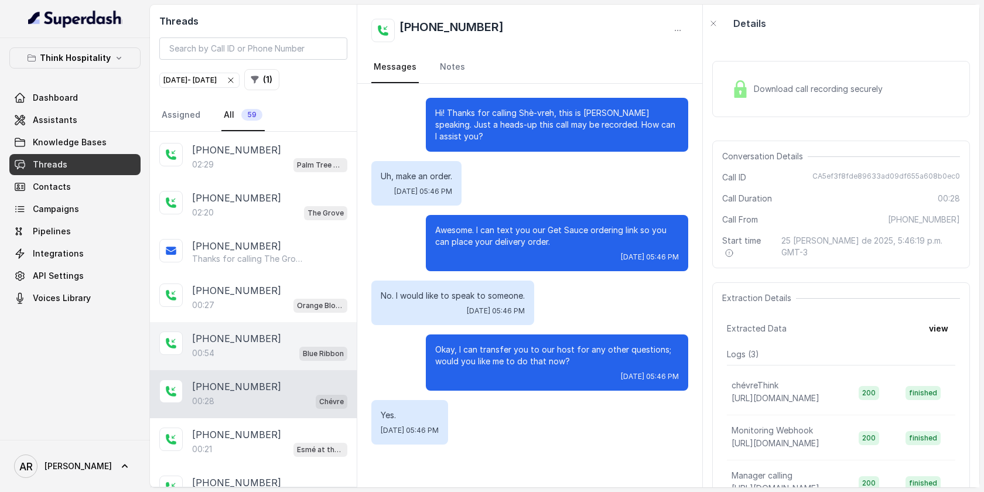
click at [240, 364] on div "[PHONE_NUMBER]:54 Blue Ribbon" at bounding box center [253, 346] width 207 height 48
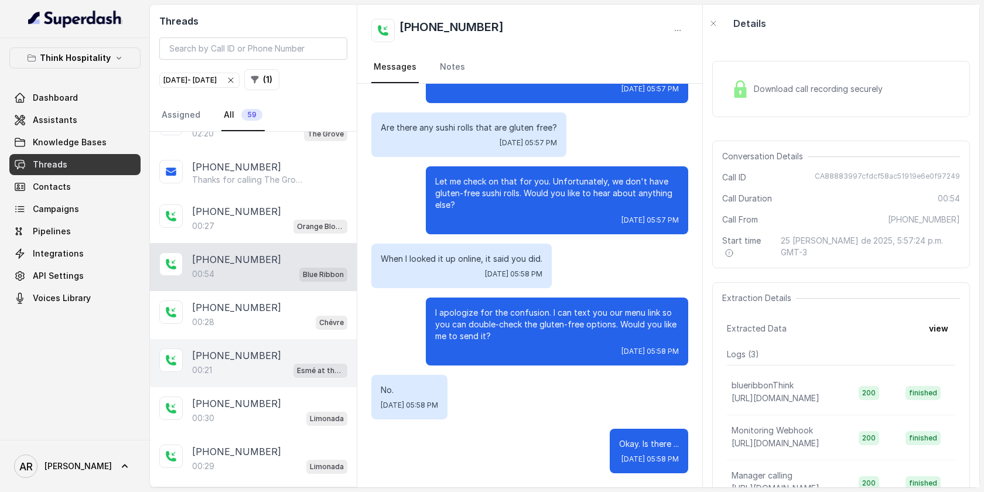
click at [267, 339] on div "[PHONE_NUMBER]:21 Esmé at the Roof" at bounding box center [253, 363] width 207 height 48
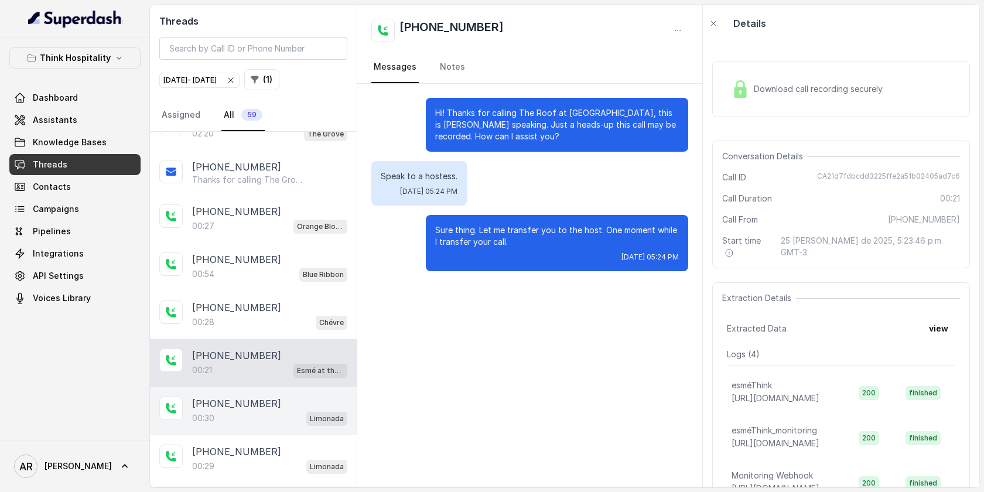
click at [253, 397] on p "[PHONE_NUMBER]" at bounding box center [236, 404] width 89 height 14
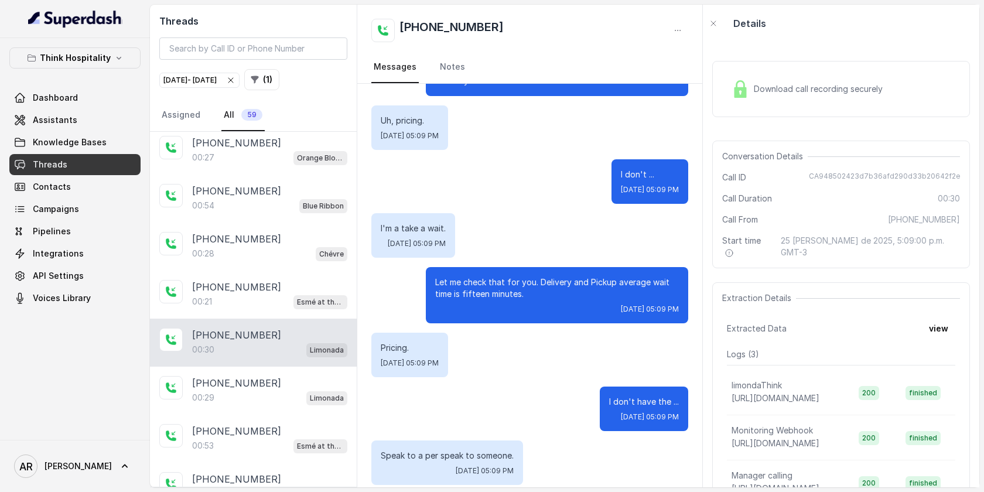
click at [275, 403] on div "[PHONE_NUMBER]:29 Limonada" at bounding box center [253, 391] width 207 height 48
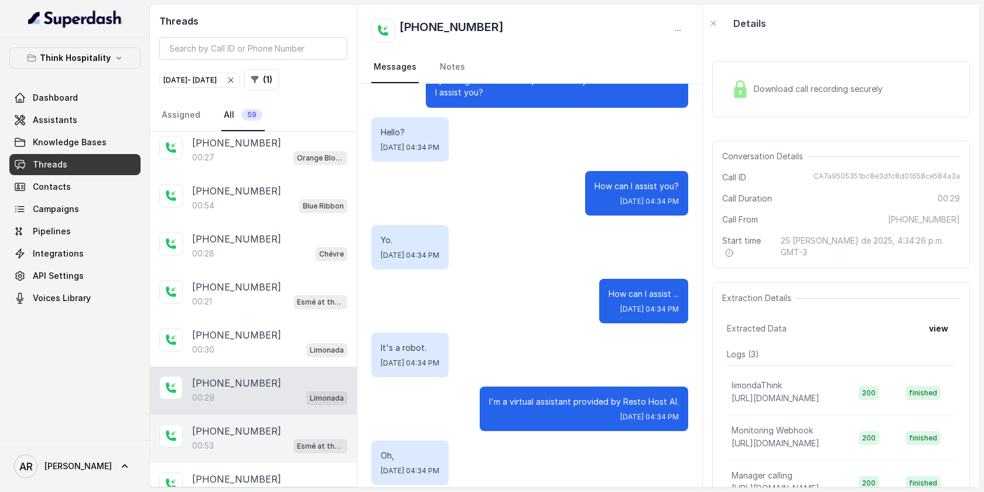
click at [274, 438] on div "00:53 Esmé at the Roof" at bounding box center [269, 445] width 155 height 15
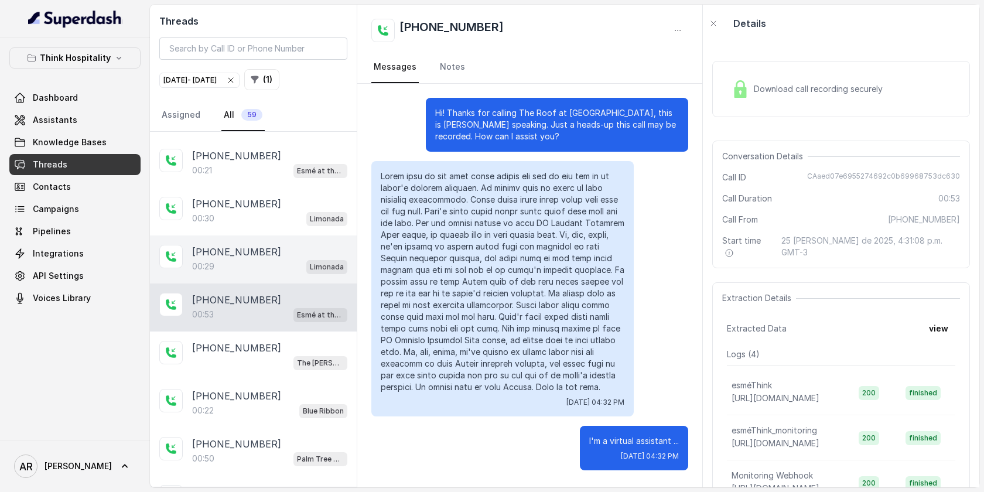
click at [280, 362] on div "The [PERSON_NAME]" at bounding box center [269, 362] width 155 height 15
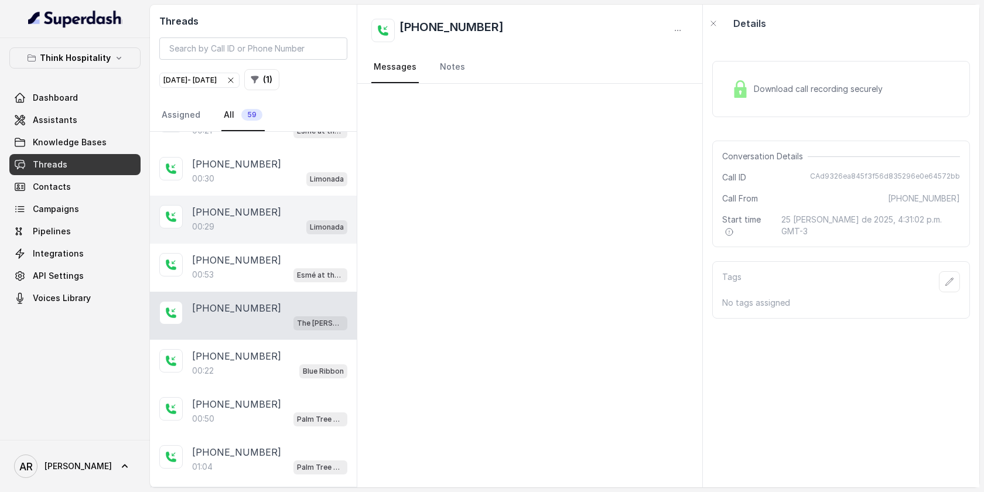
click at [280, 363] on div "00:22 Blue Ribbon" at bounding box center [269, 370] width 155 height 15
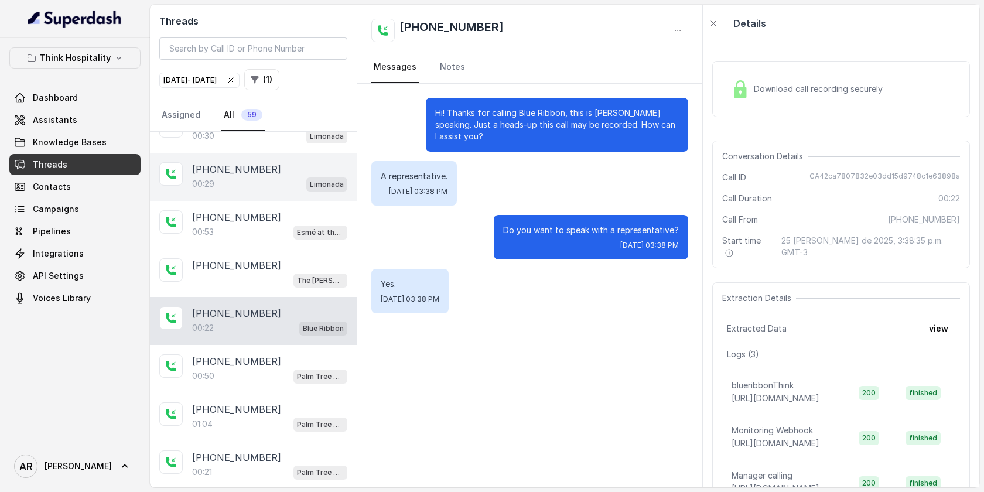
click at [280, 362] on div "[PHONE_NUMBER]" at bounding box center [269, 362] width 155 height 14
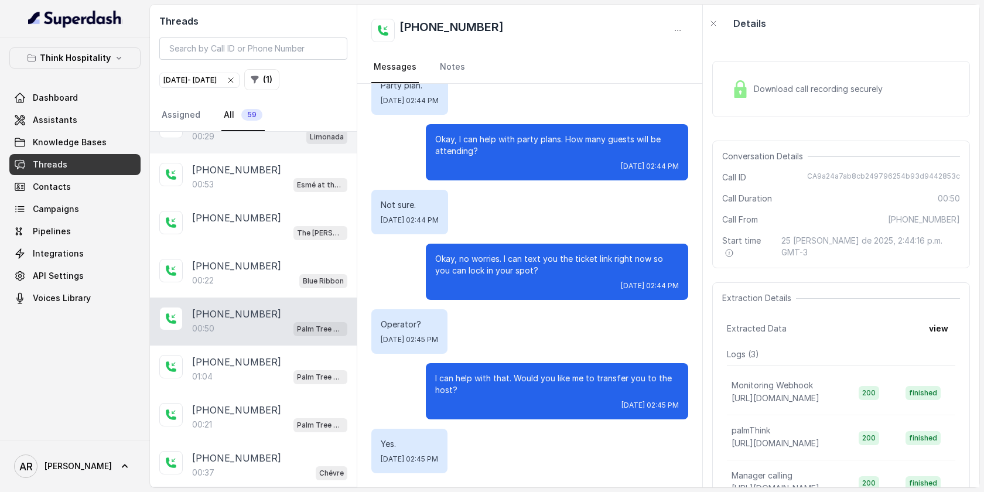
click at [280, 362] on div "[PHONE_NUMBER]" at bounding box center [269, 362] width 155 height 14
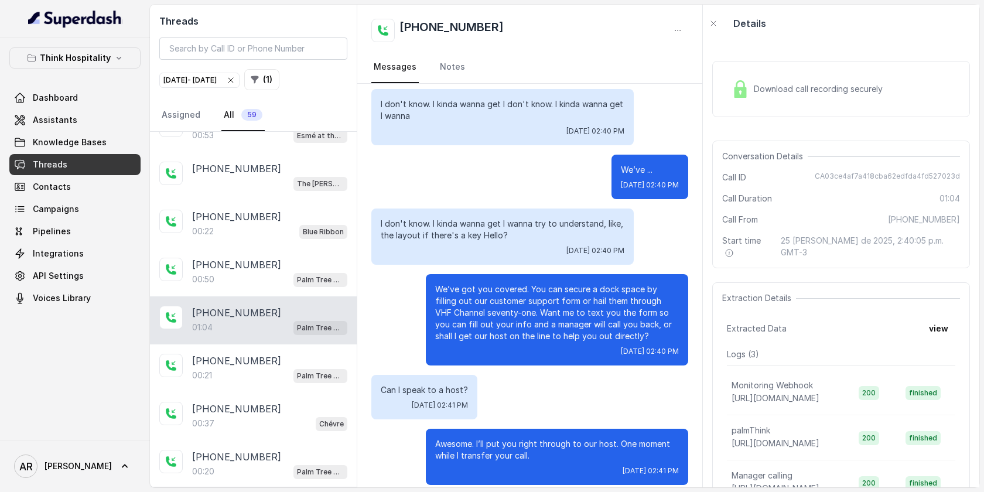
click at [280, 368] on div "00:21 Palm Tree Club" at bounding box center [269, 375] width 155 height 15
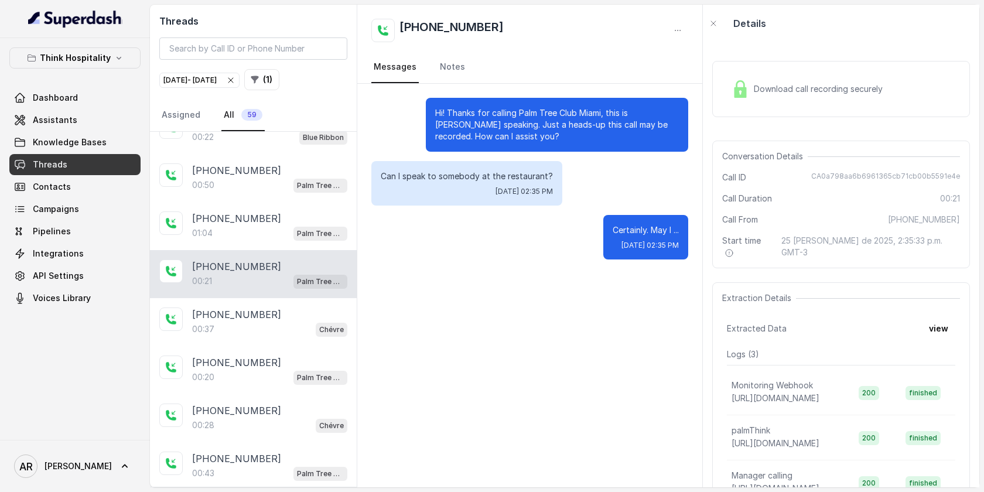
click at [280, 362] on div "[PHONE_NUMBER]" at bounding box center [269, 363] width 155 height 14
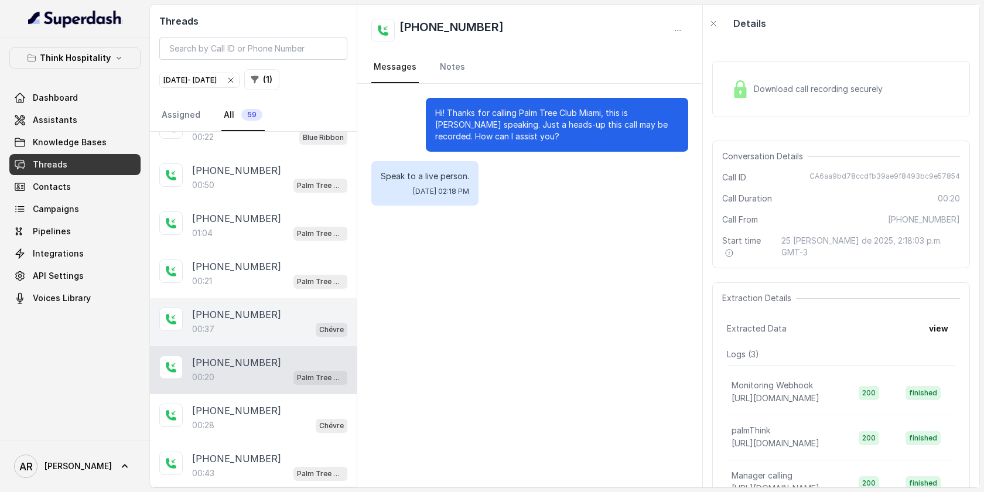
click at [273, 338] on div "[PHONE_NUMBER]:37 Chévre" at bounding box center [253, 322] width 207 height 48
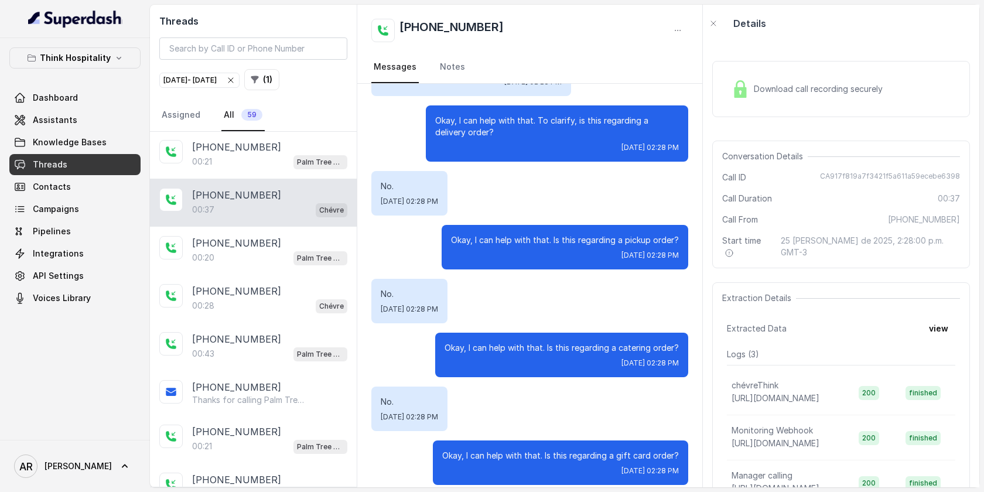
click at [273, 338] on div "[PHONE_NUMBER]" at bounding box center [269, 339] width 155 height 14
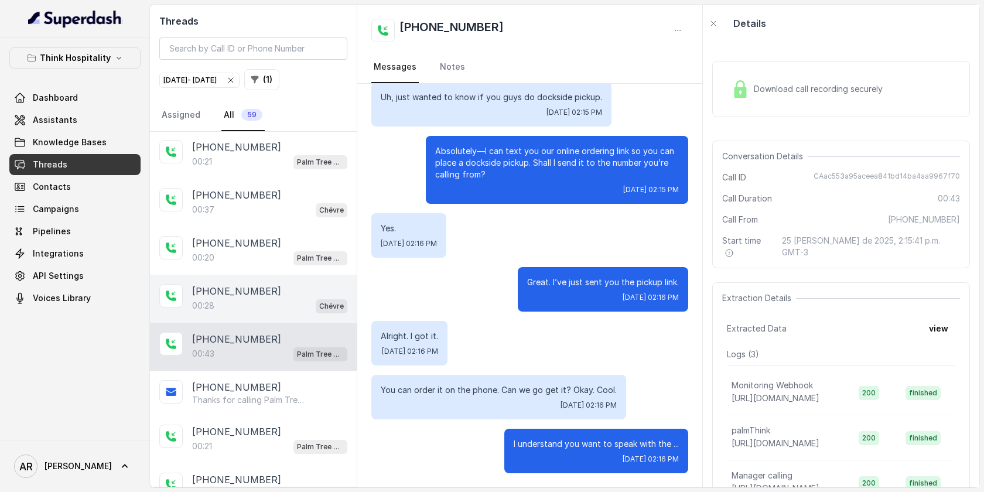
click at [258, 304] on div "00:28 Chévre" at bounding box center [269, 305] width 155 height 15
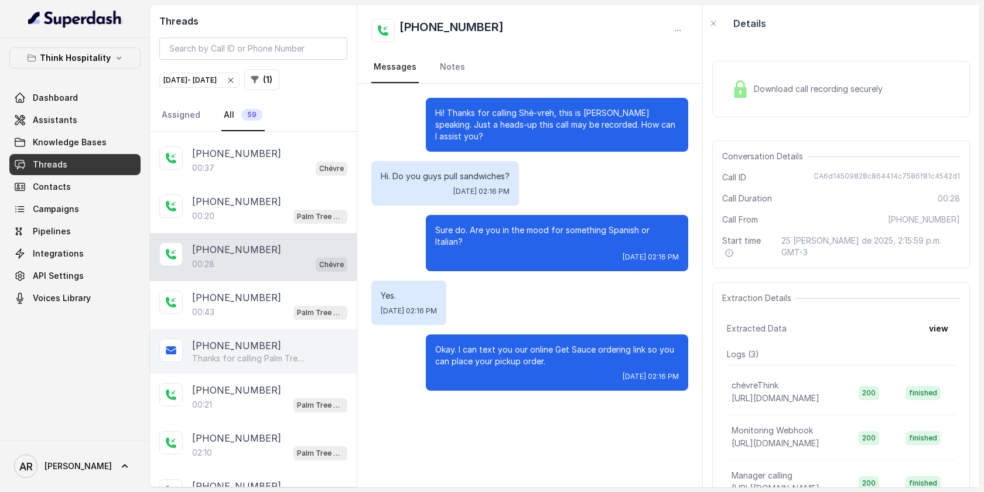
click at [246, 353] on p "Thanks for calling Palm Tree Club! Check out our menu: [URL][DOMAIN_NAME] Call …" at bounding box center [248, 359] width 113 height 12
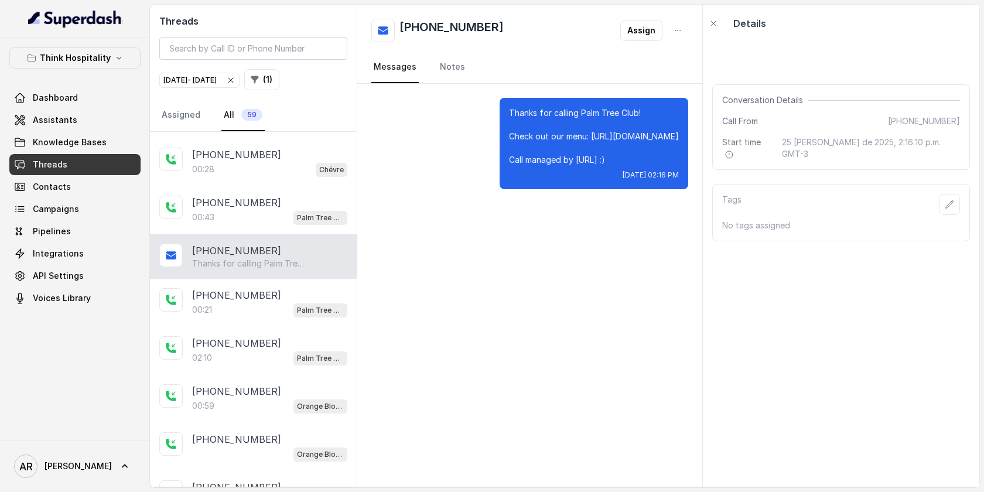
click at [246, 350] on div "02:10 Palm Tree Club" at bounding box center [269, 357] width 155 height 15
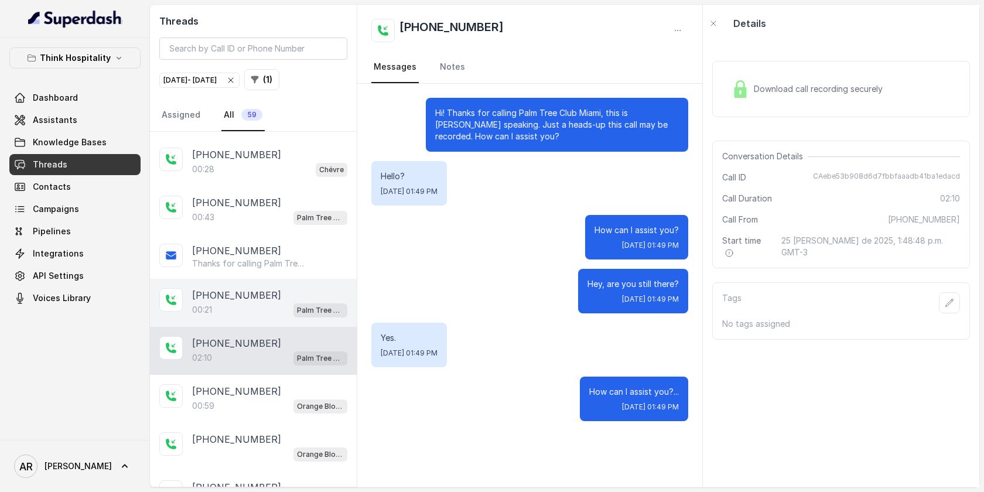
click at [245, 311] on div "[PHONE_NUMBER]:21 Palm Tree Club" at bounding box center [253, 303] width 207 height 48
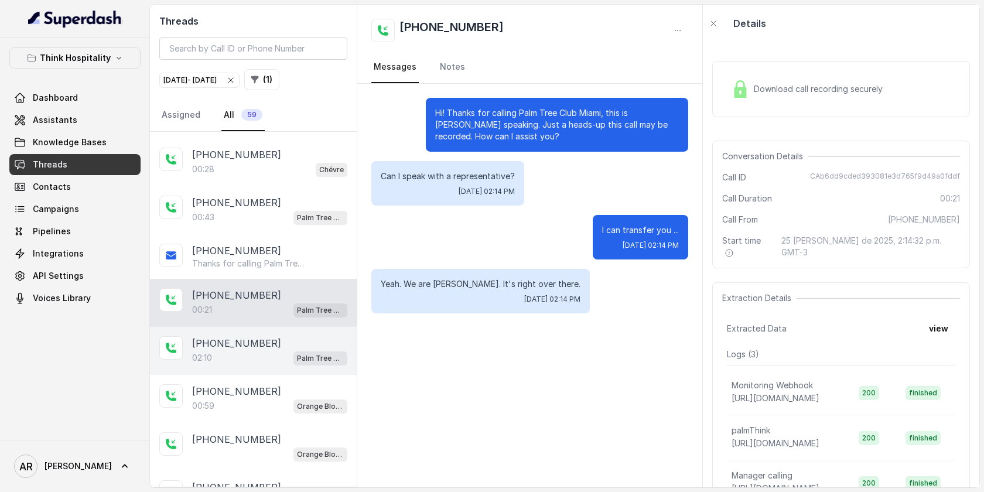
click at [258, 360] on div "[PHONE_NUMBER]:10 Palm Tree Club" at bounding box center [253, 351] width 207 height 48
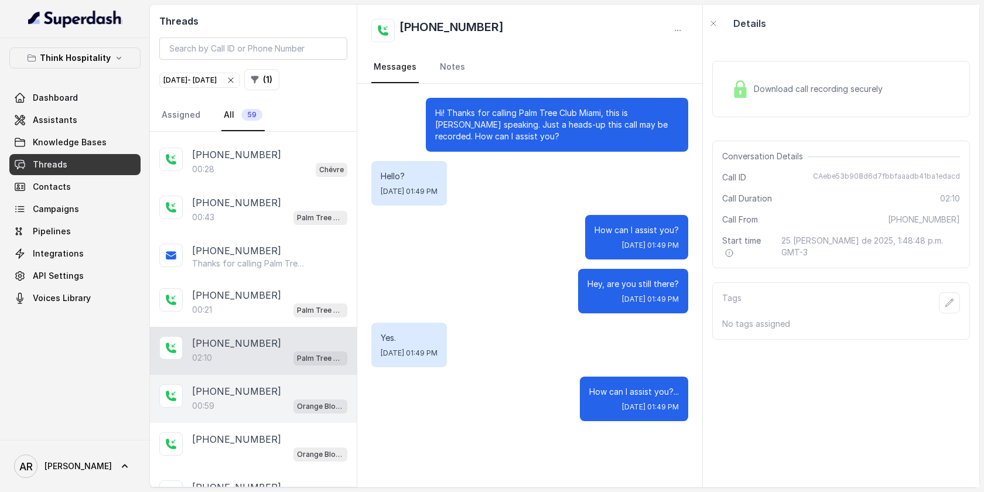
click at [253, 398] on div "00:59 Orange Blossom" at bounding box center [269, 405] width 155 height 15
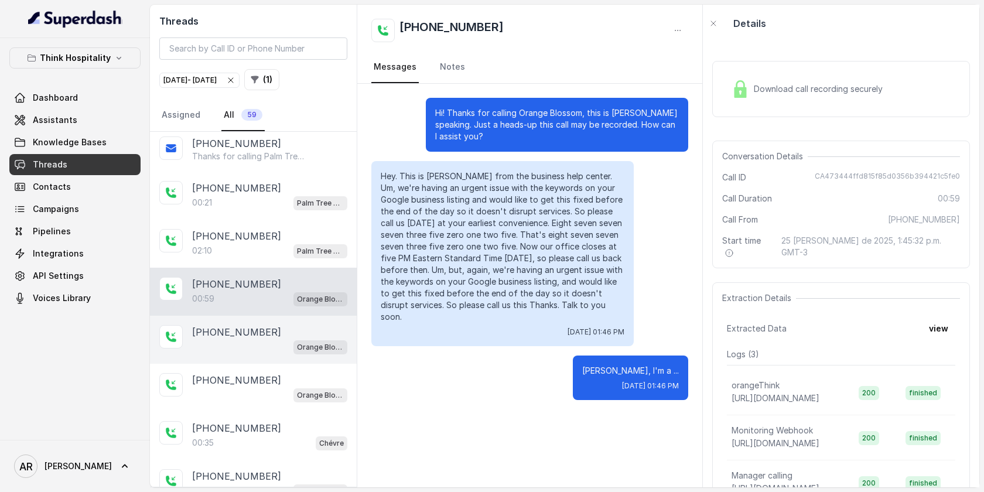
click at [270, 351] on div "[PHONE_NUMBER] Orange Blossom" at bounding box center [253, 340] width 207 height 48
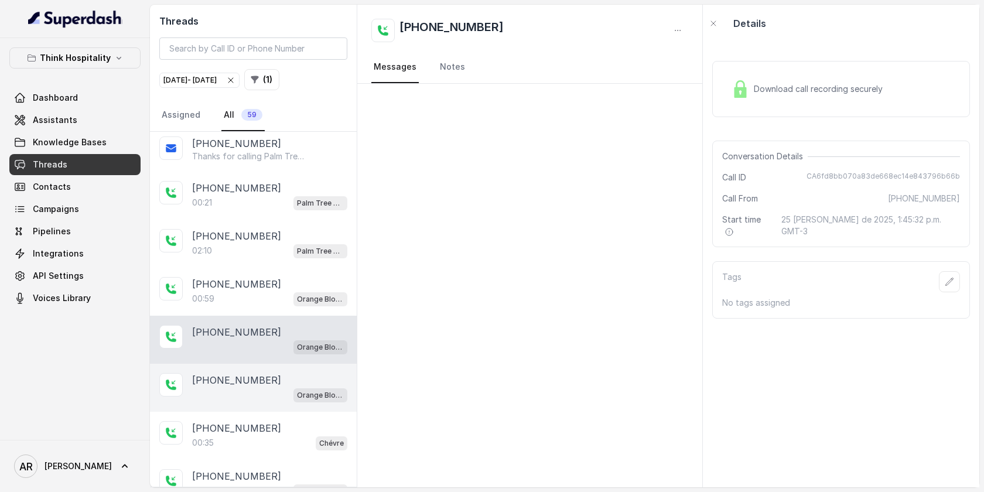
click at [263, 401] on div "[PHONE_NUMBER] Orange Blossom" at bounding box center [253, 388] width 207 height 48
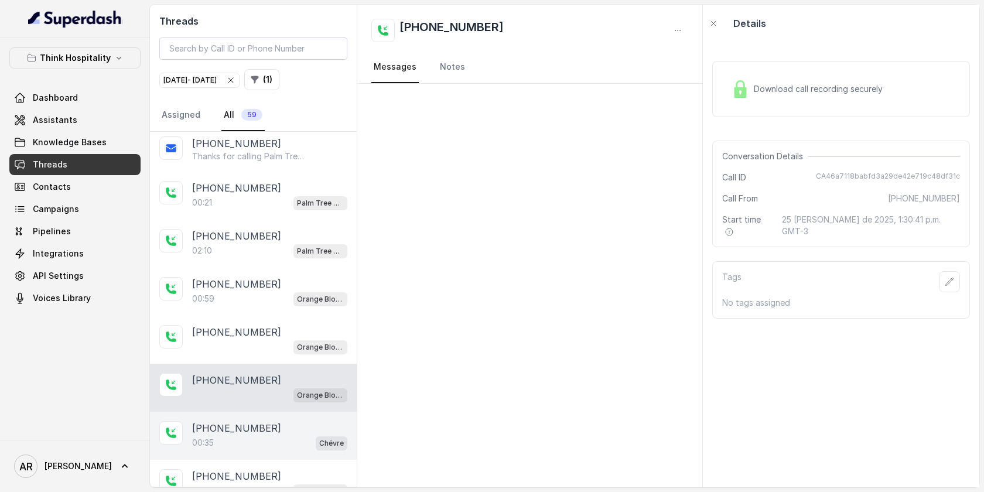
click at [262, 435] on div "00:35 Chévre" at bounding box center [269, 442] width 155 height 15
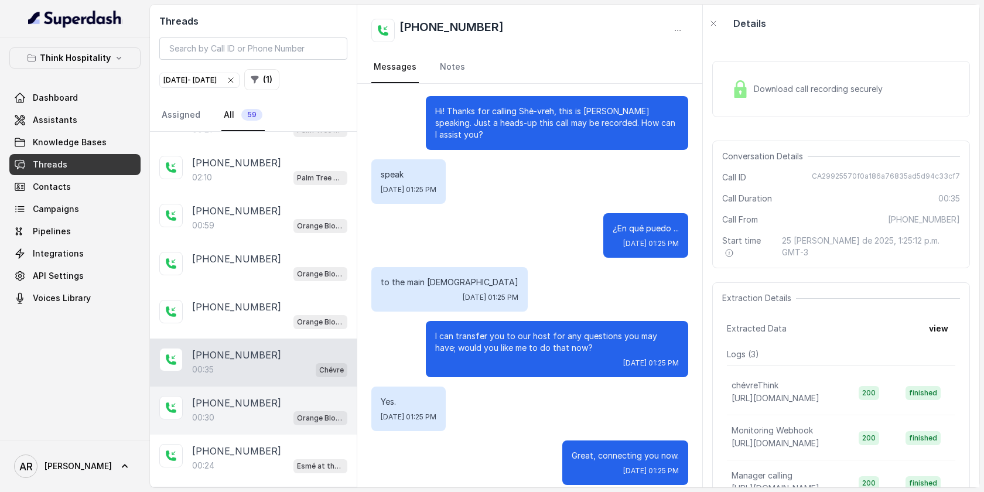
click at [291, 410] on div "00:30 Orange Blossom" at bounding box center [269, 417] width 155 height 15
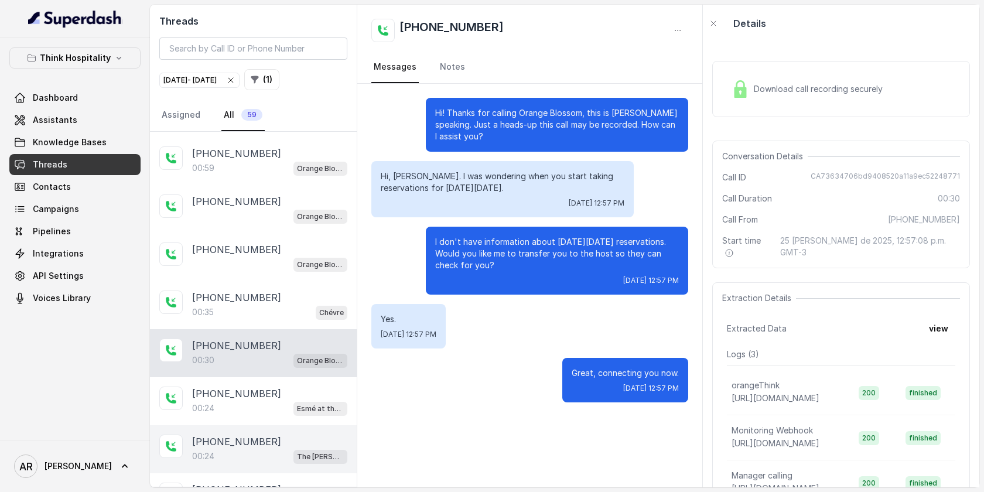
click at [289, 425] on div "[PHONE_NUMBER]:24 The [PERSON_NAME]" at bounding box center [253, 449] width 207 height 48
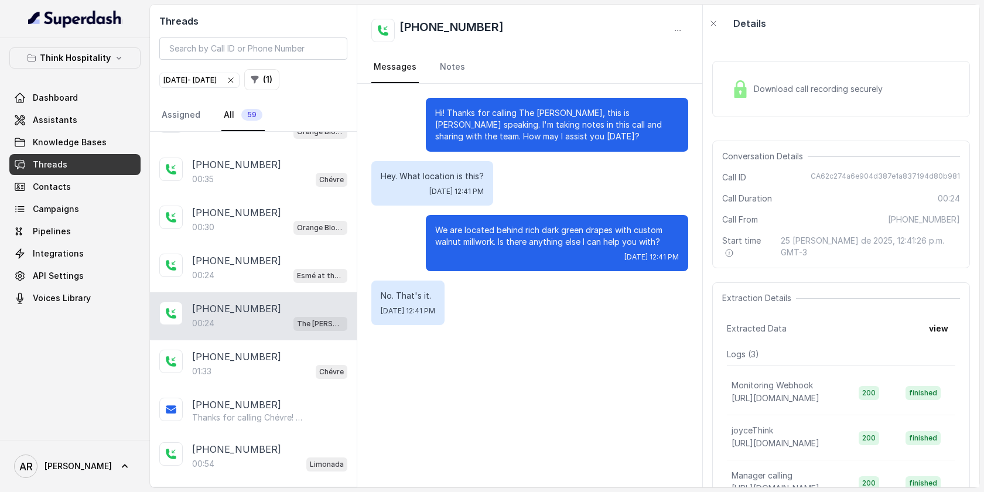
click at [277, 316] on div "00:24 The [PERSON_NAME]" at bounding box center [269, 323] width 155 height 15
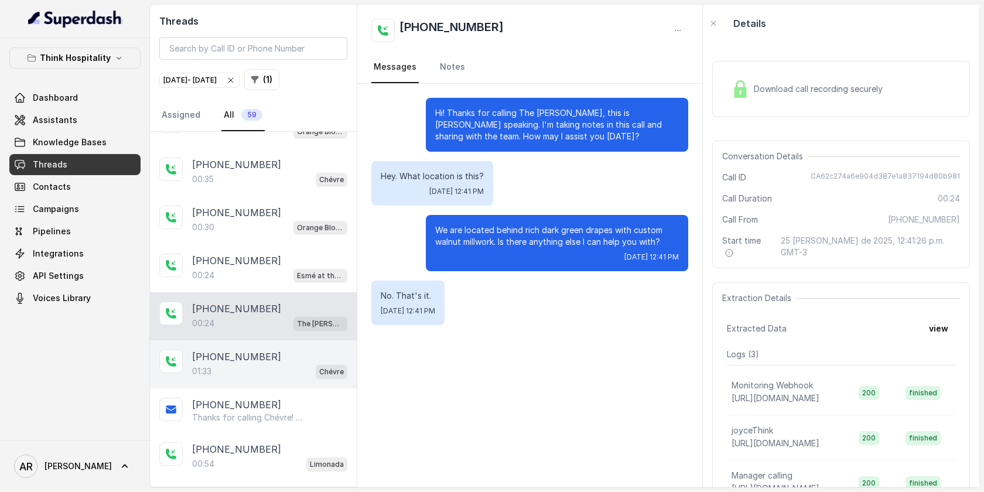
click at [271, 350] on div "[PHONE_NUMBER]" at bounding box center [269, 357] width 155 height 14
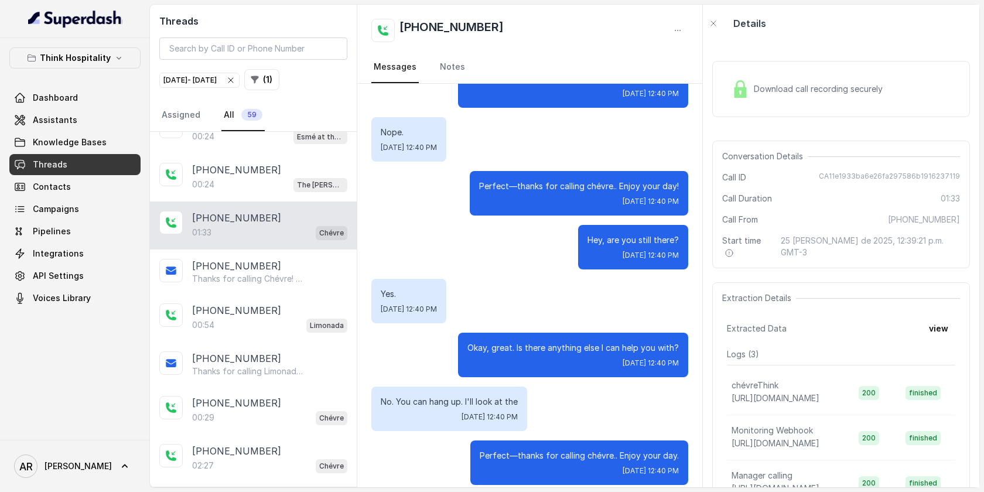
click at [271, 352] on div "[PHONE_NUMBER]" at bounding box center [269, 359] width 155 height 14
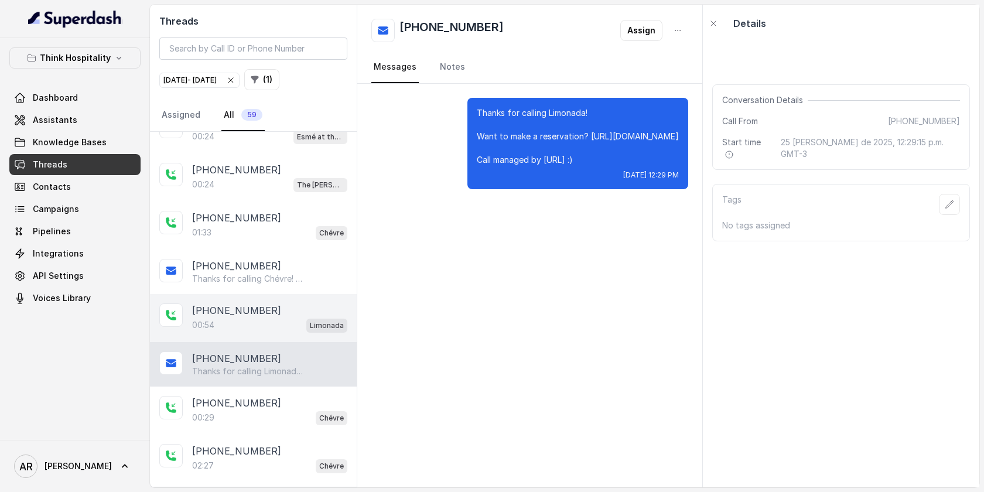
click at [263, 294] on div "[PHONE_NUMBER]:54 Limonada" at bounding box center [253, 318] width 207 height 48
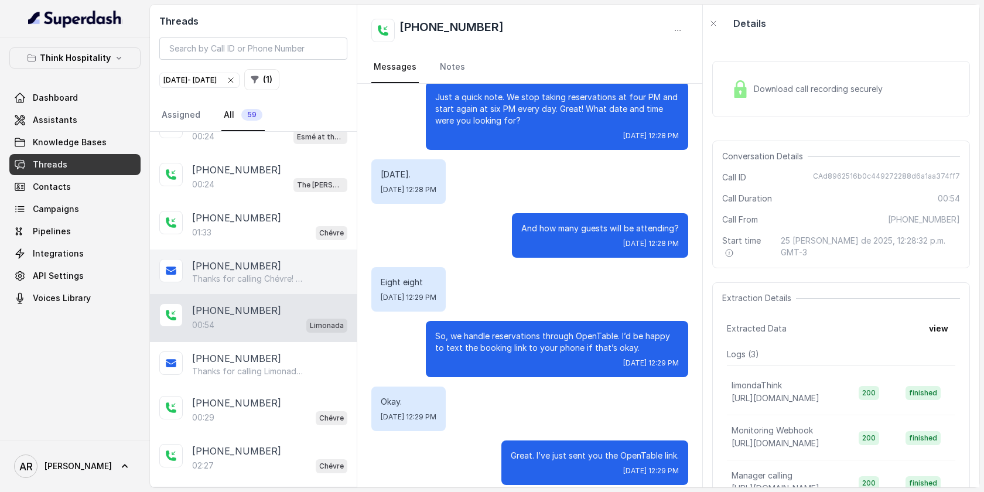
click at [261, 259] on div "[PHONE_NUMBER]" at bounding box center [269, 266] width 155 height 14
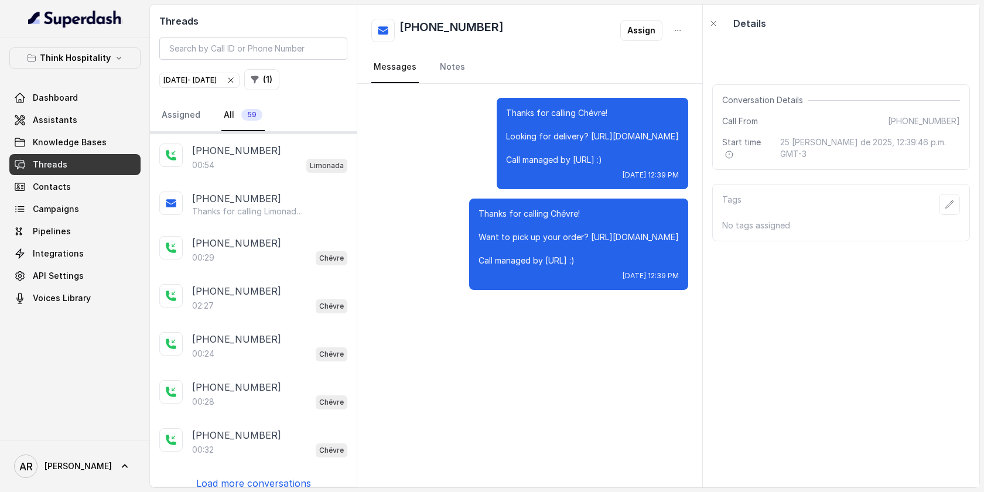
click at [261, 236] on div "[PHONE_NUMBER]" at bounding box center [269, 243] width 155 height 14
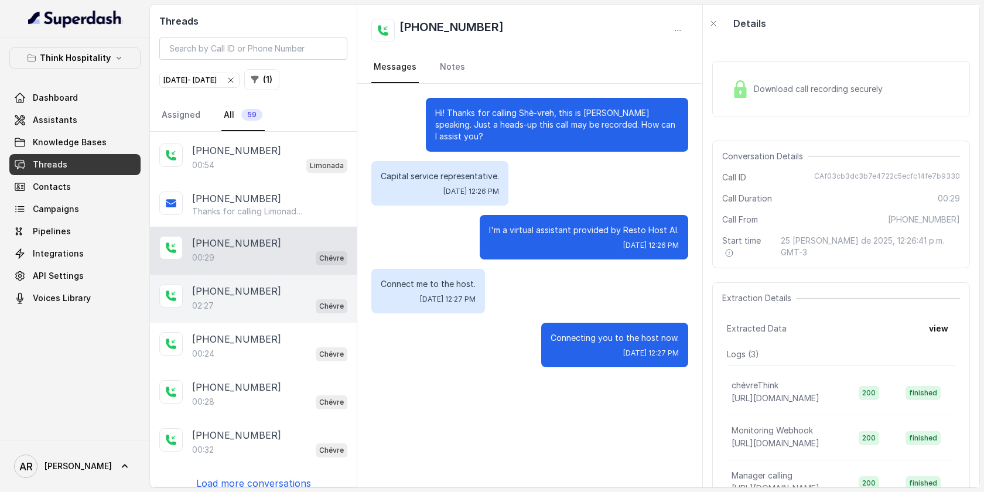
click at [271, 302] on div "[PHONE_NUMBER]:27 Chévre" at bounding box center [253, 299] width 207 height 48
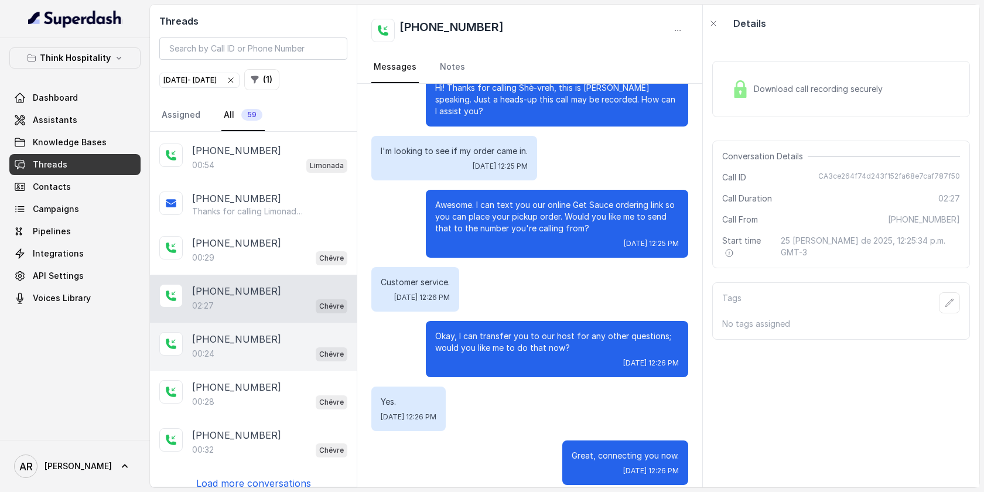
click at [267, 346] on div "00:24 Chévre" at bounding box center [269, 353] width 155 height 15
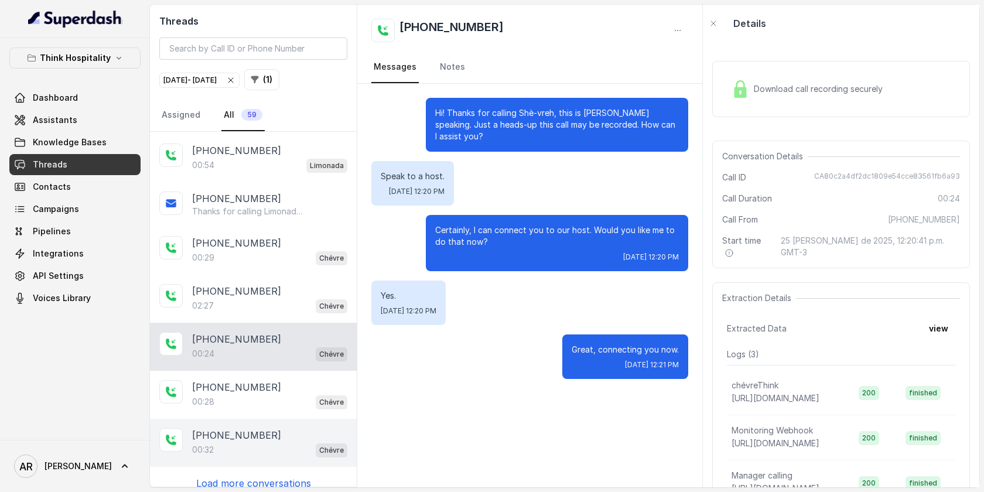
click at [267, 419] on div "[PHONE_NUMBER]:32 Chévre" at bounding box center [253, 443] width 207 height 48
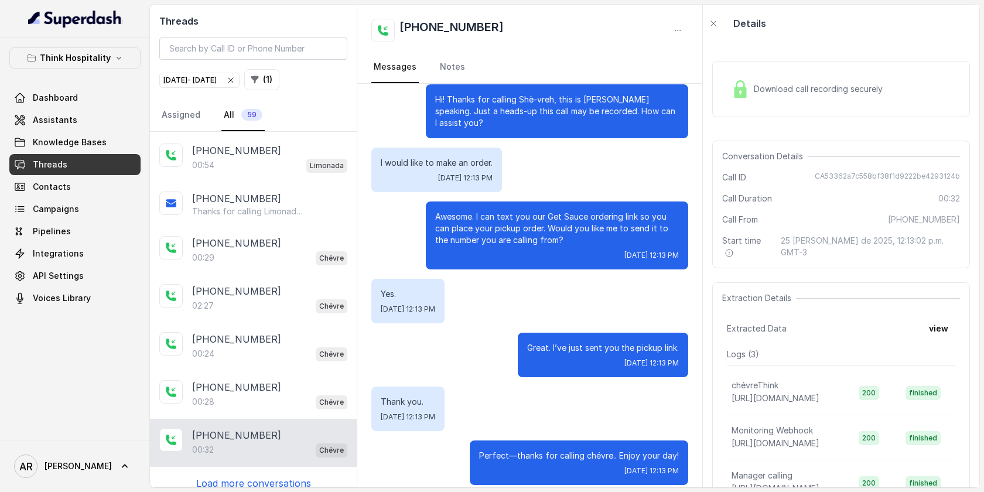
click at [264, 448] on div "[PHONE_NUMBER]:32 Chévre" at bounding box center [253, 443] width 207 height 48
click at [265, 419] on div "[PHONE_NUMBER]:32 Chévre" at bounding box center [253, 443] width 207 height 48
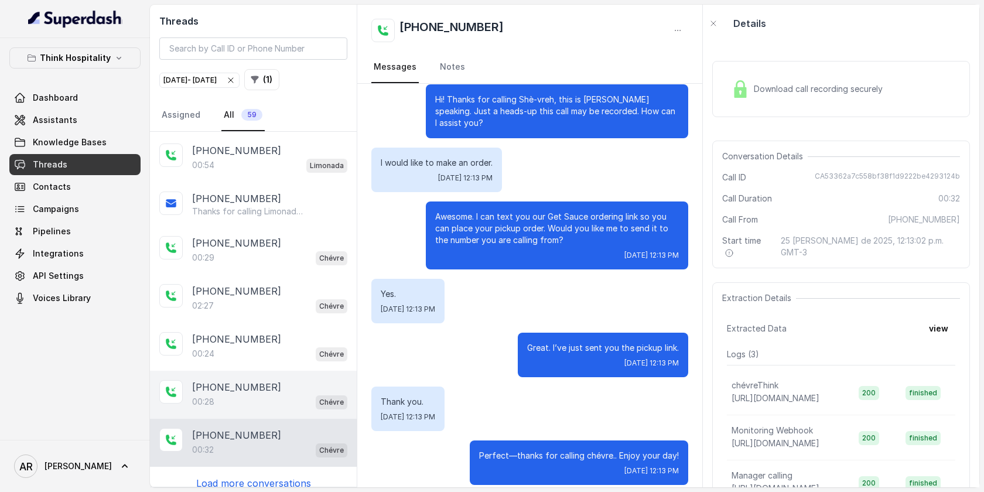
click at [274, 380] on div "[PHONE_NUMBER]" at bounding box center [269, 387] width 155 height 14
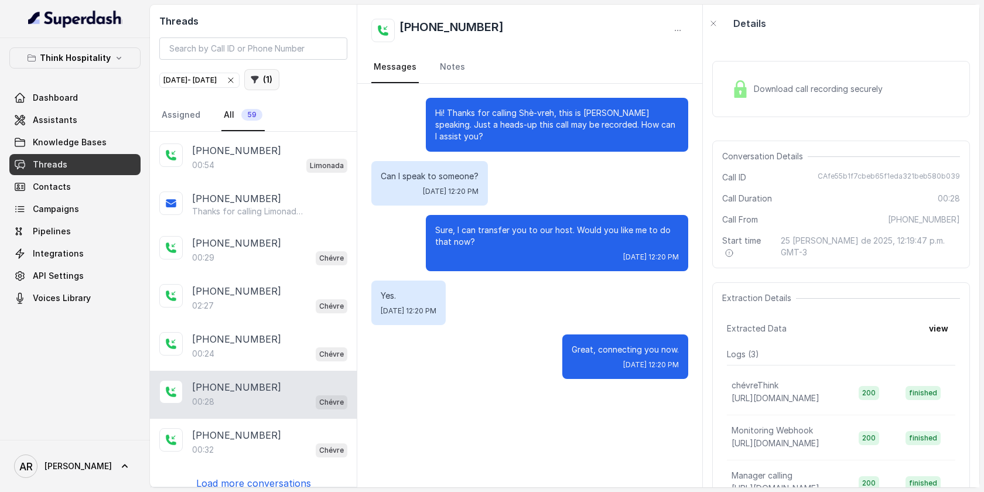
click at [280, 83] on button "( 1 )" at bounding box center [261, 79] width 35 height 21
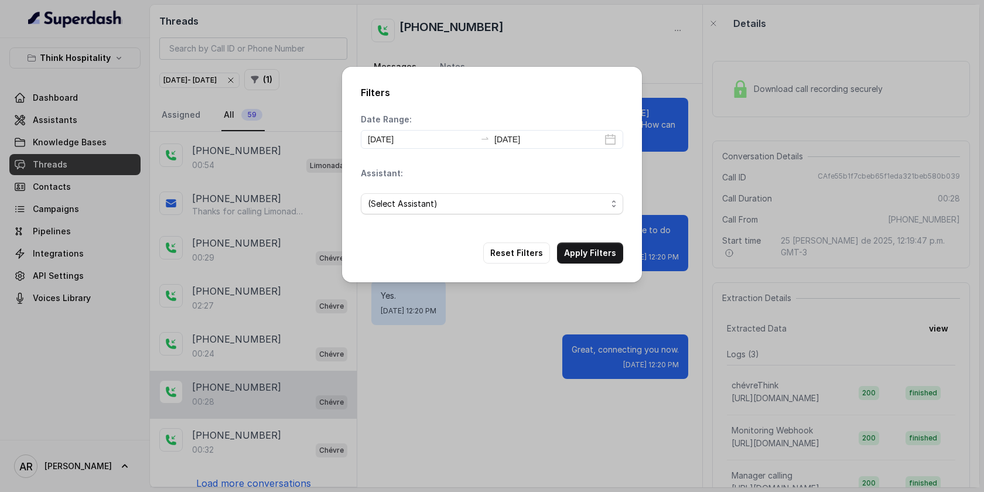
click at [332, 278] on div "Filters Date Range: [DATE] [DATE] Assistant: (Select Assistant) Reset Filters A…" at bounding box center [492, 246] width 984 height 492
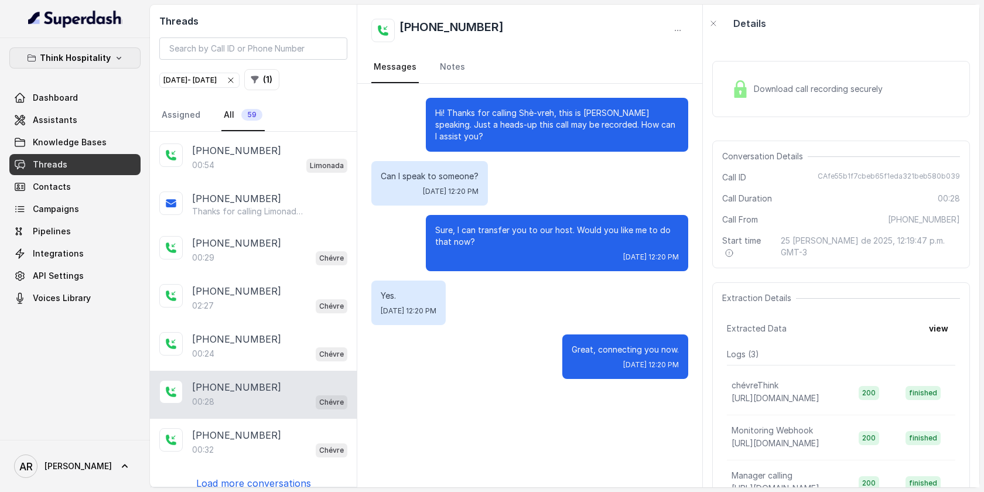
click at [74, 58] on p "Think Hospitality" at bounding box center [75, 58] width 71 height 14
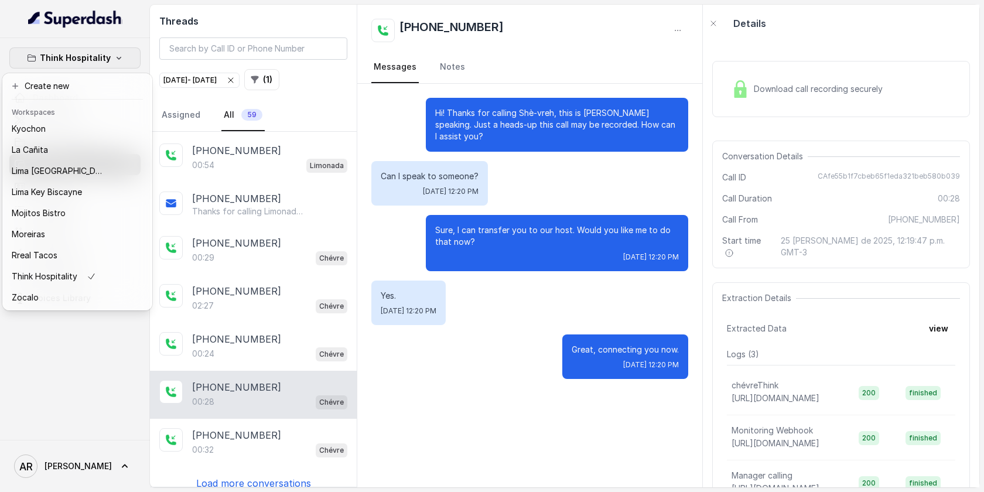
click at [427, 313] on div "Think Hospitality Dashboard Assistants Knowledge Bases Threads Contacts Campaig…" at bounding box center [492, 246] width 984 height 492
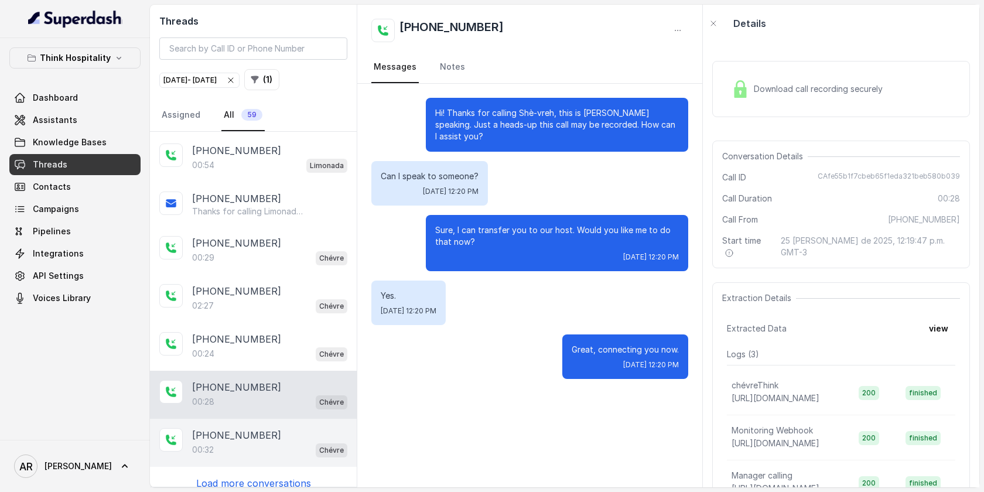
click at [266, 442] on div "00:32 Chévre" at bounding box center [269, 449] width 155 height 15
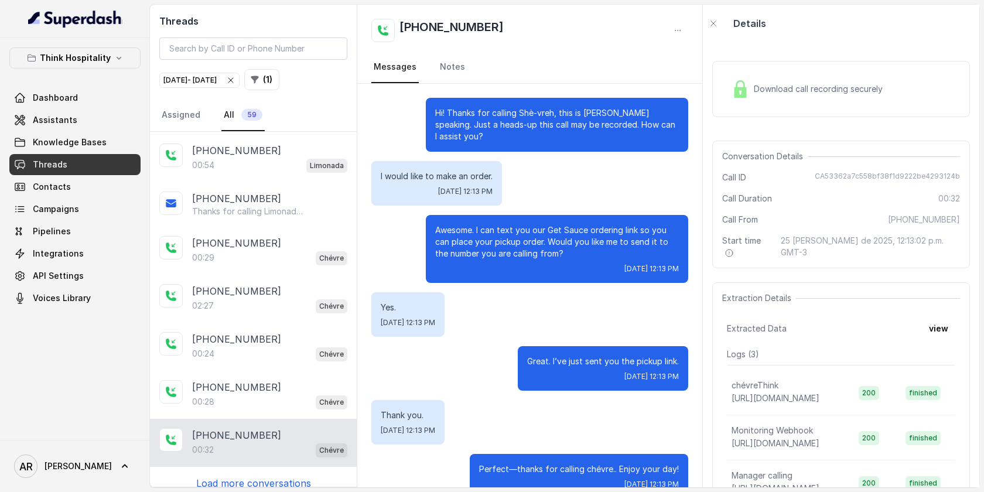
scroll to position [13, 0]
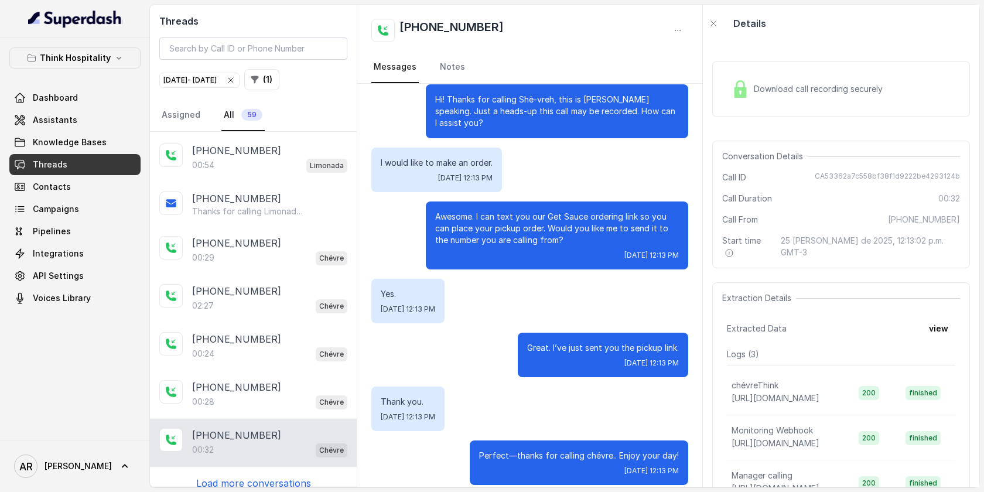
click at [254, 476] on p "Load more conversations" at bounding box center [253, 483] width 115 height 14
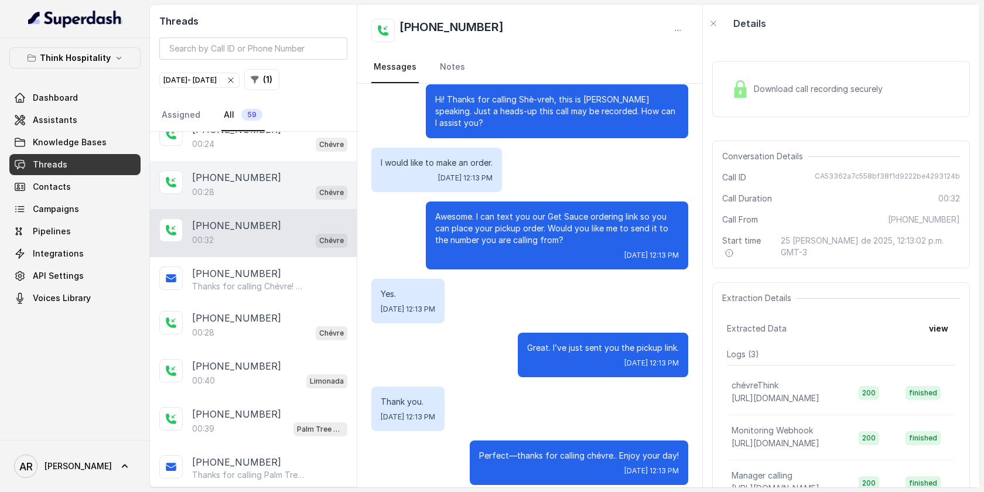
scroll to position [2436, 0]
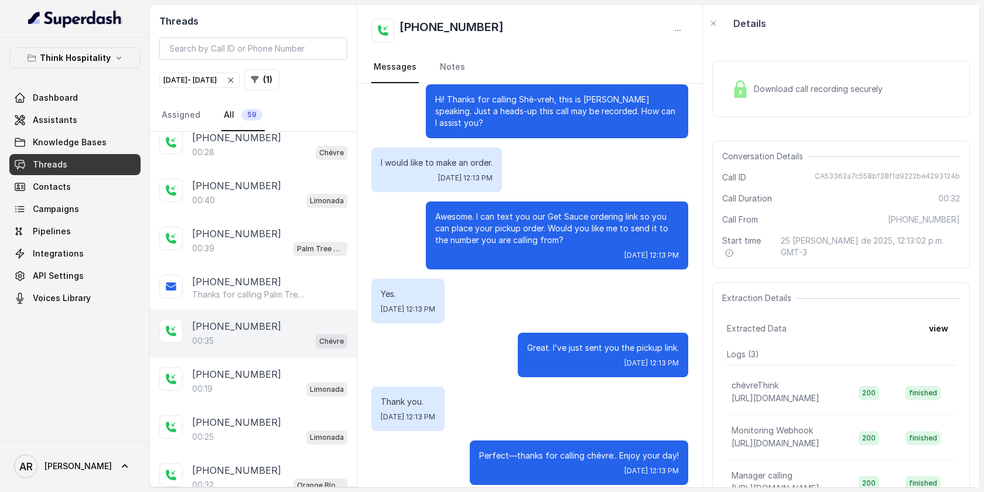
click at [285, 333] on div "00:35 Chévre" at bounding box center [269, 340] width 155 height 15
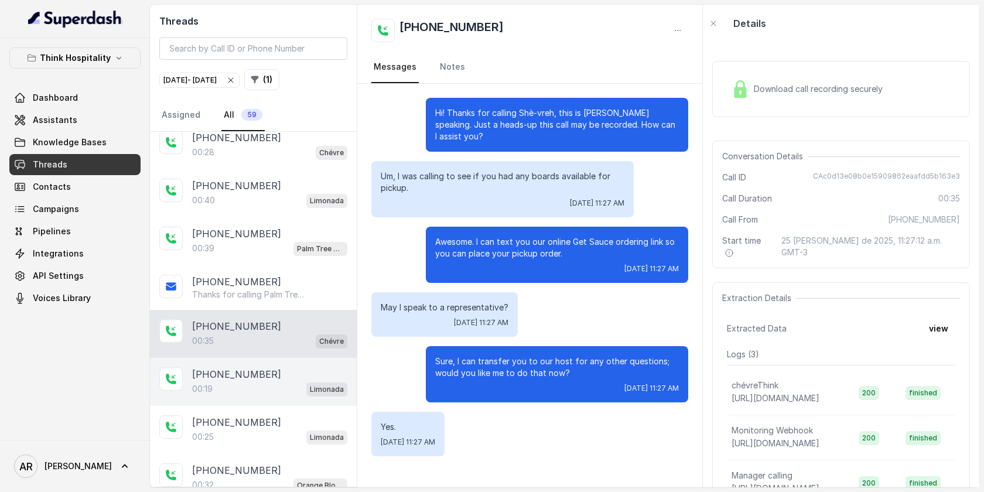
click at [278, 390] on div "[PHONE_NUMBER]:19 Limonada" at bounding box center [253, 382] width 207 height 48
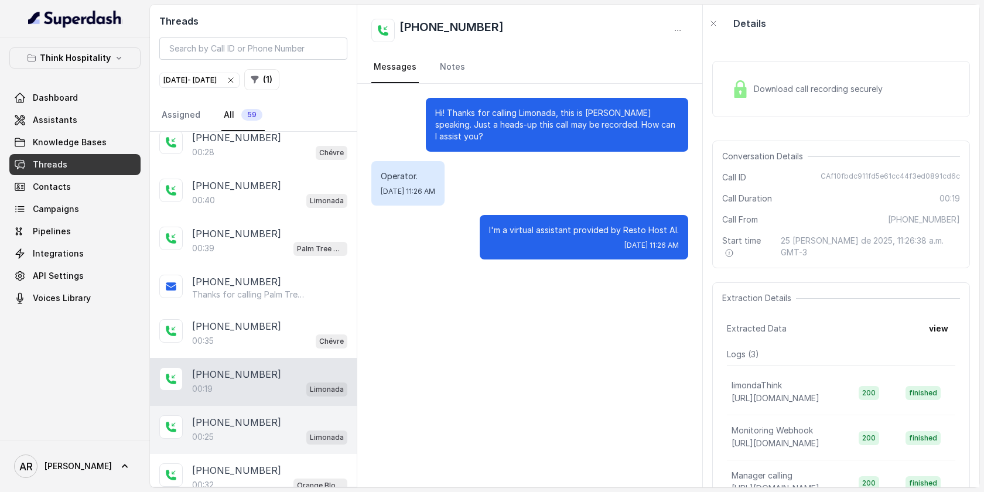
click at [276, 430] on div "00:25 Limonada" at bounding box center [269, 437] width 155 height 15
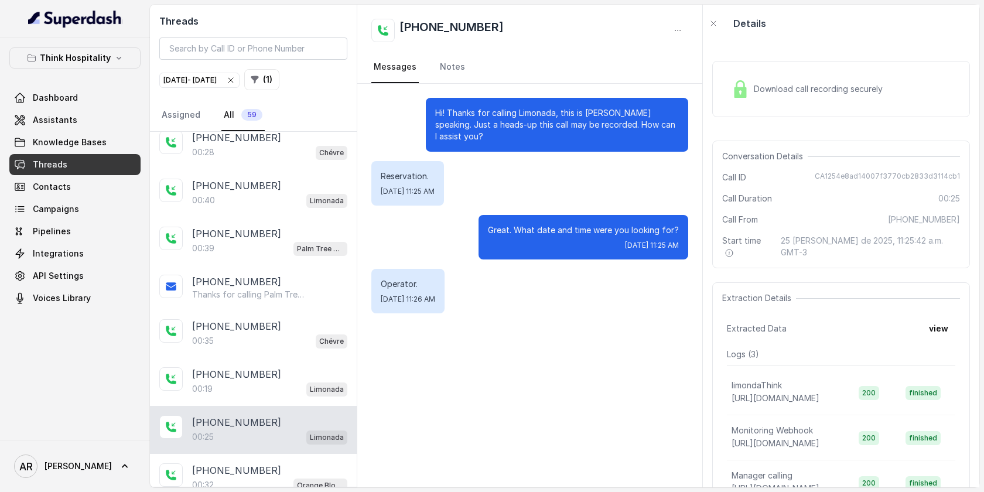
click at [276, 430] on div "00:25 Limonada" at bounding box center [269, 437] width 155 height 15
click at [269, 436] on div "[PHONE_NUMBER]:25 Limonada" at bounding box center [253, 430] width 207 height 48
click at [268, 464] on div "[PHONE_NUMBER]" at bounding box center [269, 471] width 155 height 14
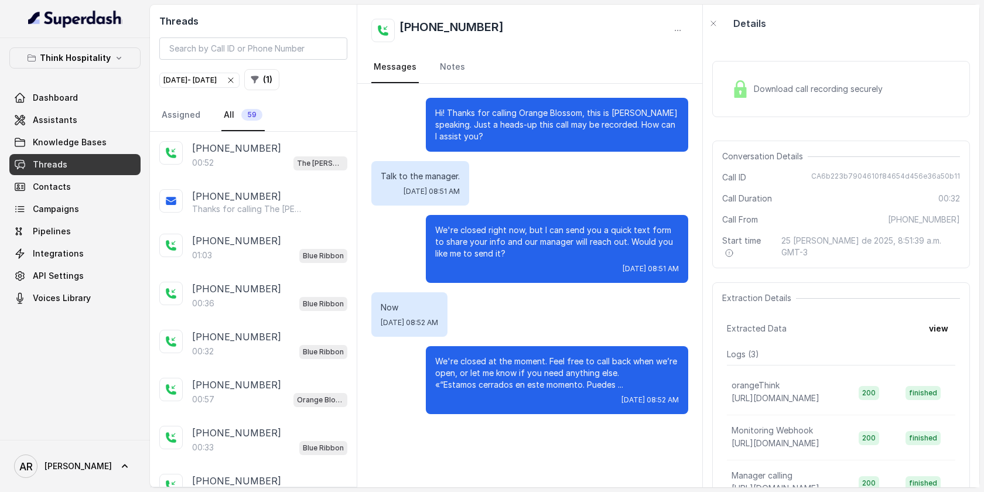
click at [236, 83] on icon "button" at bounding box center [230, 80] width 9 height 9
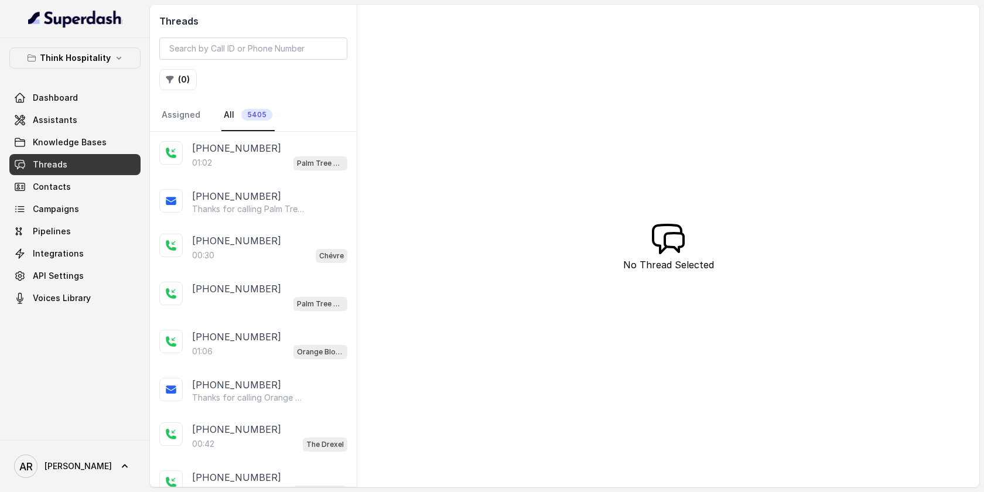
click at [108, 42] on div "Think Hospitality Dashboard Assistants Knowledge Bases Threads Contacts Campaig…" at bounding box center [75, 239] width 150 height 402
click at [108, 47] on button "Think Hospitality" at bounding box center [74, 57] width 131 height 21
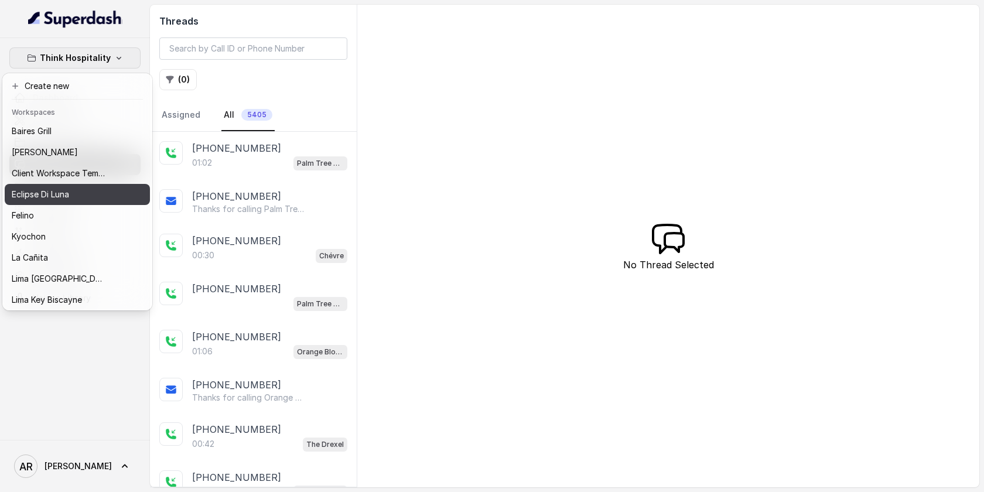
scroll to position [108, 0]
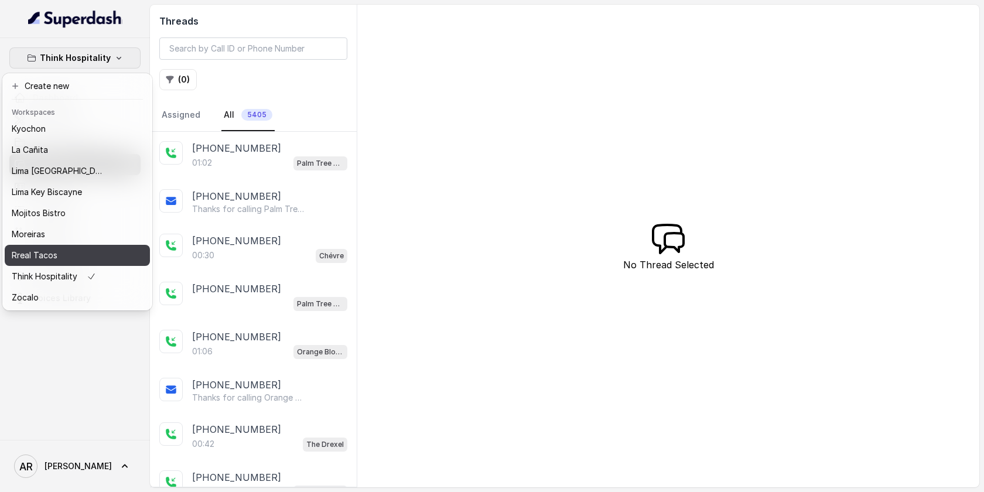
click at [89, 248] on button "Rreal Tacos" at bounding box center [77, 255] width 145 height 21
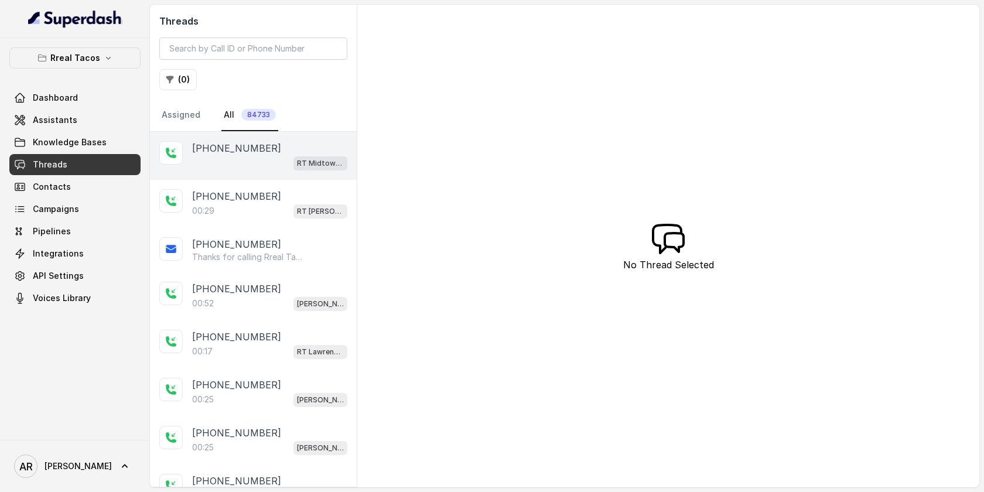
click at [269, 159] on div "RT Midtown / EN" at bounding box center [269, 162] width 155 height 15
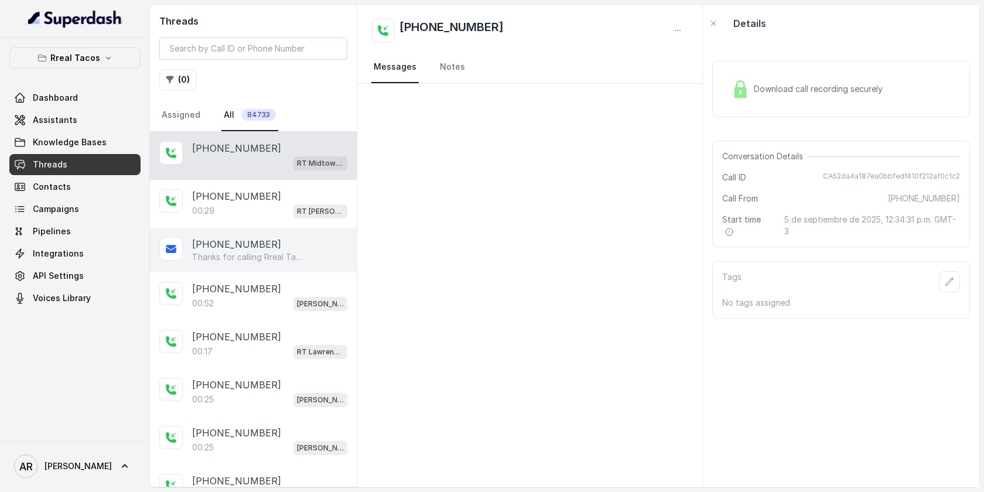
click at [257, 228] on div "[PHONE_NUMBER] Thanks for calling Rreal Tacos! Check out our menu: [URL][DOMAIN…" at bounding box center [253, 250] width 207 height 45
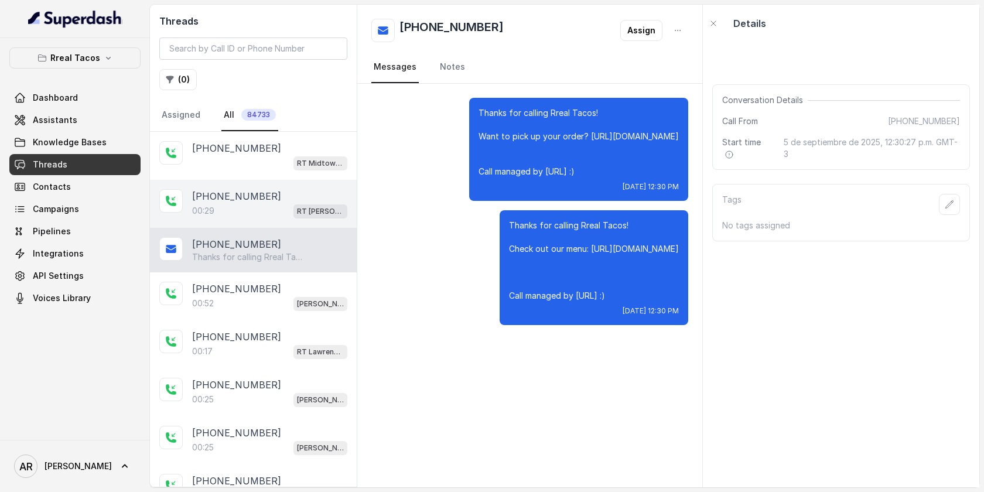
click at [265, 200] on div "[PHONE_NUMBER]" at bounding box center [269, 196] width 155 height 14
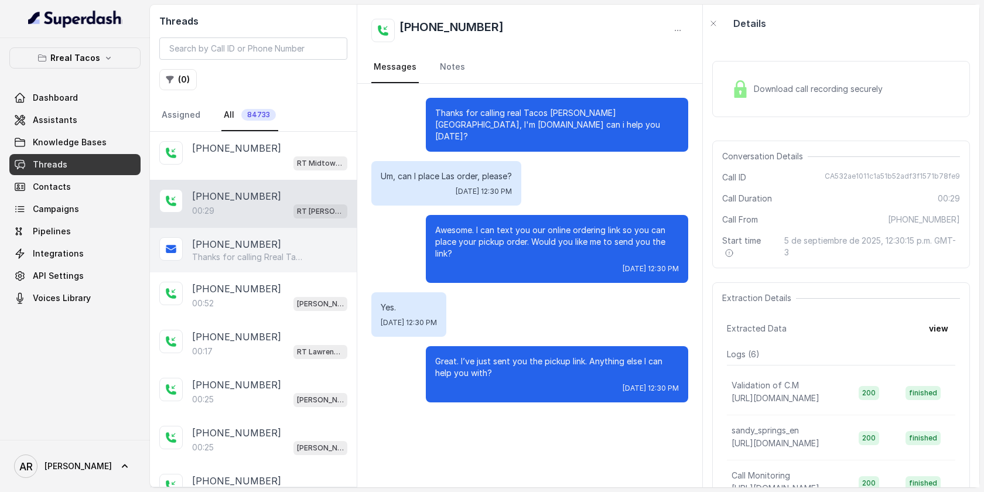
scroll to position [49, 0]
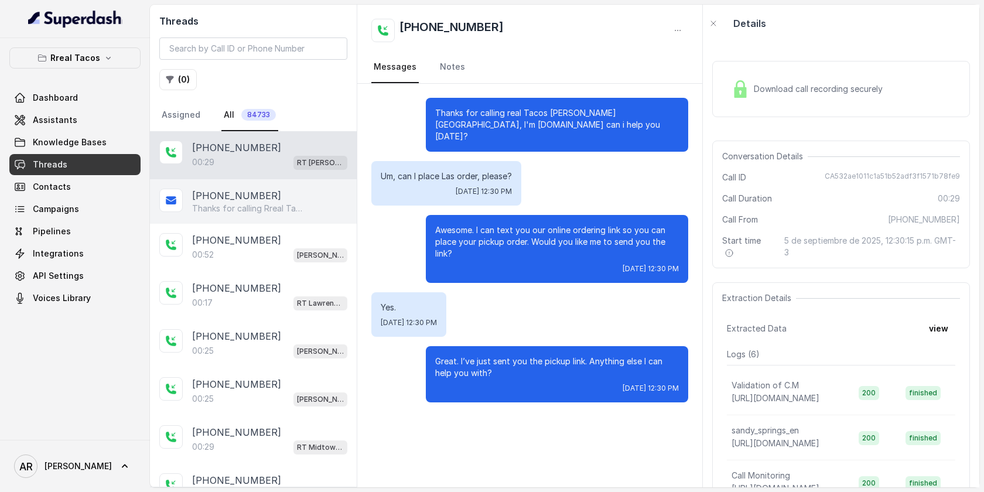
click at [264, 248] on div "00:52 [PERSON_NAME] / EN" at bounding box center [269, 254] width 155 height 15
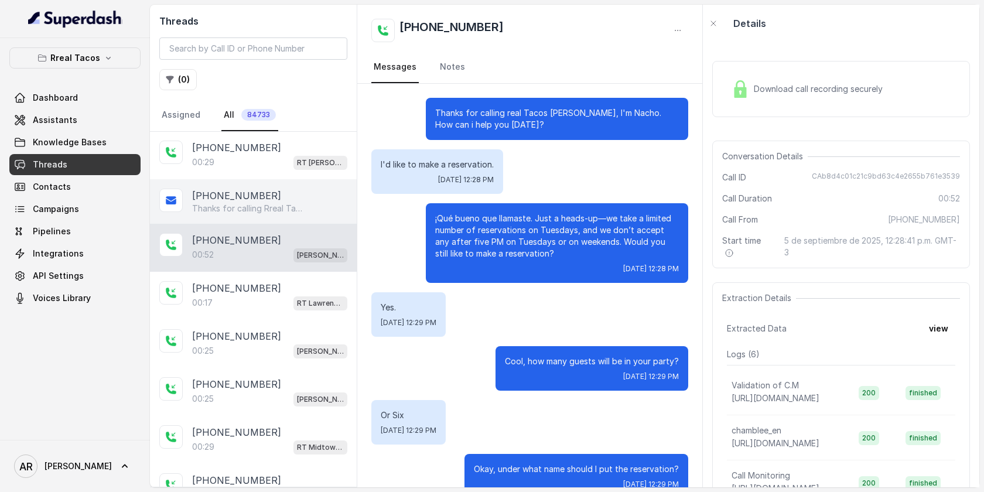
scroll to position [187, 0]
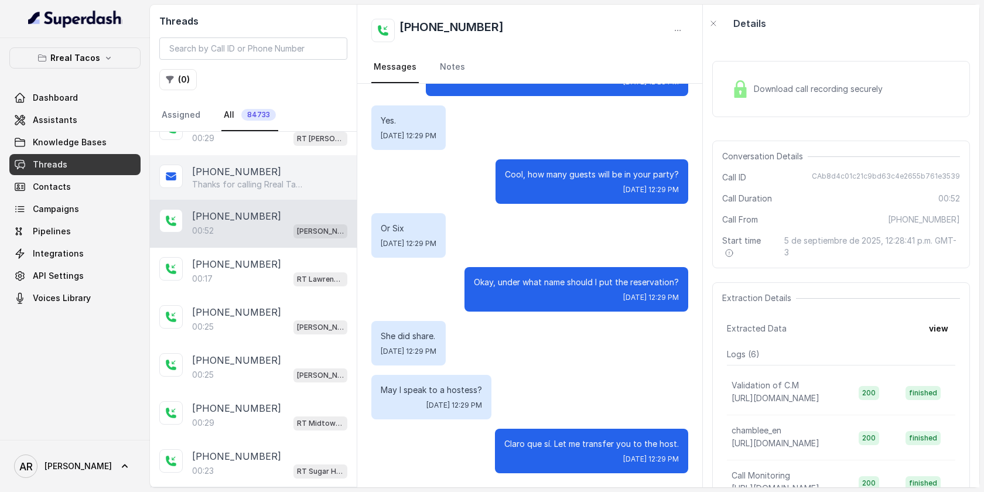
click at [264, 248] on div "[PHONE_NUMBER]:17 RT [GEOGRAPHIC_DATA]" at bounding box center [253, 272] width 207 height 48
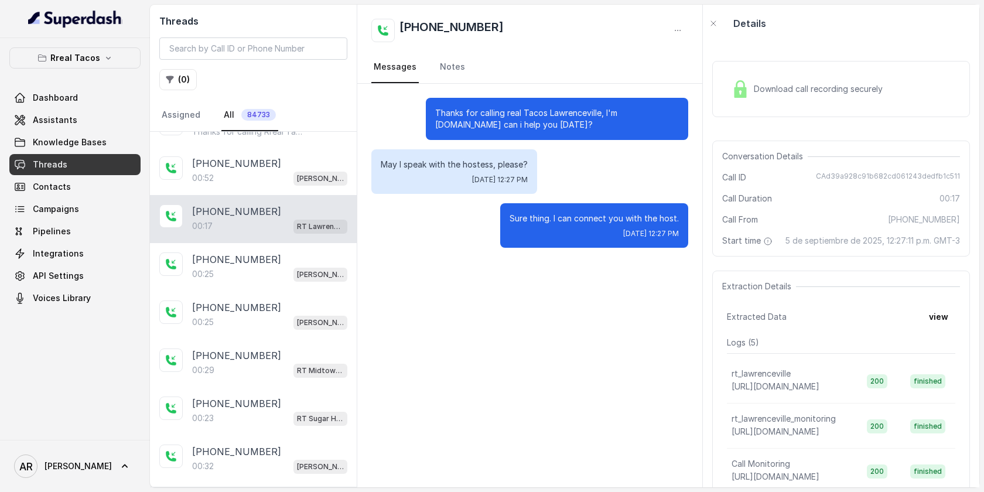
scroll to position [217, 0]
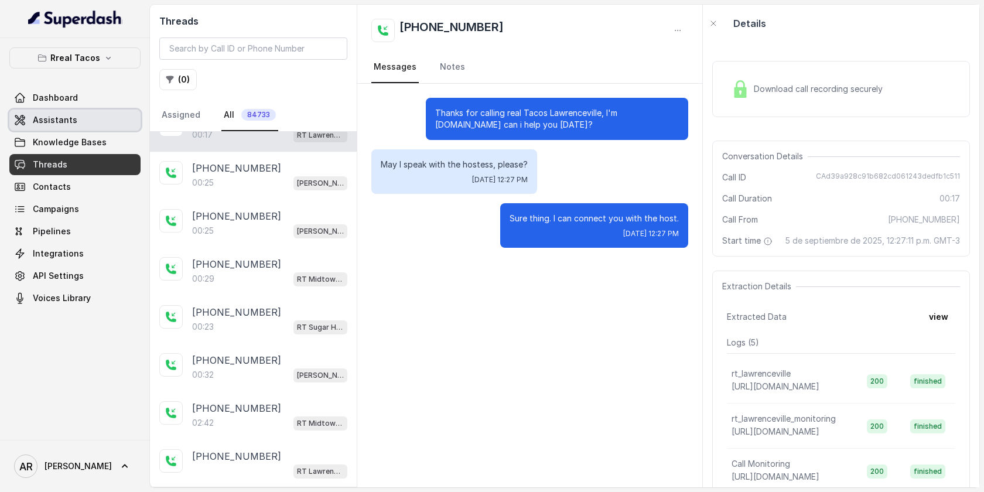
click at [96, 122] on link "Assistants" at bounding box center [74, 120] width 131 height 21
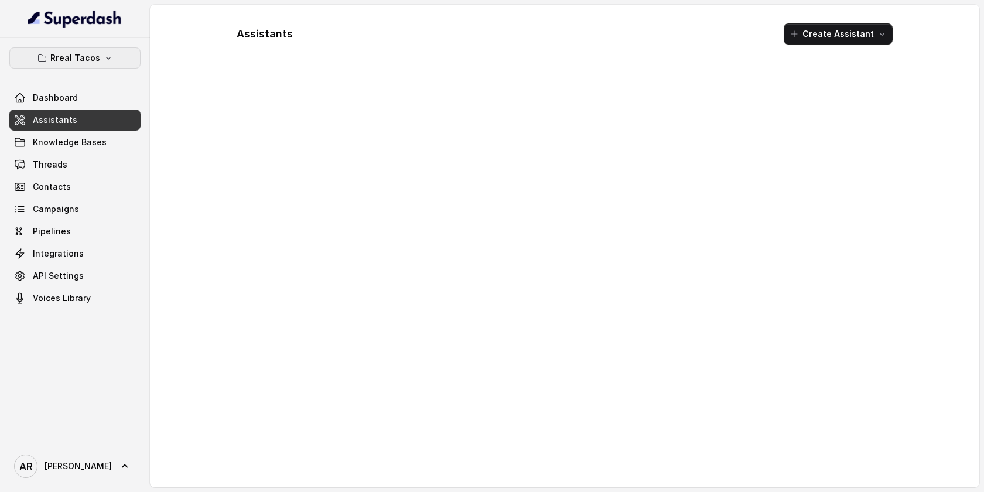
click at [99, 66] on button "Rreal Tacos" at bounding box center [74, 57] width 131 height 21
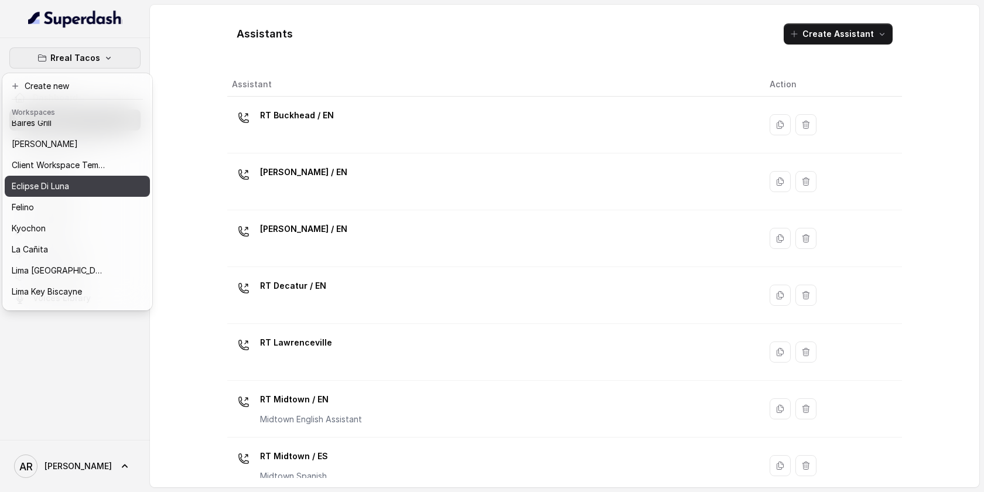
scroll to position [108, 0]
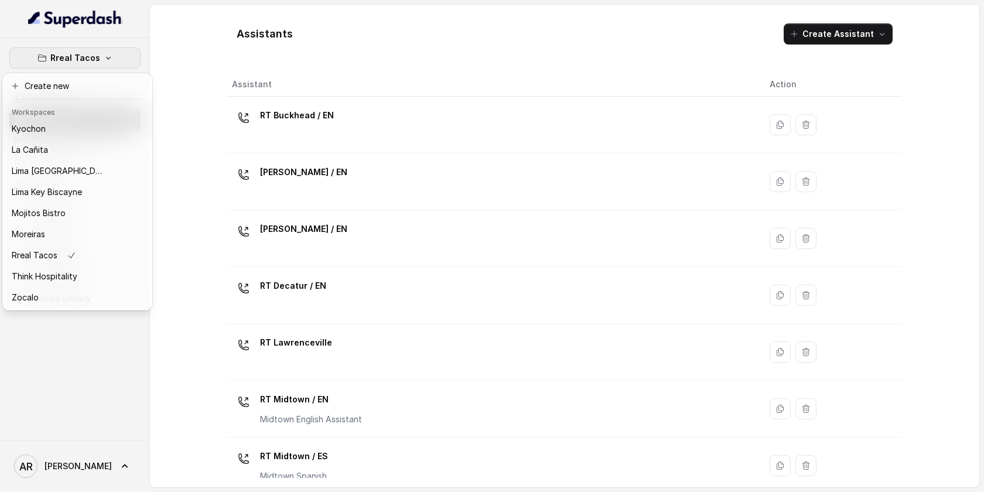
click at [221, 97] on div "Rreal Tacos Dashboard Assistants Knowledge Bases Threads Contacts Campaigns Pip…" at bounding box center [492, 246] width 984 height 492
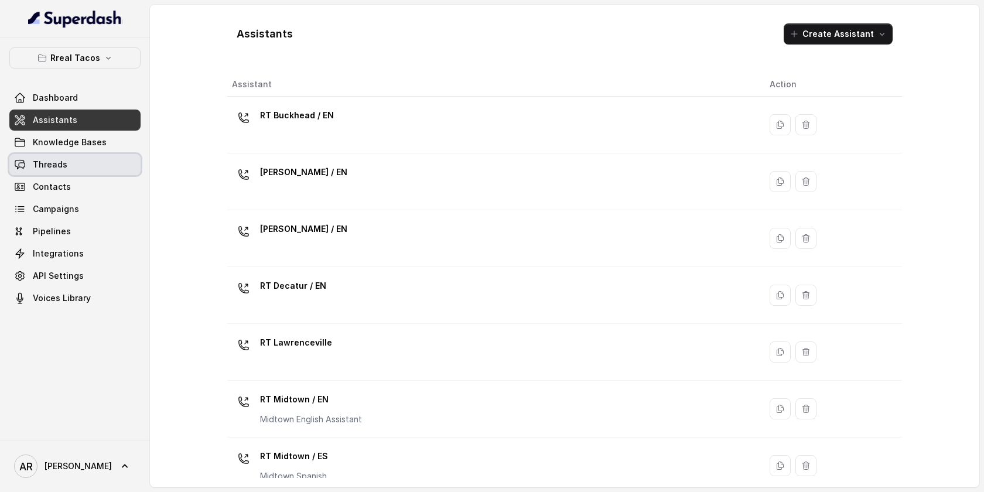
click at [111, 168] on link "Threads" at bounding box center [74, 164] width 131 height 21
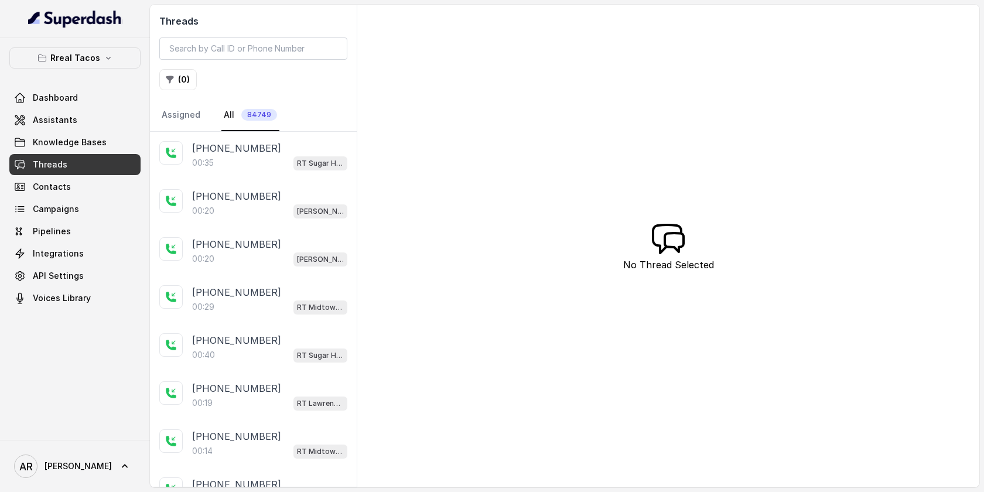
scroll to position [39, 0]
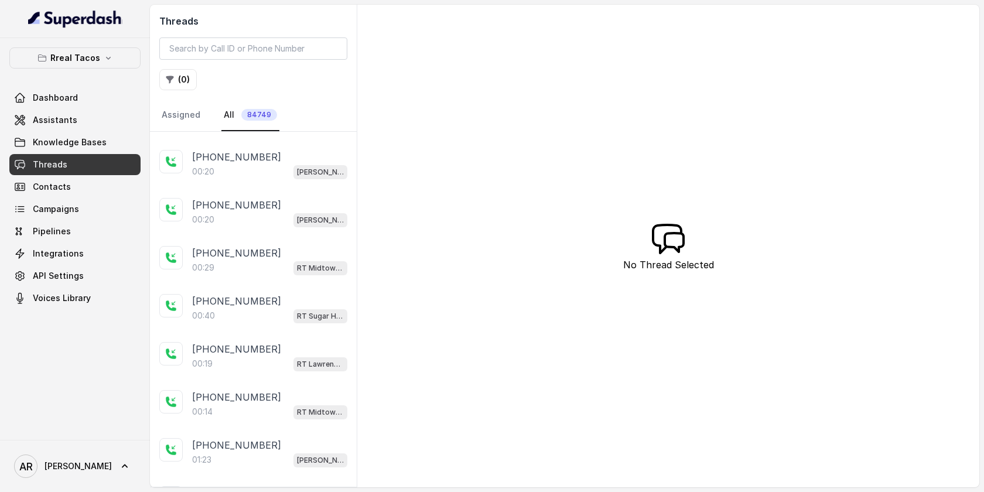
click at [670, 241] on icon at bounding box center [669, 239] width 38 height 38
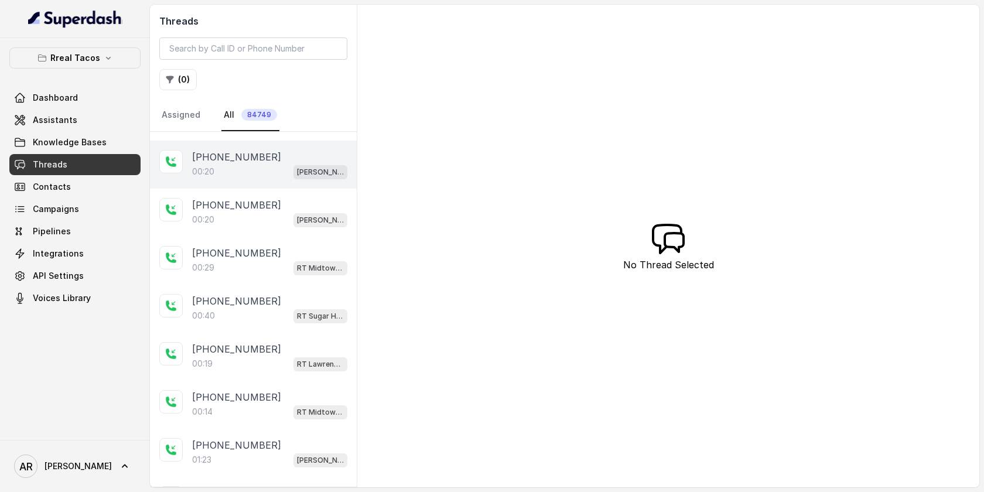
click at [231, 155] on p "[PHONE_NUMBER]" at bounding box center [236, 157] width 89 height 14
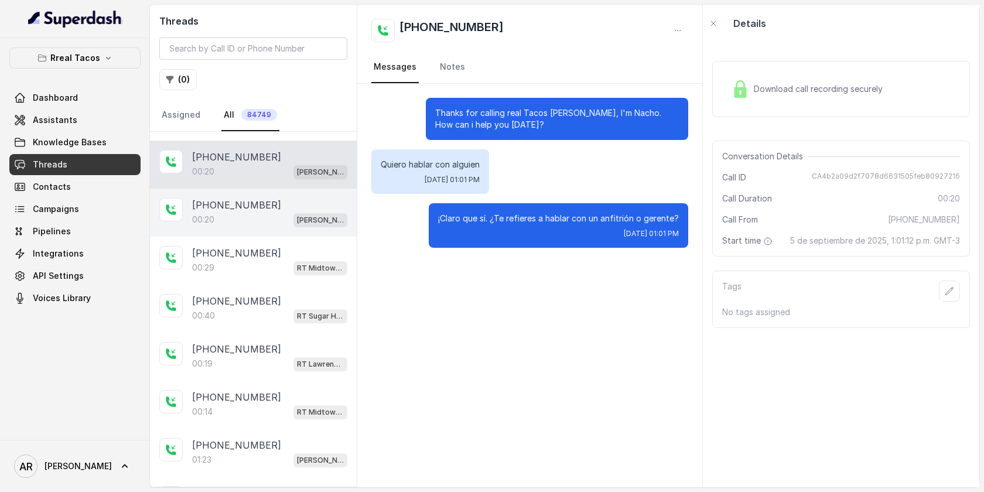
click at [265, 212] on div "00:20 [PERSON_NAME] / EN" at bounding box center [269, 219] width 155 height 15
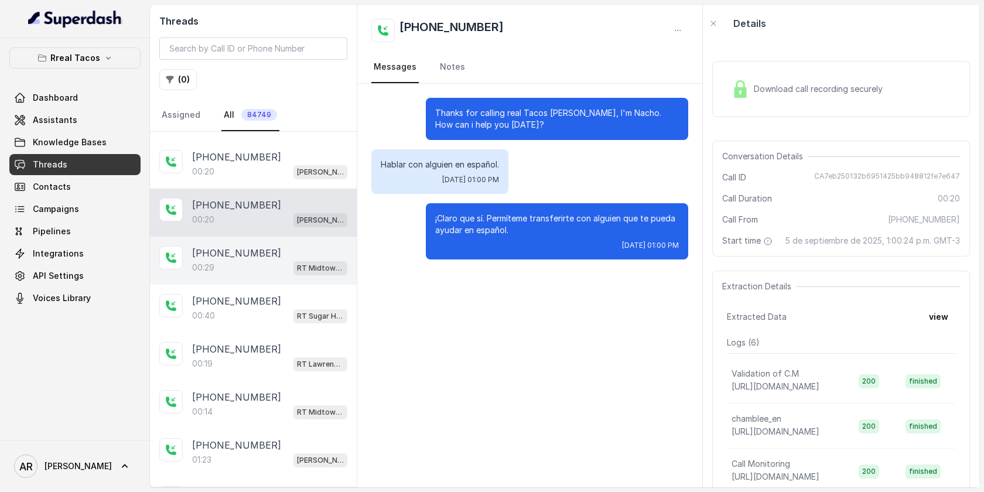
click at [220, 273] on div "00:29 RT Midtown / EN" at bounding box center [269, 267] width 155 height 15
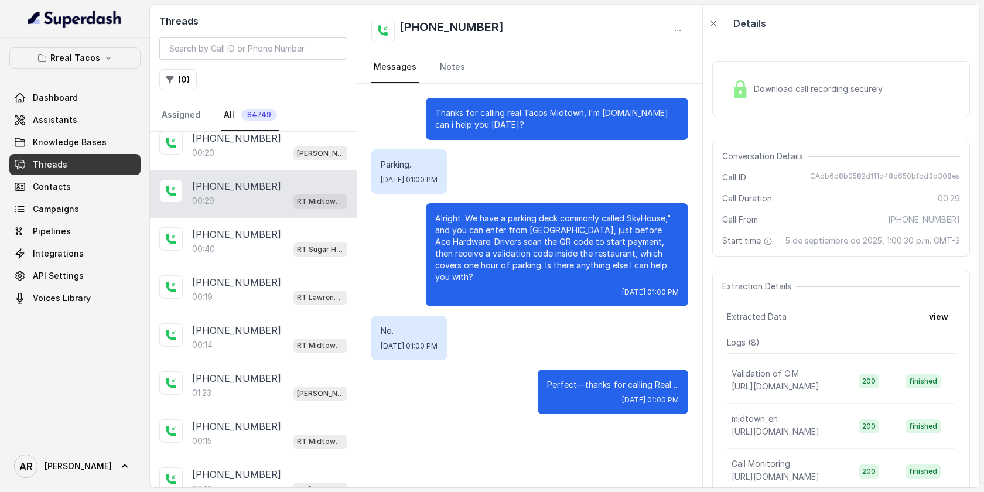
scroll to position [123, 0]
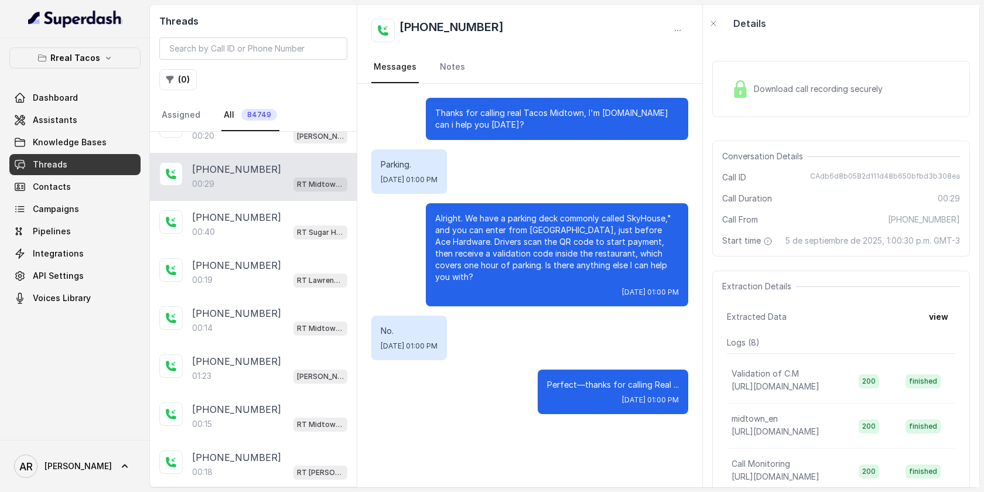
click at [220, 273] on div "00:19 RT Lawrenceville" at bounding box center [269, 279] width 155 height 15
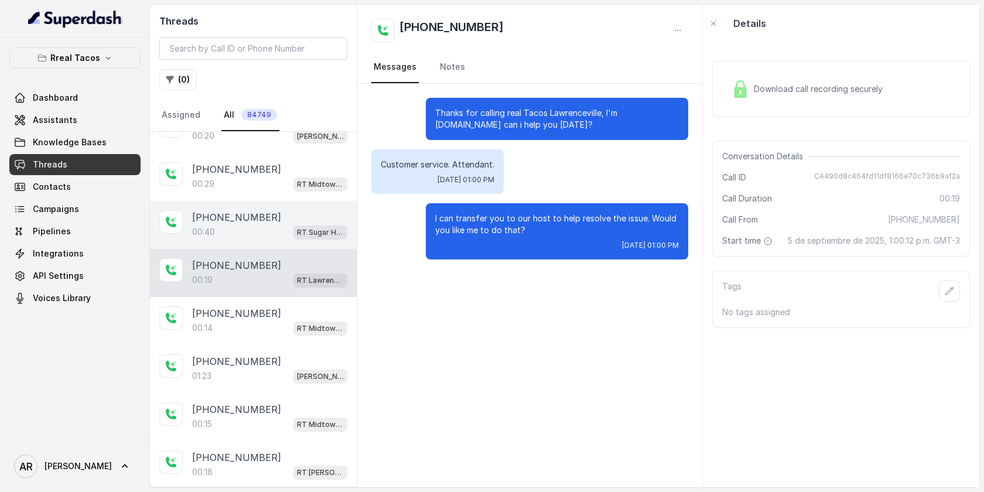
click at [222, 233] on div "00:[STREET_ADDRESS]" at bounding box center [269, 231] width 155 height 15
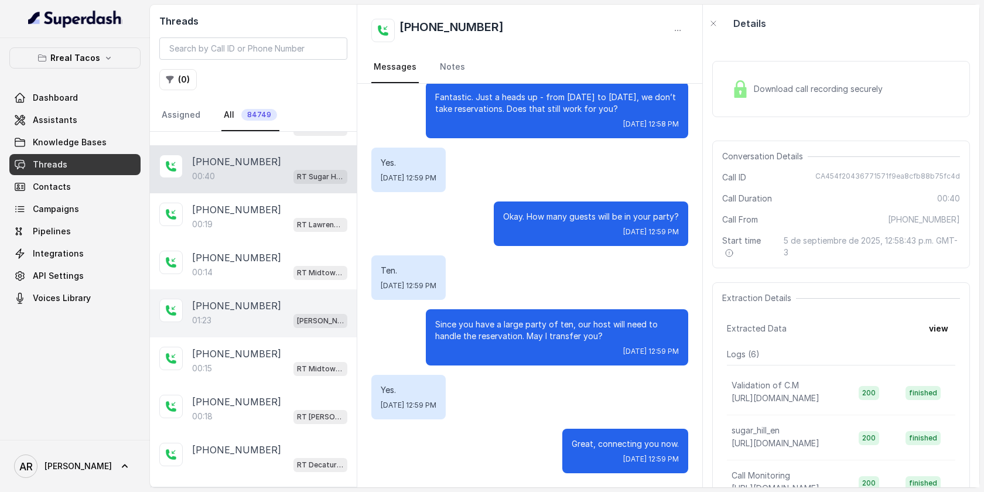
scroll to position [184, 0]
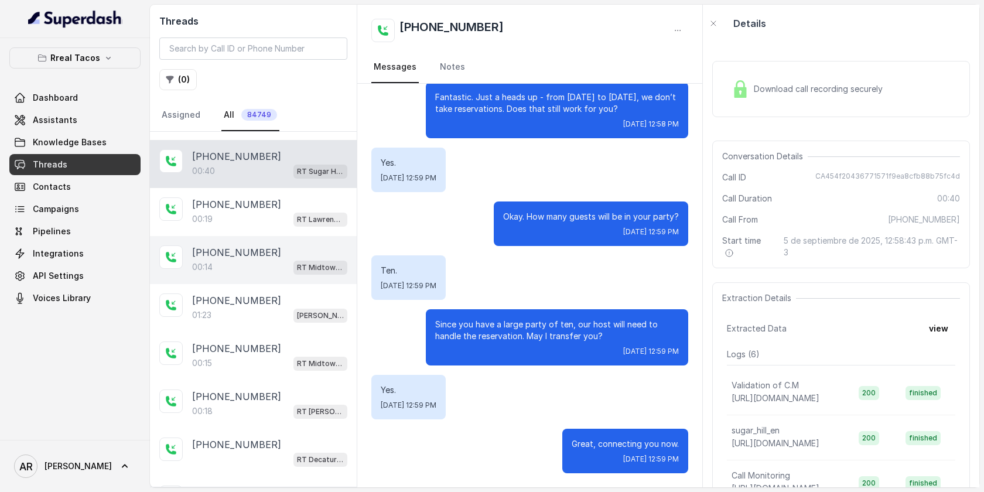
click at [249, 251] on p "[PHONE_NUMBER]" at bounding box center [236, 253] width 89 height 14
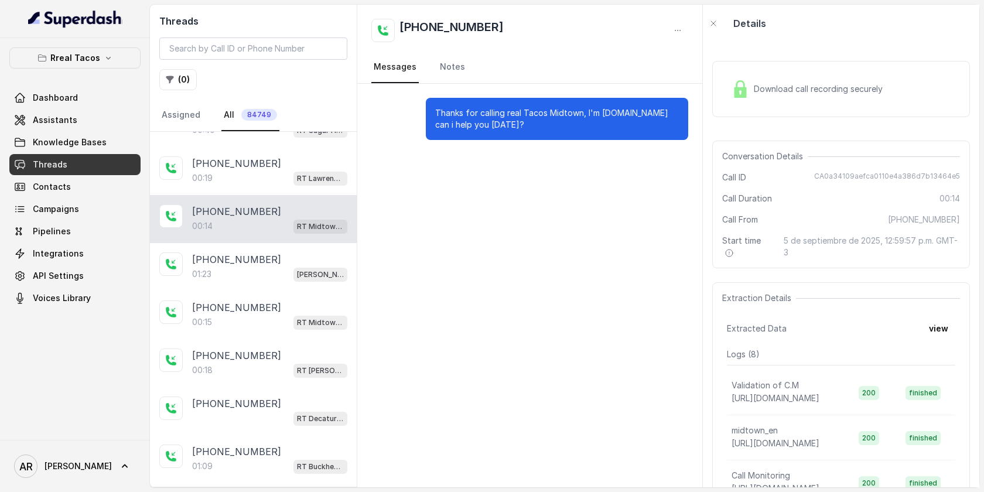
scroll to position [231, 0]
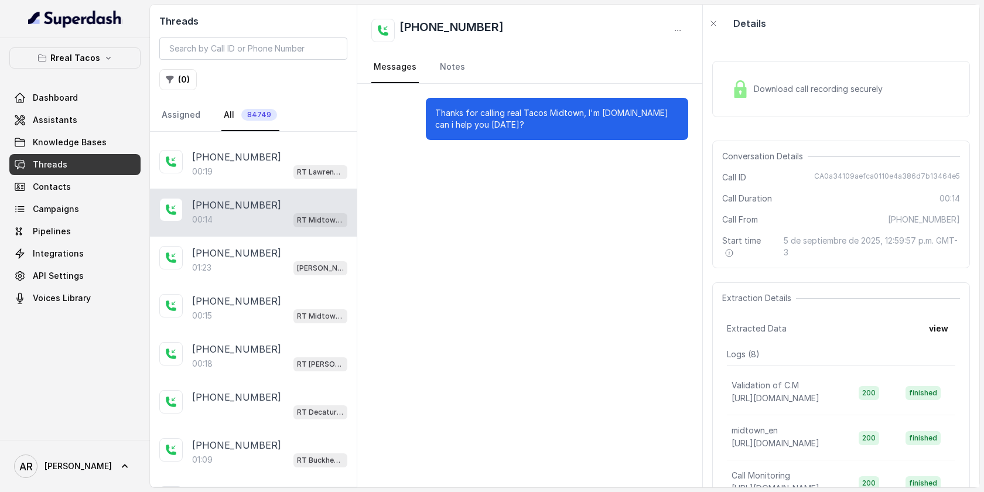
click at [249, 251] on p "[PHONE_NUMBER]" at bounding box center [236, 253] width 89 height 14
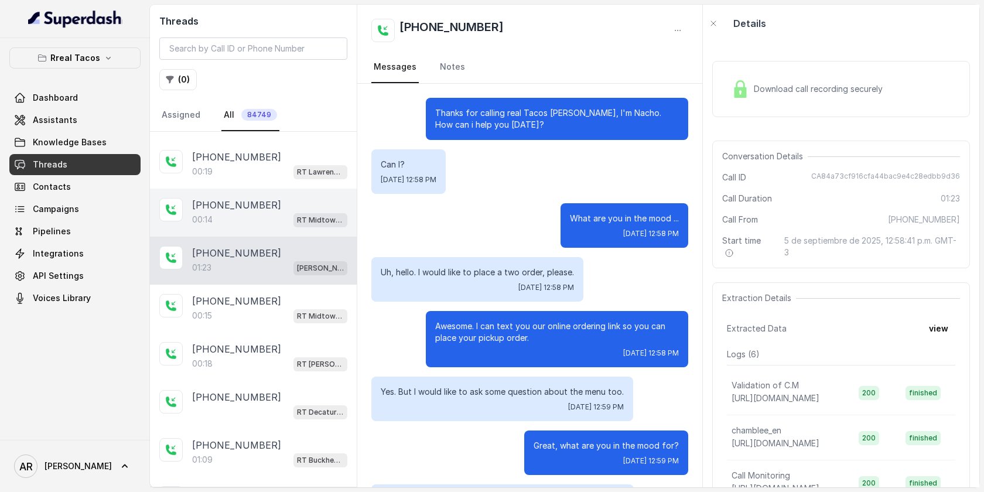
scroll to position [431, 0]
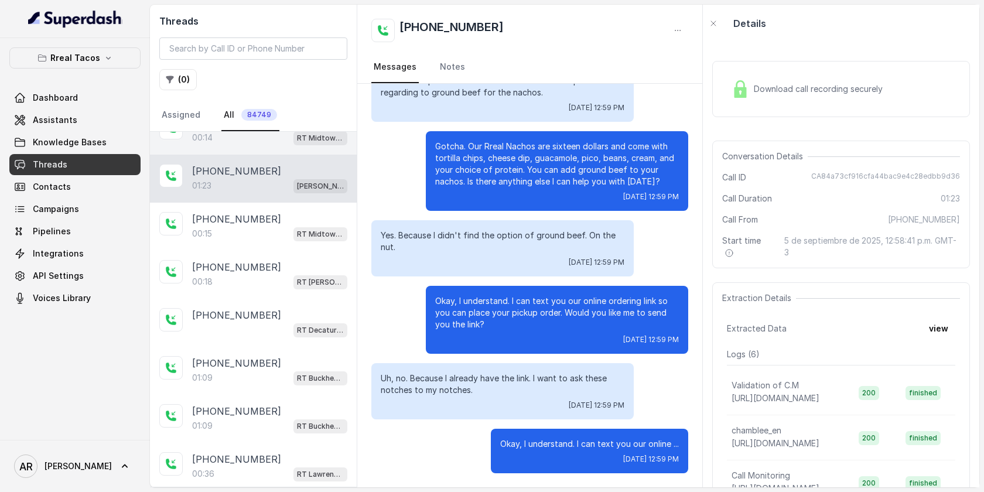
click at [249, 251] on div "[PHONE_NUMBER]:18 RT [PERSON_NAME][GEOGRAPHIC_DATA] / EN" at bounding box center [253, 275] width 207 height 48
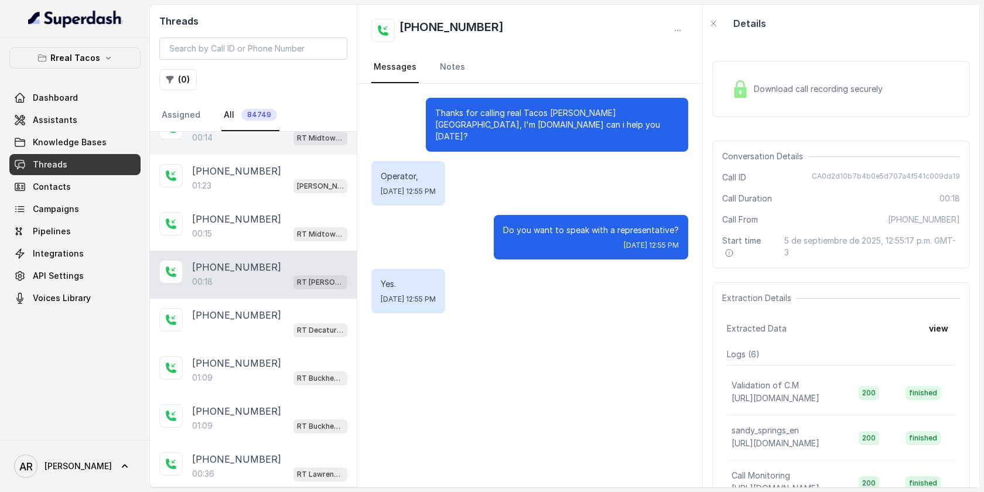
scroll to position [361, 0]
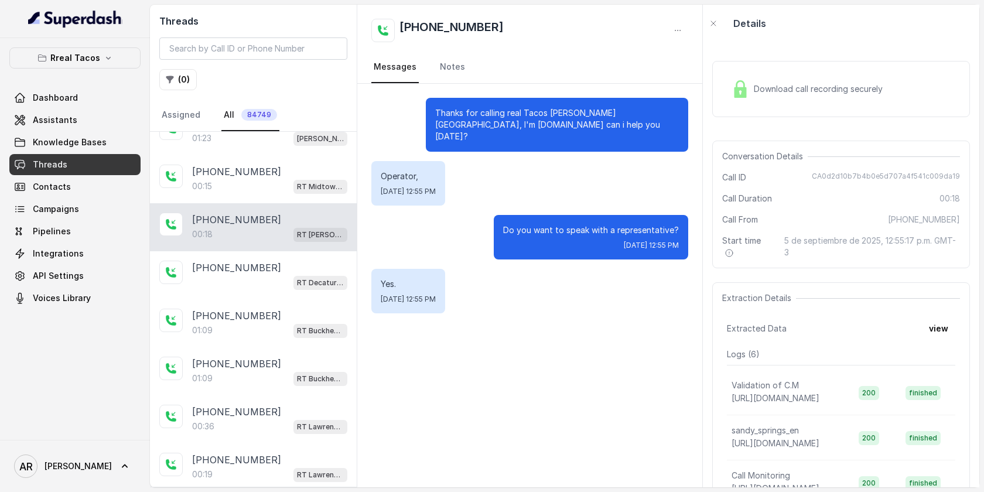
click at [249, 251] on div "[PHONE_NUMBER] RT Decatur / EN" at bounding box center [253, 275] width 207 height 48
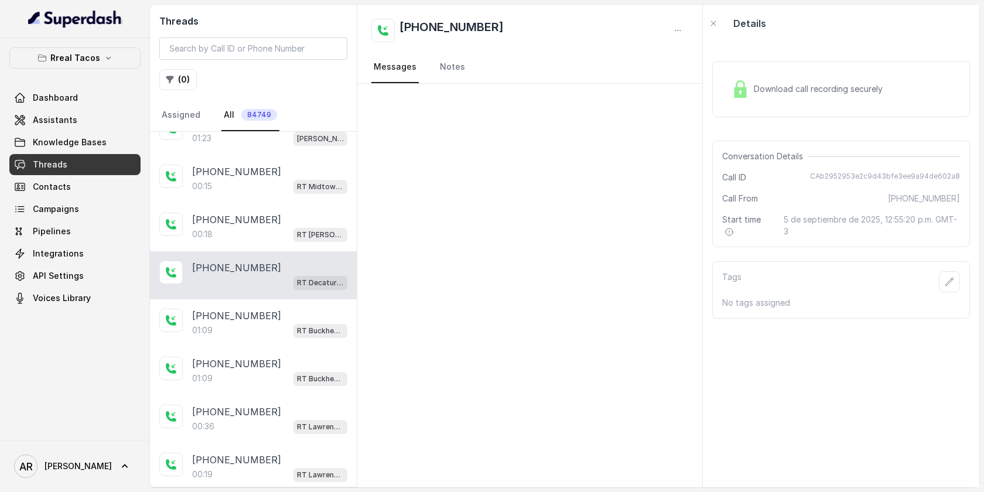
scroll to position [434, 0]
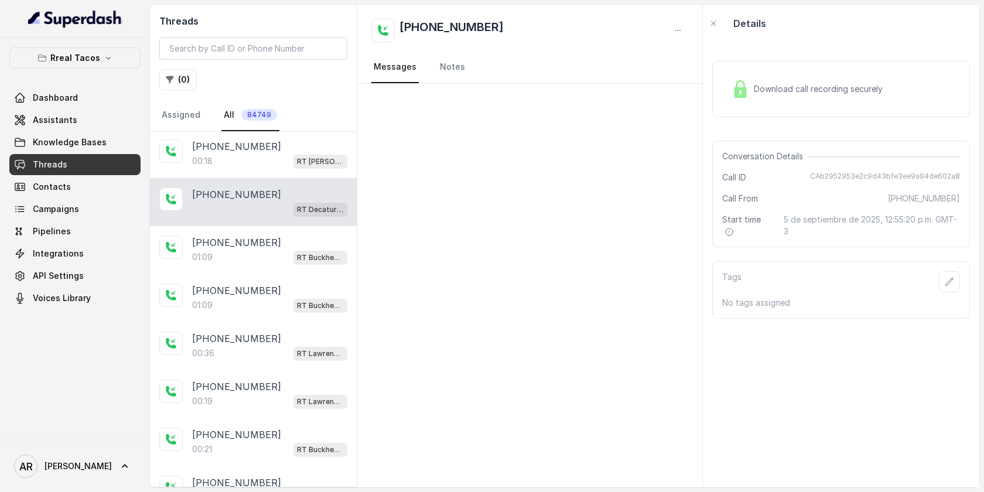
click at [249, 251] on div "01:09 RT Buckhead / EN" at bounding box center [269, 257] width 155 height 15
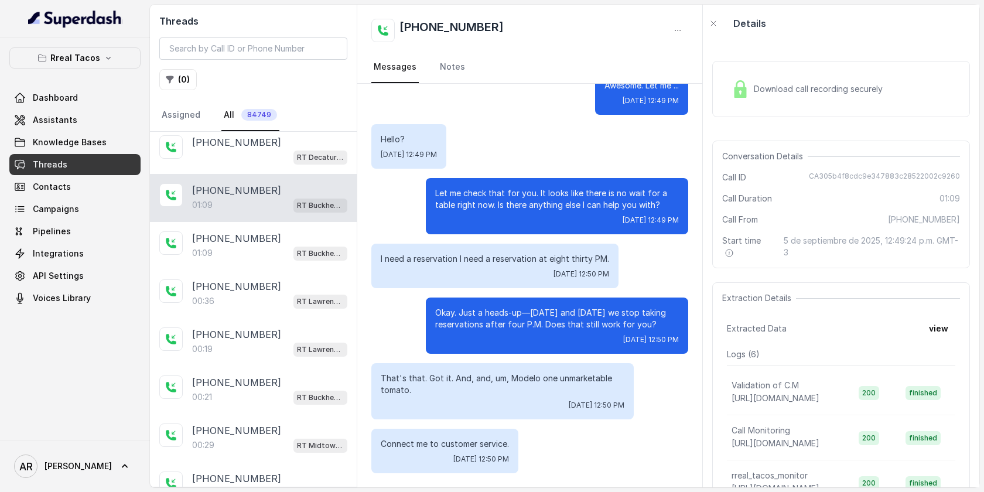
scroll to position [492, 0]
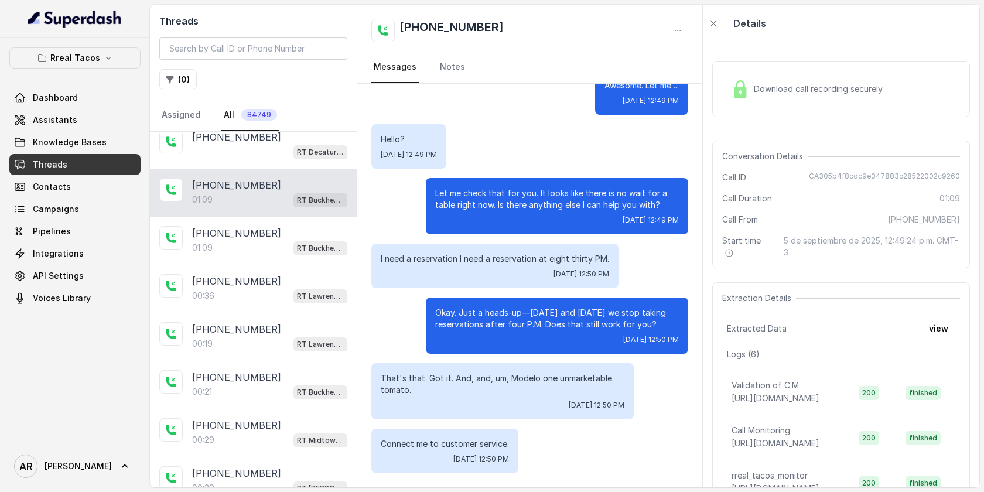
click at [249, 251] on div "[PHONE_NUMBER]:09 RT Buckhead / EN" at bounding box center [253, 241] width 207 height 48
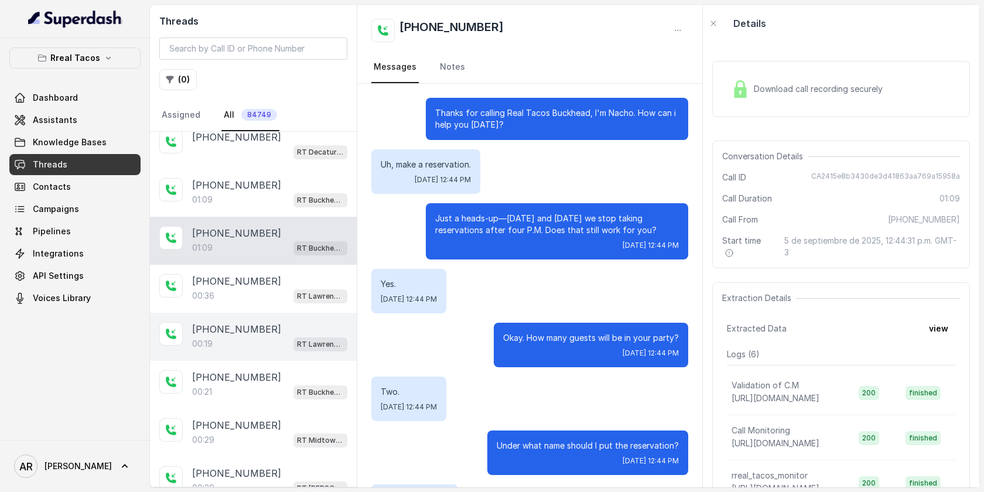
scroll to position [546, 0]
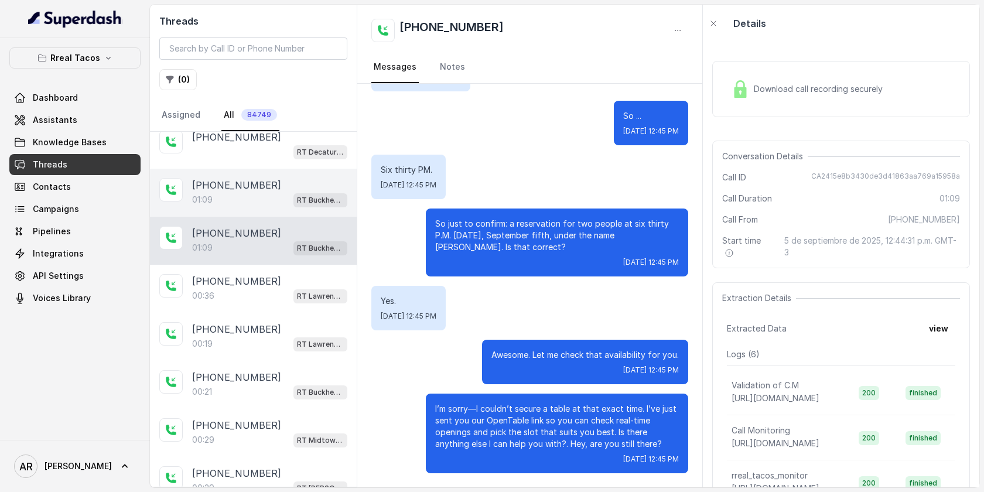
click at [301, 206] on div "[PHONE_NUMBER]:09 RT Buckhead / EN" at bounding box center [253, 193] width 207 height 48
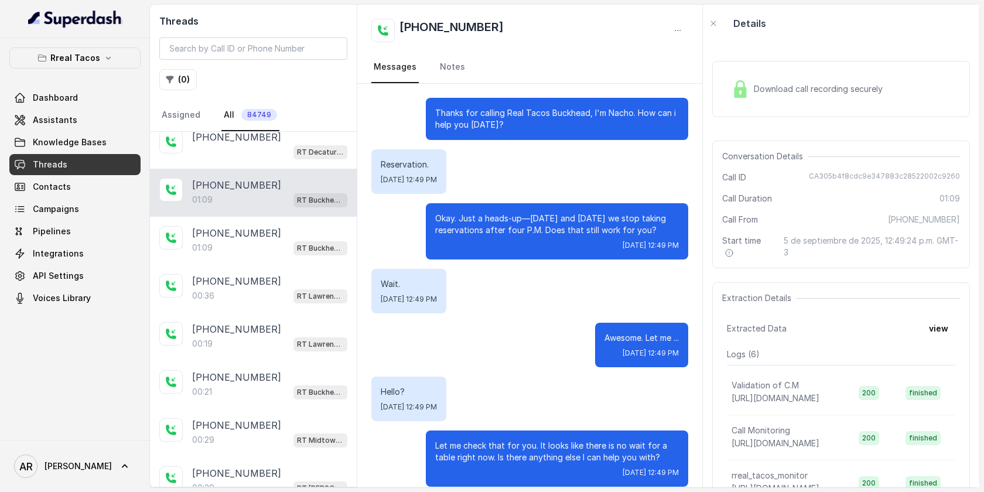
scroll to position [253, 0]
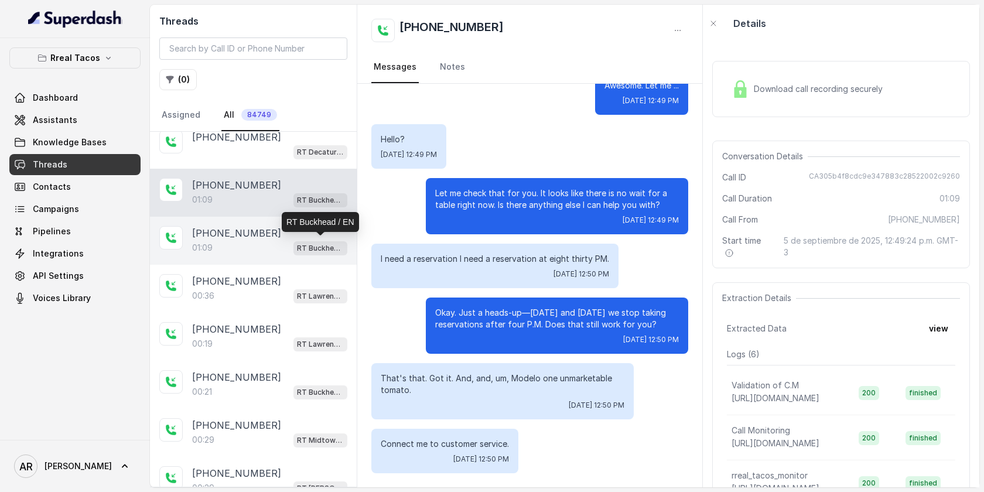
click at [302, 248] on p "RT Buckhead / EN" at bounding box center [320, 249] width 47 height 12
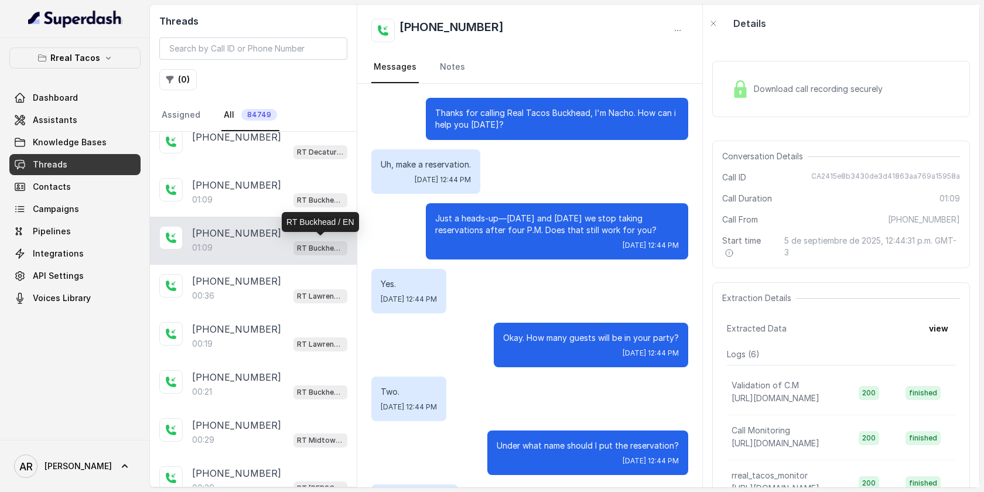
scroll to position [546, 0]
